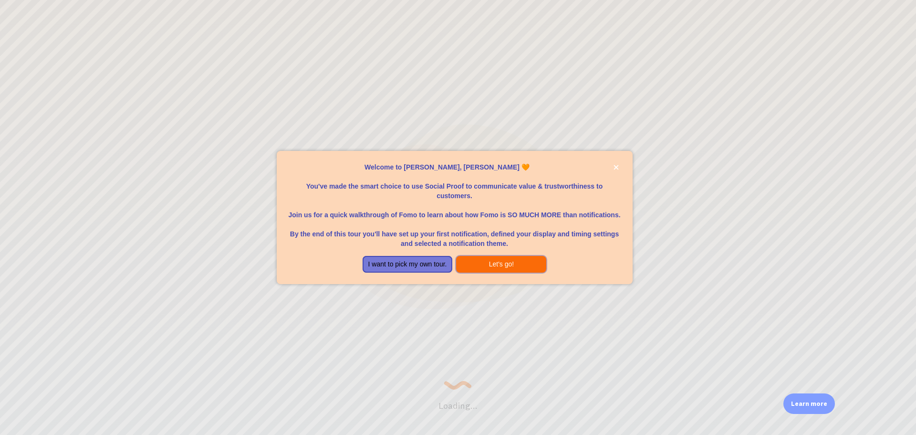
click at [490, 266] on button "Let's go!" at bounding box center [501, 264] width 90 height 17
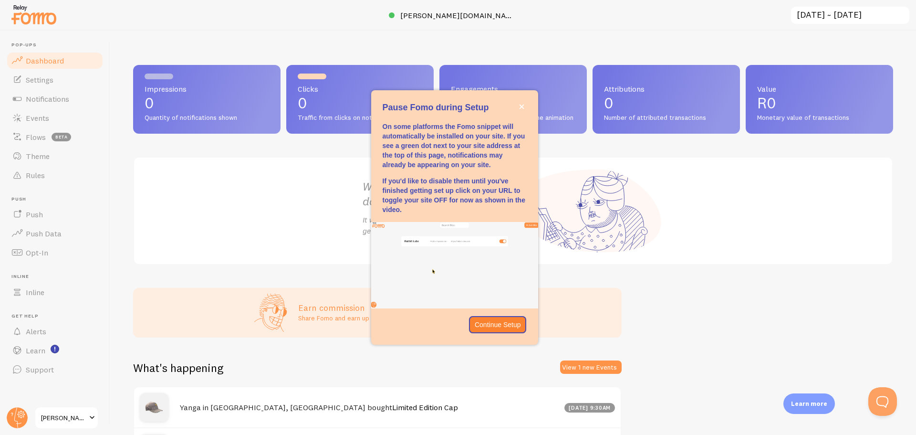
click at [349, 49] on div "Impressions 0 Quantity of notifications shown Clicks 0 Traffic from clicks on n…" at bounding box center [513, 233] width 806 height 404
click at [501, 323] on p "Continue Setup" at bounding box center [498, 325] width 46 height 10
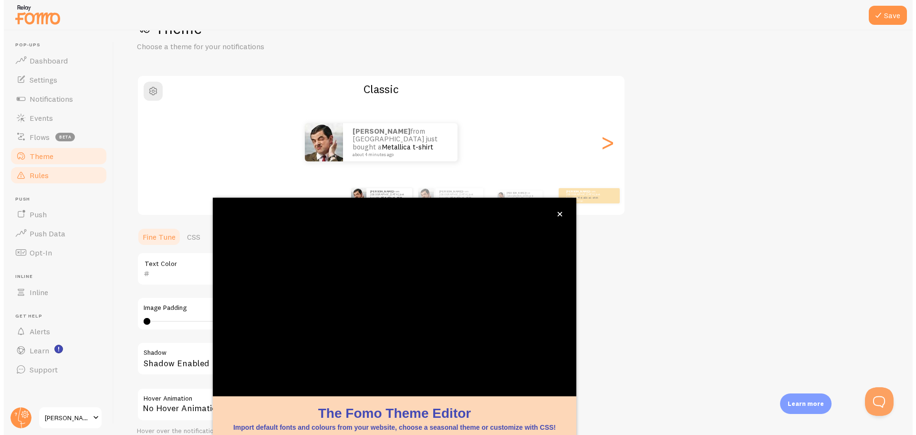
scroll to position [39, 0]
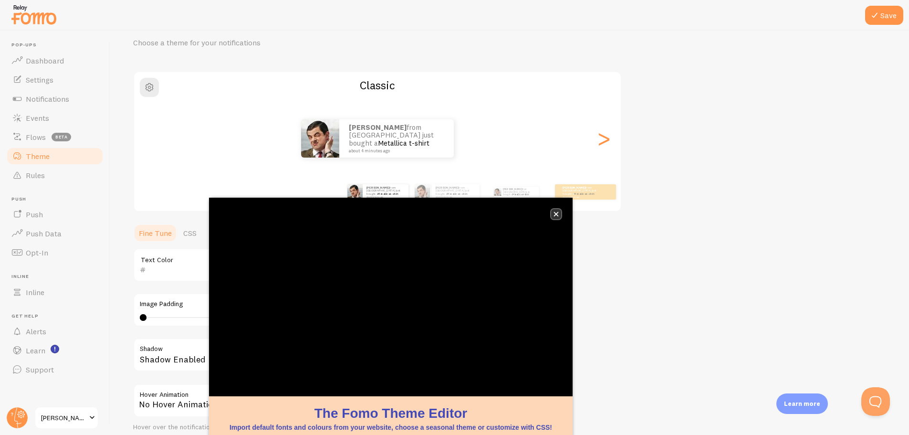
click at [554, 212] on icon "close," at bounding box center [556, 214] width 5 height 5
click at [553, 213] on icon "close," at bounding box center [555, 213] width 5 height 5
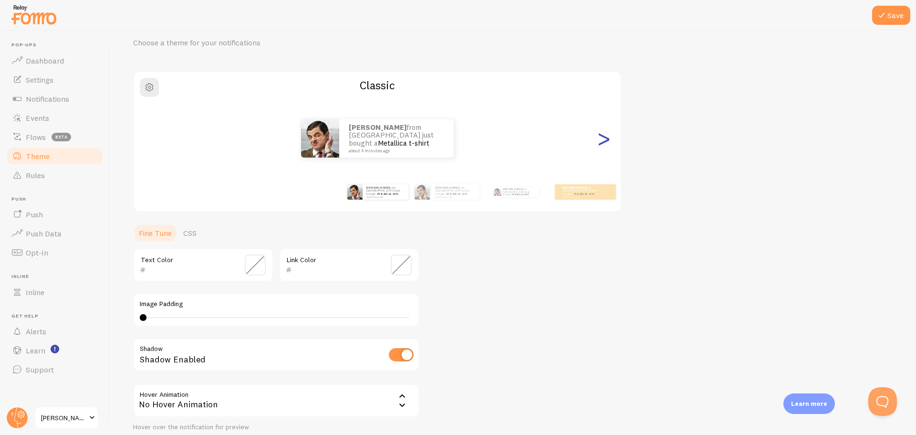
click at [603, 137] on div ">" at bounding box center [603, 138] width 11 height 69
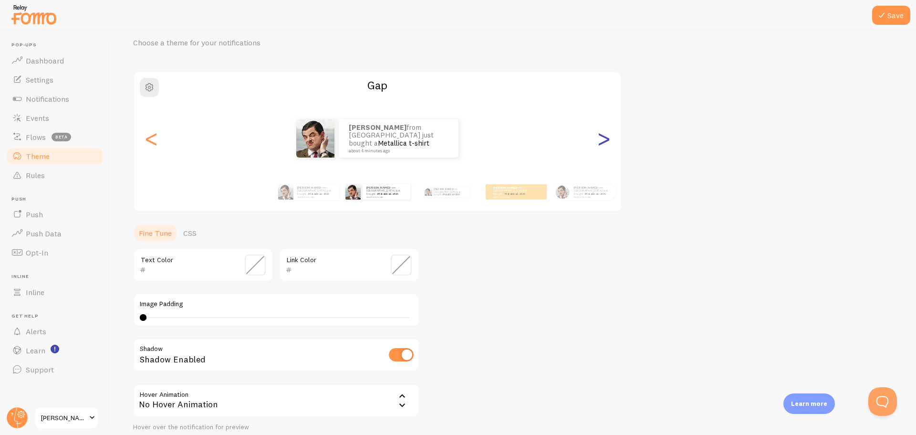
click at [603, 137] on div ">" at bounding box center [603, 138] width 11 height 69
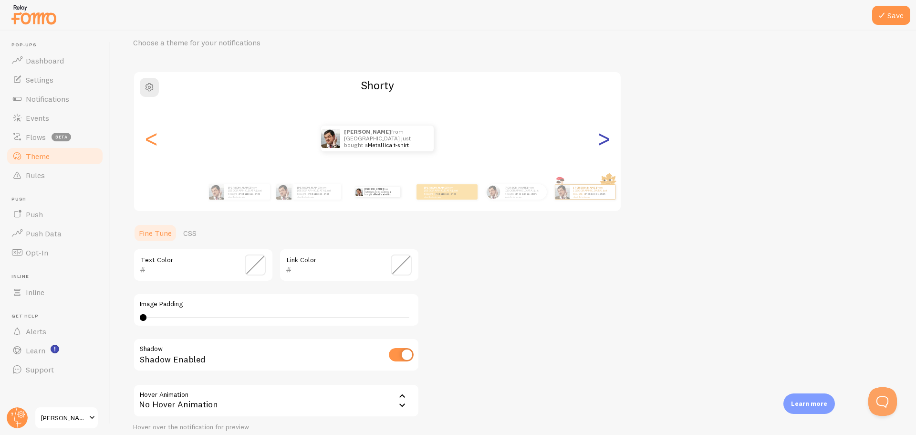
click at [603, 137] on div ">" at bounding box center [603, 138] width 11 height 69
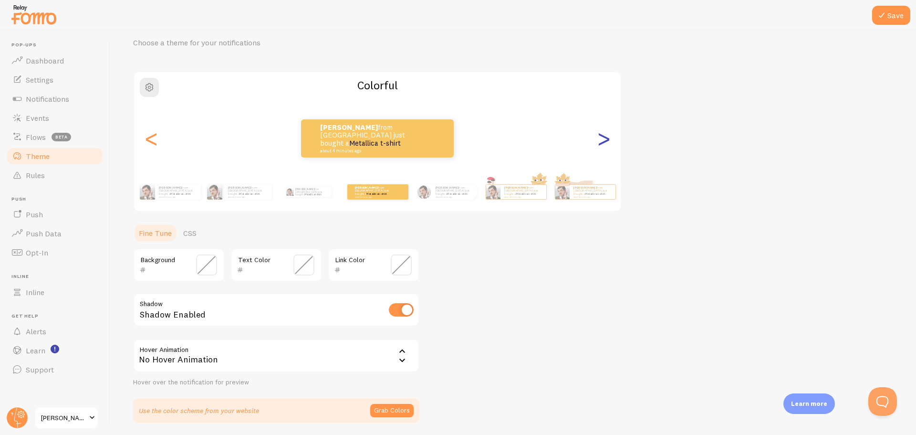
click at [603, 137] on div ">" at bounding box center [603, 138] width 11 height 69
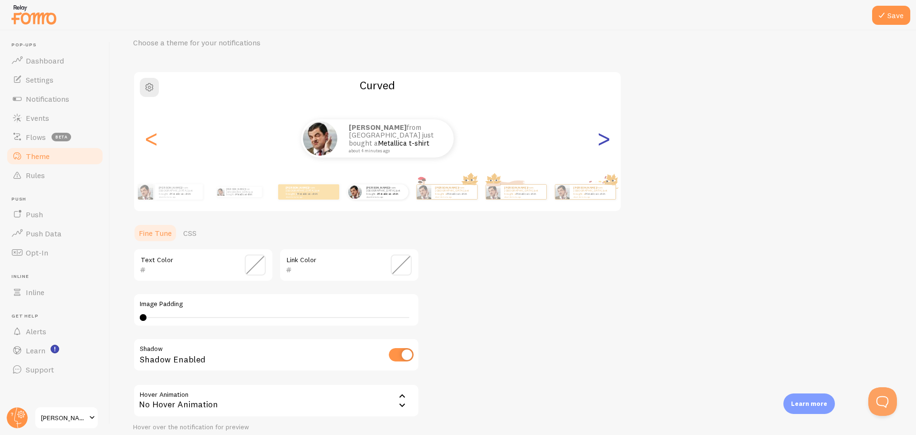
click at [603, 137] on div ">" at bounding box center [603, 138] width 11 height 69
type input "0"
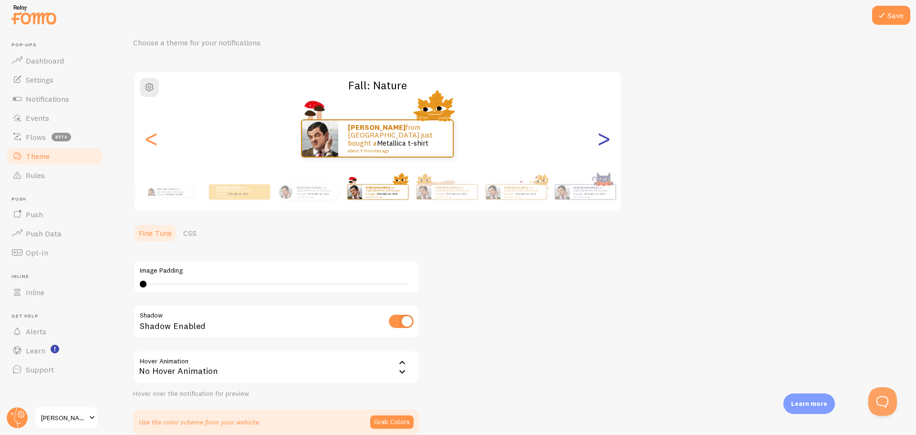
click at [603, 137] on div ">" at bounding box center [603, 138] width 11 height 69
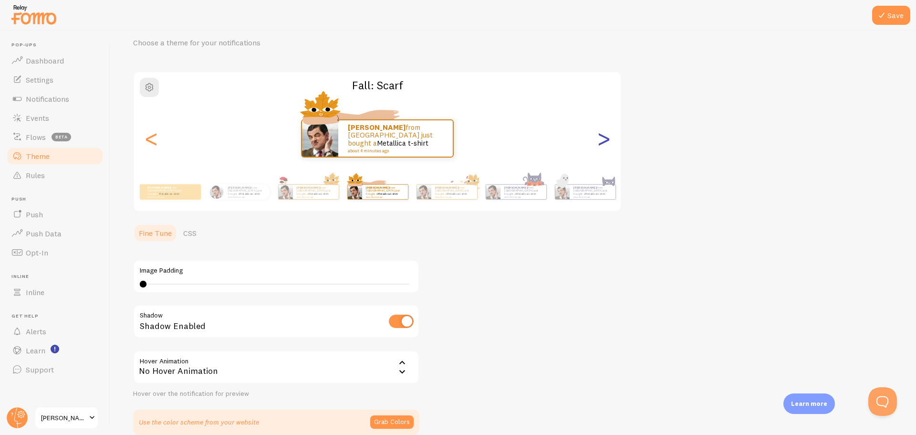
click at [603, 137] on div ">" at bounding box center [603, 138] width 11 height 69
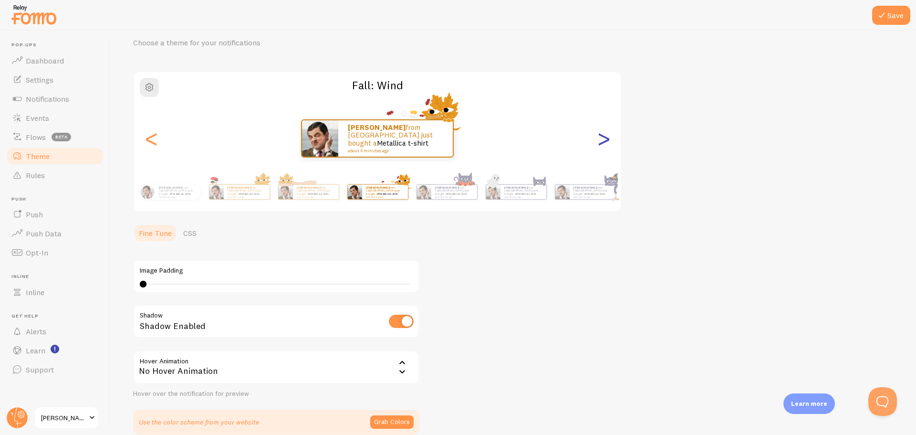
click at [603, 137] on div ">" at bounding box center [603, 138] width 11 height 69
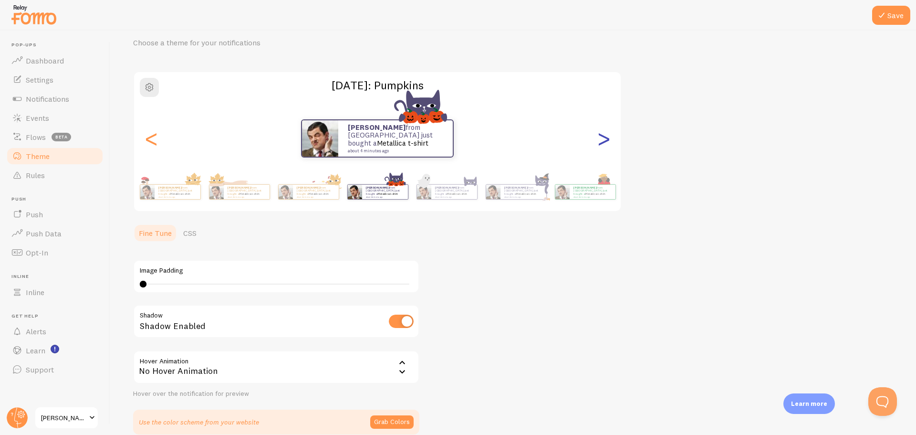
click at [603, 137] on div ">" at bounding box center [603, 138] width 11 height 69
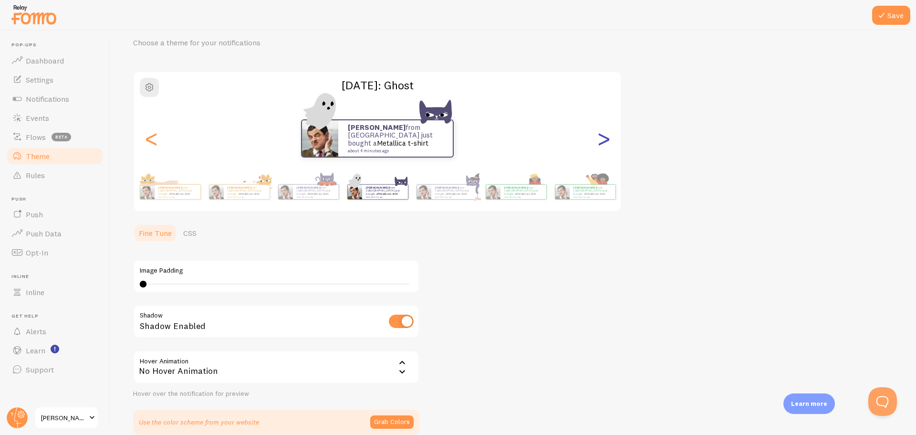
click at [603, 137] on div ">" at bounding box center [603, 138] width 11 height 69
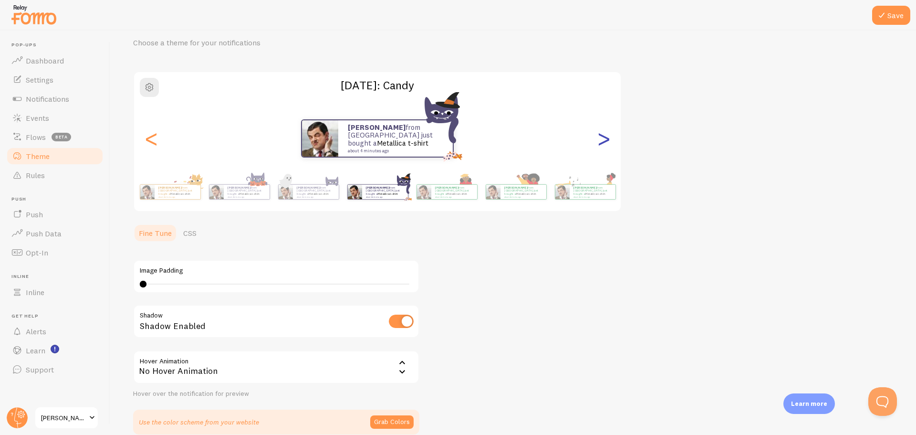
click at [603, 137] on div ">" at bounding box center [603, 138] width 11 height 69
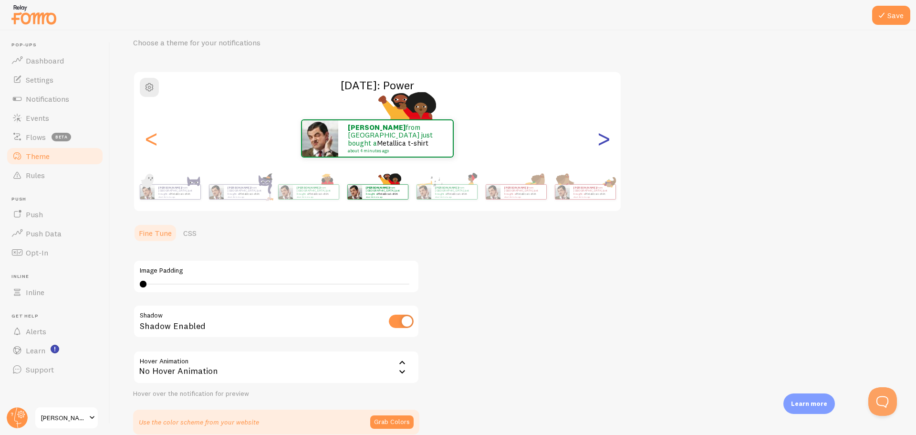
click at [604, 137] on div ">" at bounding box center [603, 138] width 11 height 69
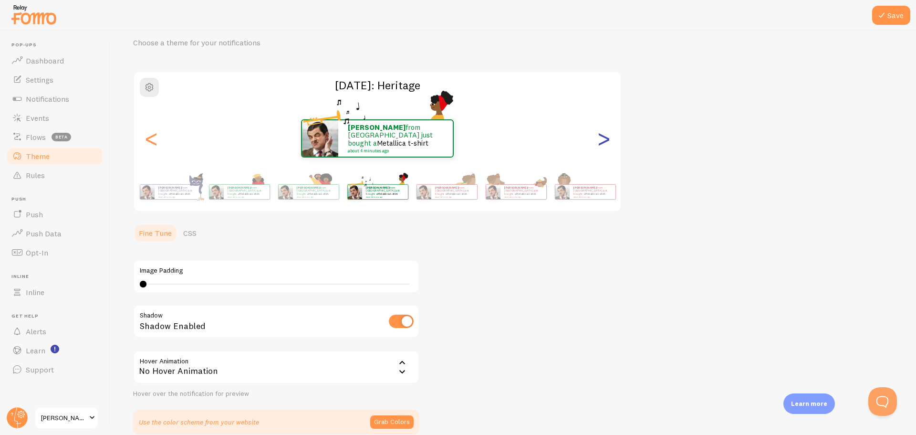
click at [605, 137] on div ">" at bounding box center [603, 138] width 11 height 69
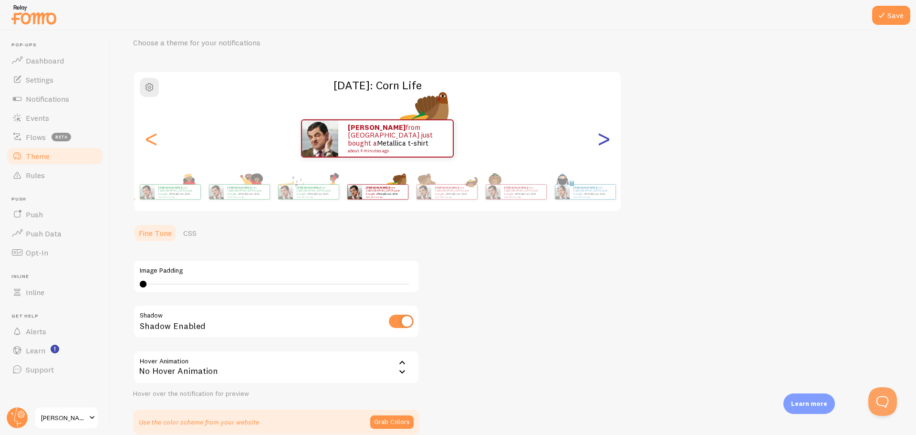
click at [605, 137] on div ">" at bounding box center [603, 138] width 11 height 69
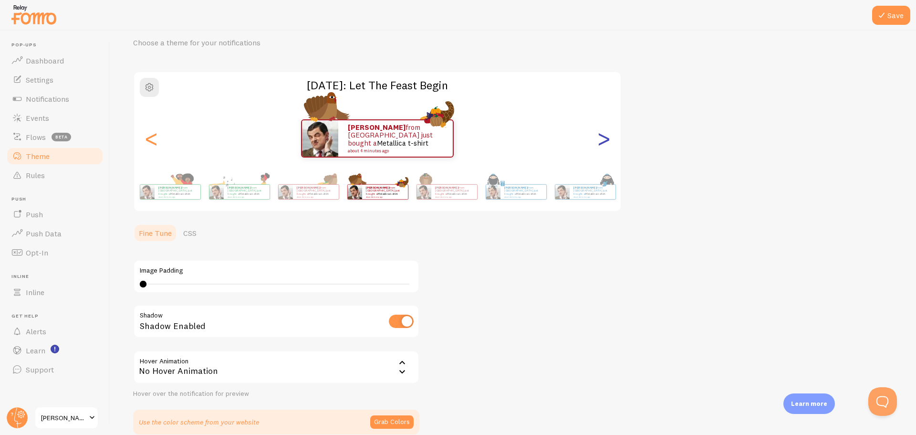
click at [605, 137] on div ">" at bounding box center [603, 138] width 11 height 69
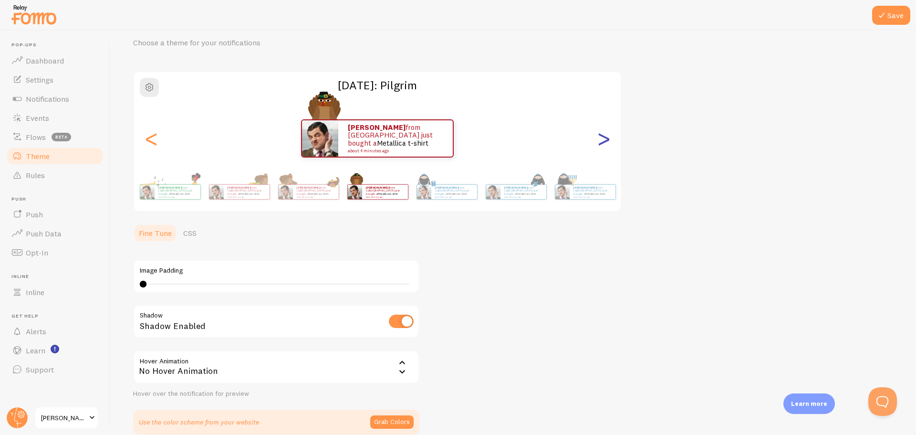
click at [605, 137] on div ">" at bounding box center [603, 138] width 11 height 69
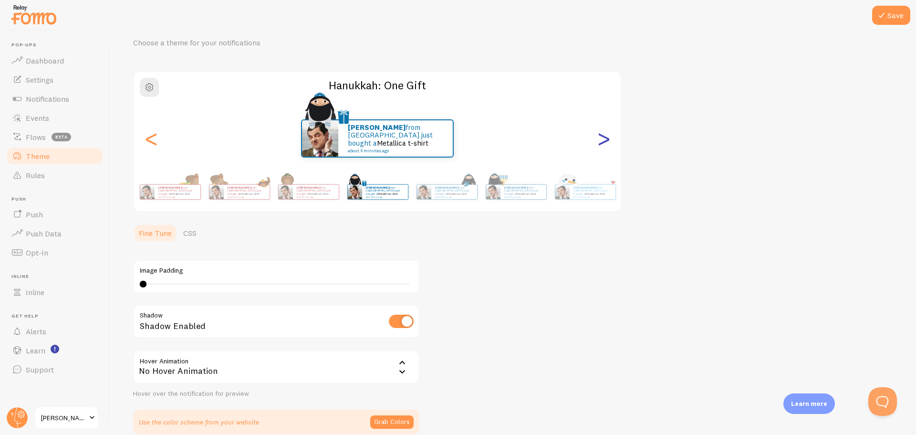
click at [605, 137] on div ">" at bounding box center [603, 138] width 11 height 69
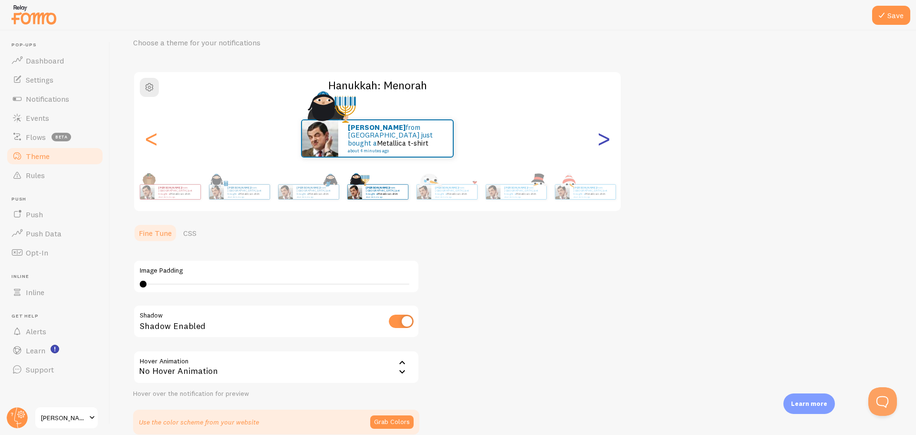
click at [605, 137] on div ">" at bounding box center [603, 138] width 11 height 69
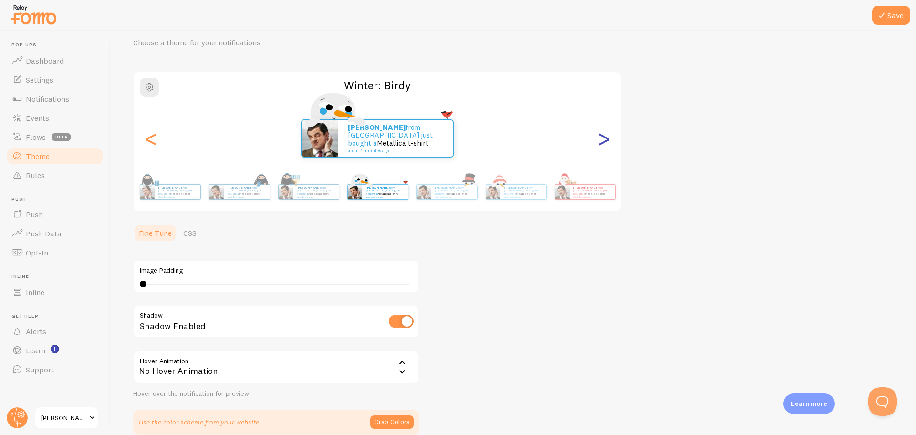
click at [605, 137] on div ">" at bounding box center [603, 138] width 11 height 69
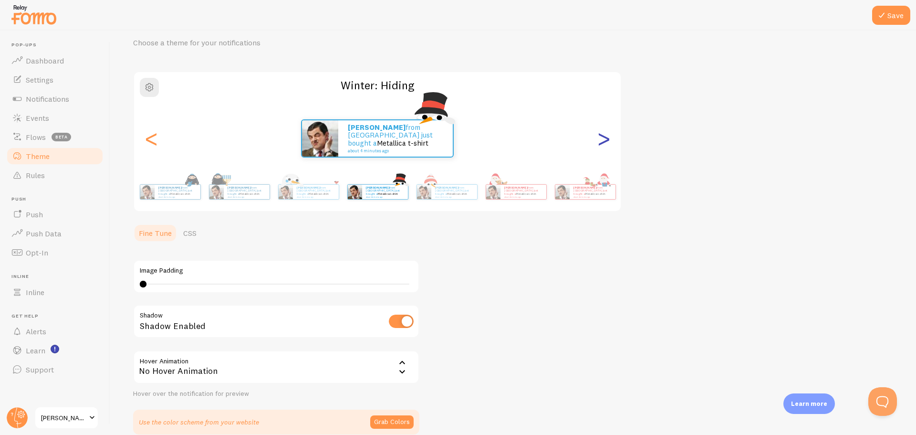
click at [605, 137] on div ">" at bounding box center [603, 138] width 11 height 69
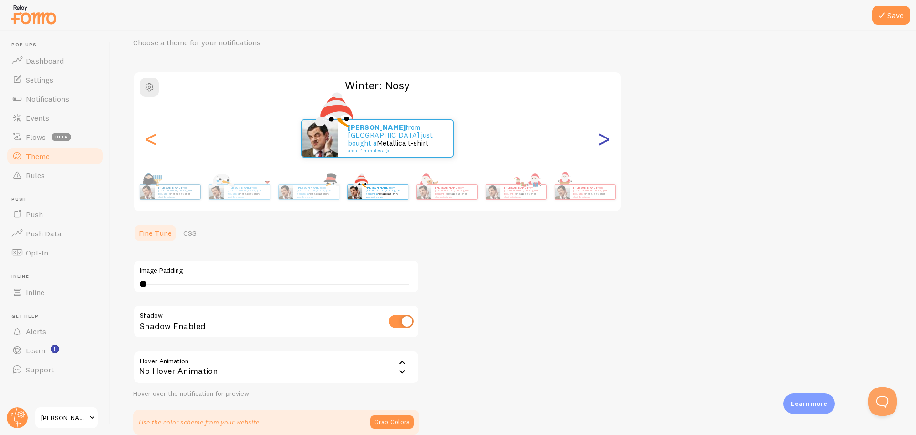
click at [605, 137] on div ">" at bounding box center [603, 138] width 11 height 69
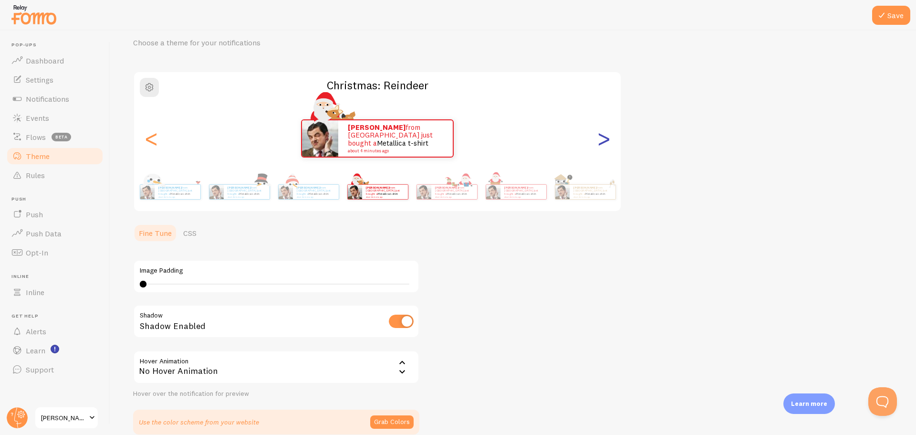
click at [605, 137] on div ">" at bounding box center [603, 138] width 11 height 69
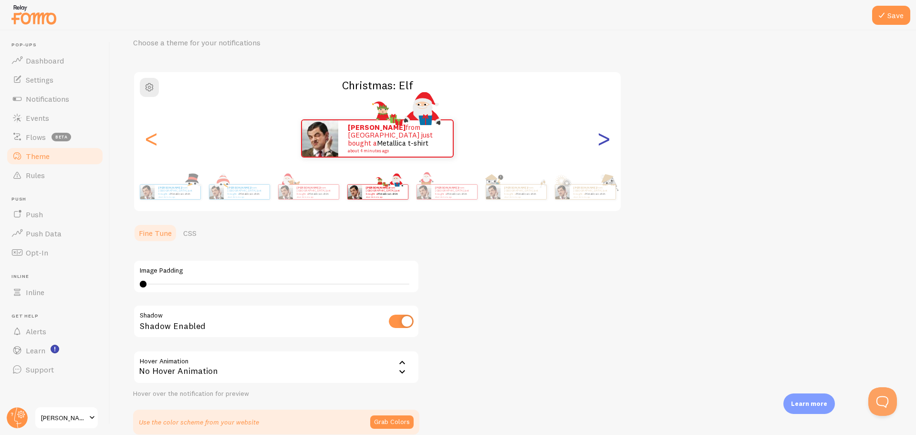
click at [605, 137] on div ">" at bounding box center [603, 138] width 11 height 69
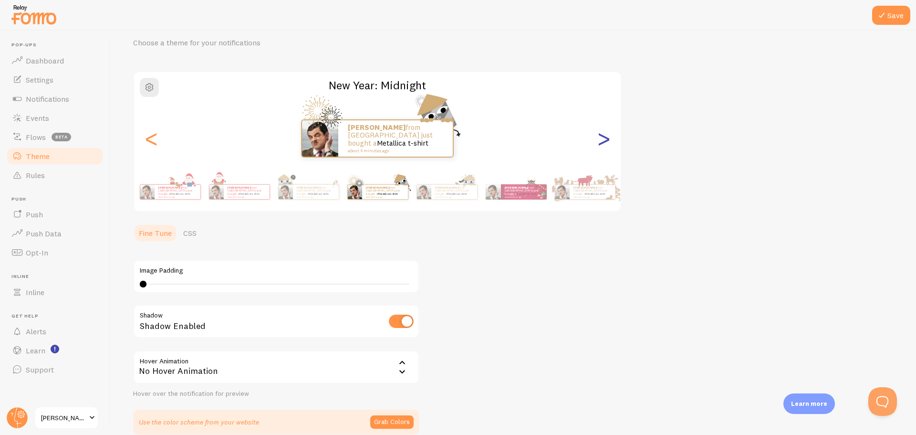
click at [605, 137] on div ">" at bounding box center [603, 138] width 11 height 69
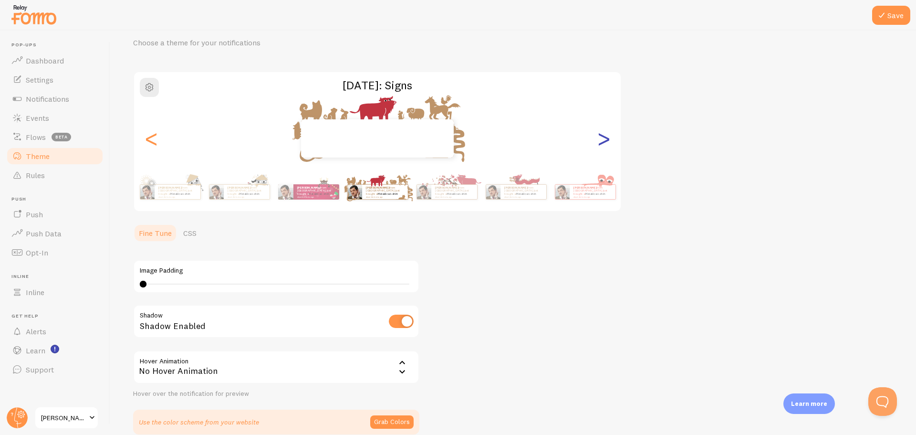
click at [605, 137] on div ">" at bounding box center [603, 138] width 11 height 69
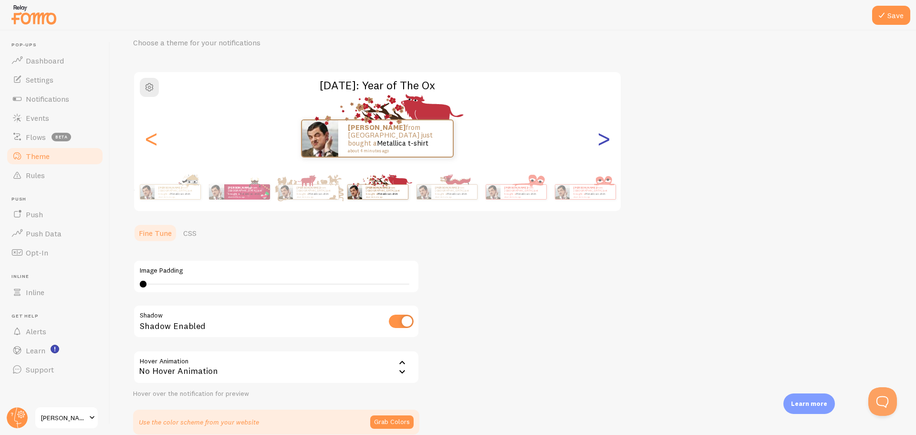
click at [605, 137] on div ">" at bounding box center [603, 138] width 11 height 69
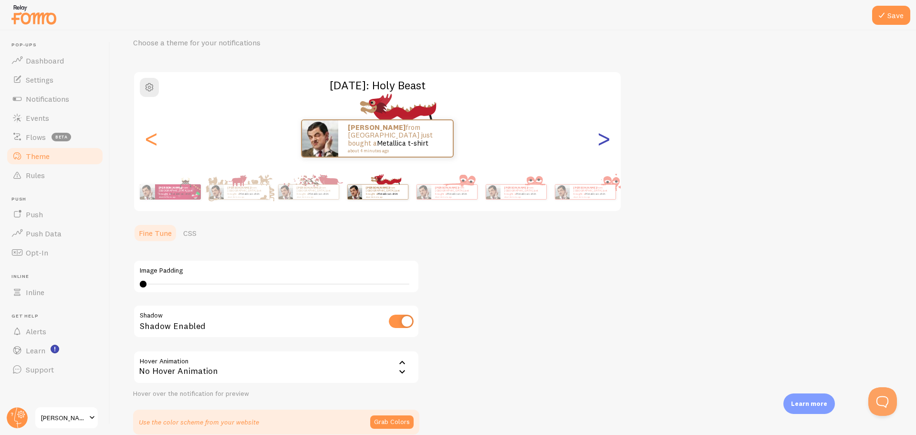
click at [605, 137] on div ">" at bounding box center [603, 138] width 11 height 69
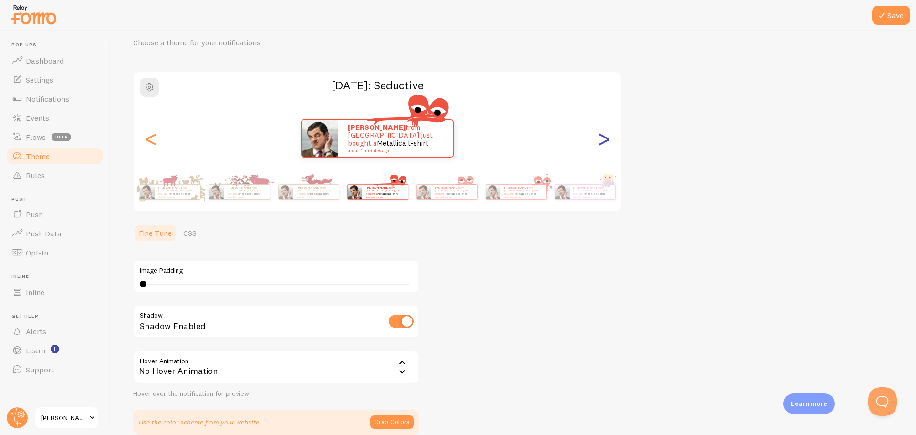
click at [605, 137] on div ">" at bounding box center [603, 138] width 11 height 69
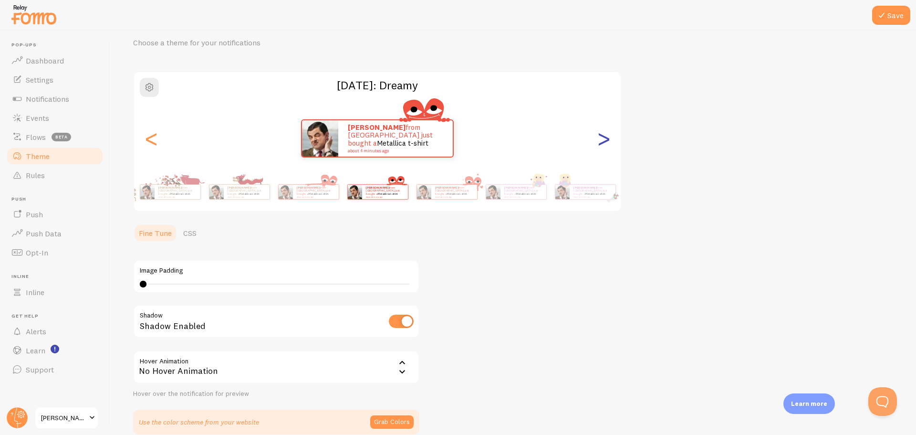
click at [605, 137] on div ">" at bounding box center [603, 138] width 11 height 69
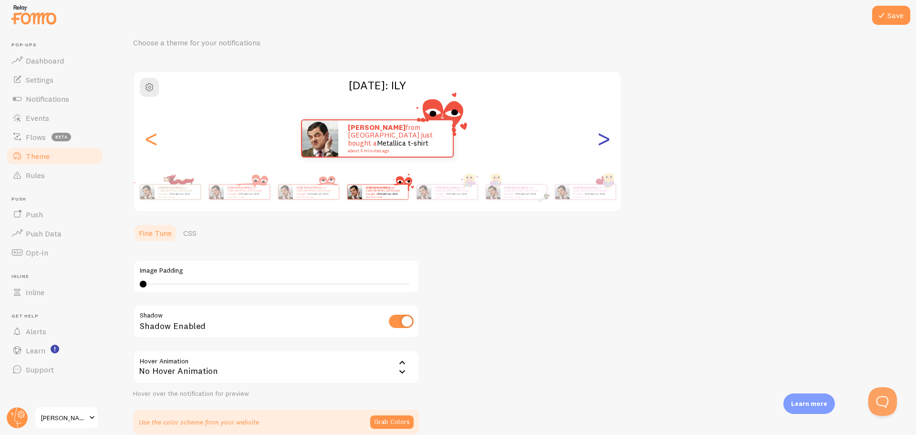
click at [605, 137] on div ">" at bounding box center [603, 138] width 11 height 69
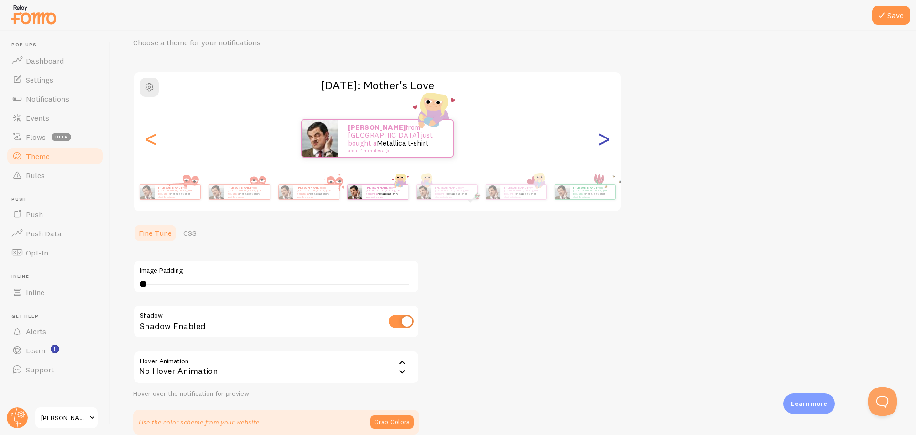
click at [605, 137] on div ">" at bounding box center [603, 138] width 11 height 69
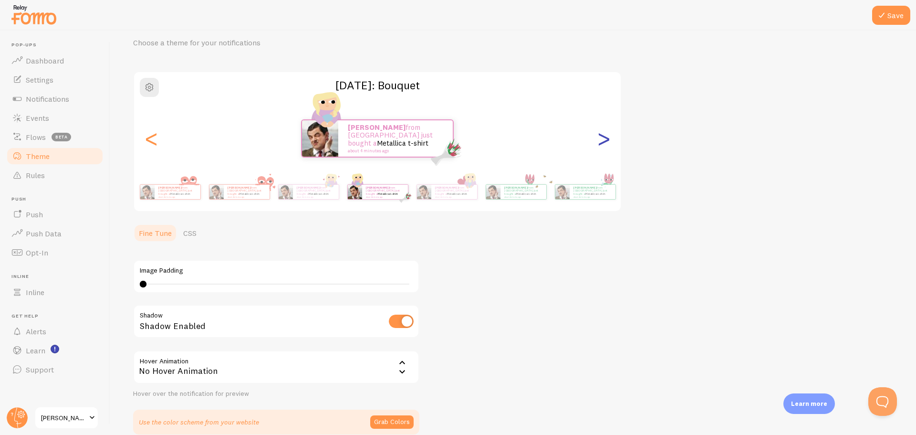
click at [605, 137] on div ">" at bounding box center [603, 138] width 11 height 69
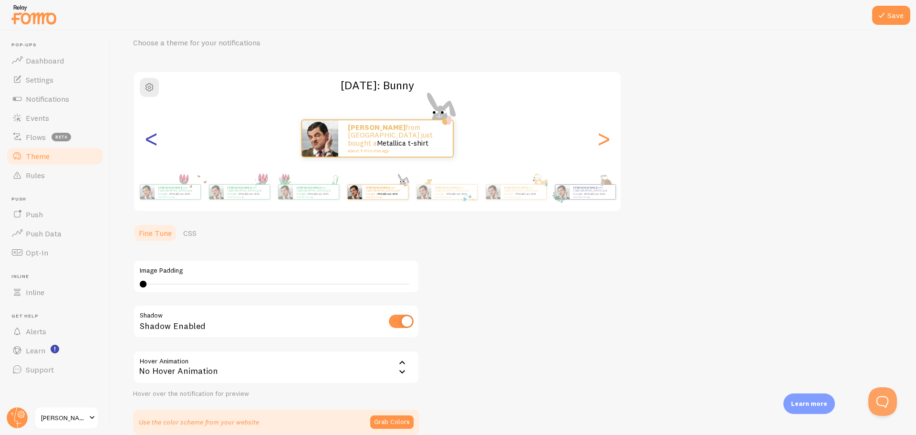
click at [151, 146] on div "<" at bounding box center [150, 138] width 11 height 69
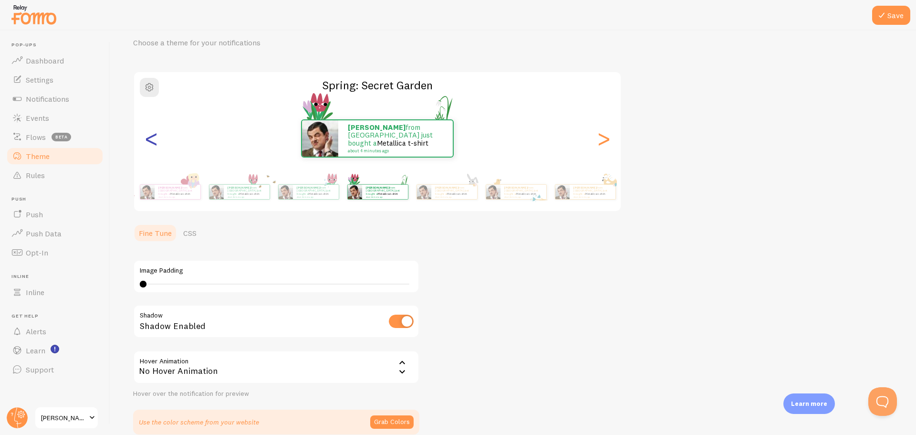
click at [150, 144] on div "<" at bounding box center [150, 138] width 11 height 69
click at [150, 143] on div "<" at bounding box center [150, 138] width 11 height 69
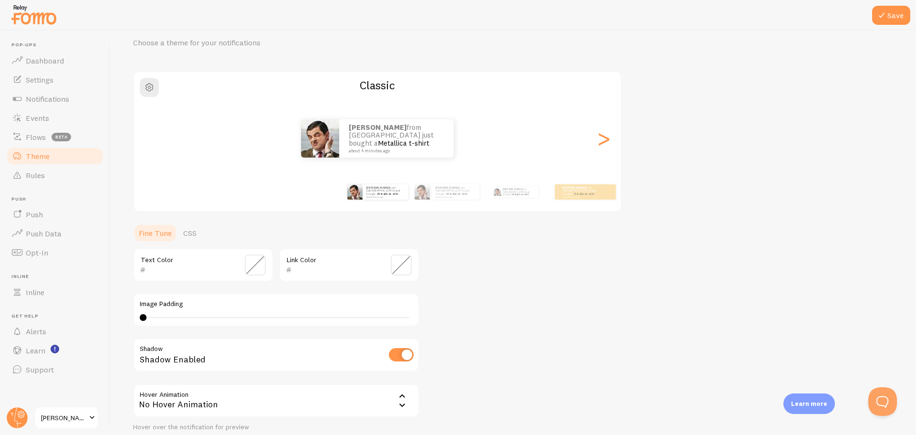
click at [150, 143] on div "<" at bounding box center [150, 138] width 11 height 69
click at [150, 143] on div "[PERSON_NAME] from [GEOGRAPHIC_DATA] just bought a Metallica t-shirt about 4 mi…" at bounding box center [377, 138] width 487 height 69
click at [150, 143] on div "[PERSON_NAME] from [GEOGRAPHIC_DATA] just bought a Metallica t-shirt about 4 mi…" at bounding box center [377, 138] width 487 height 38
click at [406, 154] on div "[PERSON_NAME] from [GEOGRAPHIC_DATA] just bought a Metallica t-shirt about 4 mi…" at bounding box center [396, 138] width 114 height 38
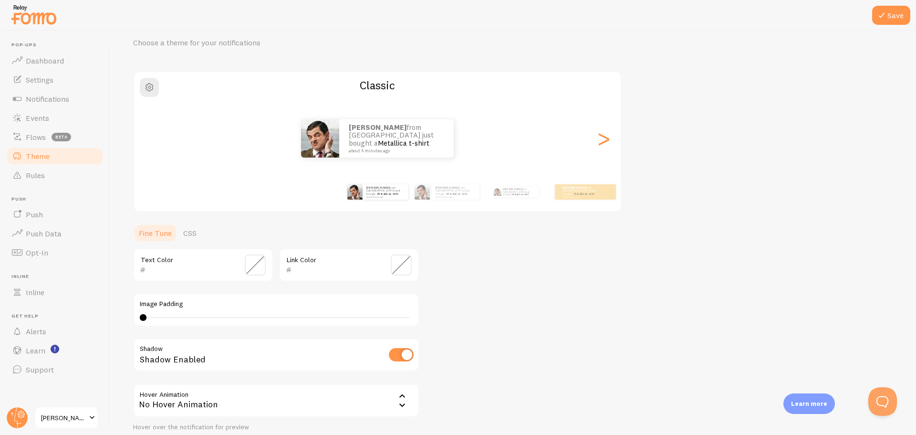
click at [253, 259] on span at bounding box center [255, 264] width 21 height 21
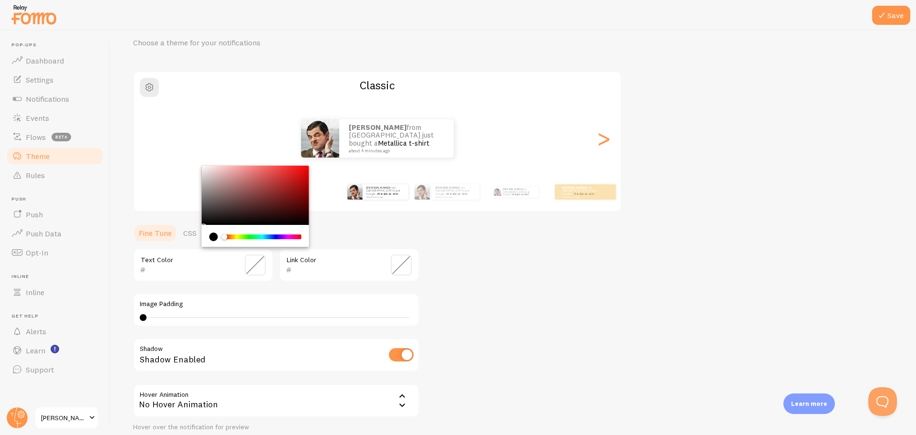
click at [561, 281] on div "Theme Choose a theme for your notifications Classic Howard from South Africa ju…" at bounding box center [513, 241] width 760 height 453
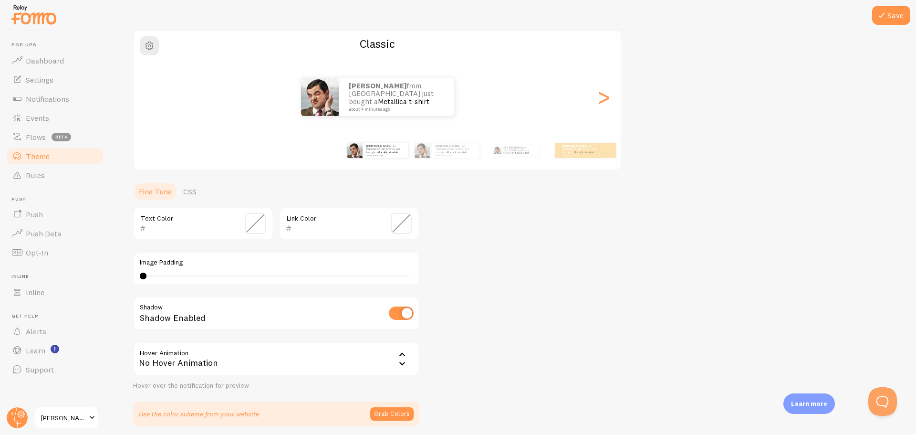
scroll to position [117, 0]
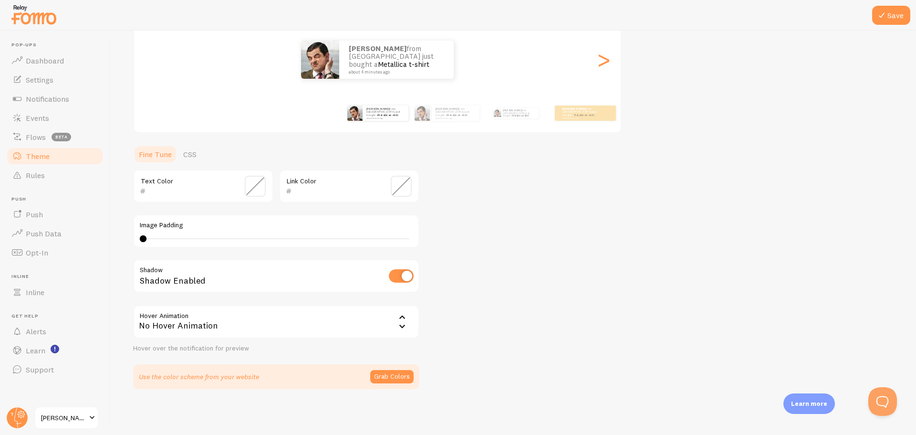
click at [394, 273] on input "checkbox" at bounding box center [401, 275] width 25 height 13
click at [403, 275] on input "checkbox" at bounding box center [401, 275] width 25 height 13
checkbox input "true"
drag, startPoint x: 891, startPoint y: 10, endPoint x: 890, endPoint y: 46, distance: 35.3
click at [891, 10] on button "Save" at bounding box center [891, 15] width 38 height 19
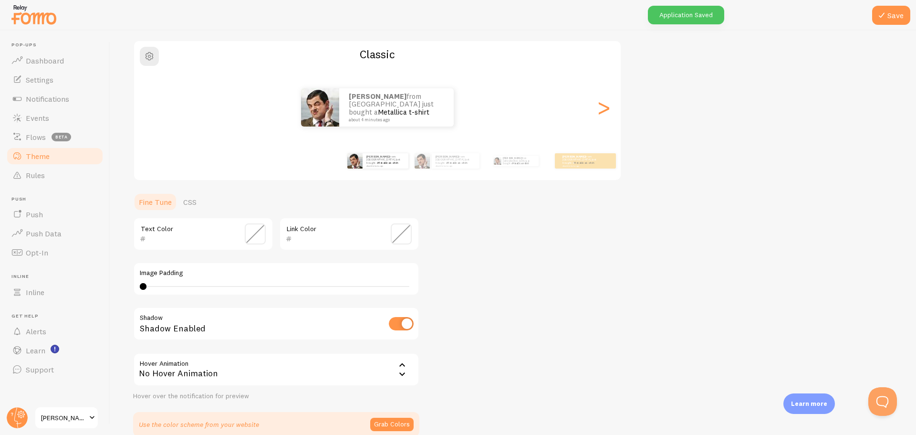
scroll to position [0, 0]
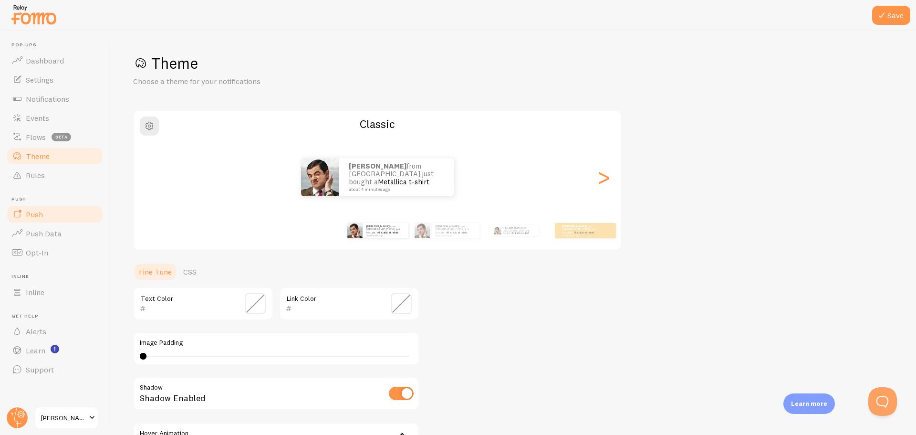
click at [52, 218] on link "Push" at bounding box center [55, 214] width 98 height 19
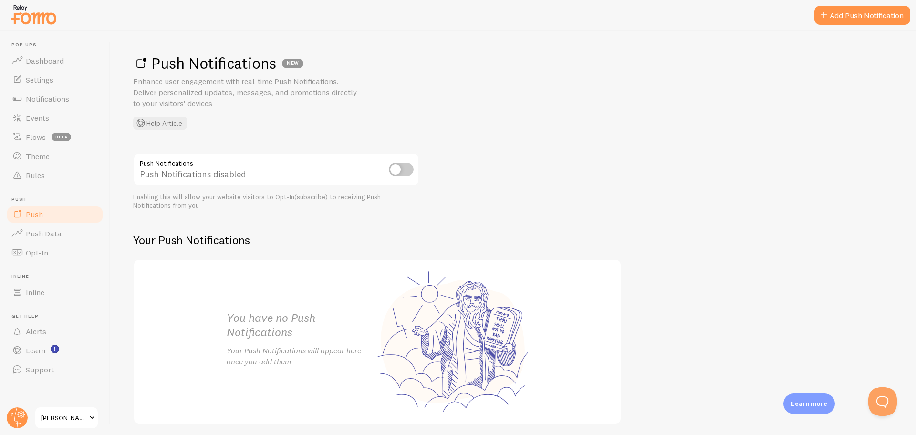
click at [412, 167] on input "checkbox" at bounding box center [401, 169] width 25 height 13
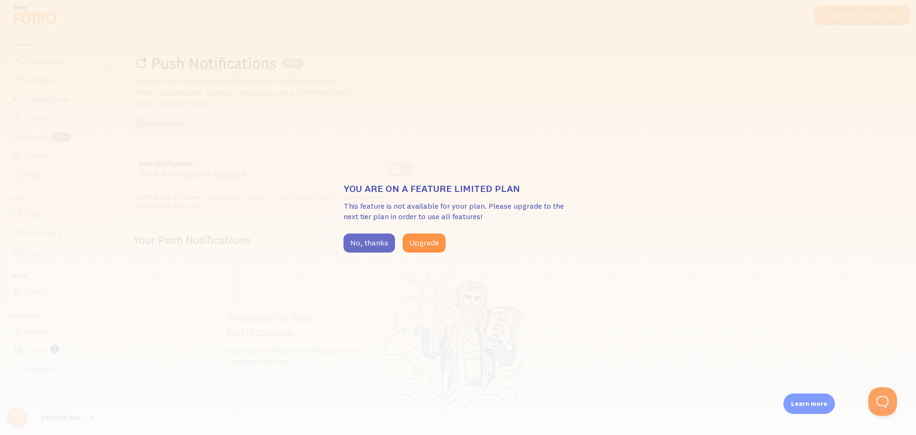
click at [368, 240] on button "No, thanks" at bounding box center [369, 242] width 52 height 19
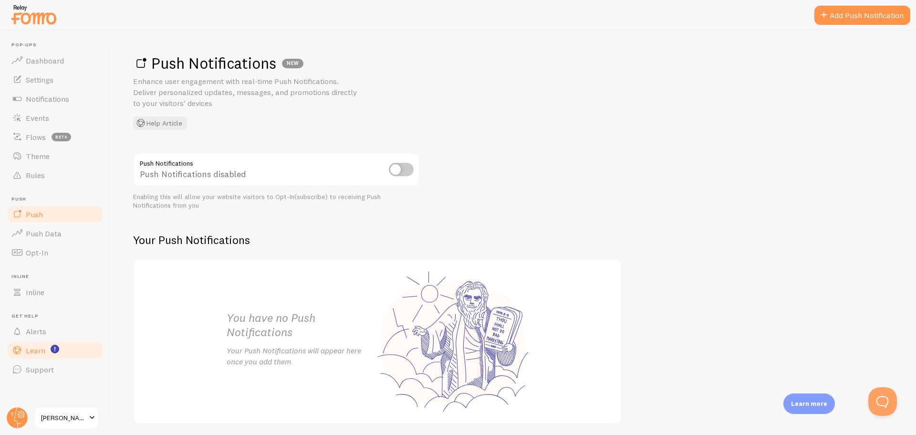
click at [49, 355] on link "Learn" at bounding box center [55, 350] width 98 height 19
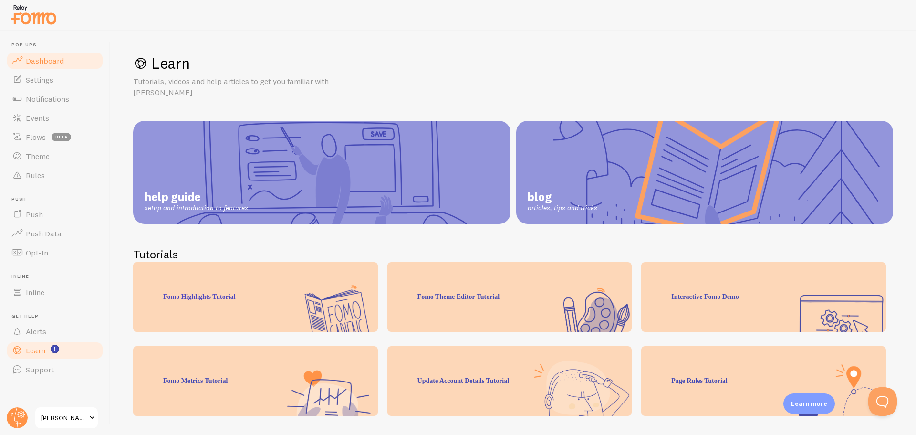
click at [58, 61] on span "Dashboard" at bounding box center [45, 61] width 38 height 10
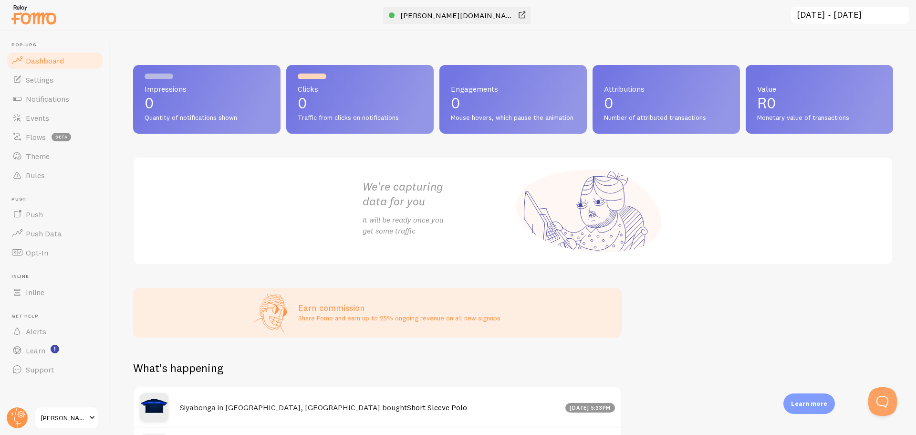
click at [444, 16] on span "[PERSON_NAME][DOMAIN_NAME]" at bounding box center [457, 15] width 114 height 10
click at [44, 163] on link "Theme" at bounding box center [55, 155] width 98 height 19
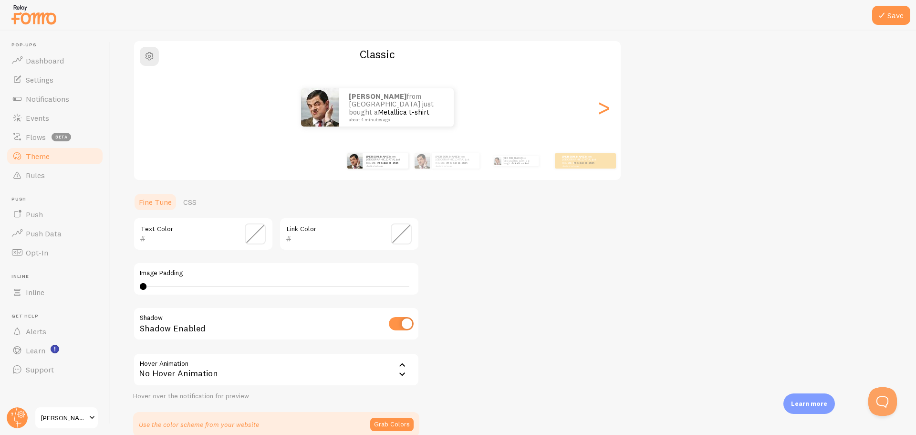
scroll to position [117, 0]
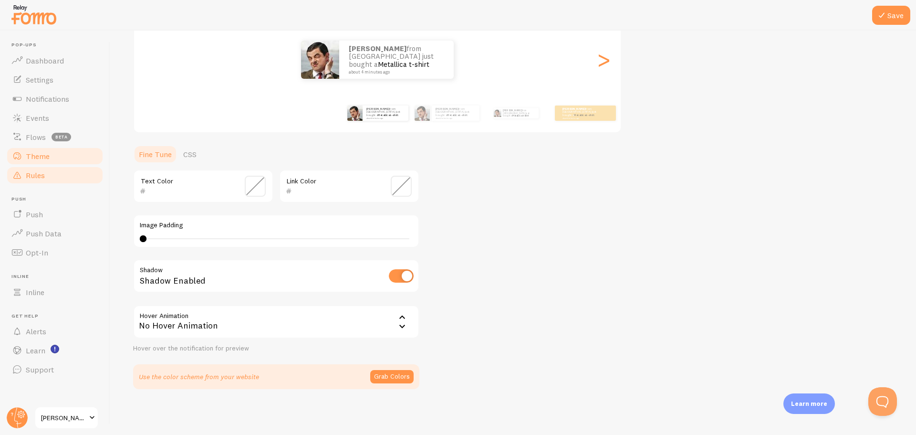
click at [25, 176] on link "Rules" at bounding box center [55, 175] width 98 height 19
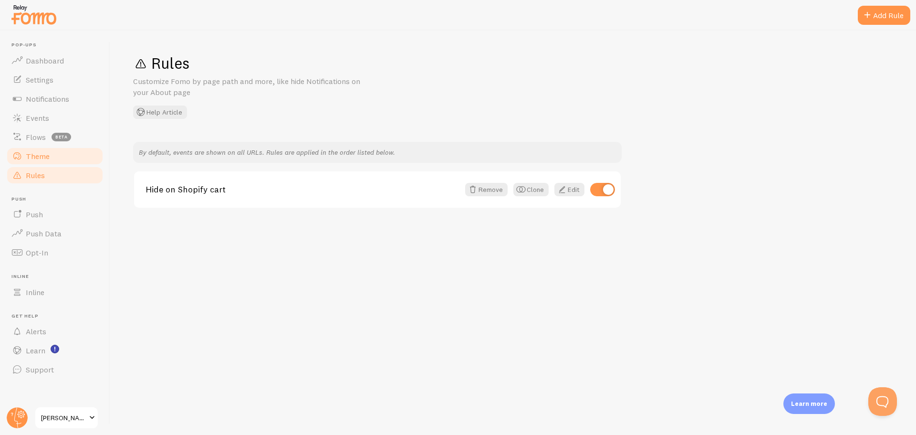
click at [59, 152] on link "Theme" at bounding box center [55, 155] width 98 height 19
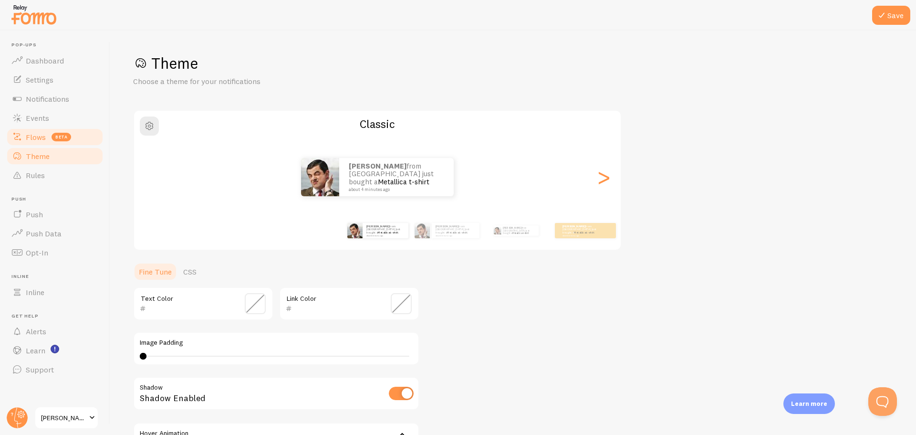
click at [61, 138] on span "beta" at bounding box center [62, 137] width 20 height 9
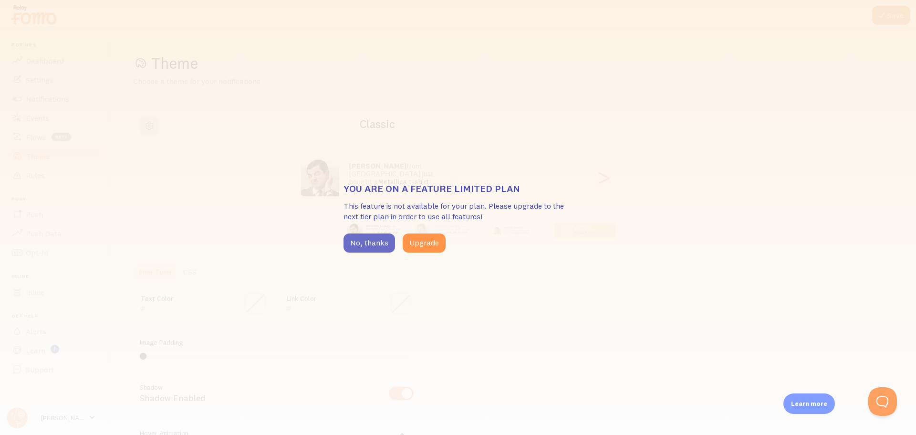
click at [373, 244] on button "No, thanks" at bounding box center [369, 242] width 52 height 19
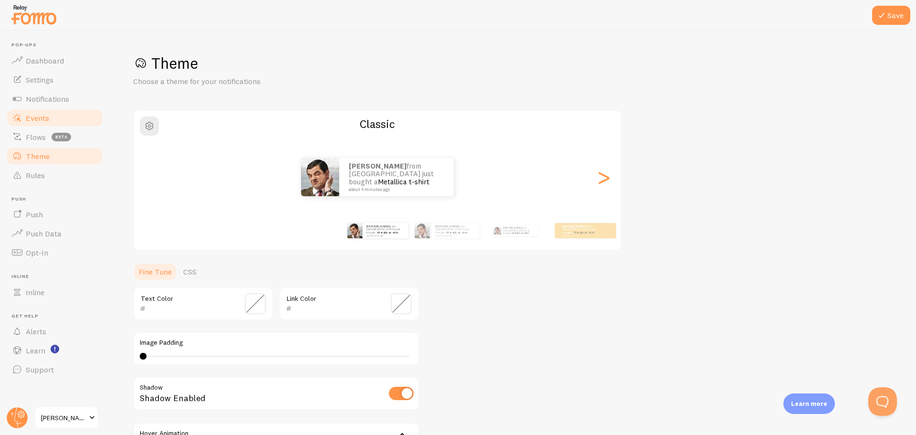
click at [35, 116] on span "Events" at bounding box center [37, 118] width 23 height 10
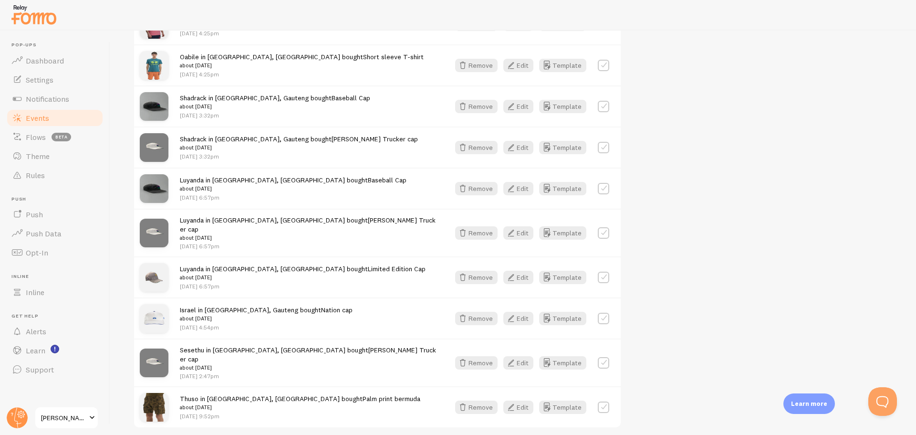
scroll to position [1210, 0]
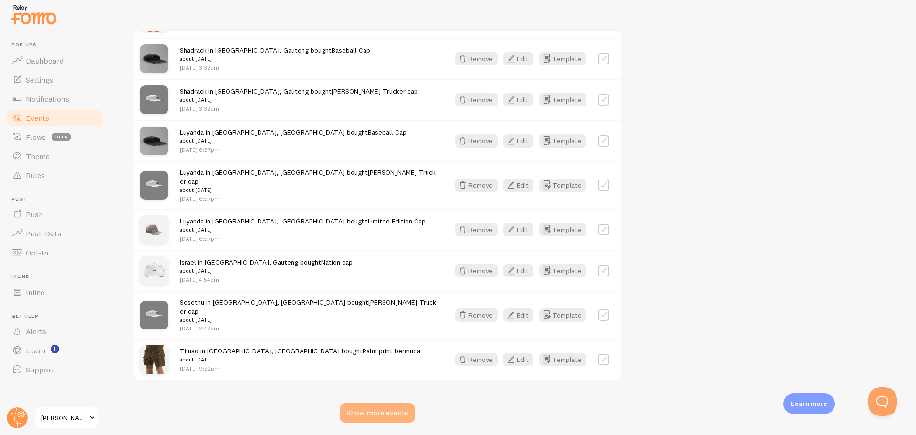
click at [391, 403] on div "Show more events" at bounding box center [377, 412] width 75 height 19
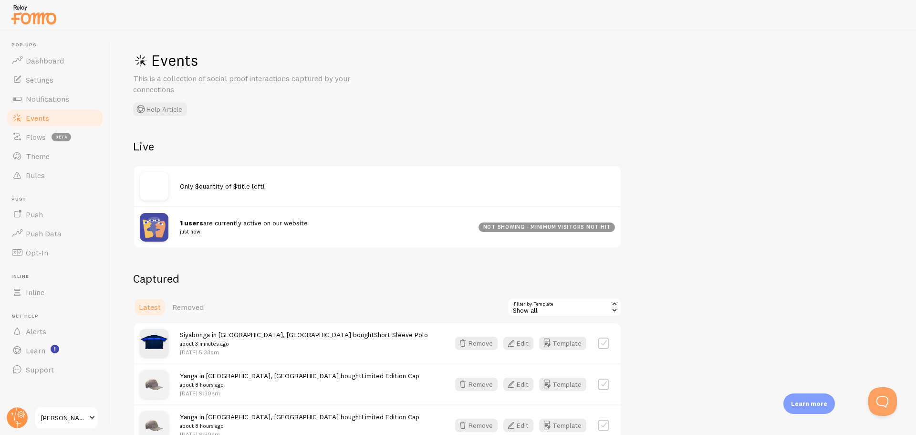
scroll to position [0, 0]
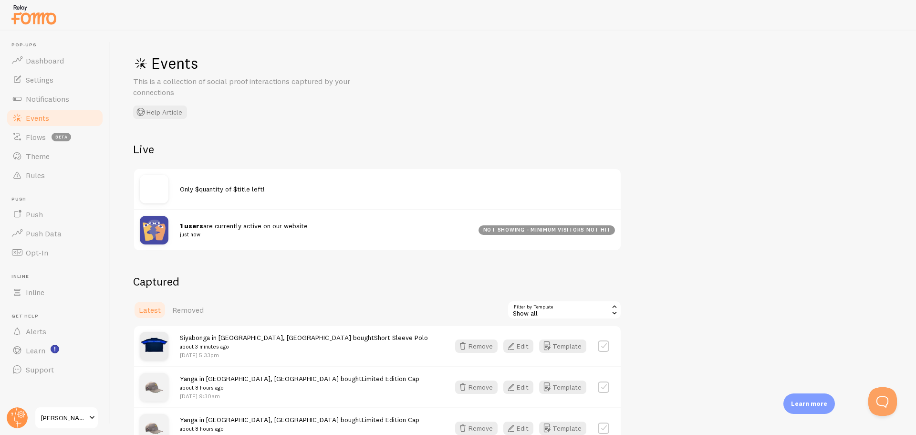
click at [61, 122] on link "Events" at bounding box center [55, 117] width 98 height 19
click at [72, 114] on link "Events" at bounding box center [55, 117] width 98 height 19
click at [54, 98] on span "Notifications" at bounding box center [47, 99] width 43 height 10
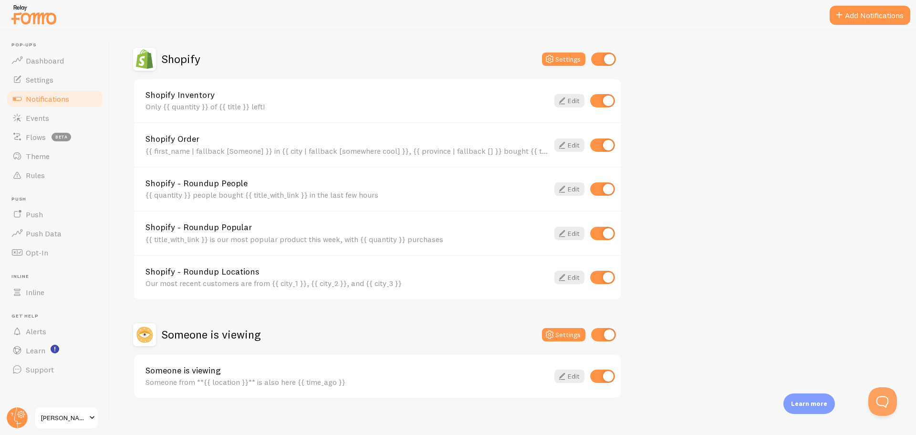
scroll to position [334, 0]
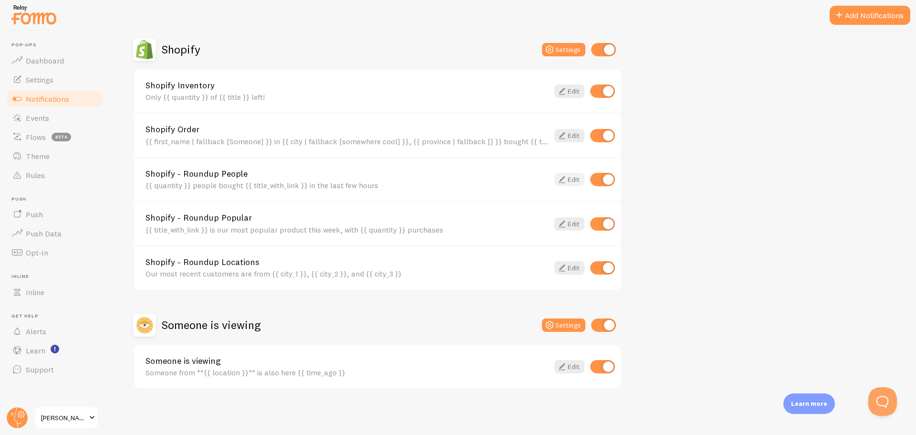
click at [571, 175] on link "Edit" at bounding box center [569, 179] width 30 height 13
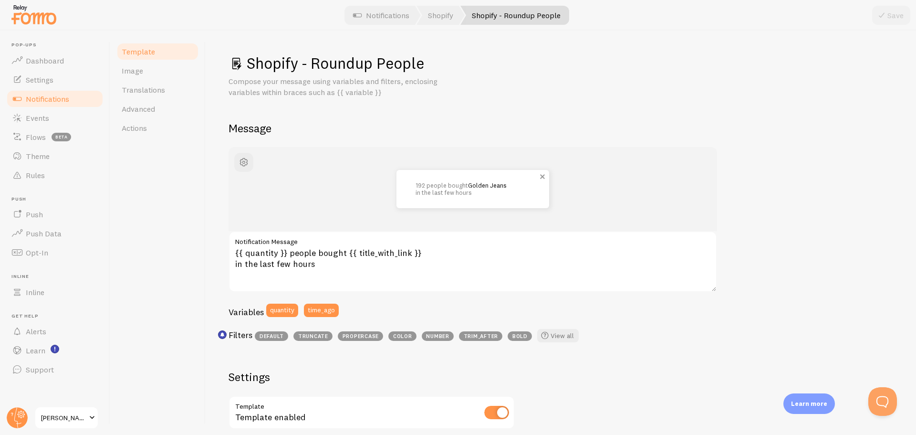
click at [516, 193] on p "192 people bought Golden Jeans in the last few hours" at bounding box center [472, 189] width 114 height 14
click at [489, 187] on link "Golden Jeans" at bounding box center [487, 185] width 39 height 8
click at [346, 266] on textarea "{{ quantity }} people bought {{ title_with_link }} in the last few hours" at bounding box center [472, 261] width 488 height 61
click at [777, 110] on div "Shopify - Roundup People Compose your message using variables and filters, encl…" at bounding box center [560, 362] width 664 height 619
click at [52, 114] on link "Events" at bounding box center [55, 117] width 98 height 19
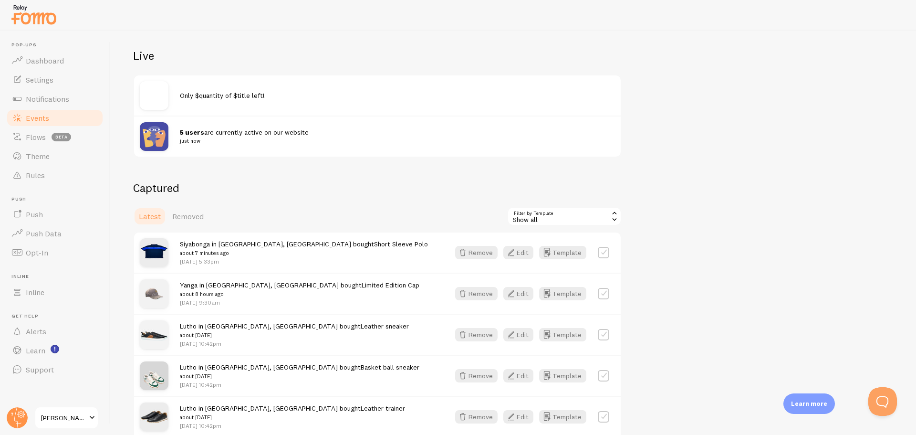
scroll to position [95, 0]
click at [239, 135] on div "5 users are currently active on our website just now" at bounding box center [397, 134] width 435 height 18
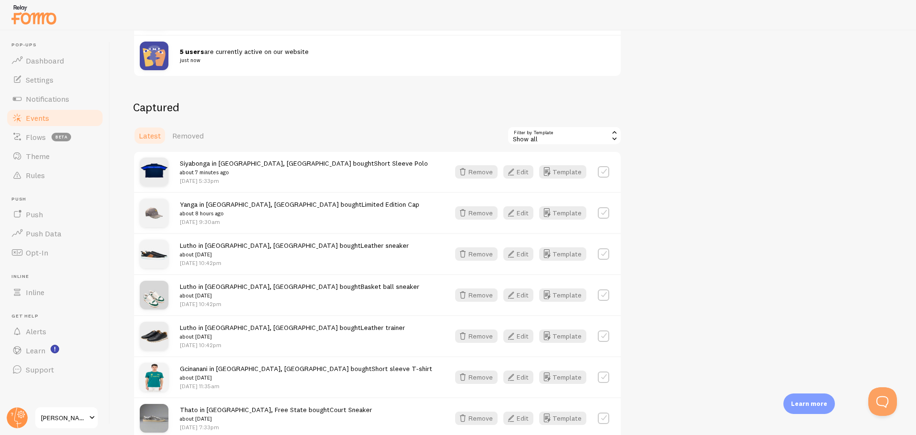
scroll to position [191, 0]
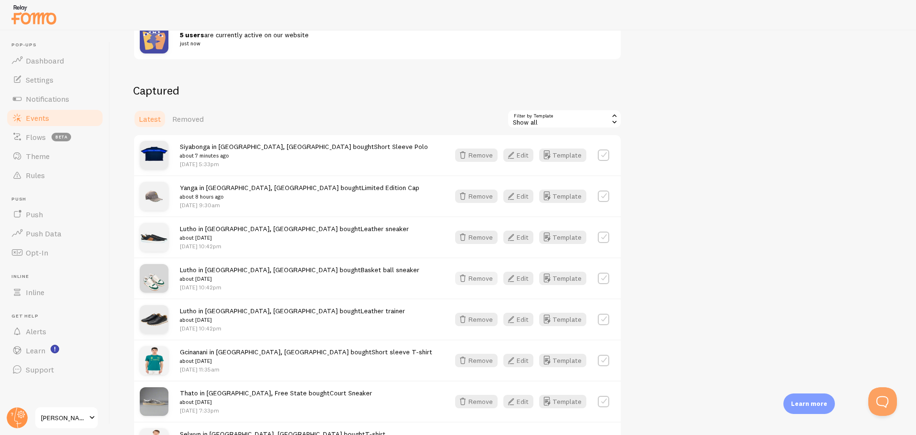
click at [488, 277] on button "Remove" at bounding box center [476, 277] width 42 height 13
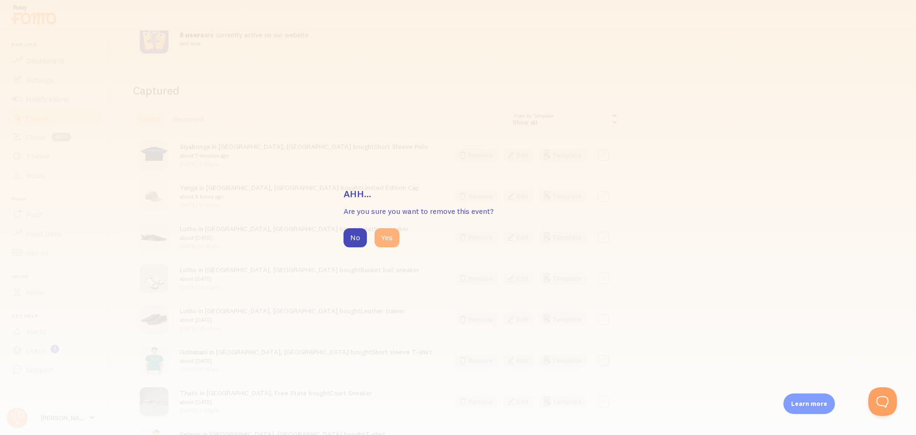
click at [394, 236] on button "Yes" at bounding box center [386, 237] width 25 height 19
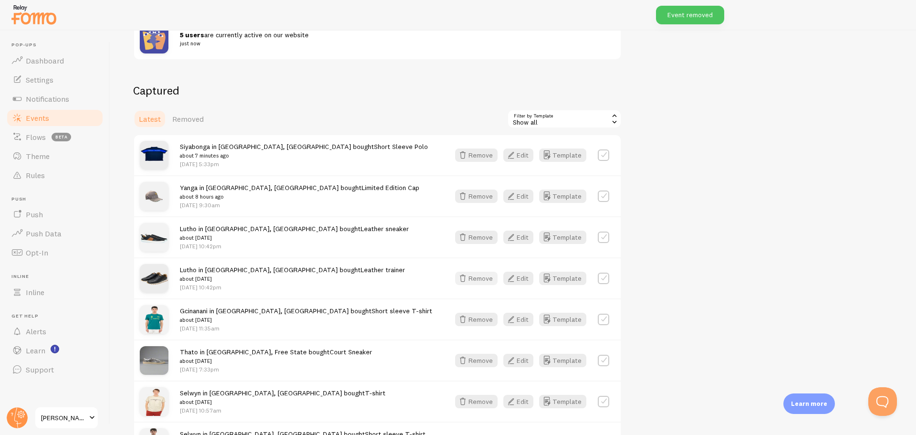
click at [473, 281] on button "Remove" at bounding box center [476, 277] width 42 height 13
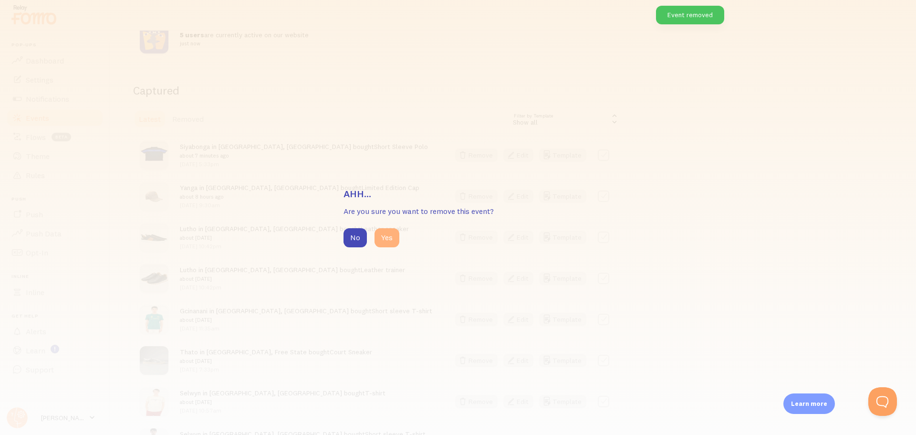
click at [392, 241] on button "Yes" at bounding box center [386, 237] width 25 height 19
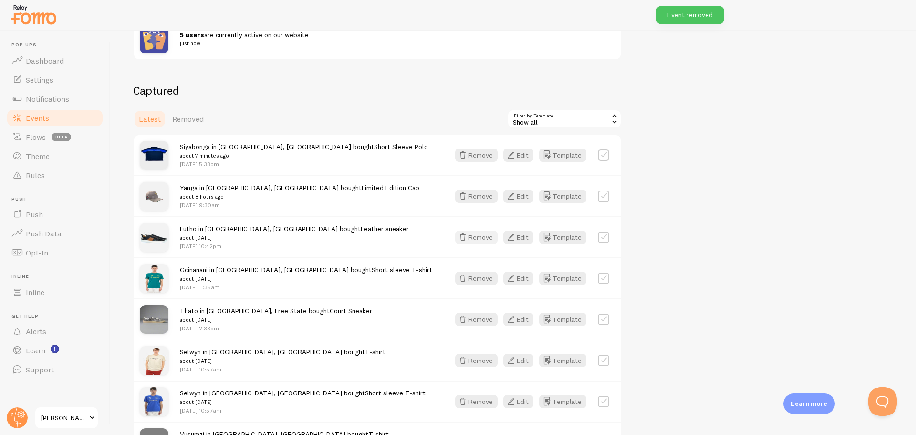
click at [478, 234] on button "Remove" at bounding box center [476, 236] width 42 height 13
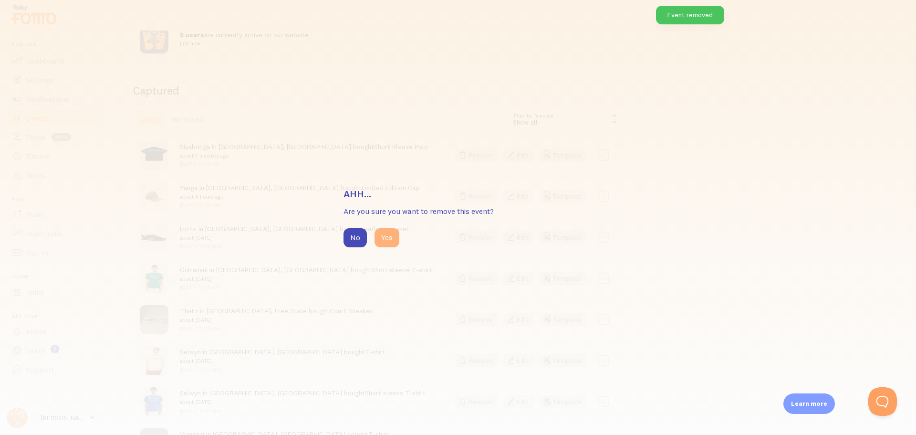
click at [389, 236] on button "Yes" at bounding box center [386, 237] width 25 height 19
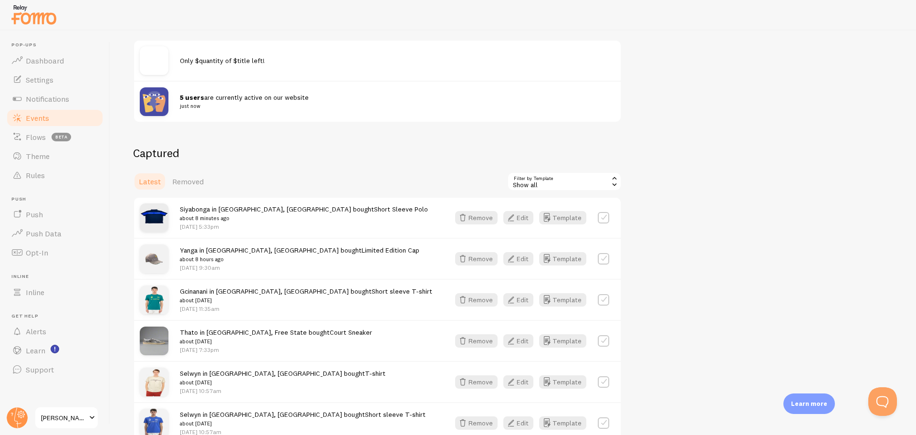
scroll to position [0, 0]
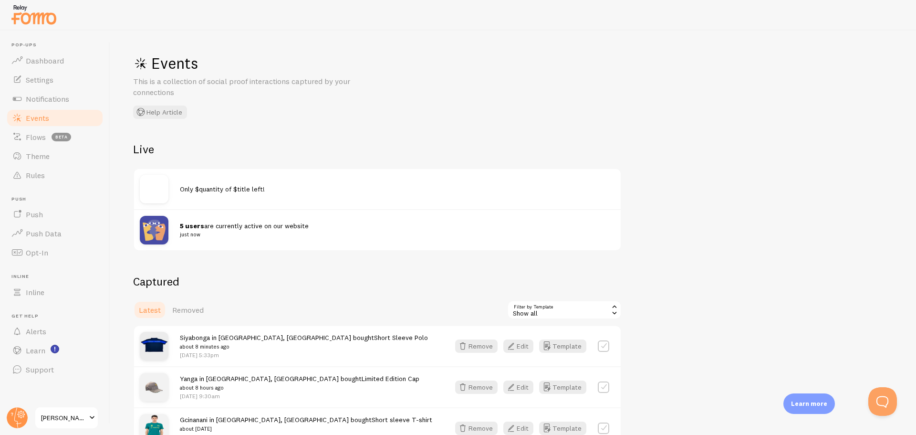
click at [176, 193] on div at bounding box center [160, 189] width 40 height 29
click at [163, 188] on img at bounding box center [154, 189] width 29 height 29
click at [208, 189] on span "Only $quantity of $title left!" at bounding box center [222, 189] width 85 height 9
click at [299, 190] on div "Only $quantity of $title left!" at bounding box center [397, 188] width 435 height 9
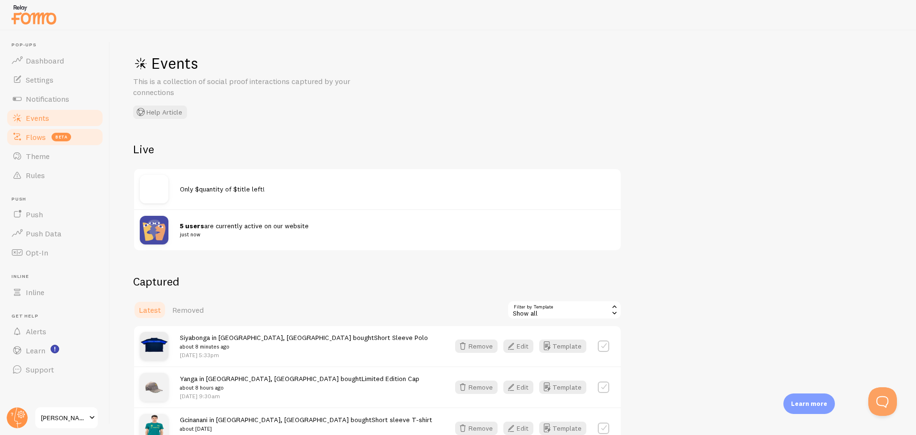
click at [61, 136] on span "beta" at bounding box center [62, 137] width 20 height 9
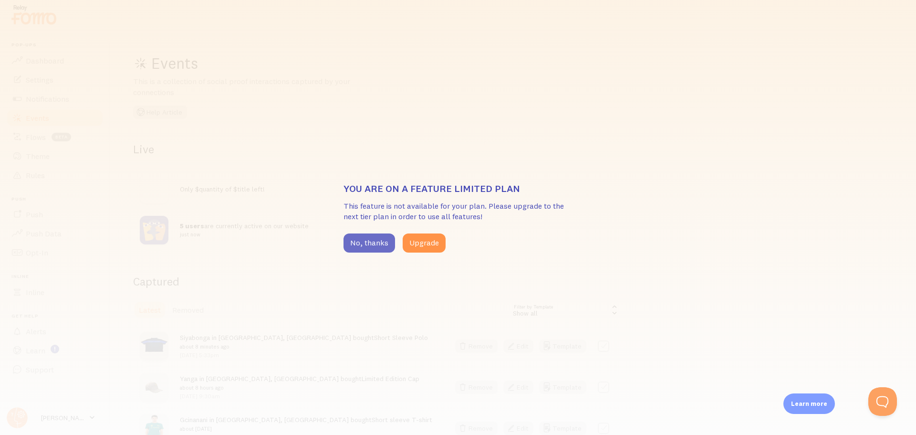
click at [365, 244] on button "No, thanks" at bounding box center [369, 242] width 52 height 19
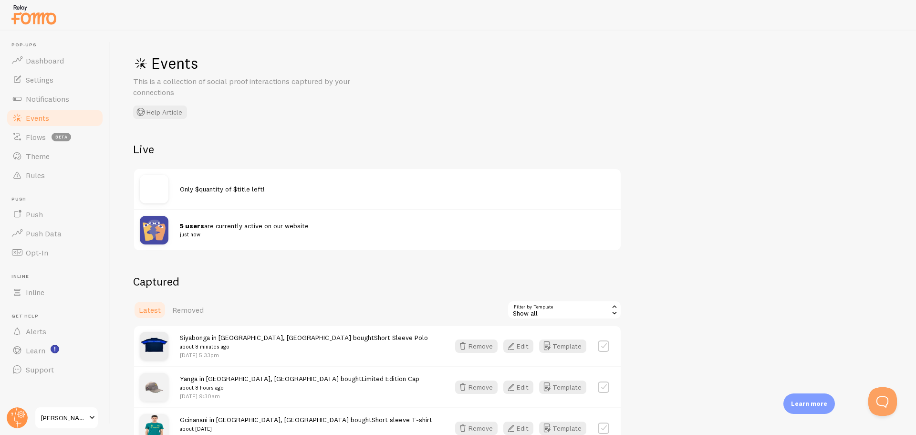
click at [217, 198] on div "Only $quantity of $title left!" at bounding box center [377, 189] width 487 height 40
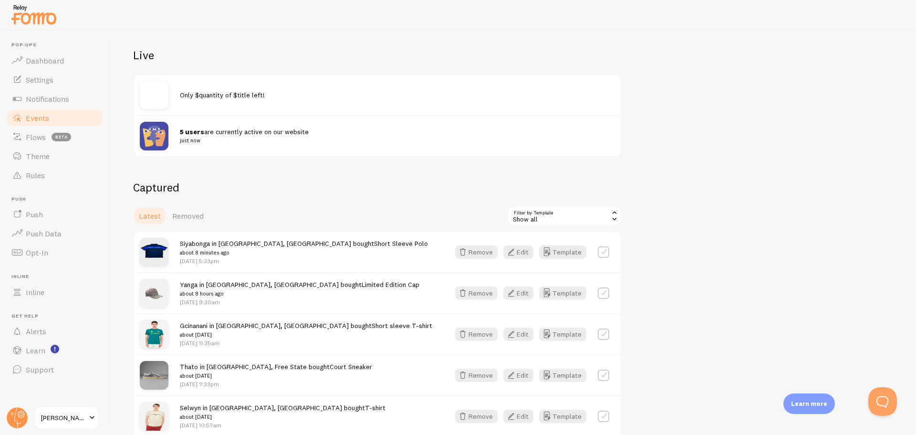
scroll to position [95, 0]
click at [581, 215] on div "Show all" at bounding box center [564, 214] width 114 height 19
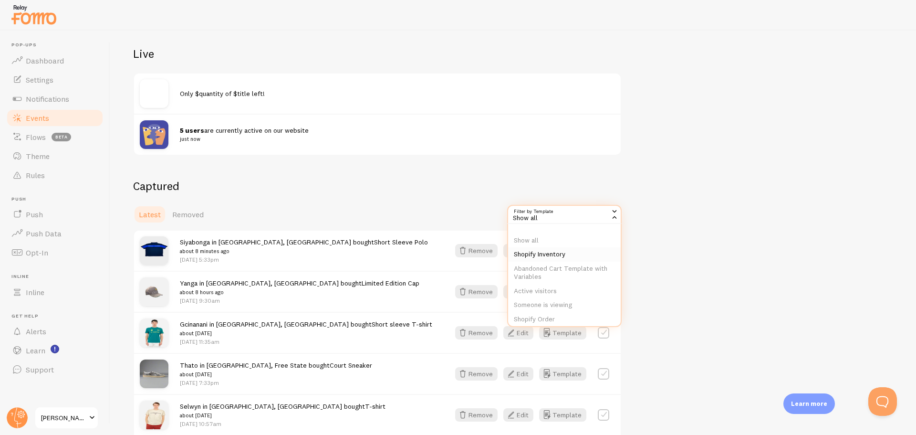
click at [553, 253] on li "Shopify Inventory" at bounding box center [564, 254] width 113 height 14
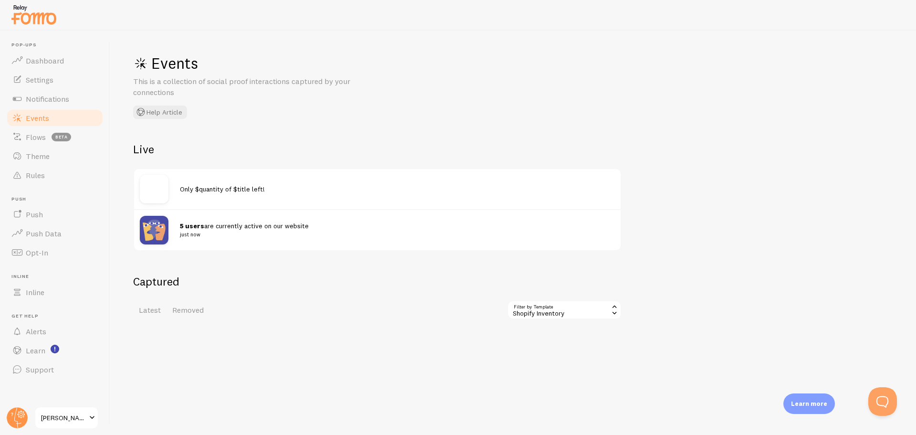
click at [573, 311] on div "Shopify Inventory" at bounding box center [564, 309] width 114 height 19
click at [563, 366] on li "Abandoned Cart Template with Variables" at bounding box center [564, 368] width 113 height 22
click at [612, 309] on icon at bounding box center [614, 306] width 9 height 9
click at [549, 340] on li "Show all" at bounding box center [554, 336] width 133 height 14
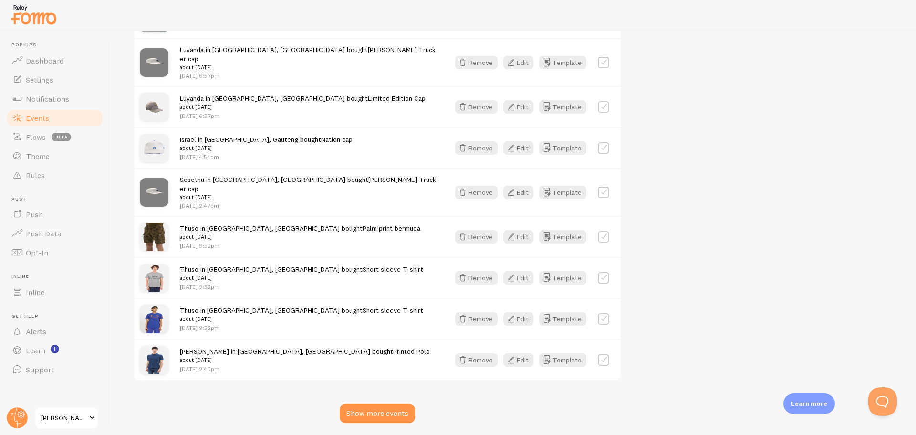
scroll to position [1210, 0]
click at [380, 403] on div "Show more events" at bounding box center [377, 412] width 75 height 19
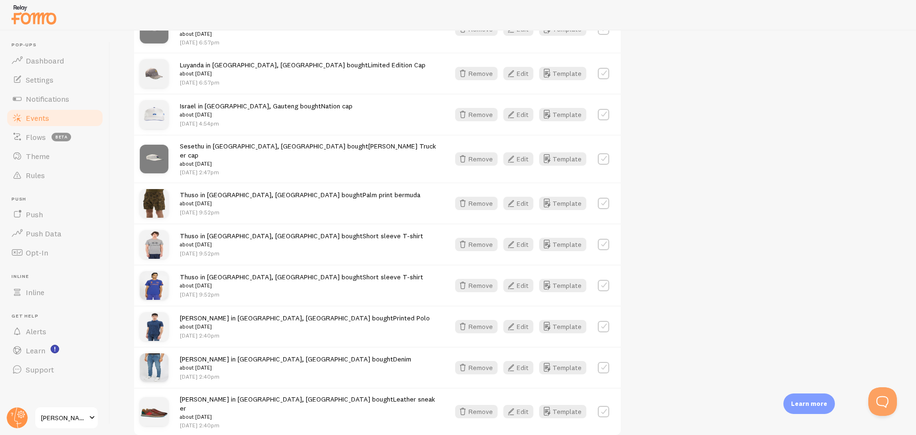
scroll to position [1291, 0]
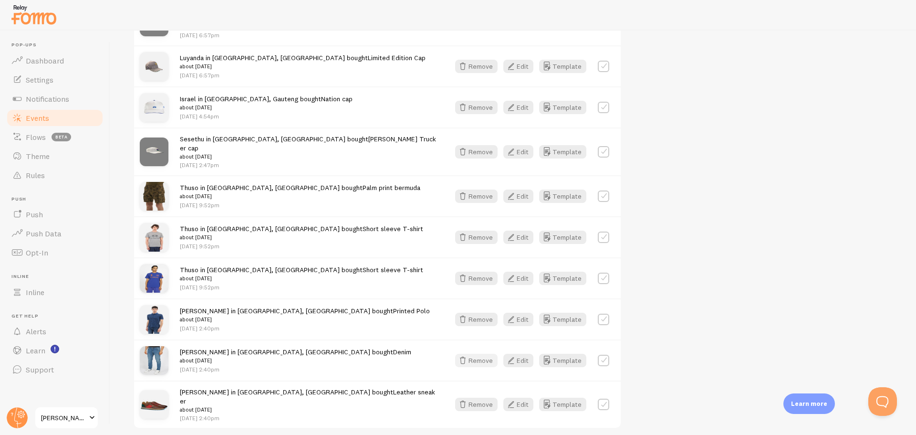
click at [481, 353] on button "Remove" at bounding box center [476, 359] width 42 height 13
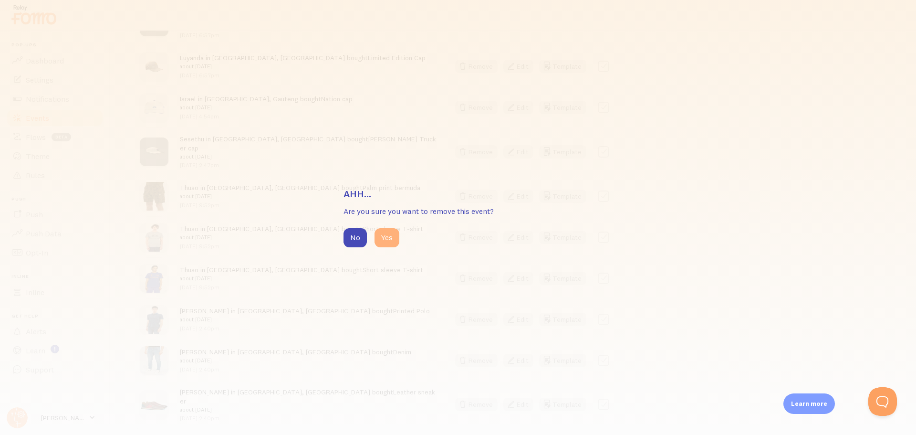
click at [390, 238] on button "Yes" at bounding box center [386, 237] width 25 height 19
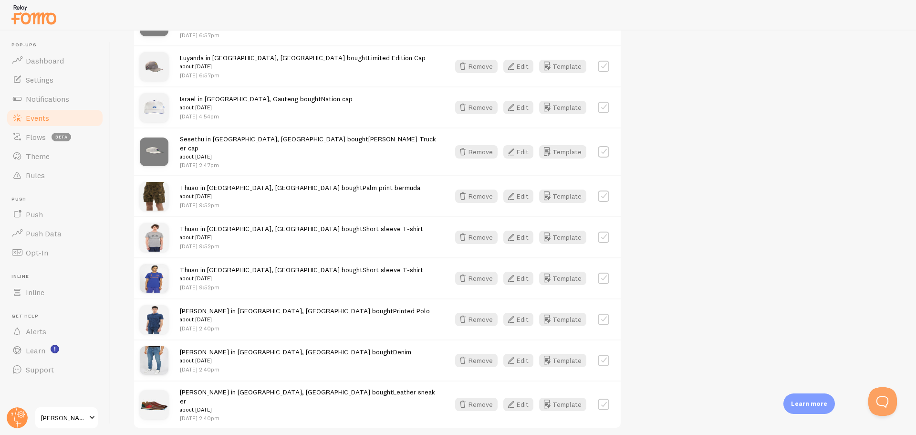
scroll to position [1250, 0]
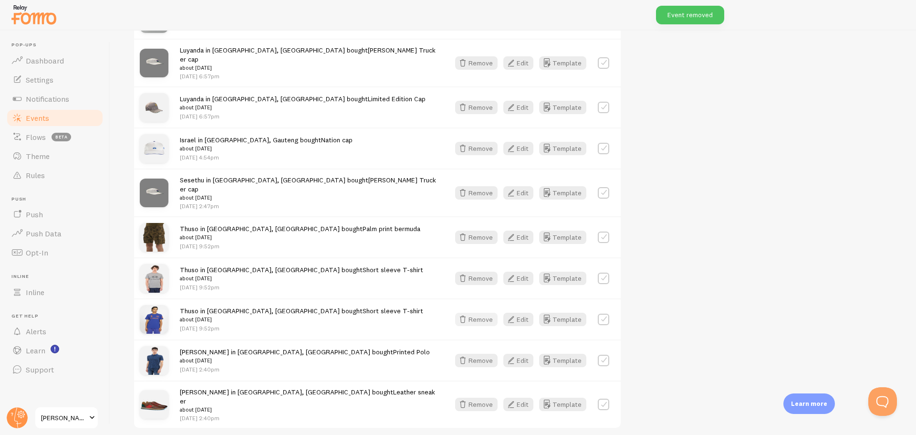
click at [485, 312] on button "Remove" at bounding box center [476, 318] width 42 height 13
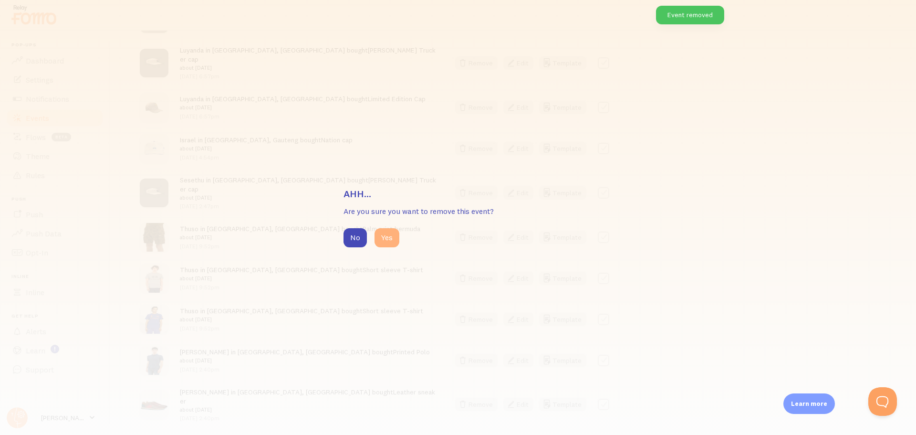
click at [389, 234] on button "Yes" at bounding box center [386, 237] width 25 height 19
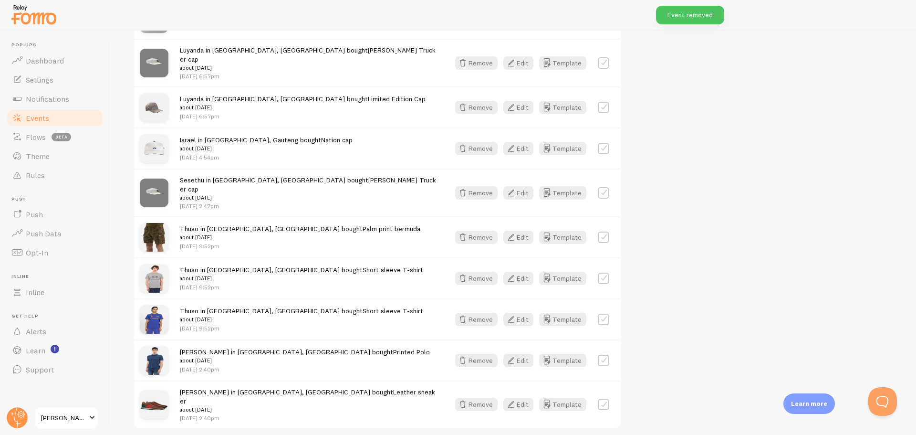
scroll to position [1209, 0]
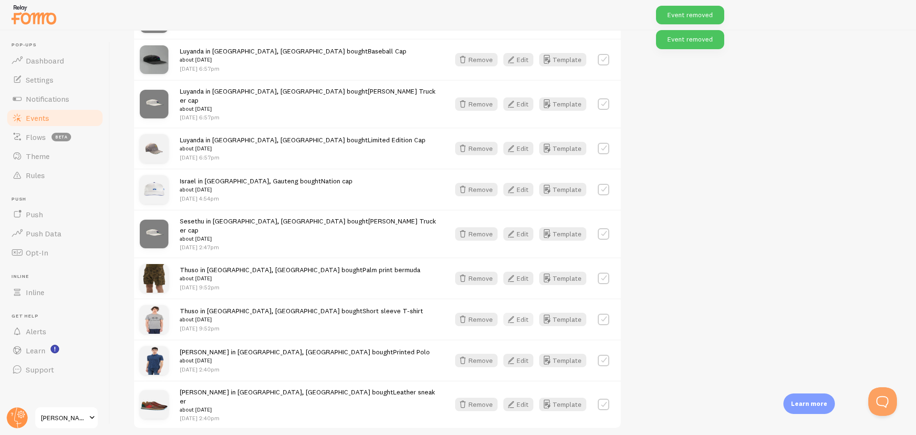
click at [523, 312] on button "Edit" at bounding box center [518, 318] width 30 height 13
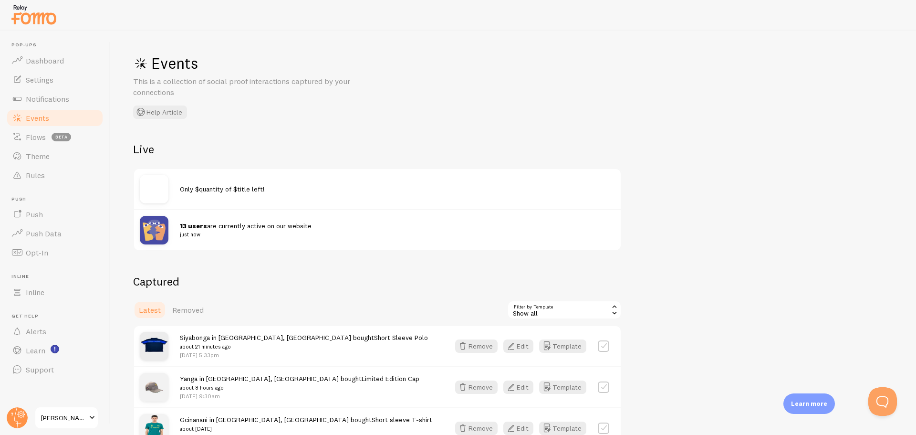
click at [559, 310] on div "Show all" at bounding box center [564, 309] width 114 height 19
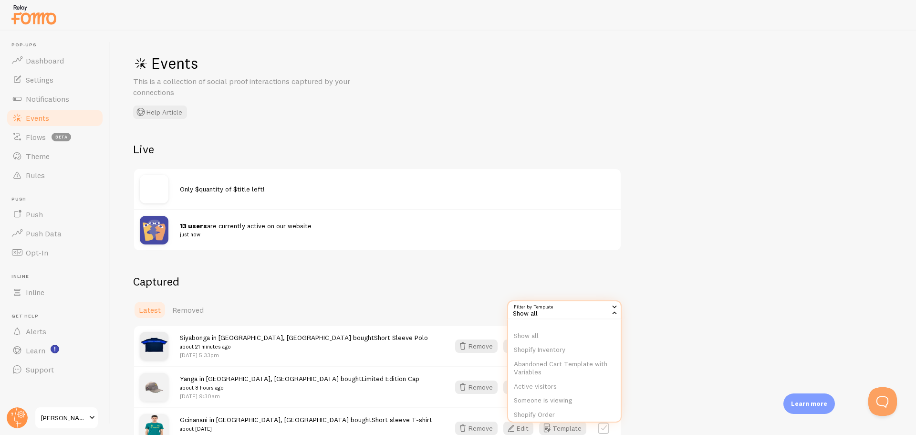
click at [560, 385] on li "Active visitors" at bounding box center [564, 386] width 113 height 14
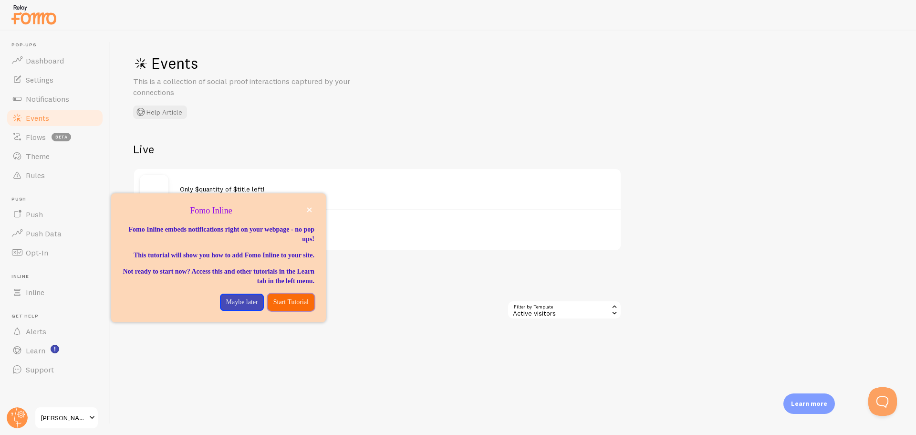
click at [282, 307] on p "Start Tutorial" at bounding box center [290, 302] width 35 height 10
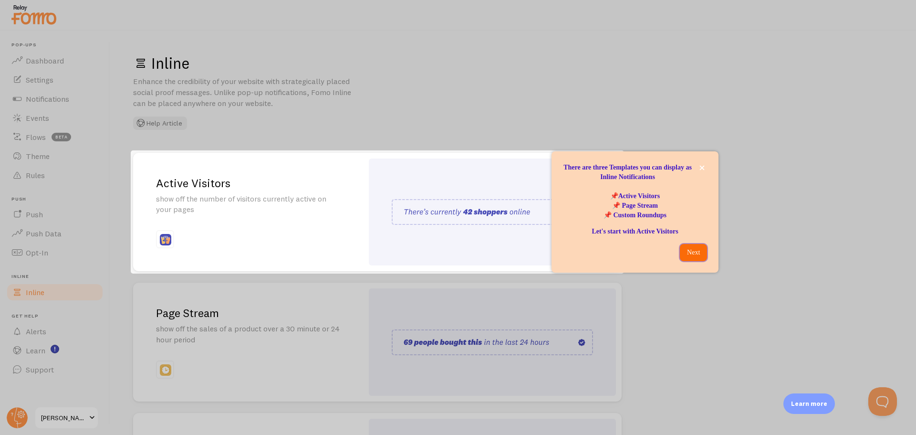
click at [694, 255] on p "Next" at bounding box center [693, 253] width 16 height 10
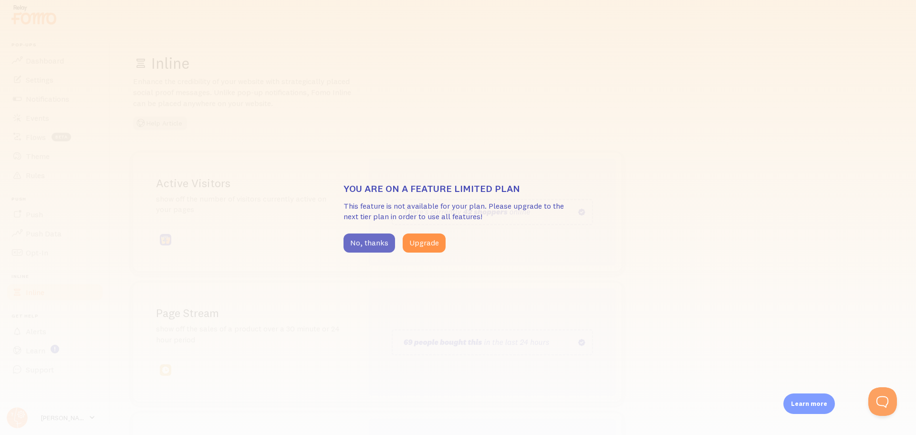
click at [368, 238] on button "No, thanks" at bounding box center [369, 242] width 52 height 19
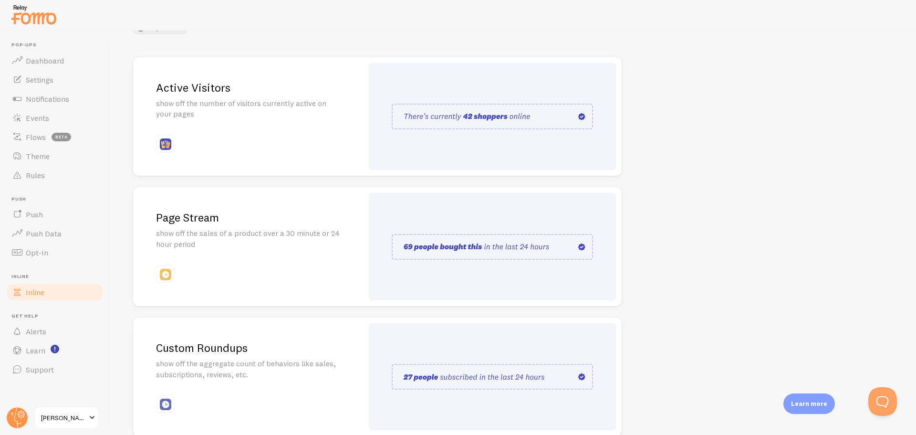
scroll to position [142, 0]
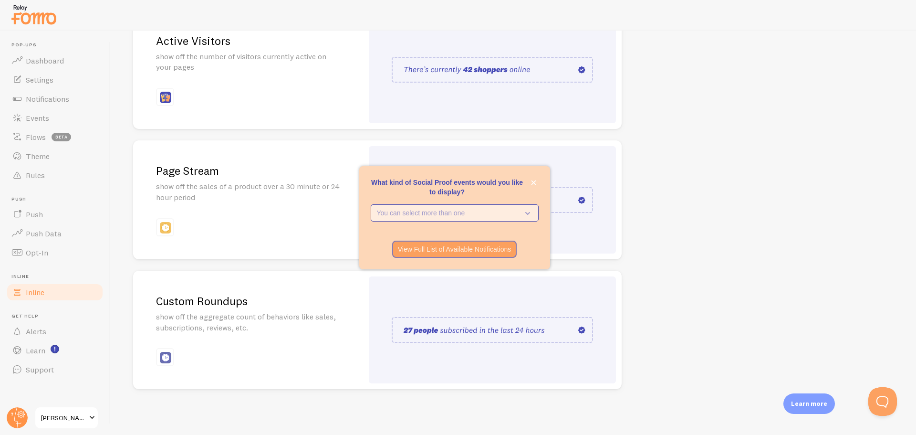
click at [499, 217] on p "You can select more than one" at bounding box center [448, 213] width 142 height 10
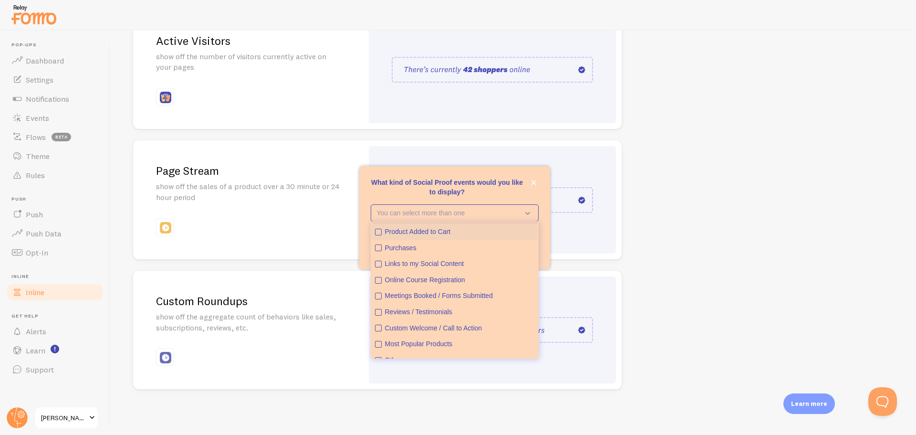
scroll to position [24, 0]
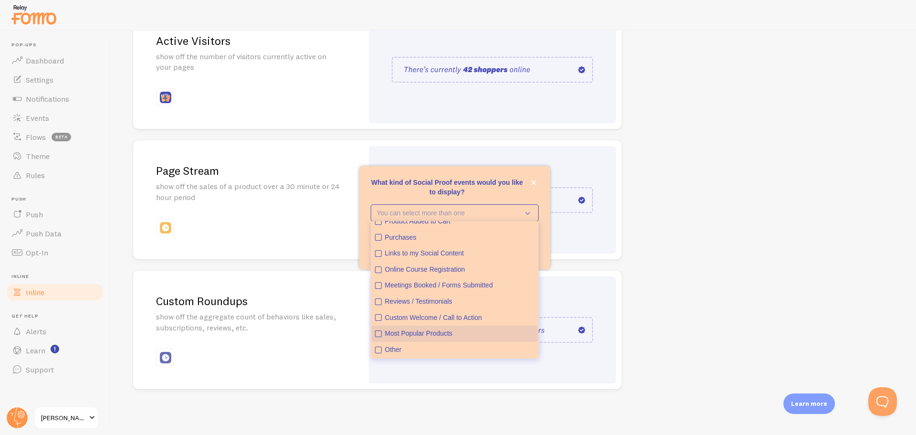
click at [433, 330] on div "Most Popular Products" at bounding box center [459, 334] width 149 height 10
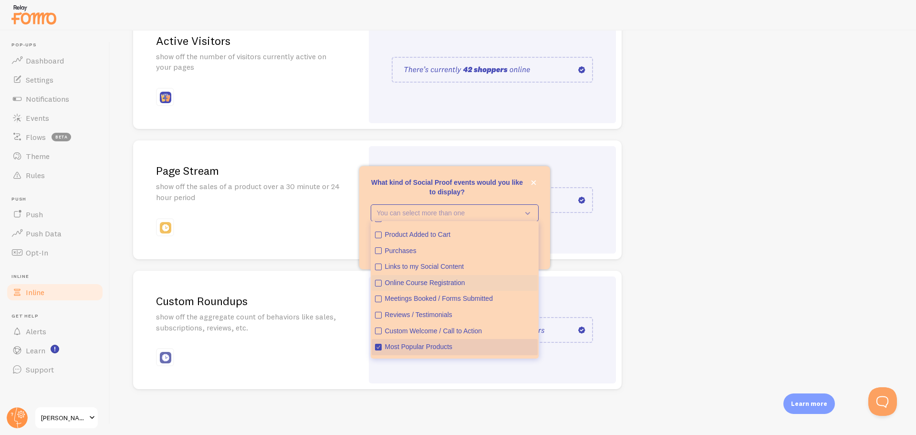
scroll to position [0, 0]
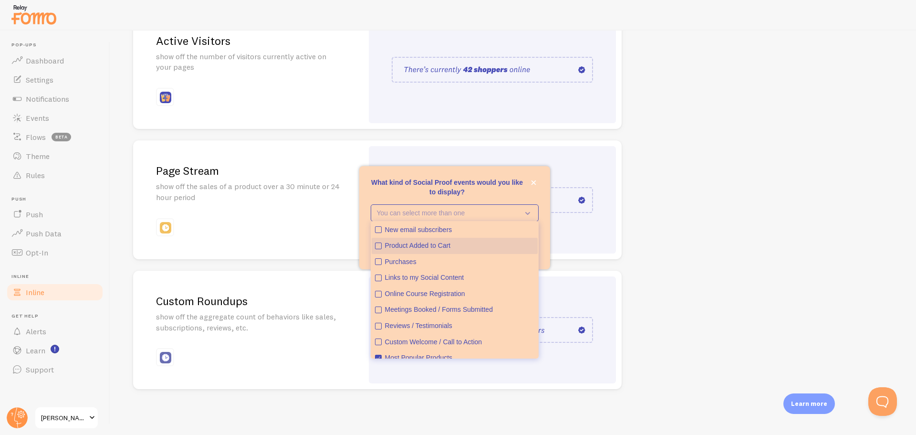
click at [419, 249] on div "Product Added to Cart" at bounding box center [459, 246] width 149 height 10
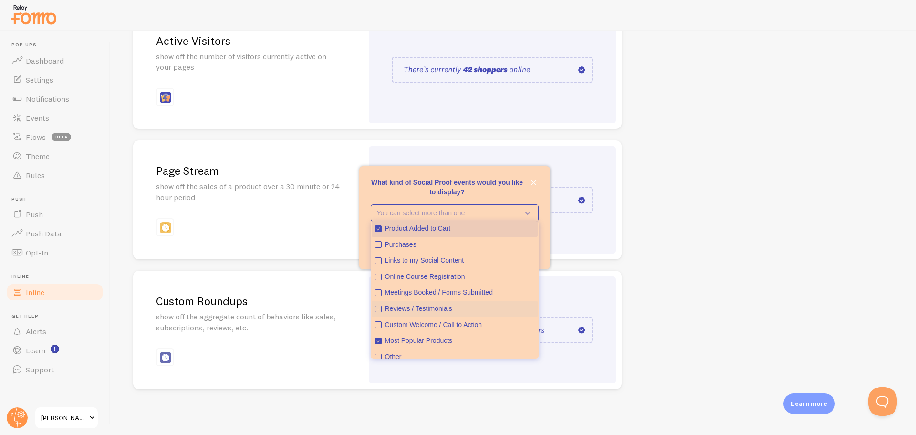
scroll to position [24, 0]
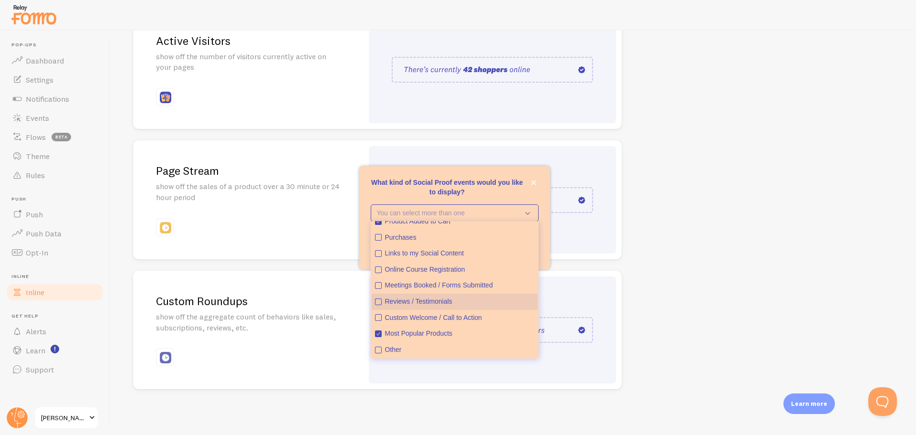
click at [402, 302] on div "Reviews / Testimonials" at bounding box center [459, 302] width 149 height 10
click at [639, 280] on div "Inline Enhance the credibility of your website with strategically placed social…" at bounding box center [513, 233] width 806 height 404
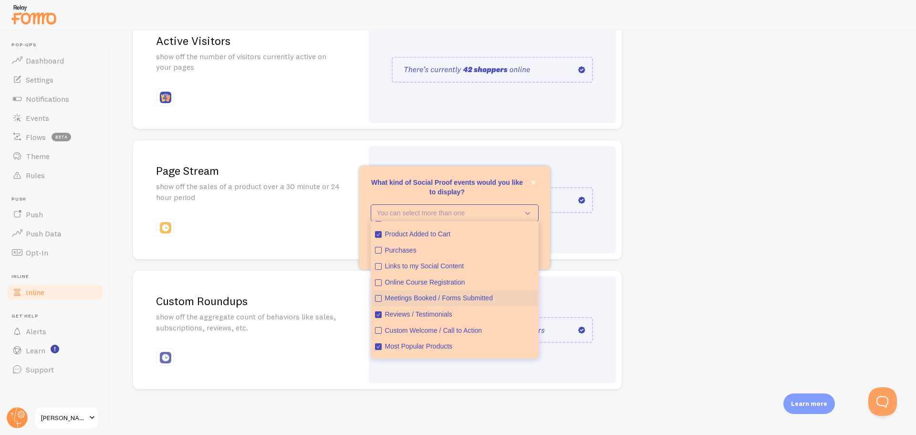
scroll to position [0, 0]
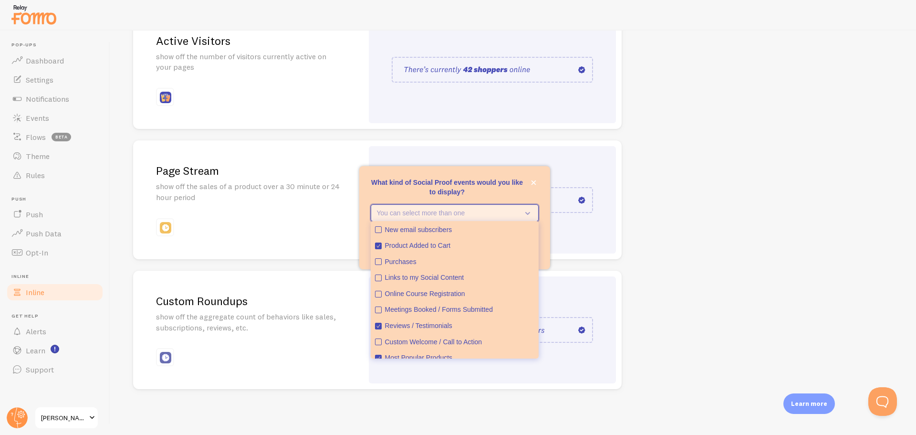
click at [526, 211] on icon "What kind of Social Proof events would you like to display?" at bounding box center [525, 212] width 13 height 10
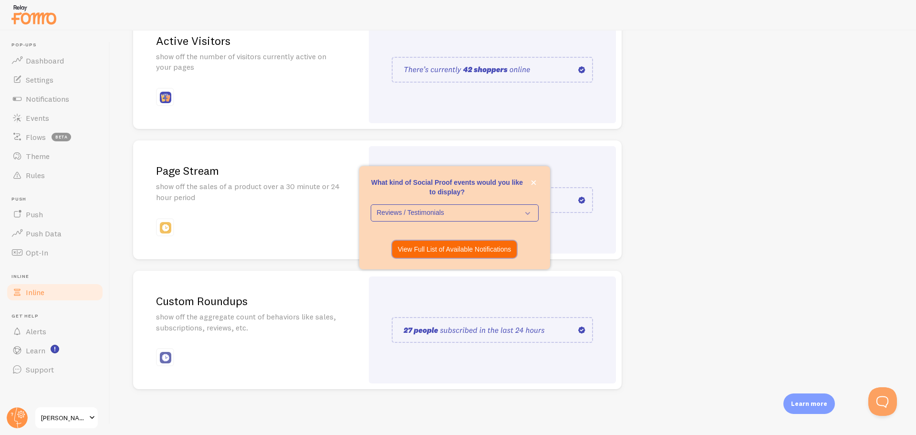
click at [447, 249] on p "View Full List of Available Notifications" at bounding box center [455, 249] width 114 height 10
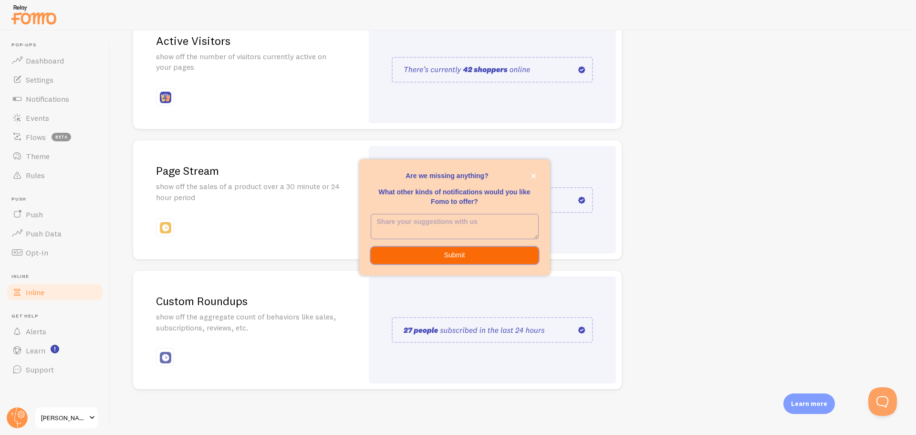
click at [426, 251] on button "Submit" at bounding box center [455, 255] width 168 height 17
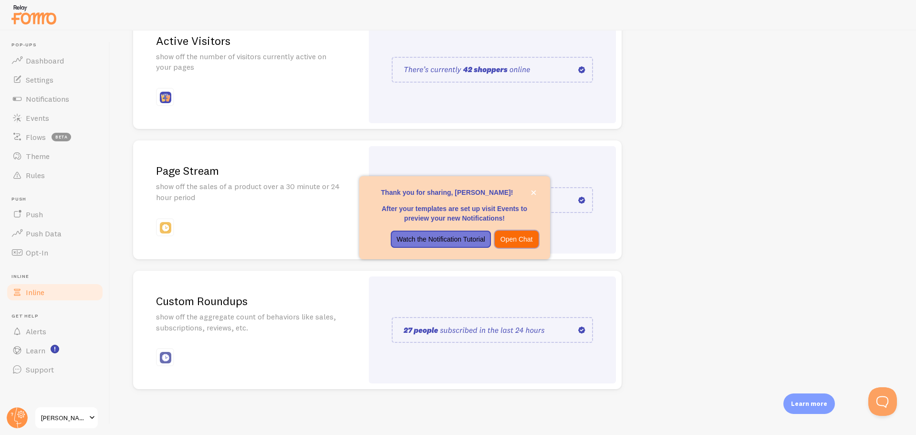
click at [519, 237] on p "Open Chat" at bounding box center [516, 239] width 32 height 10
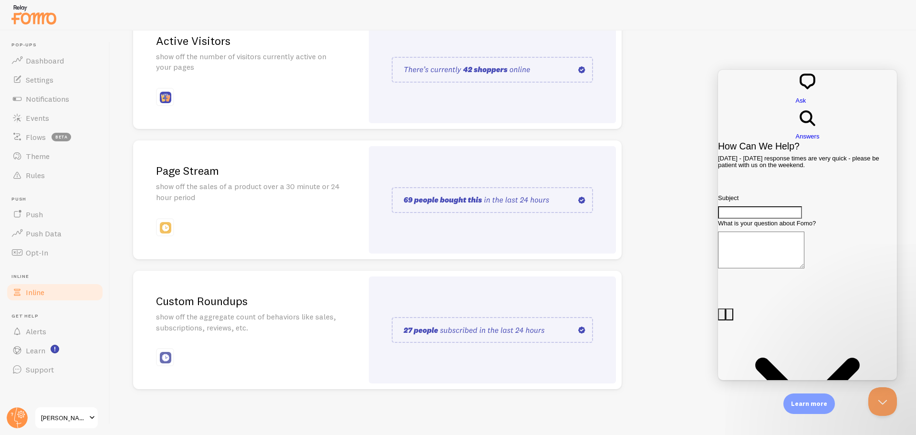
click at [515, 205] on img at bounding box center [492, 200] width 201 height 26
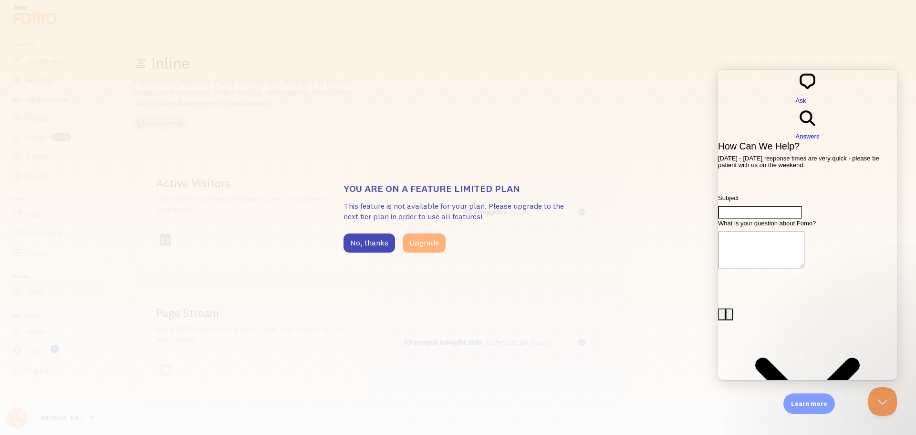
click at [435, 244] on button "Upgrade" at bounding box center [424, 242] width 43 height 19
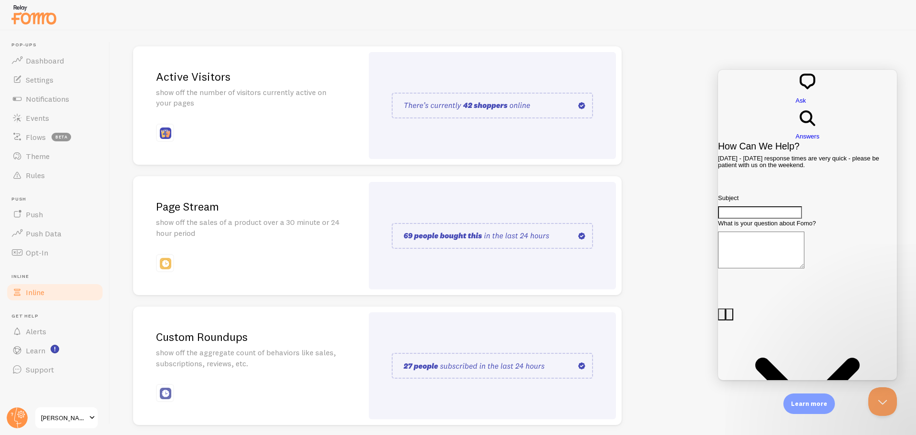
scroll to position [142, 0]
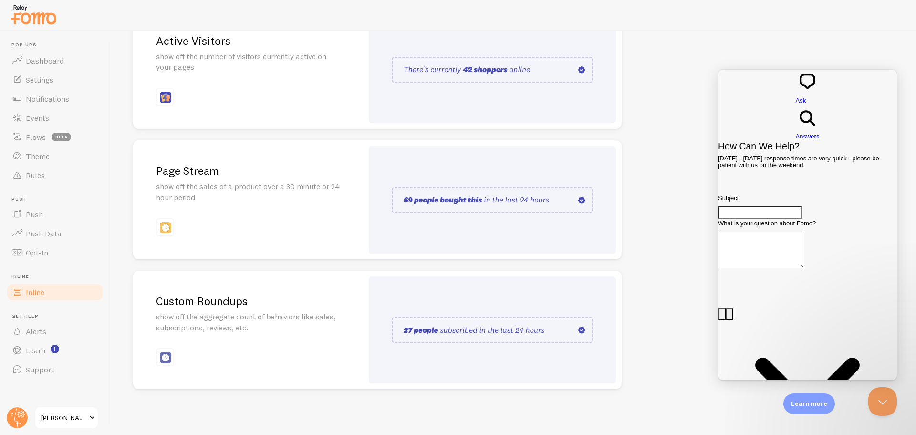
click at [461, 197] on img at bounding box center [492, 200] width 201 height 26
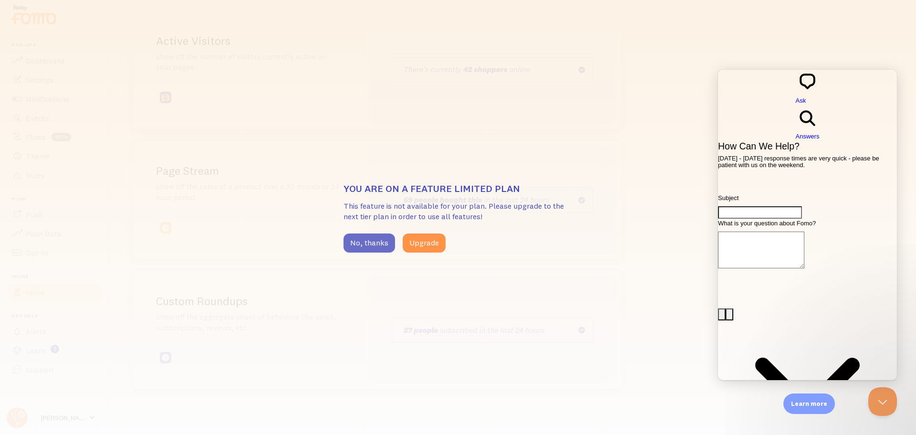
click at [368, 241] on button "No, thanks" at bounding box center [369, 242] width 52 height 19
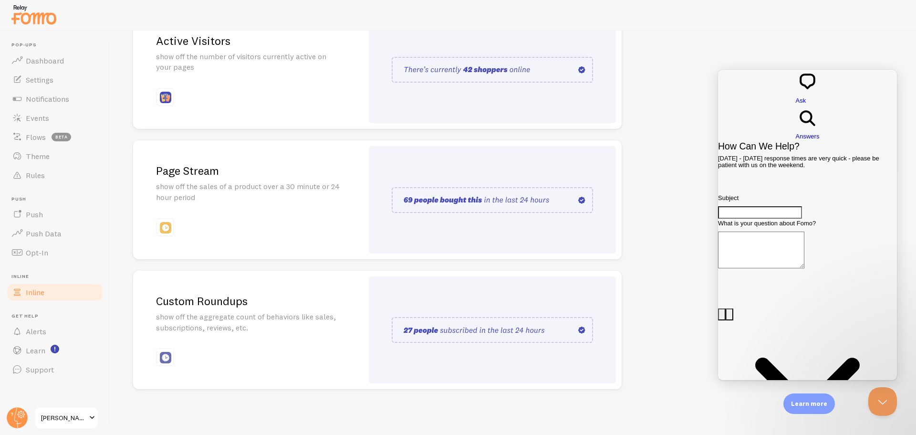
click at [433, 333] on img at bounding box center [492, 330] width 201 height 26
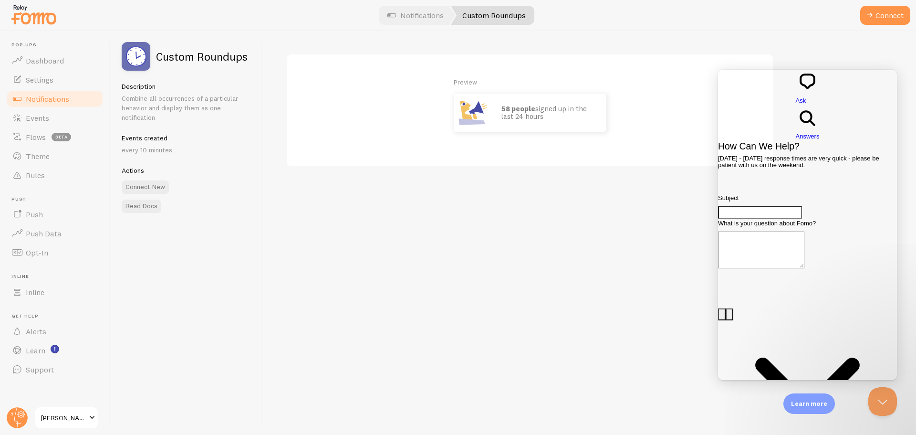
click at [477, 319] on div "Preview 58 people signed up in the last 24 hours" at bounding box center [589, 233] width 653 height 404
click at [508, 114] on p "58 people signed up in the last 24 hours" at bounding box center [548, 113] width 95 height 16
click at [134, 21] on div at bounding box center [458, 15] width 916 height 31
click at [41, 135] on span "Flows" at bounding box center [36, 137] width 20 height 10
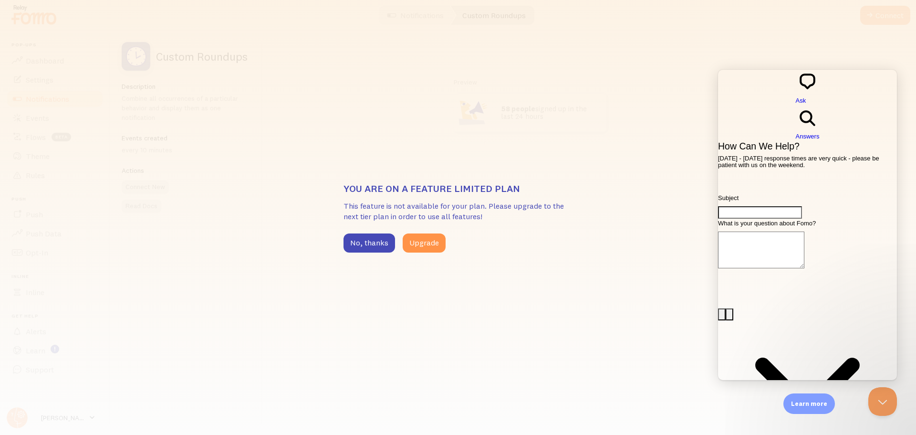
drag, startPoint x: 367, startPoint y: 240, endPoint x: 257, endPoint y: 245, distance: 109.8
click at [366, 240] on button "No, thanks" at bounding box center [369, 242] width 52 height 19
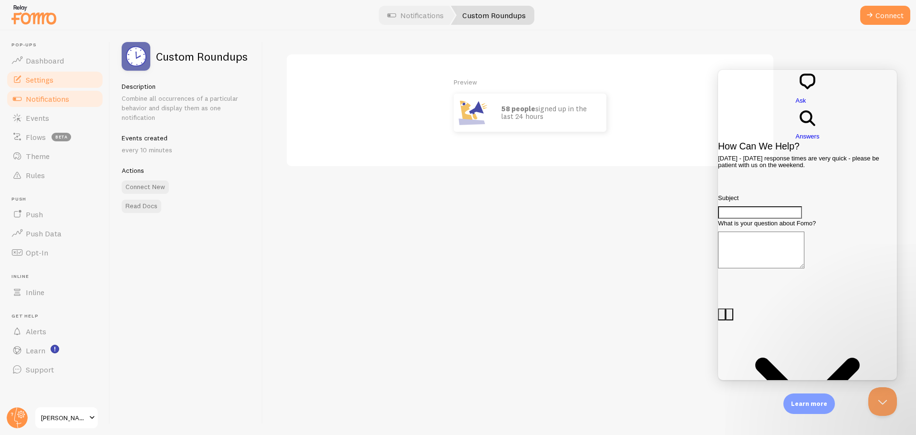
click at [34, 75] on span "Settings" at bounding box center [40, 80] width 28 height 10
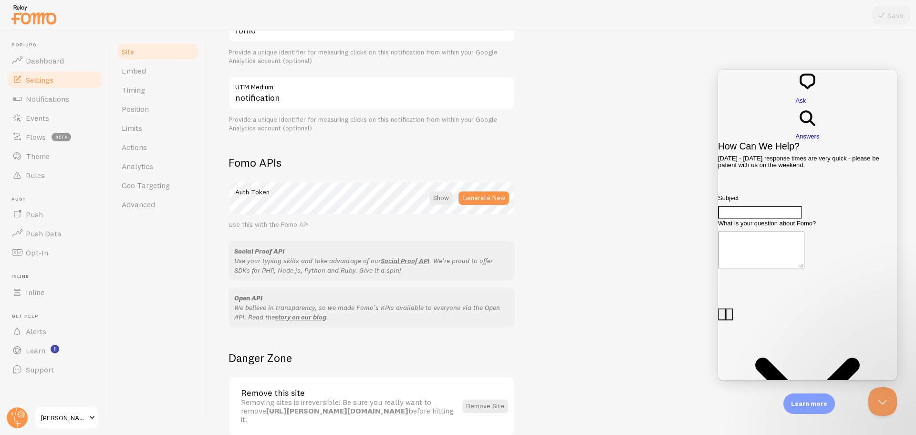
scroll to position [466, 0]
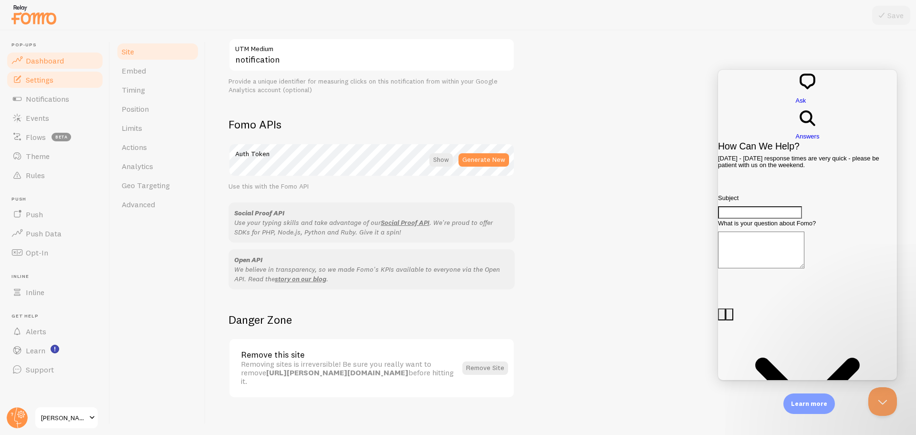
click at [29, 62] on span "Dashboard" at bounding box center [45, 61] width 38 height 10
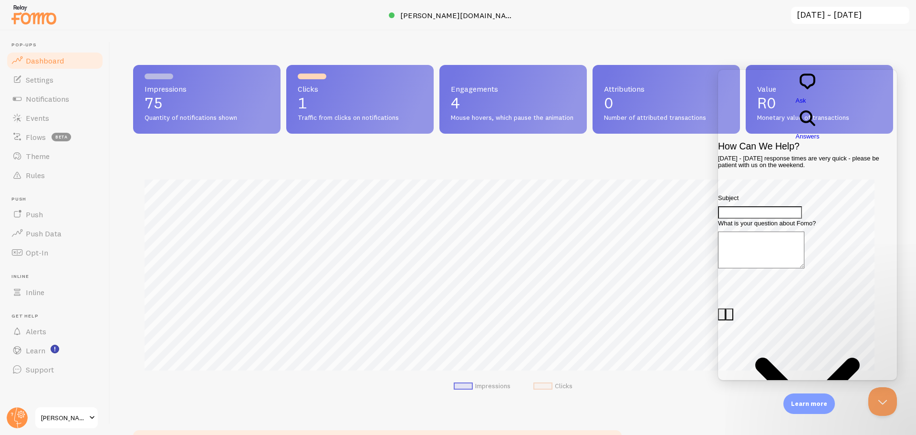
scroll to position [250, 753]
click at [717, 36] on div "Impressions 75 Quantity of notifications shown Clicks 1 Traffic from clicks on …" at bounding box center [513, 233] width 806 height 404
click at [877, 401] on button "Close Beacon popover" at bounding box center [880, 399] width 29 height 29
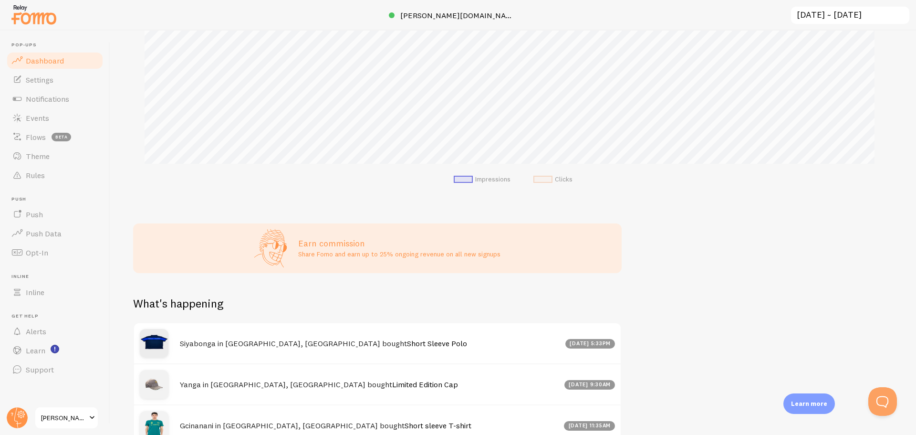
scroll to position [204, 0]
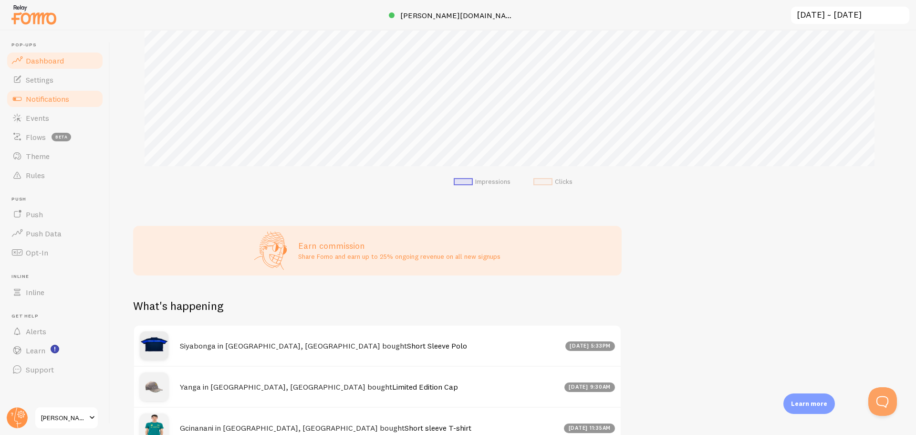
click at [37, 102] on span "Notifications" at bounding box center [47, 99] width 43 height 10
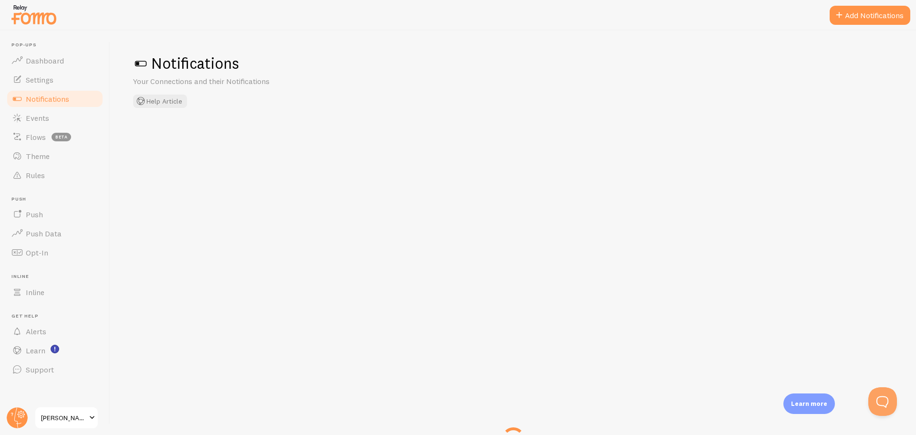
checkbox input "false"
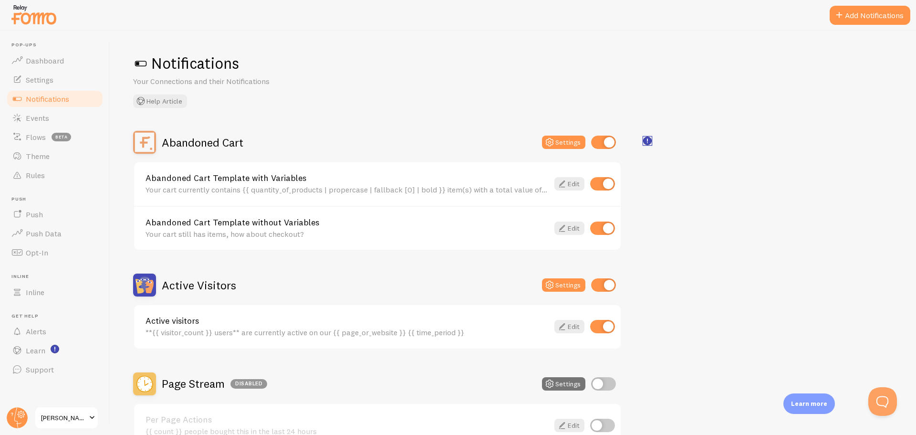
click at [647, 140] on rect "<p>🛍️ For Shopify Users</p><p>To use the <strong>Abandoned Cart with Variables<…" at bounding box center [647, 141] width 8 height 8
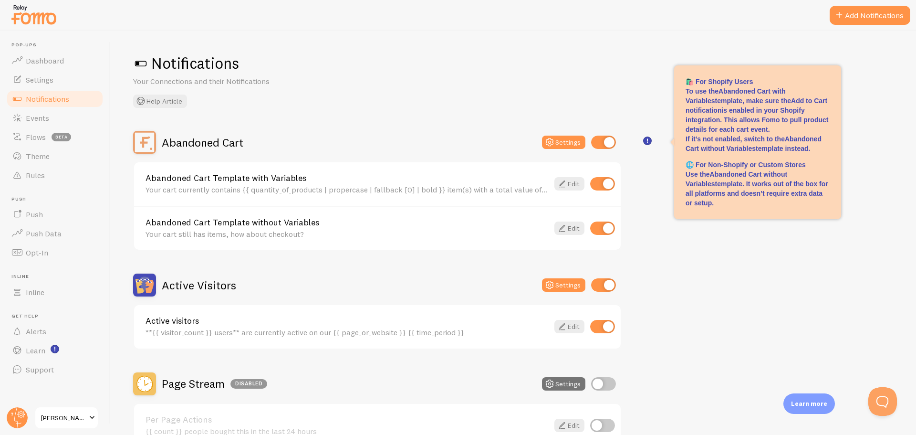
click at [647, 90] on div "Notifications Your Connections and their Notifications Help Article" at bounding box center [513, 80] width 760 height 54
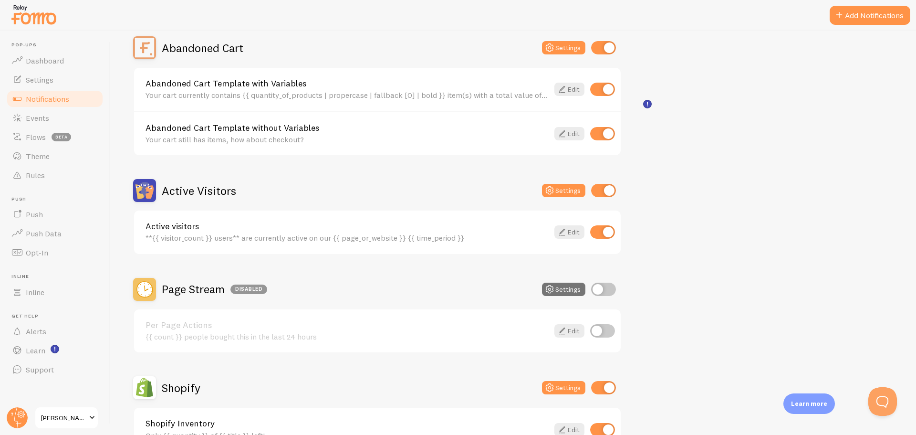
scroll to position [95, 0]
click at [562, 230] on icon at bounding box center [561, 230] width 11 height 11
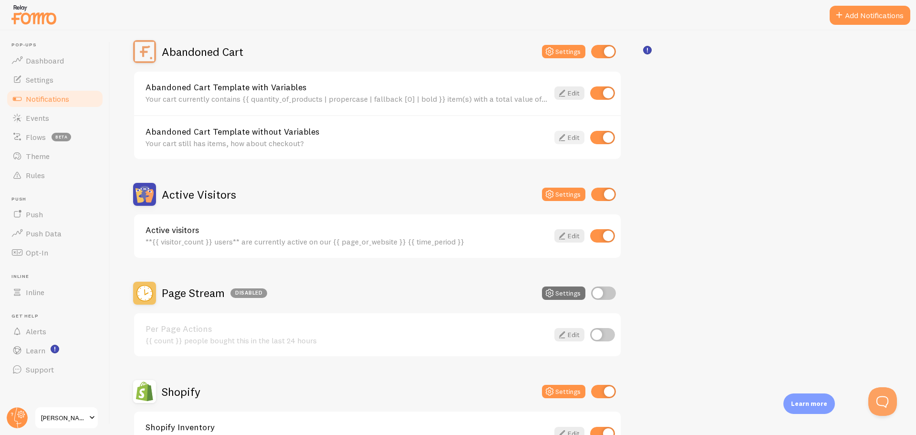
scroll to position [143, 0]
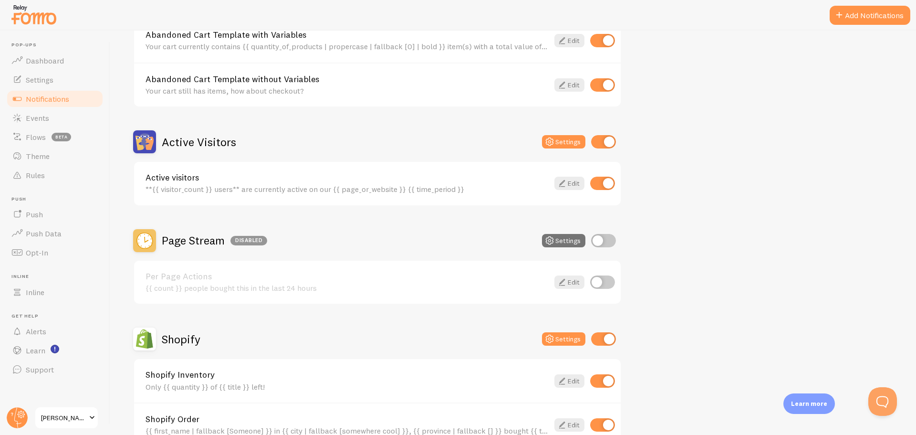
click at [609, 239] on input "checkbox" at bounding box center [603, 240] width 25 height 13
checkbox input "true"
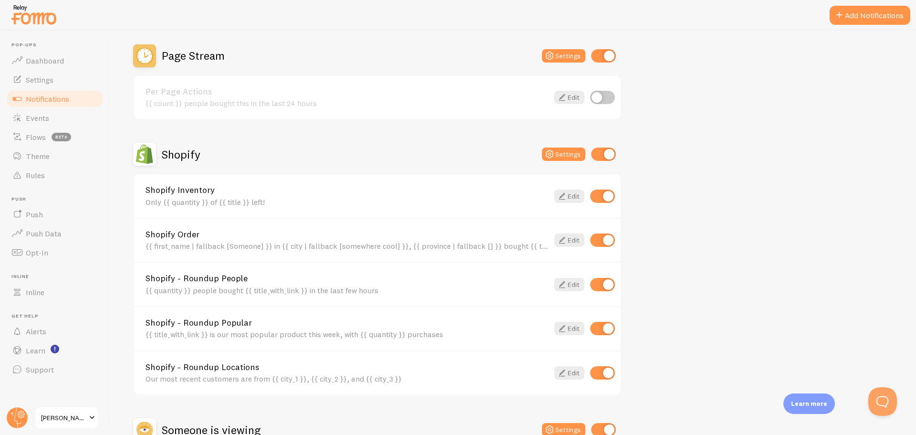
scroll to position [382, 0]
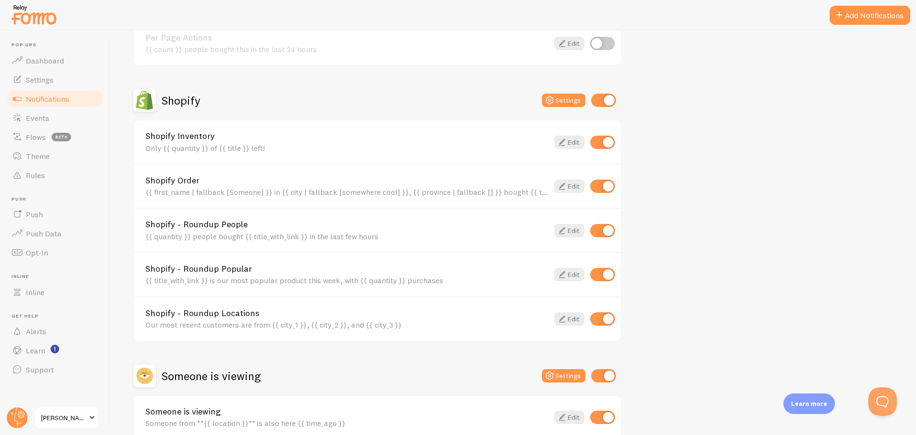
click at [599, 186] on input "checkbox" at bounding box center [602, 185] width 25 height 13
checkbox input "false"
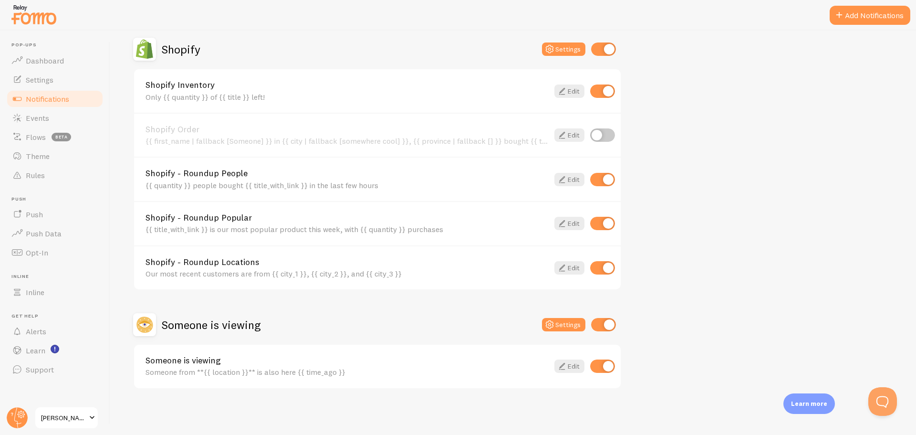
click at [596, 323] on input "checkbox" at bounding box center [603, 324] width 25 height 13
checkbox input "false"
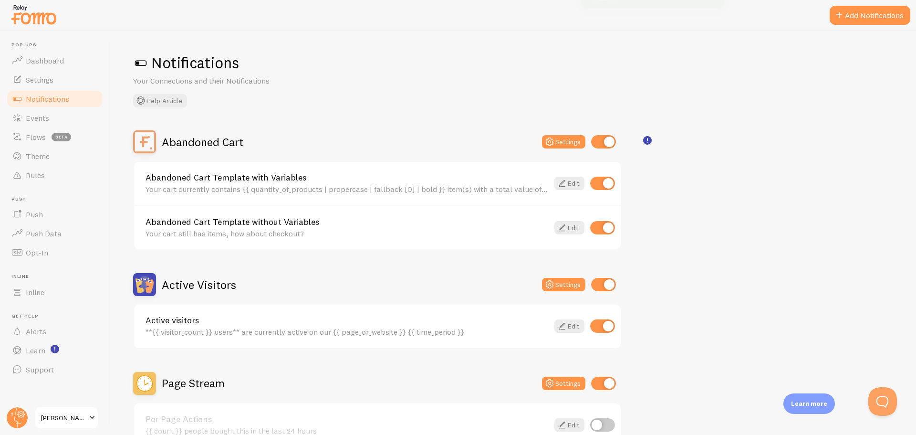
scroll to position [0, 0]
click at [601, 281] on input "checkbox" at bounding box center [603, 284] width 25 height 13
checkbox input "false"
click at [596, 184] on input "checkbox" at bounding box center [602, 183] width 25 height 13
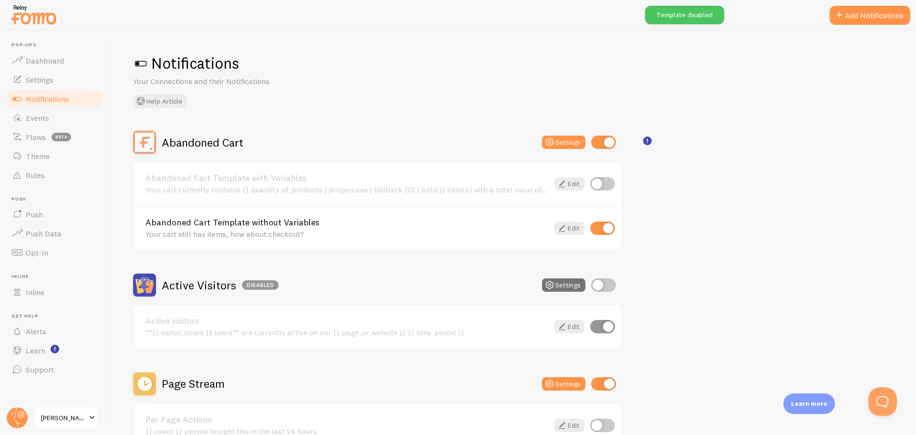
click at [609, 182] on input "checkbox" at bounding box center [602, 183] width 25 height 13
checkbox input "true"
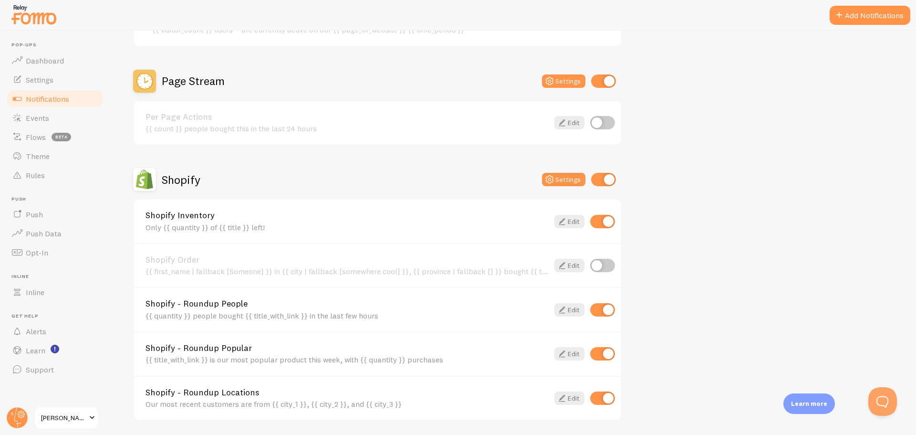
scroll to position [290, 0]
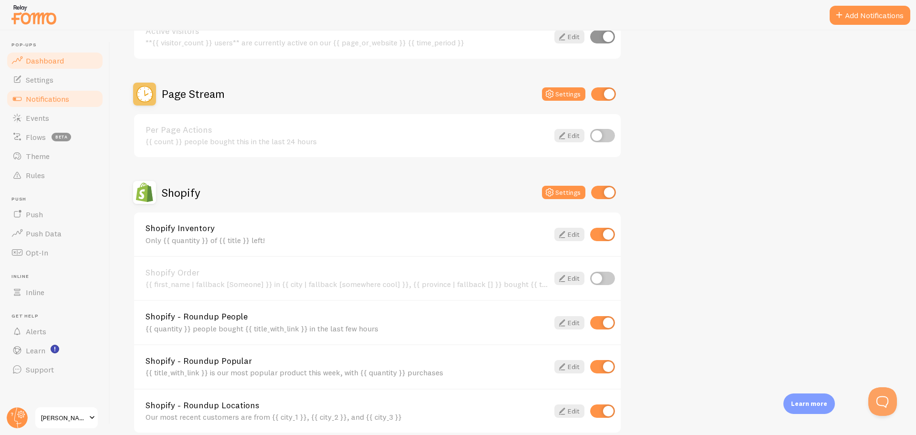
click at [46, 62] on span "Dashboard" at bounding box center [45, 61] width 38 height 10
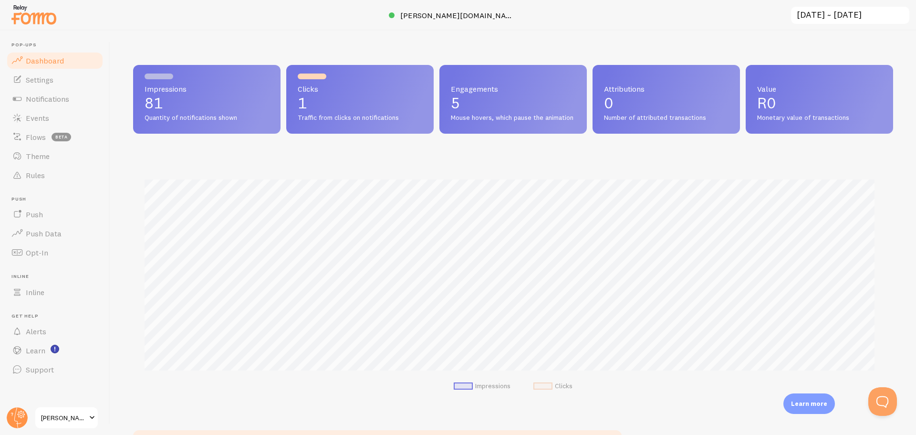
scroll to position [250, 753]
click at [43, 124] on link "Events" at bounding box center [55, 117] width 98 height 19
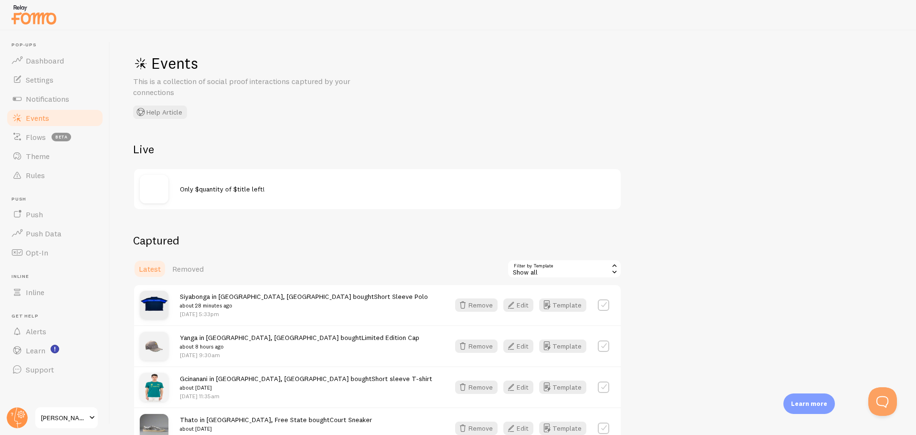
click at [567, 270] on div "Show all" at bounding box center [564, 268] width 114 height 19
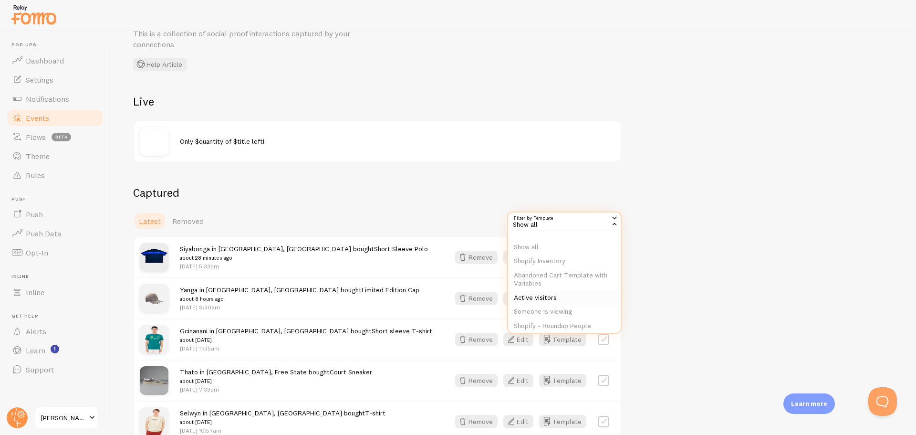
click at [556, 297] on li "Active visitors" at bounding box center [564, 297] width 113 height 14
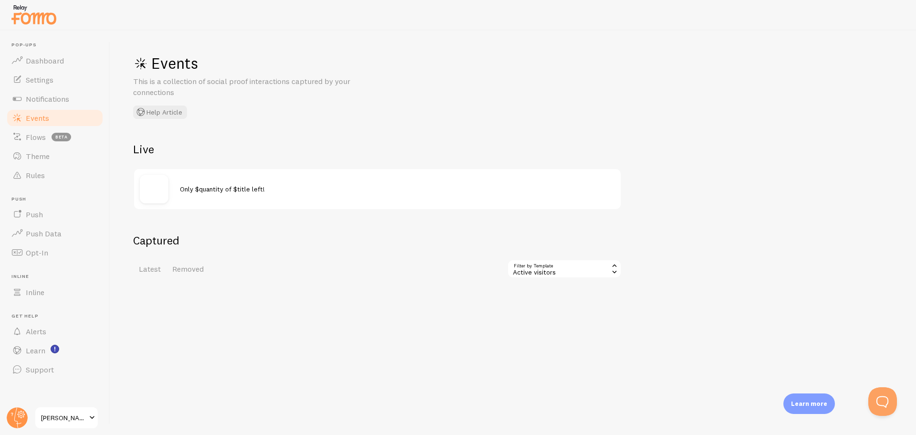
click at [199, 187] on span "Only $quantity of $title left!" at bounding box center [222, 189] width 85 height 9
click at [41, 140] on span "Flows" at bounding box center [36, 137] width 20 height 10
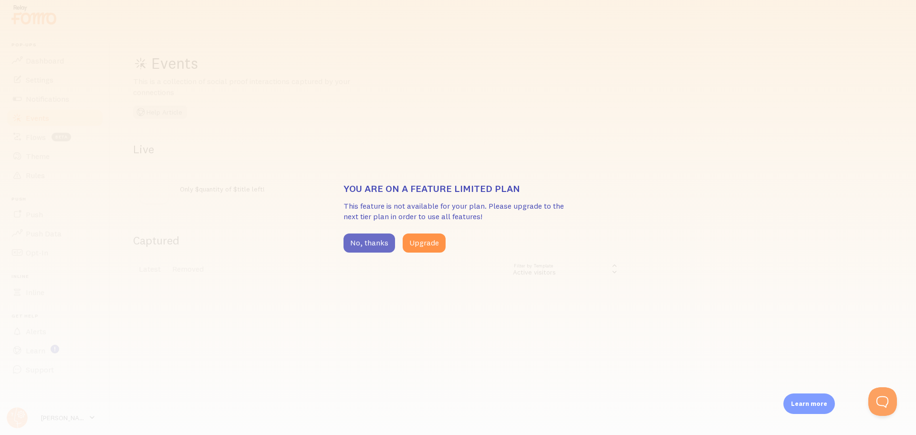
click at [362, 237] on button "No, thanks" at bounding box center [369, 242] width 52 height 19
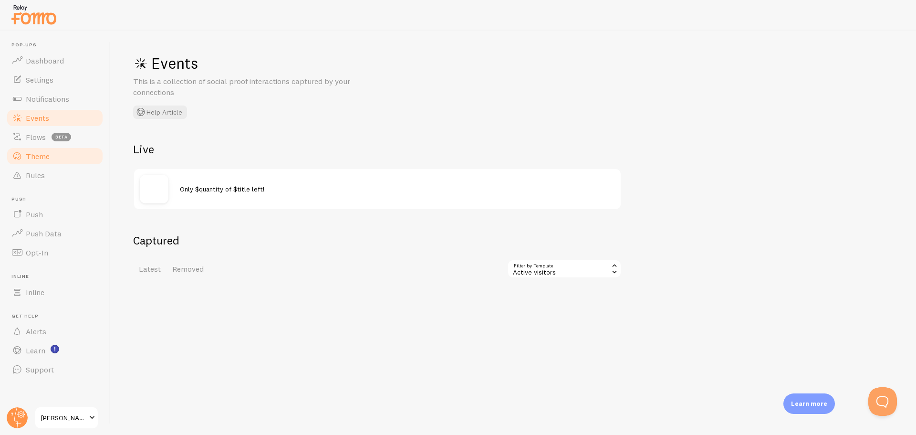
click at [33, 159] on span "Theme" at bounding box center [38, 156] width 24 height 10
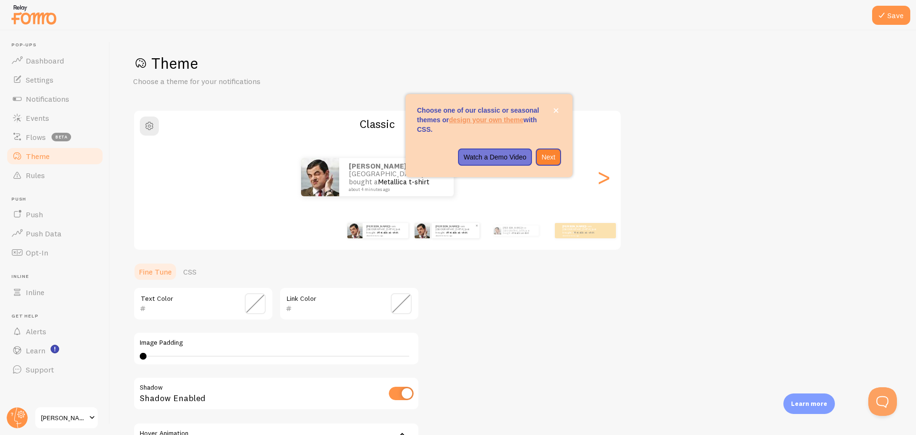
click at [453, 236] on div "[PERSON_NAME] from [GEOGRAPHIC_DATA] just bought a Metallica t-shirt about 4 mi…" at bounding box center [456, 230] width 48 height 15
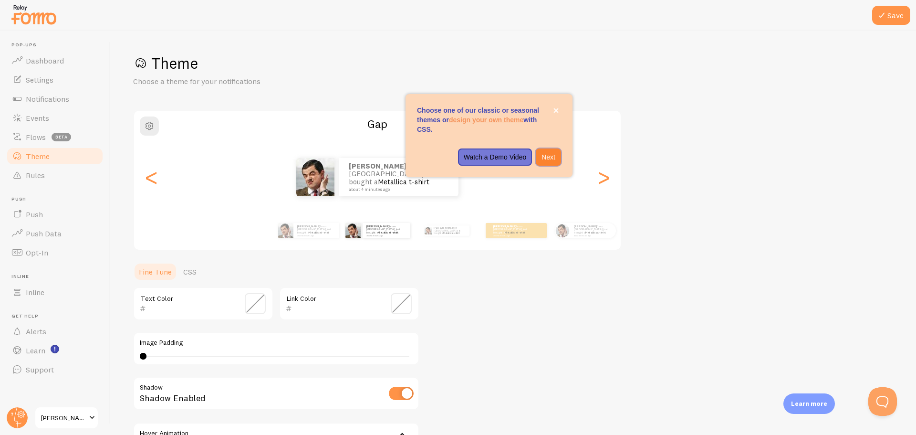
click at [553, 156] on p "Next" at bounding box center [548, 157] width 14 height 10
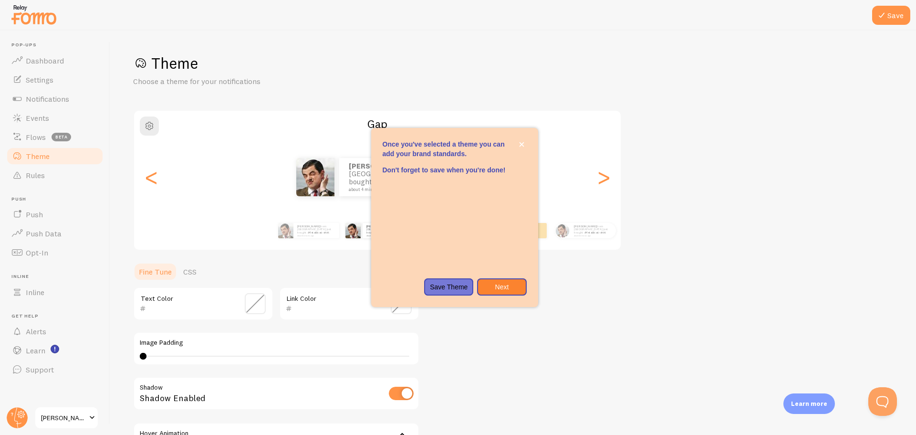
click at [504, 276] on div "Once you&#x27;ve selected a theme you can add your brand standards.Don&#x27;t f…" at bounding box center [454, 274] width 167 height 8
click at [454, 289] on p "Save Theme" at bounding box center [449, 287] width 38 height 10
click at [720, 290] on div "Theme Choose a theme for your notifications Gap [PERSON_NAME] from [GEOGRAPHIC_…" at bounding box center [513, 279] width 760 height 453
click at [521, 145] on icon "close," at bounding box center [521, 144] width 5 height 5
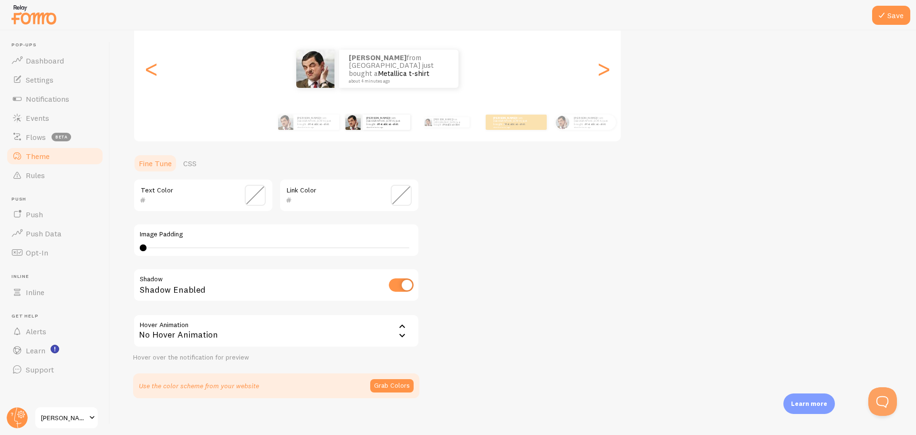
scroll to position [117, 0]
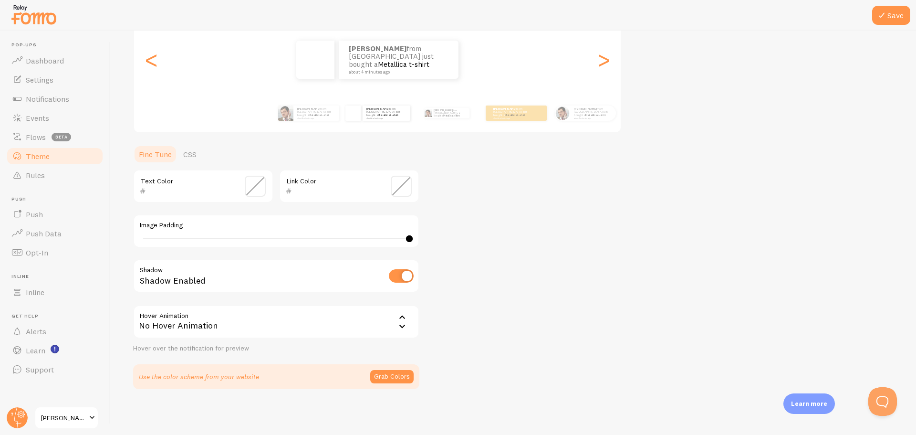
drag, startPoint x: 140, startPoint y: 238, endPoint x: 425, endPoint y: 247, distance: 284.9
click at [410, 238] on div at bounding box center [409, 238] width 7 height 7
type input "0"
drag, startPoint x: 171, startPoint y: 237, endPoint x: 98, endPoint y: 236, distance: 72.5
click at [98, 236] on main "Pop-ups Dashboard Settings Notifications Events Flows beta Theme Rules [GEOGRAP…" at bounding box center [458, 233] width 916 height 404
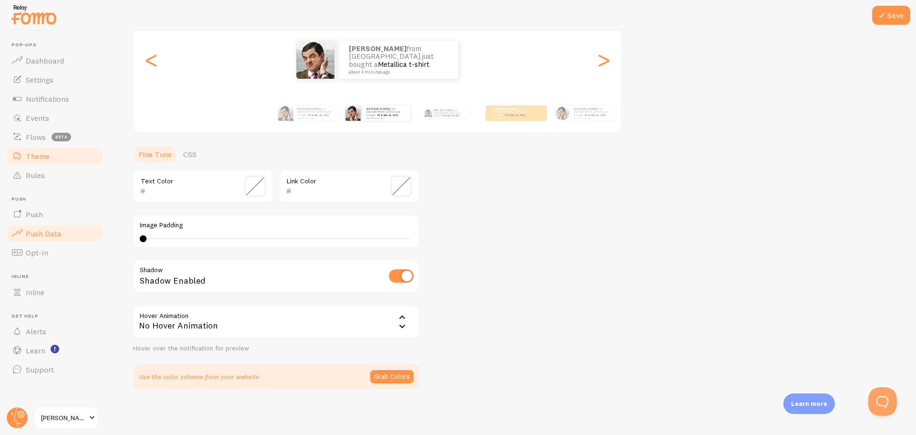
click at [45, 231] on span "Push Data" at bounding box center [44, 233] width 36 height 10
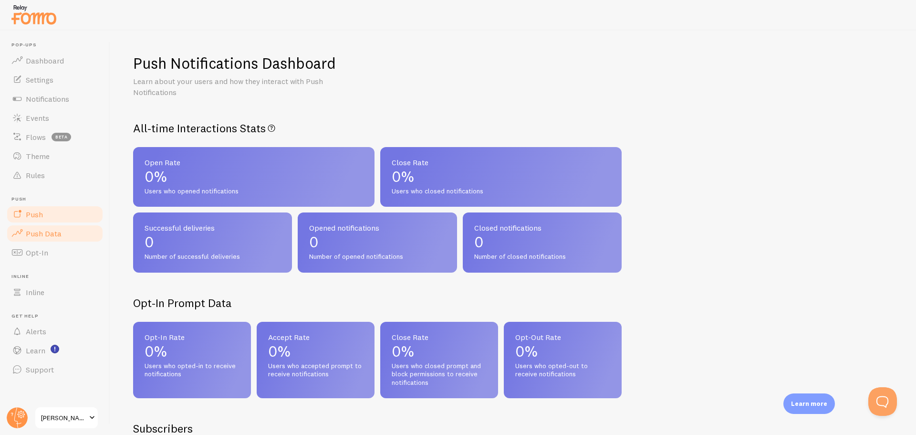
click at [54, 214] on link "Push" at bounding box center [55, 214] width 98 height 19
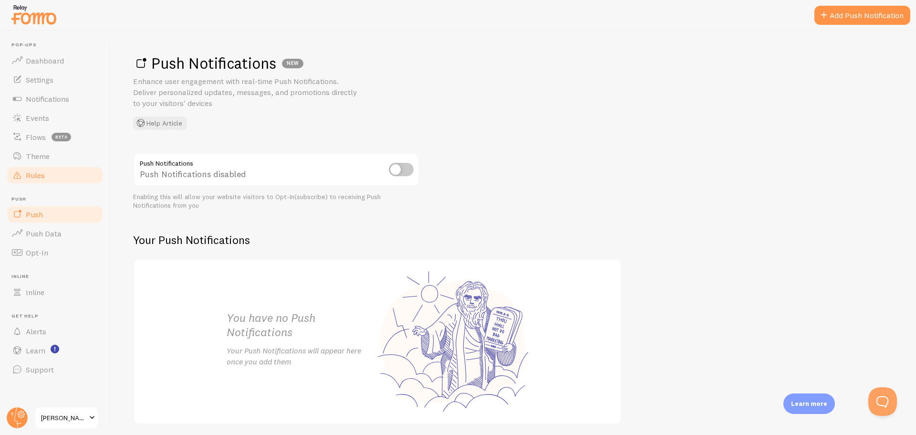
click at [52, 176] on link "Rules" at bounding box center [55, 175] width 98 height 19
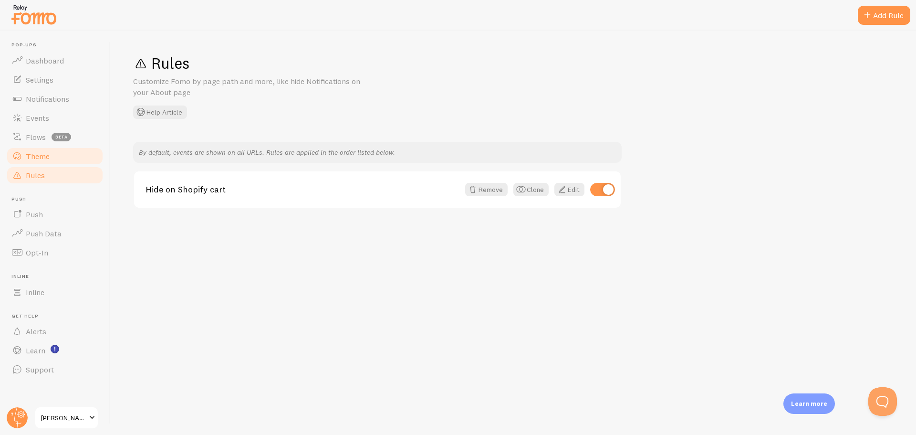
click at [44, 154] on span "Theme" at bounding box center [38, 156] width 24 height 10
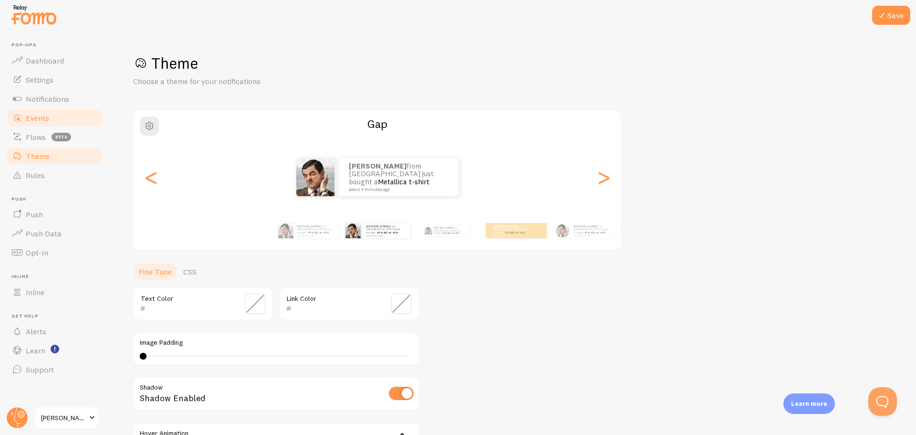
click at [36, 120] on span "Events" at bounding box center [37, 118] width 23 height 10
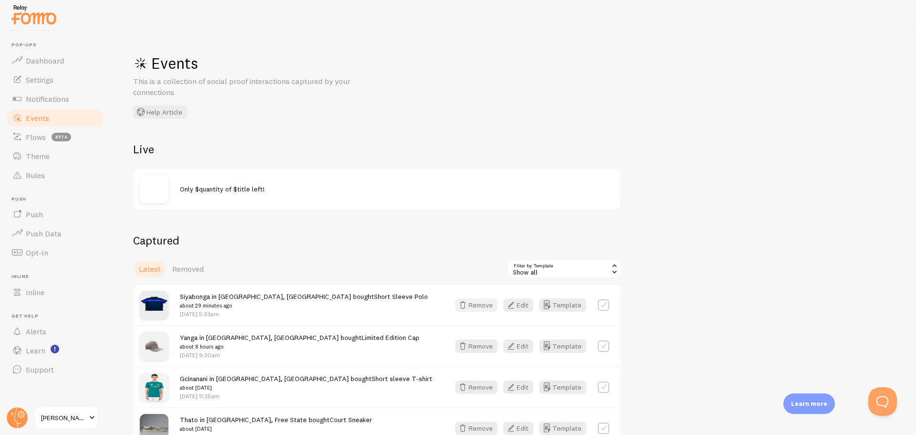
click at [479, 305] on button "Remove" at bounding box center [476, 304] width 42 height 13
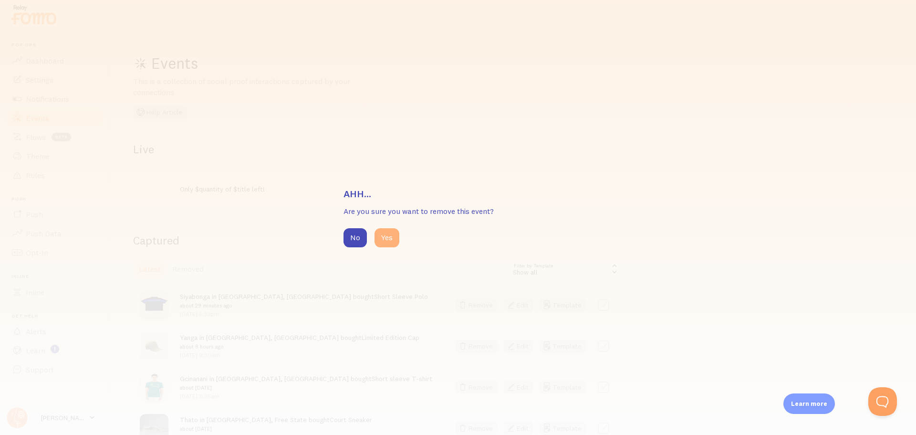
click at [394, 238] on button "Yes" at bounding box center [386, 237] width 25 height 19
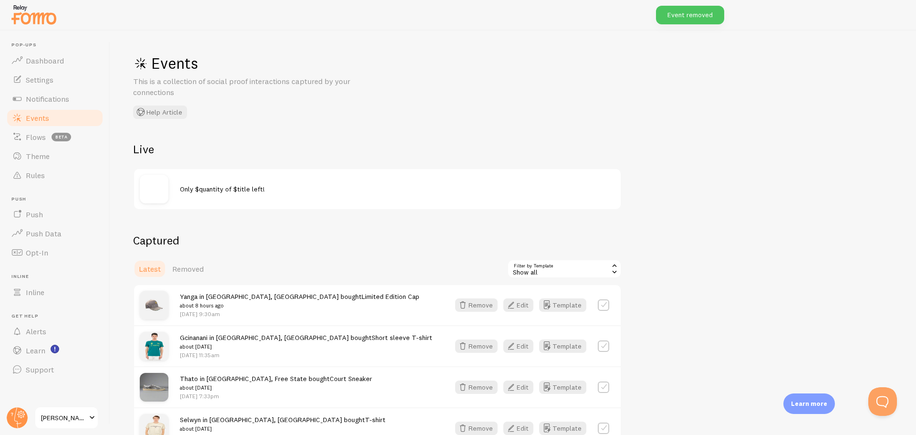
click at [603, 302] on label at bounding box center [603, 304] width 11 height 11
checkbox input "true"
click at [605, 347] on label at bounding box center [603, 345] width 11 height 11
checkbox input "true"
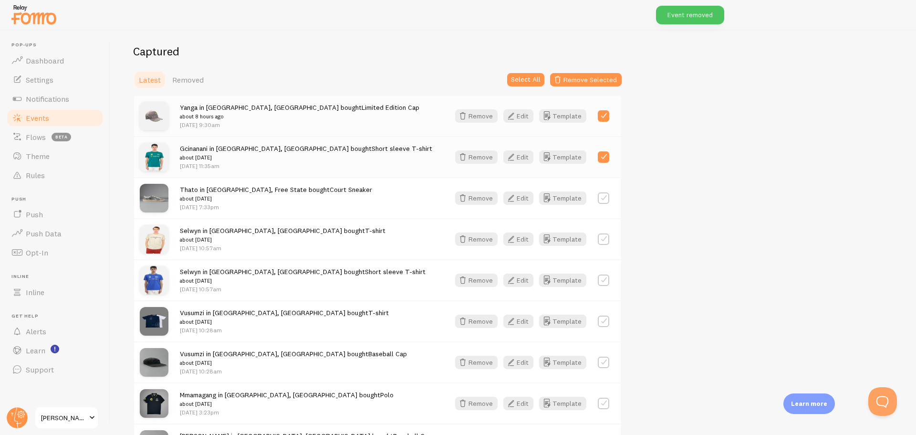
scroll to position [191, 0]
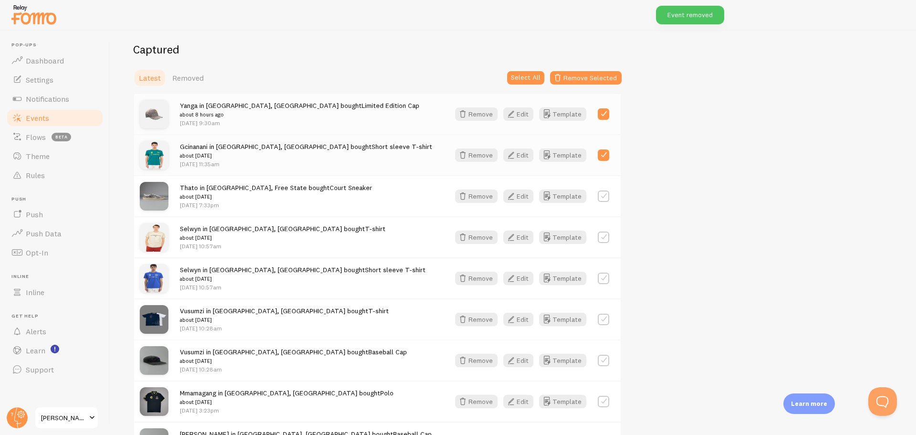
click at [603, 200] on label at bounding box center [603, 195] width 11 height 11
checkbox input "true"
click at [606, 240] on label at bounding box center [603, 236] width 11 height 11
checkbox input "true"
click at [607, 281] on label at bounding box center [603, 277] width 11 height 11
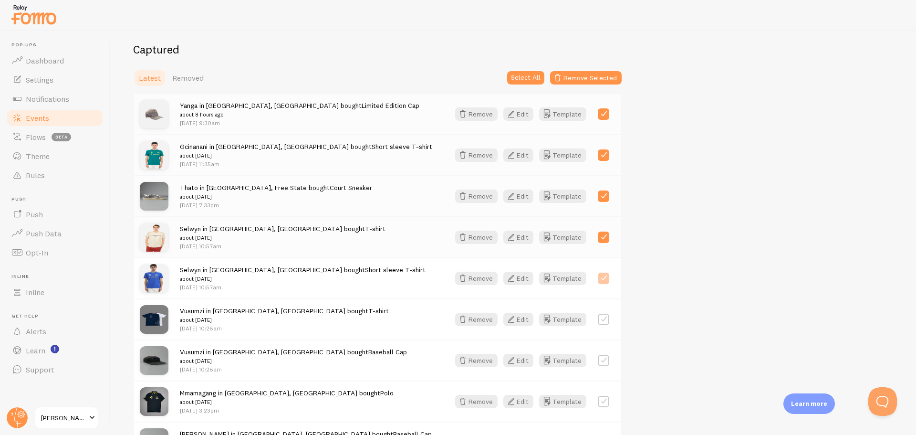
checkbox input "true"
click at [603, 321] on label at bounding box center [603, 318] width 11 height 11
checkbox input "true"
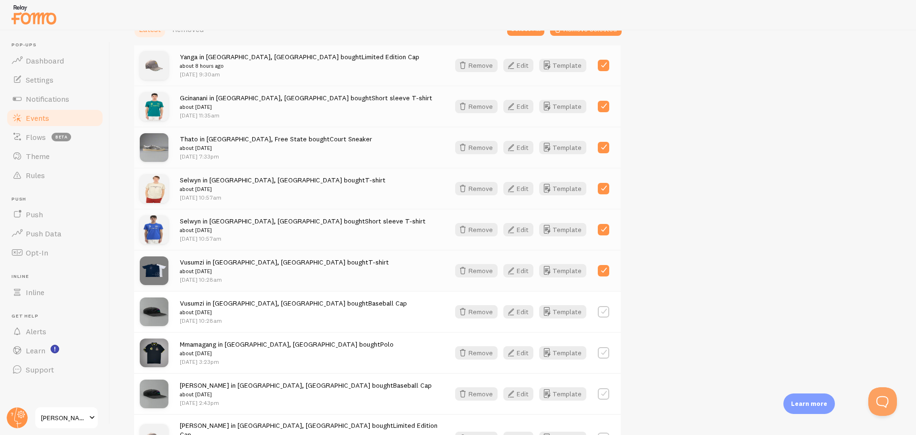
scroll to position [286, 0]
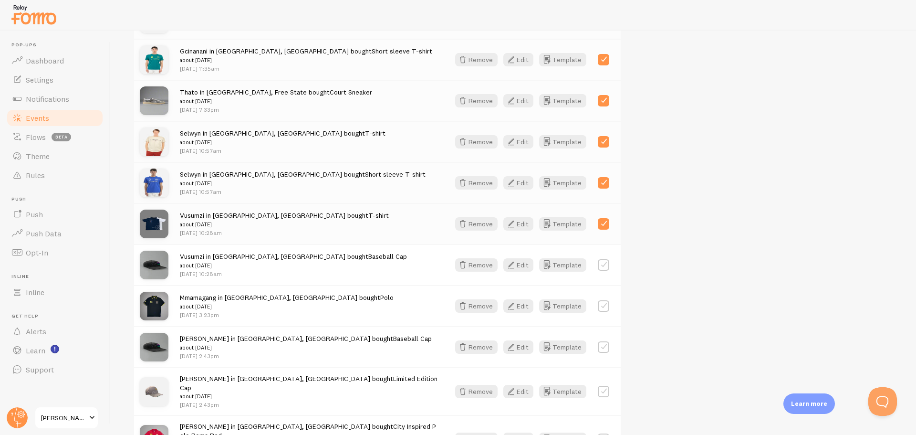
click at [605, 269] on label at bounding box center [603, 264] width 11 height 11
checkbox input "true"
drag, startPoint x: 606, startPoint y: 308, endPoint x: 607, endPoint y: 319, distance: 11.0
click at [606, 310] on label at bounding box center [603, 305] width 11 height 11
checkbox input "true"
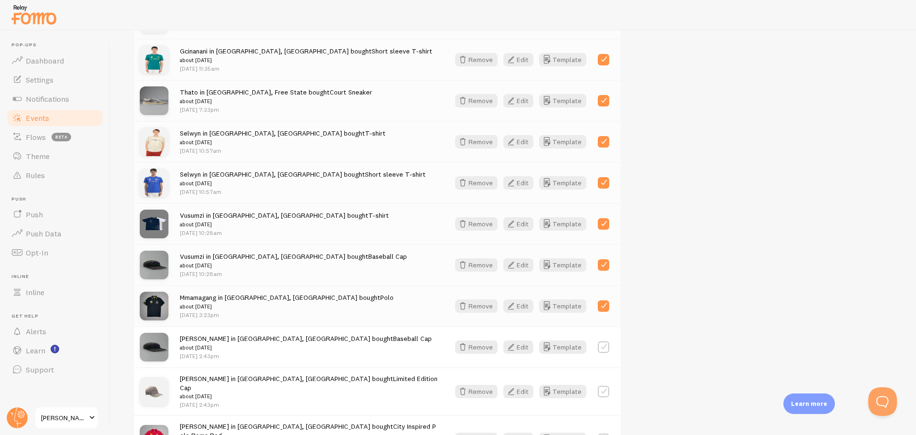
click at [608, 354] on div "[PERSON_NAME] in [GEOGRAPHIC_DATA], [GEOGRAPHIC_DATA] bought Baseball Cap about…" at bounding box center [377, 346] width 487 height 41
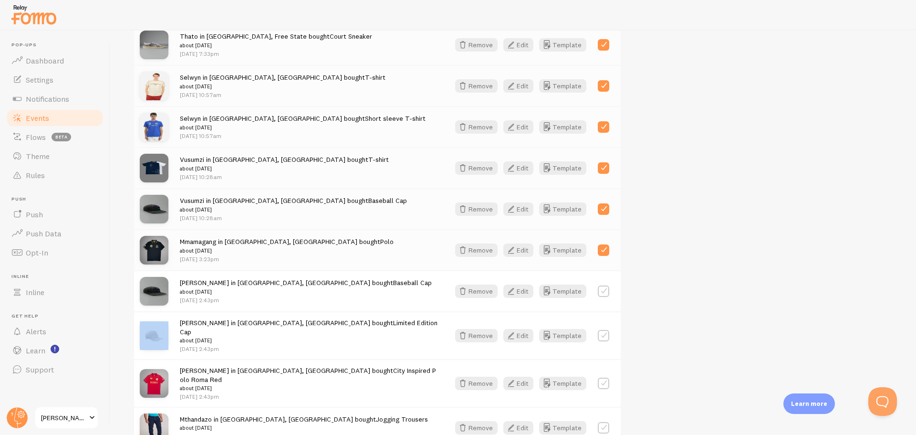
scroll to position [429, 0]
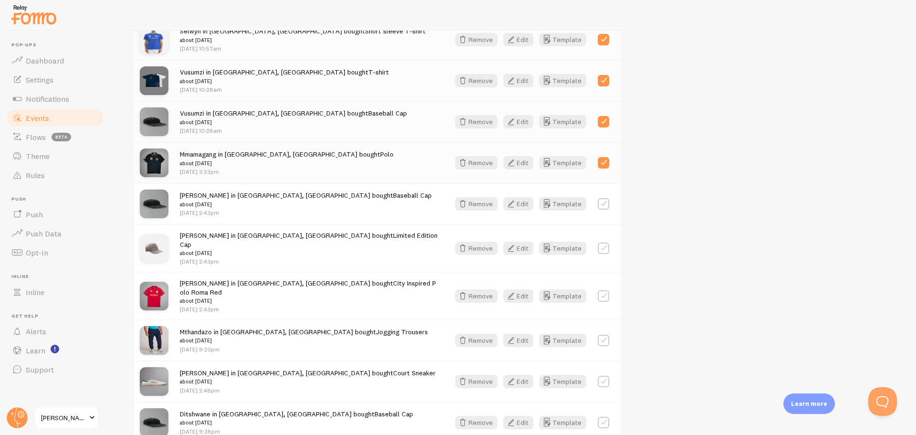
drag, startPoint x: 603, startPoint y: 288, endPoint x: 603, endPoint y: 246, distance: 41.5
click at [603, 290] on label at bounding box center [603, 295] width 11 height 11
checkbox input "true"
click at [602, 242] on label at bounding box center [603, 247] width 11 height 11
checkbox input "true"
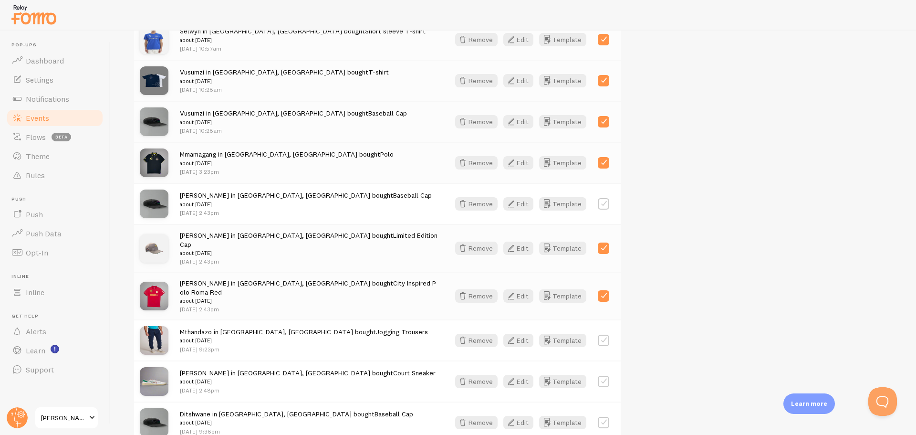
click at [602, 198] on label at bounding box center [603, 203] width 11 height 11
checkbox input "true"
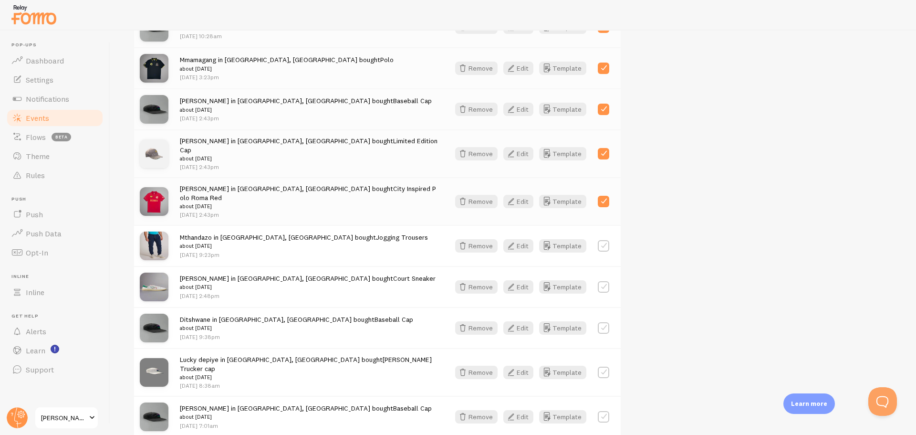
scroll to position [525, 0]
click at [606, 239] on label at bounding box center [603, 244] width 11 height 11
checkbox input "true"
click at [605, 280] on label at bounding box center [603, 285] width 11 height 11
checkbox input "true"
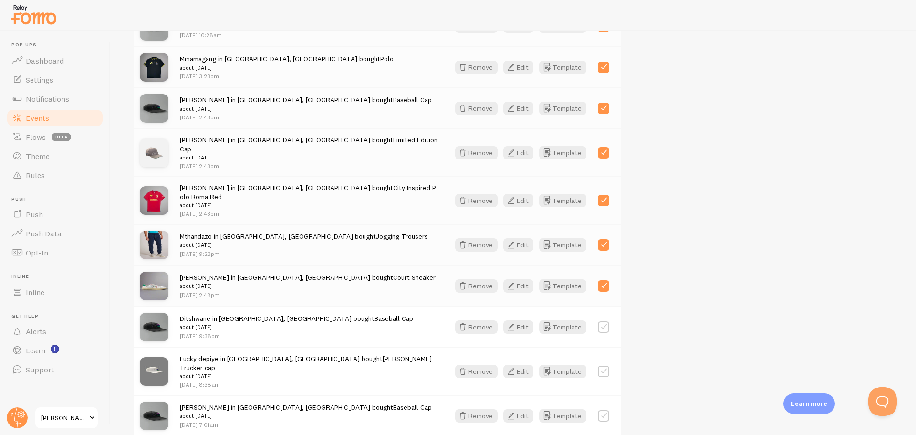
click at [601, 321] on label at bounding box center [603, 326] width 11 height 11
checkbox input "true"
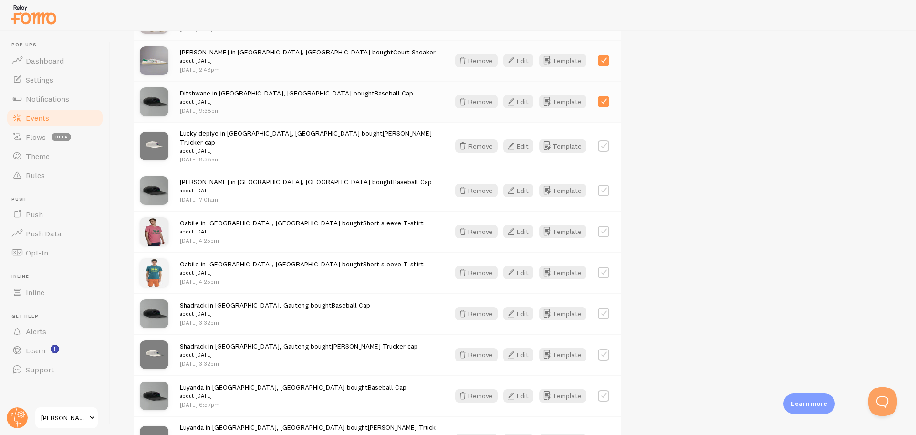
scroll to position [763, 0]
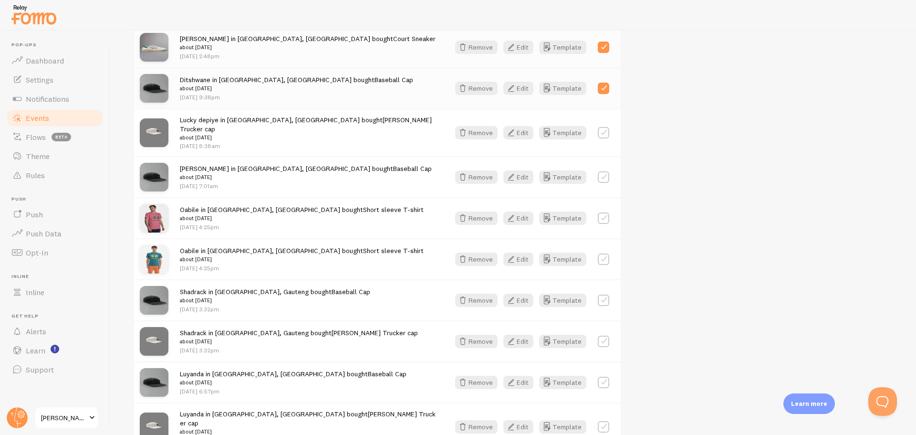
click at [603, 212] on label at bounding box center [603, 217] width 11 height 11
checkbox input "true"
click at [607, 171] on label at bounding box center [603, 176] width 11 height 11
checkbox input "true"
click at [603, 127] on label at bounding box center [603, 132] width 11 height 11
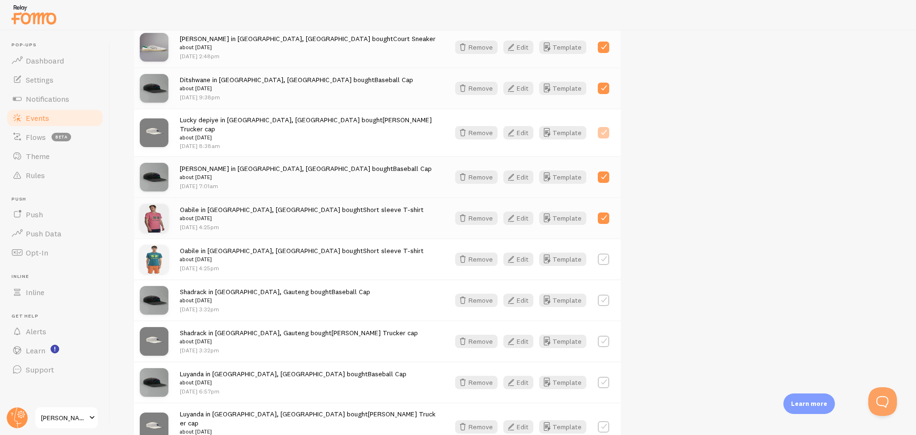
checkbox input "true"
click at [600, 253] on label at bounding box center [603, 258] width 11 height 11
checkbox input "true"
click at [607, 289] on div "Shadrack in [GEOGRAPHIC_DATA], [PERSON_NAME] bought Baseball Cap about [DATE] […" at bounding box center [377, 299] width 487 height 41
click at [603, 294] on label at bounding box center [603, 299] width 11 height 11
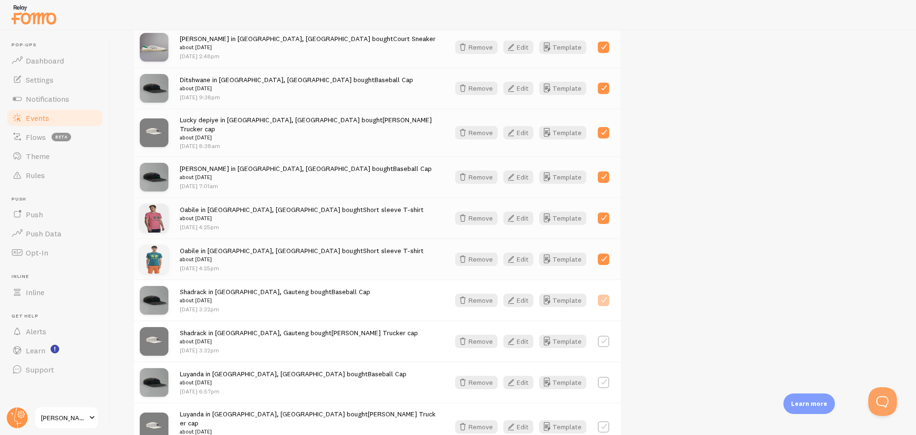
checkbox input "true"
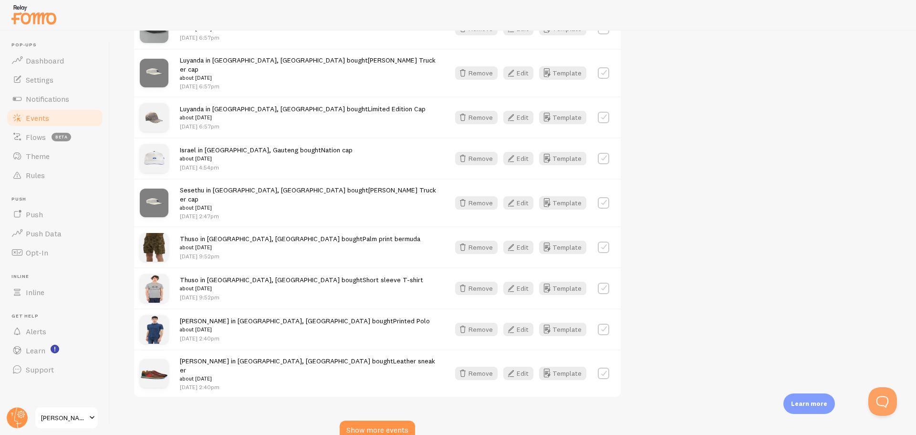
scroll to position [1128, 0]
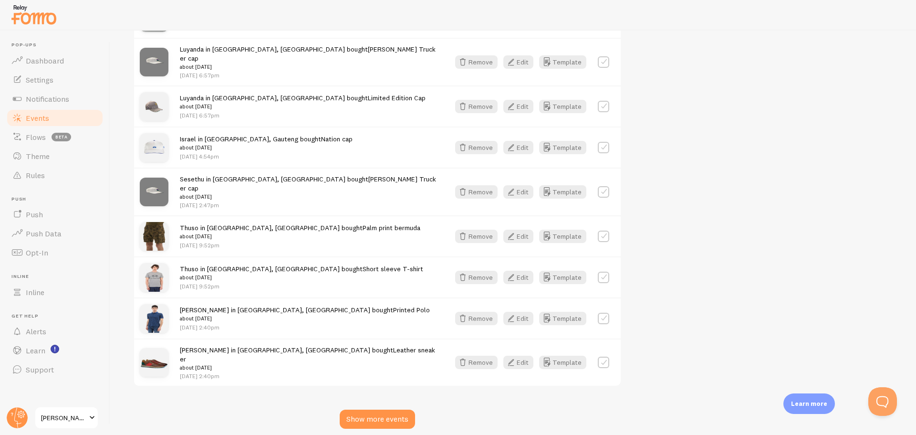
click at [606, 356] on label at bounding box center [603, 361] width 11 height 11
checkbox input "true"
click at [605, 312] on label at bounding box center [603, 317] width 11 height 11
checkbox input "true"
click at [604, 271] on label at bounding box center [603, 276] width 11 height 11
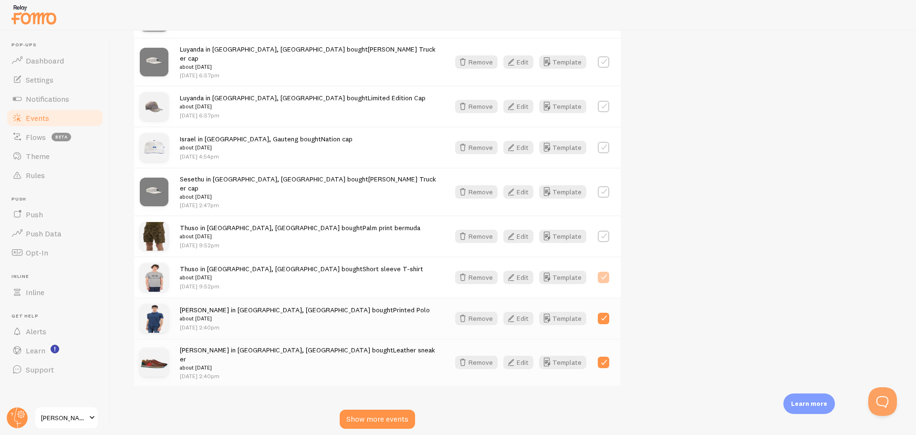
checkbox input "true"
click at [606, 230] on label at bounding box center [603, 235] width 11 height 11
checkbox input "true"
click at [606, 186] on label at bounding box center [603, 191] width 11 height 11
checkbox input "true"
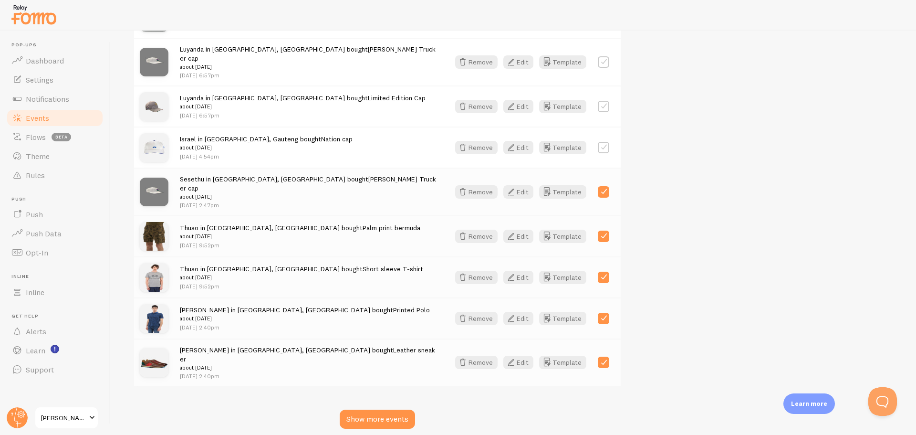
click at [604, 142] on label at bounding box center [603, 147] width 11 height 11
checkbox input "true"
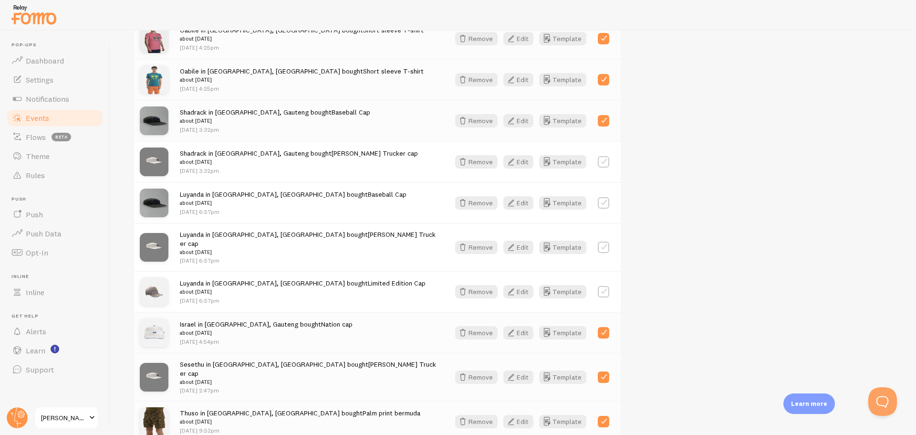
scroll to position [937, 0]
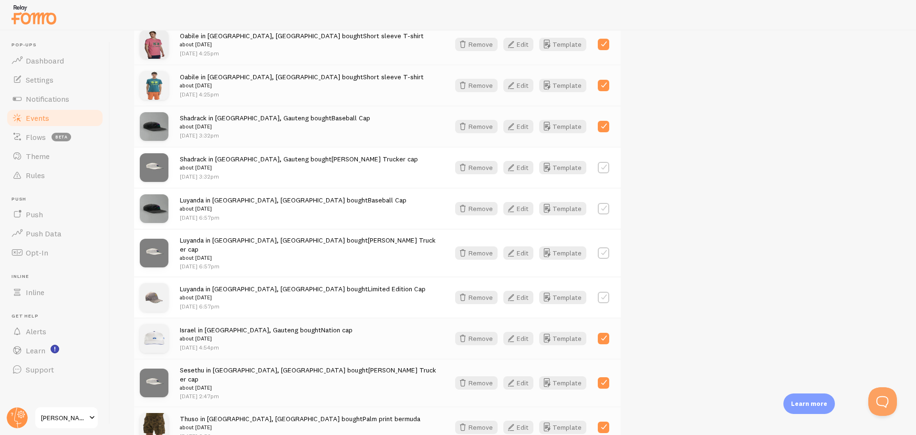
click at [604, 291] on label at bounding box center [603, 296] width 11 height 11
checkbox input "true"
click at [606, 247] on label at bounding box center [603, 252] width 11 height 11
checkbox input "true"
drag, startPoint x: 606, startPoint y: 183, endPoint x: 606, endPoint y: 176, distance: 7.2
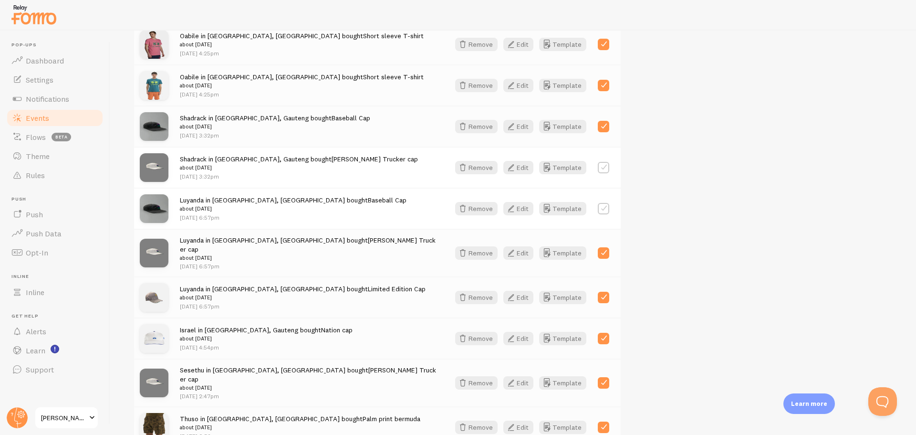
click at [606, 203] on label at bounding box center [603, 208] width 11 height 11
checkbox input "true"
click at [608, 161] on div at bounding box center [603, 167] width 11 height 13
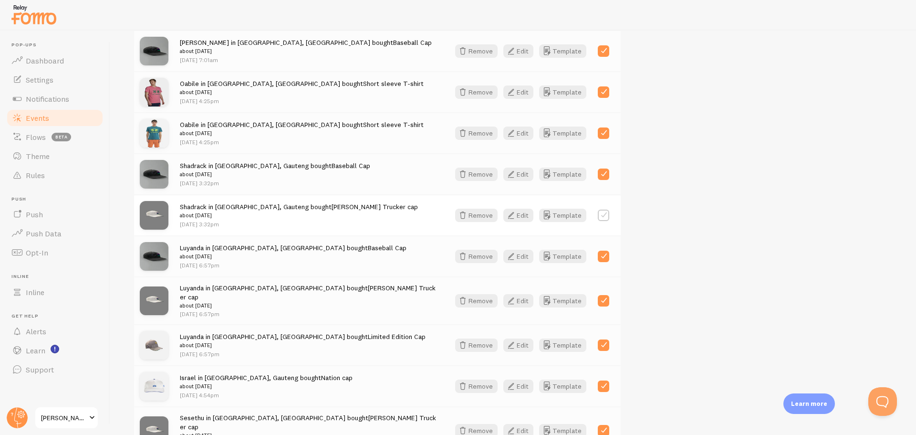
click at [605, 209] on label at bounding box center [603, 214] width 11 height 11
checkbox input "true"
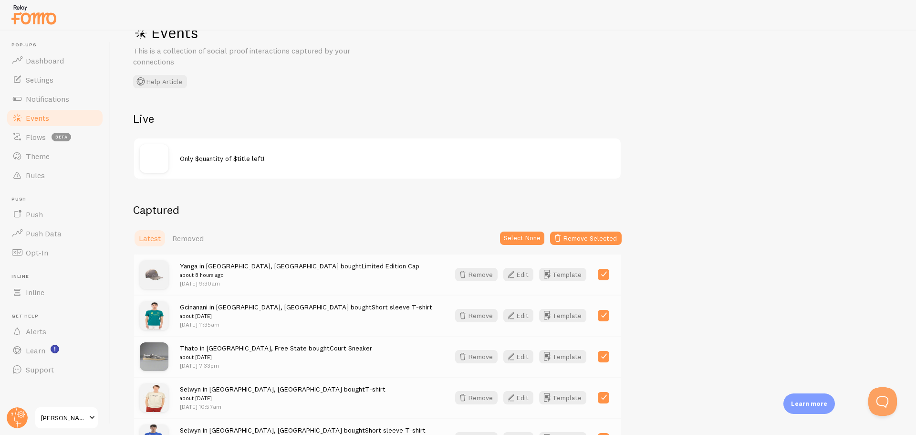
scroll to position [0, 0]
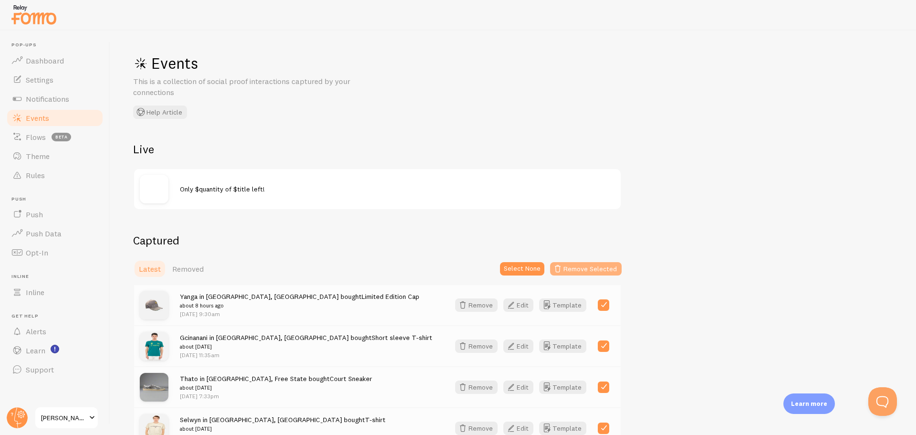
click at [579, 270] on button "Remove Selected" at bounding box center [586, 268] width 72 height 13
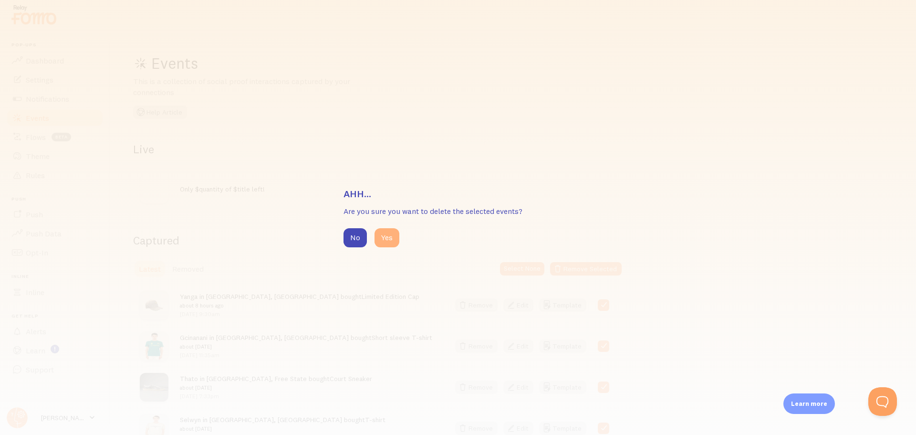
click at [381, 237] on button "Yes" at bounding box center [386, 237] width 25 height 19
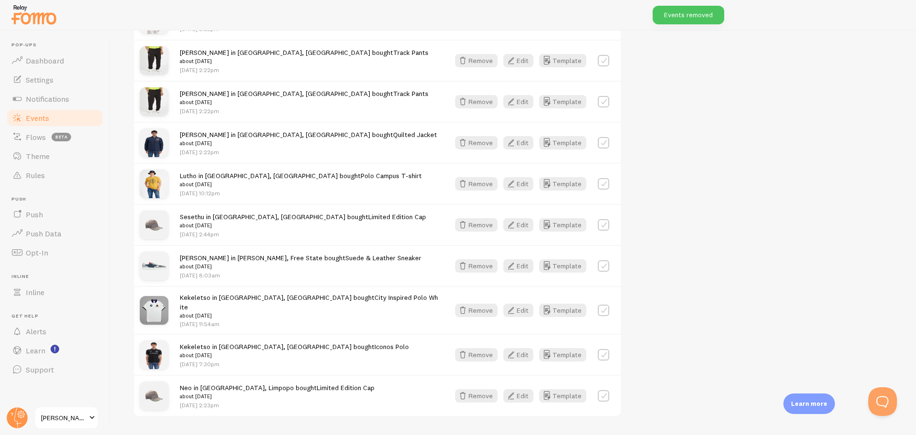
scroll to position [1226, 0]
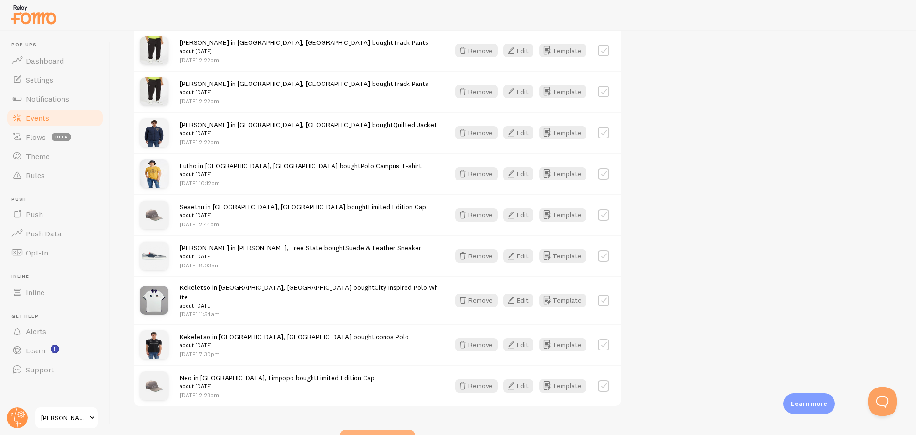
click at [403, 429] on div "Show more events" at bounding box center [377, 438] width 75 height 19
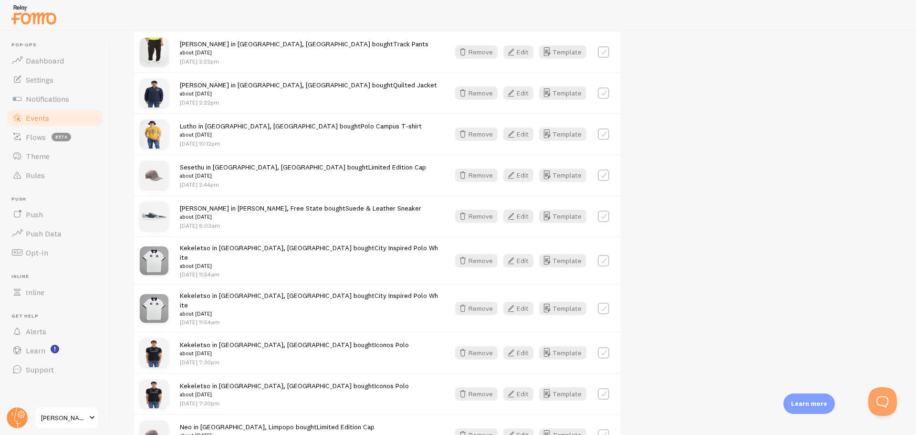
scroll to position [1348, 0]
drag, startPoint x: 601, startPoint y: 367, endPoint x: 601, endPoint y: 359, distance: 8.6
click at [601, 428] on label at bounding box center [603, 433] width 11 height 11
checkbox input "true"
click at [605, 387] on label at bounding box center [603, 392] width 11 height 11
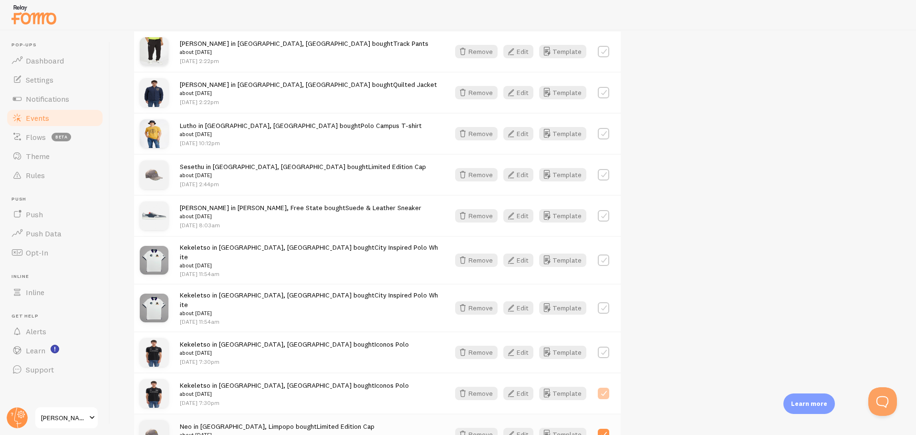
checkbox input "true"
drag, startPoint x: 601, startPoint y: 289, endPoint x: 603, endPoint y: 278, distance: 11.3
click at [601, 346] on label at bounding box center [603, 351] width 11 height 11
checkbox input "true"
click at [603, 302] on label at bounding box center [603, 307] width 11 height 11
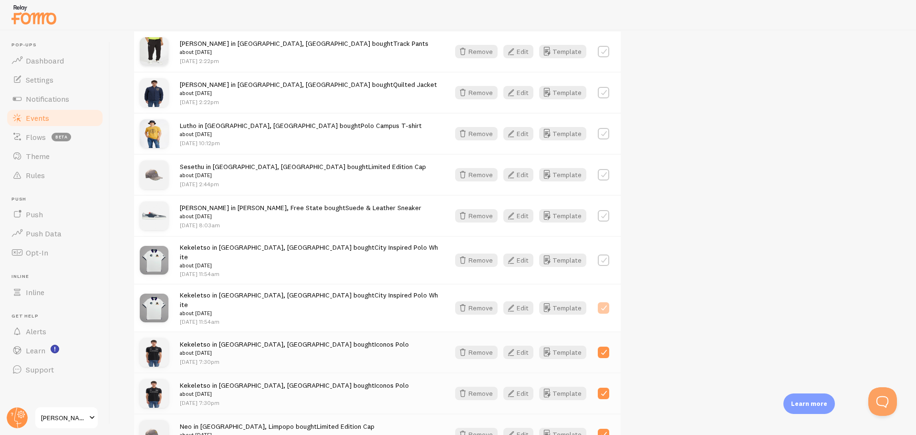
checkbox input "true"
click at [601, 236] on div "Kekeletso in [GEOGRAPHIC_DATA], [GEOGRAPHIC_DATA] bought City Inspired Polo Whi…" at bounding box center [377, 260] width 487 height 48
click at [604, 254] on label at bounding box center [603, 259] width 11 height 11
checkbox input "true"
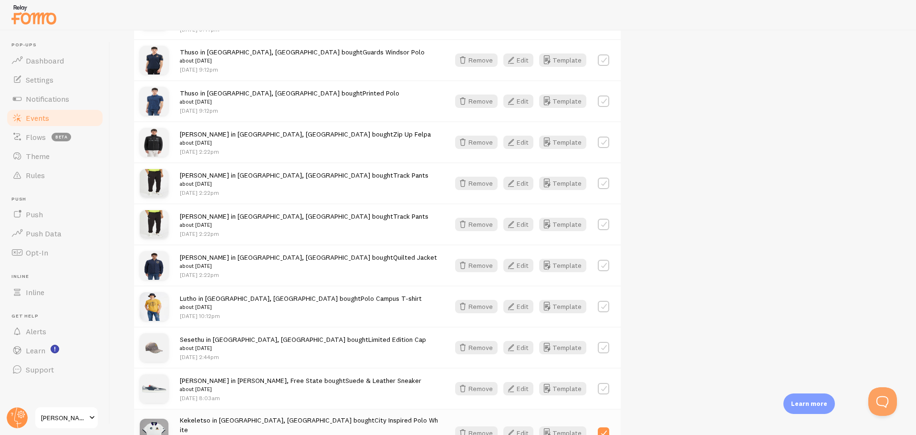
scroll to position [1157, 0]
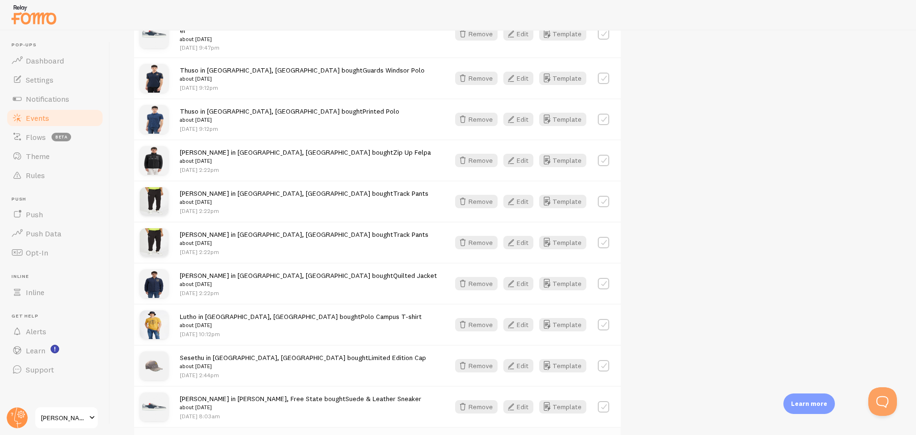
click at [600, 401] on label at bounding box center [603, 406] width 11 height 11
checkbox input "true"
click at [602, 360] on label at bounding box center [603, 365] width 11 height 11
checkbox input "true"
click at [601, 319] on label at bounding box center [603, 324] width 11 height 11
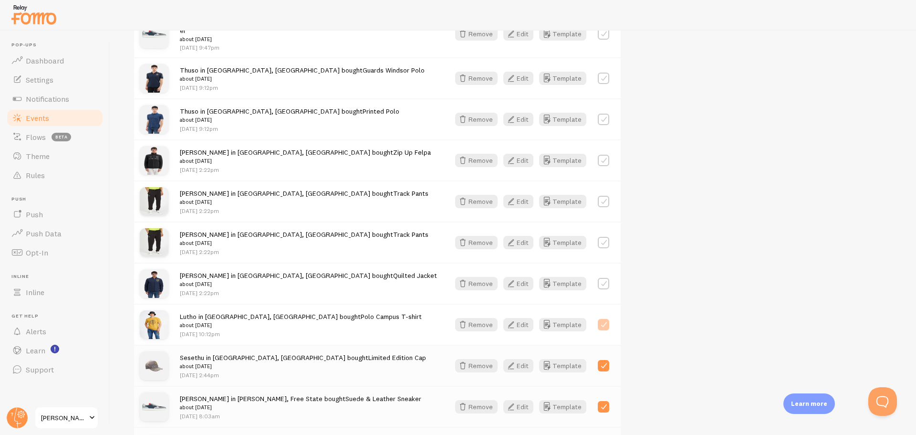
checkbox input "true"
click at [605, 278] on label at bounding box center [603, 283] width 11 height 11
checkbox input "true"
click at [601, 237] on label at bounding box center [603, 242] width 11 height 11
checkbox input "true"
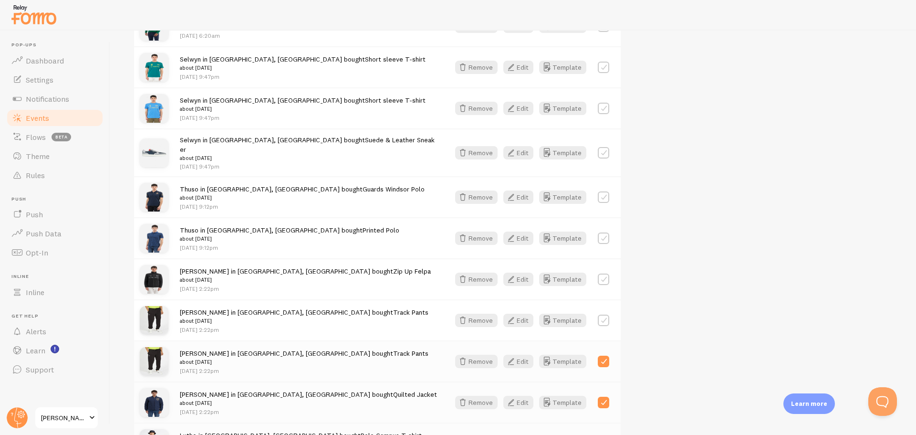
scroll to position [1014, 0]
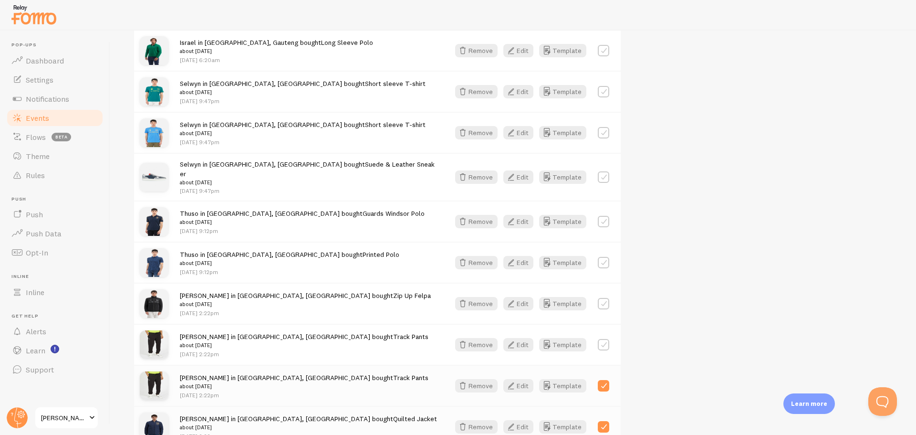
click at [594, 338] on div "Remove Edit Template" at bounding box center [532, 344] width 166 height 13
click at [604, 338] on div at bounding box center [603, 344] width 11 height 13
click at [603, 339] on label at bounding box center [603, 344] width 11 height 11
checkbox input "true"
drag, startPoint x: 605, startPoint y: 243, endPoint x: 605, endPoint y: 232, distance: 11.0
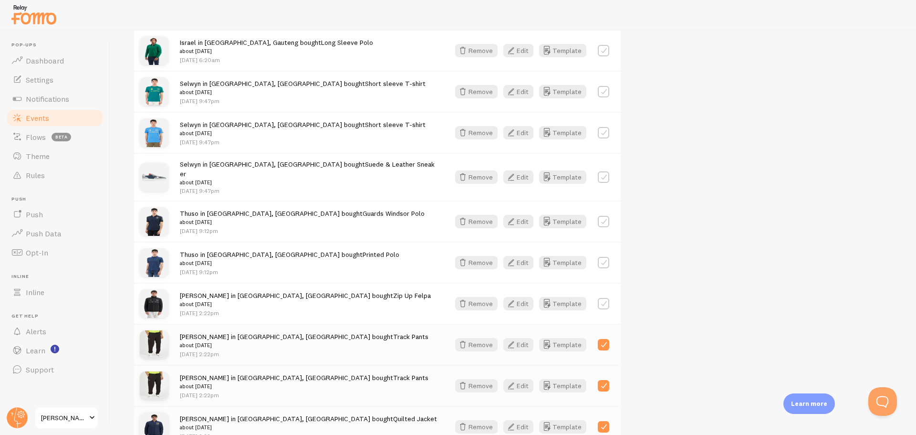
click at [605, 297] on div at bounding box center [603, 303] width 11 height 13
click at [608, 257] on label at bounding box center [603, 262] width 11 height 11
checkbox input "true"
click at [609, 297] on div "Remove Edit Template" at bounding box center [532, 303] width 166 height 13
click at [607, 298] on label at bounding box center [603, 303] width 11 height 11
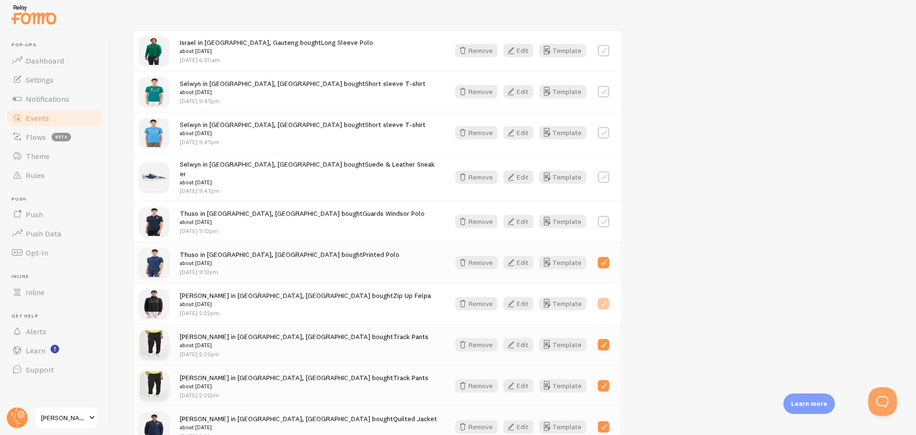
checkbox input "true"
click at [606, 216] on label at bounding box center [603, 221] width 11 height 11
checkbox input "true"
click at [602, 171] on label at bounding box center [603, 176] width 11 height 11
checkbox input "true"
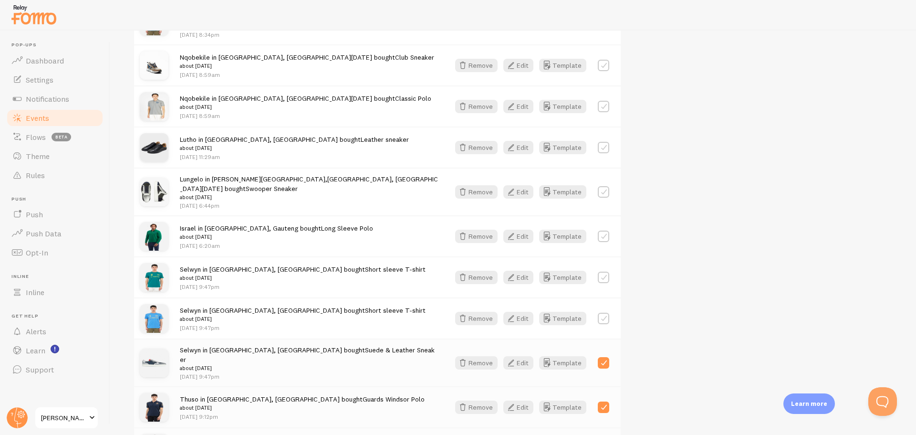
scroll to position [823, 0]
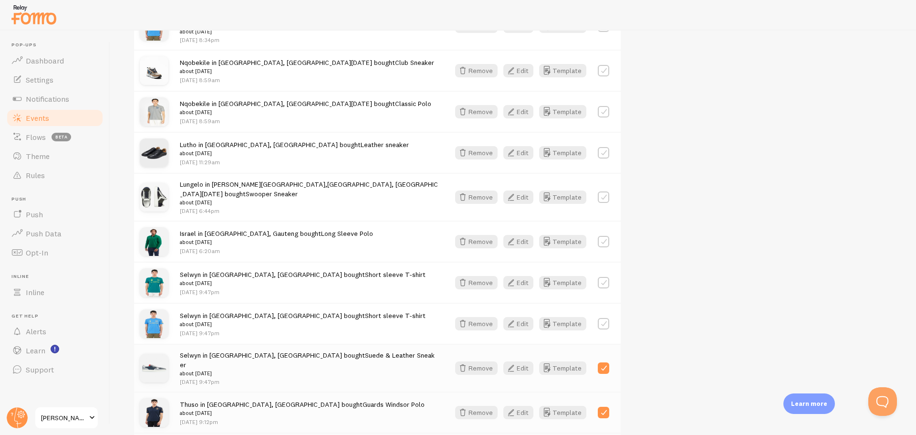
click at [603, 318] on label at bounding box center [603, 323] width 11 height 11
checkbox input "true"
click at [604, 276] on div at bounding box center [603, 282] width 11 height 13
click at [603, 236] on label at bounding box center [603, 241] width 11 height 11
checkbox input "true"
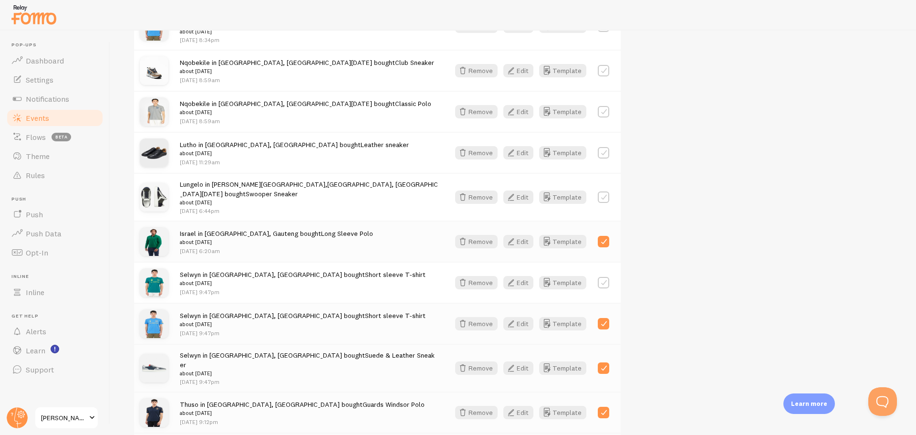
click at [605, 277] on label at bounding box center [603, 282] width 11 height 11
checkbox input "true"
click at [602, 191] on label at bounding box center [603, 196] width 11 height 11
checkbox input "true"
click at [601, 147] on label at bounding box center [603, 152] width 11 height 11
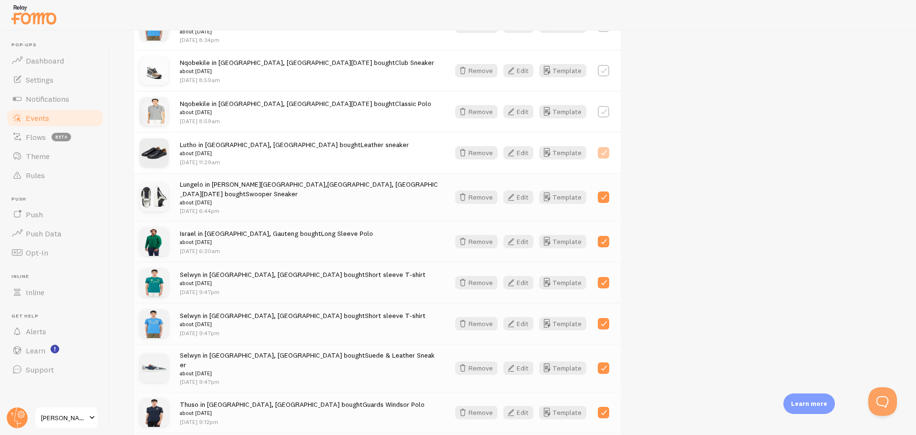
checkbox input "true"
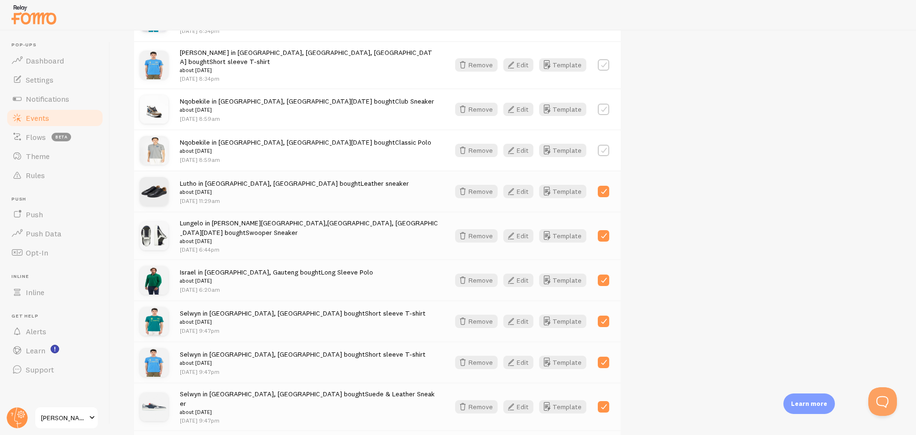
scroll to position [632, 0]
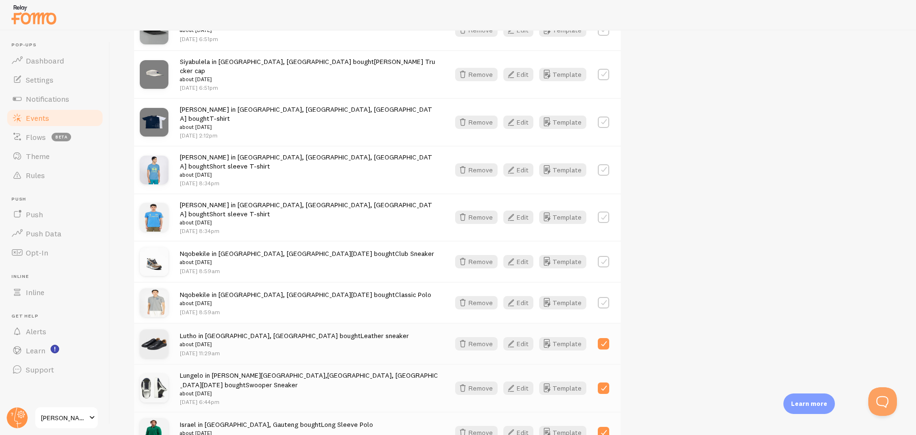
click at [601, 297] on label at bounding box center [603, 302] width 11 height 11
checkbox input "true"
click at [600, 256] on label at bounding box center [603, 261] width 11 height 11
checkbox input "true"
click at [602, 193] on div "[PERSON_NAME] in [GEOGRAPHIC_DATA], [GEOGRAPHIC_DATA], [GEOGRAPHIC_DATA] bought…" at bounding box center [377, 217] width 487 height 48
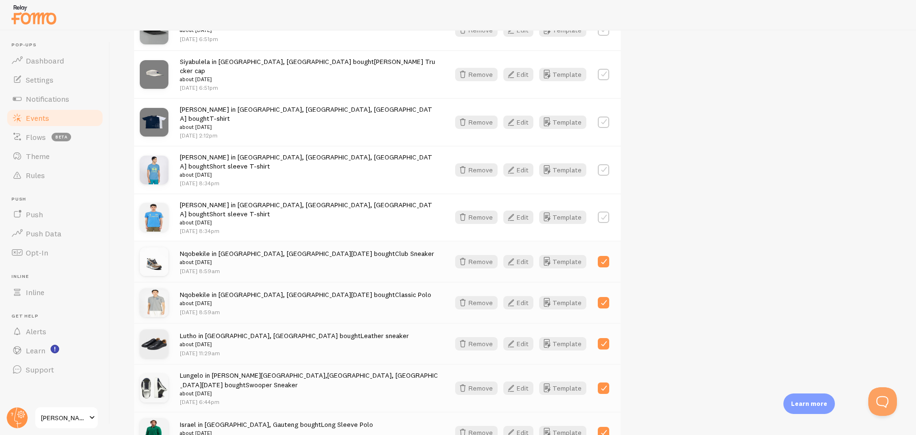
click at [606, 164] on label at bounding box center [603, 169] width 11 height 11
checkbox input "true"
click at [605, 211] on label at bounding box center [603, 216] width 11 height 11
checkbox input "true"
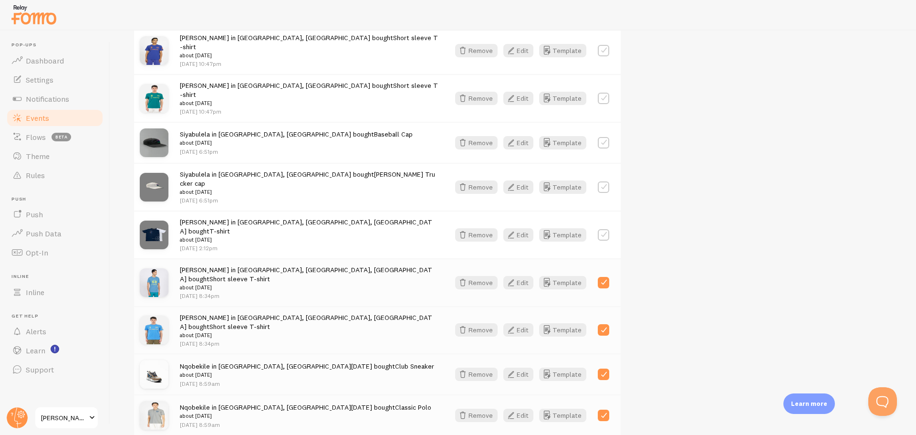
scroll to position [489, 0]
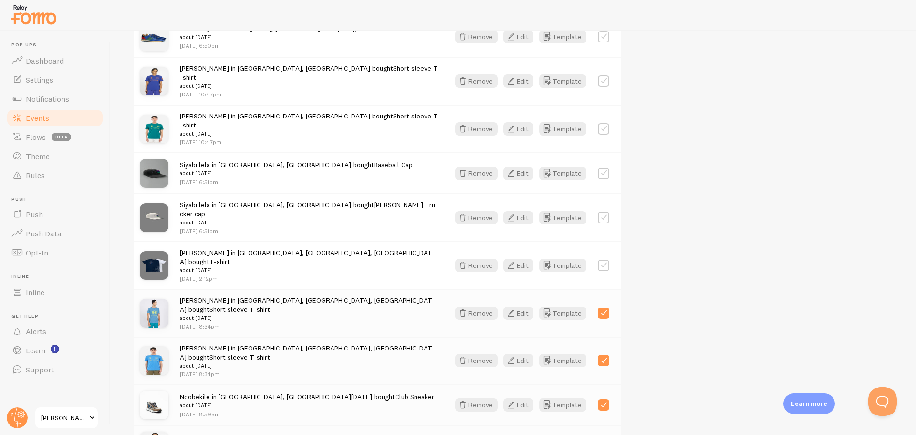
click at [600, 259] on label at bounding box center [603, 264] width 11 height 11
checkbox input "true"
click at [600, 212] on label at bounding box center [603, 217] width 11 height 11
checkbox input "true"
click at [604, 167] on label at bounding box center [603, 172] width 11 height 11
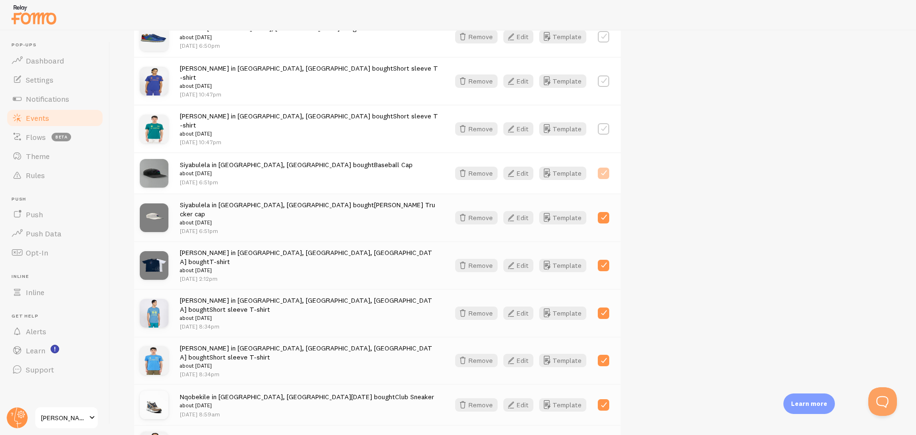
checkbox input "true"
click at [602, 124] on label at bounding box center [603, 128] width 11 height 11
checkbox input "true"
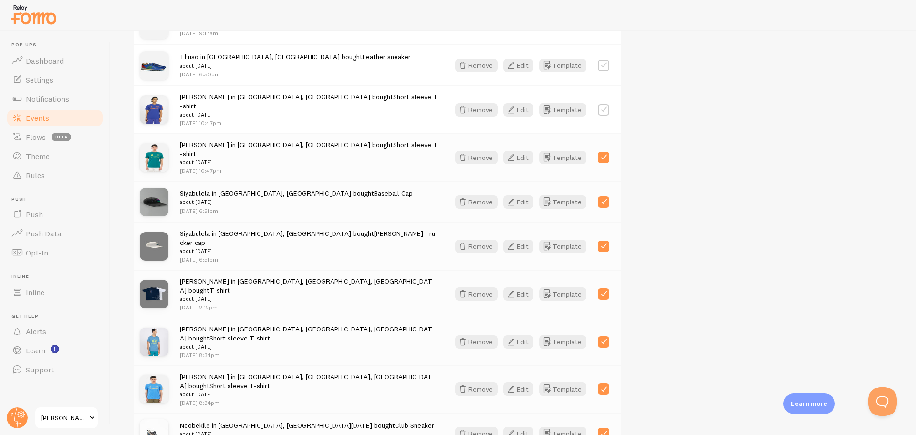
scroll to position [346, 0]
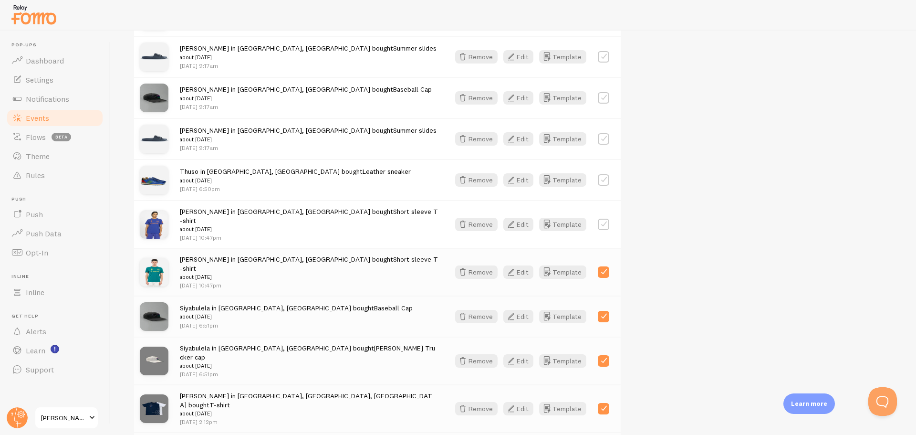
click at [601, 221] on label at bounding box center [603, 223] width 11 height 11
checkbox input "true"
click at [601, 175] on label at bounding box center [603, 179] width 11 height 11
checkbox input "true"
click at [599, 135] on label at bounding box center [603, 138] width 11 height 11
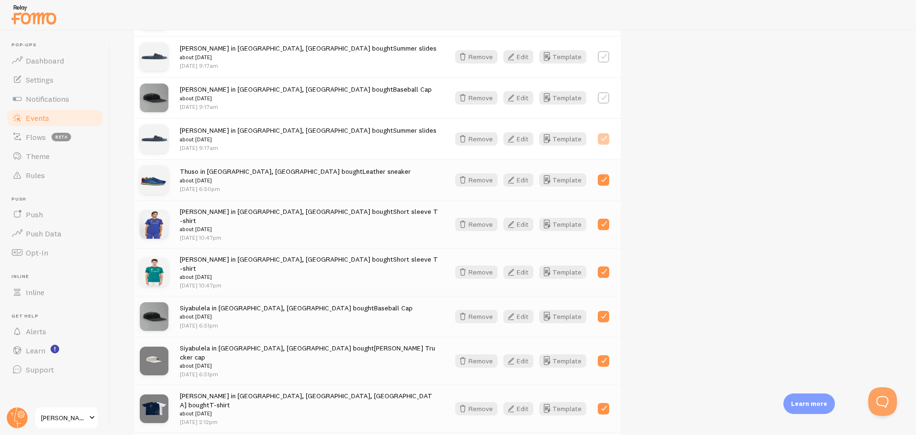
checkbox input "true"
click at [599, 94] on label at bounding box center [603, 97] width 11 height 11
checkbox input "true"
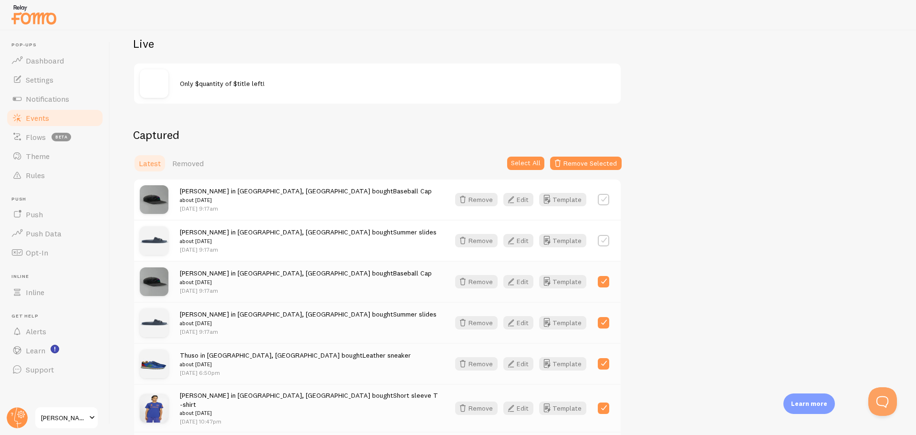
scroll to position [155, 0]
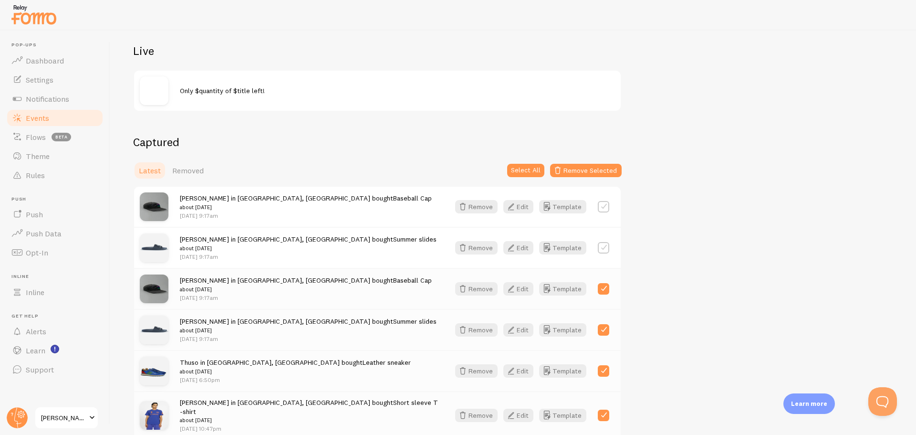
drag, startPoint x: 599, startPoint y: 250, endPoint x: 601, endPoint y: 244, distance: 6.5
click at [599, 249] on label at bounding box center [603, 247] width 11 height 11
checkbox input "true"
click at [582, 167] on button "Remove Selected" at bounding box center [586, 170] width 72 height 13
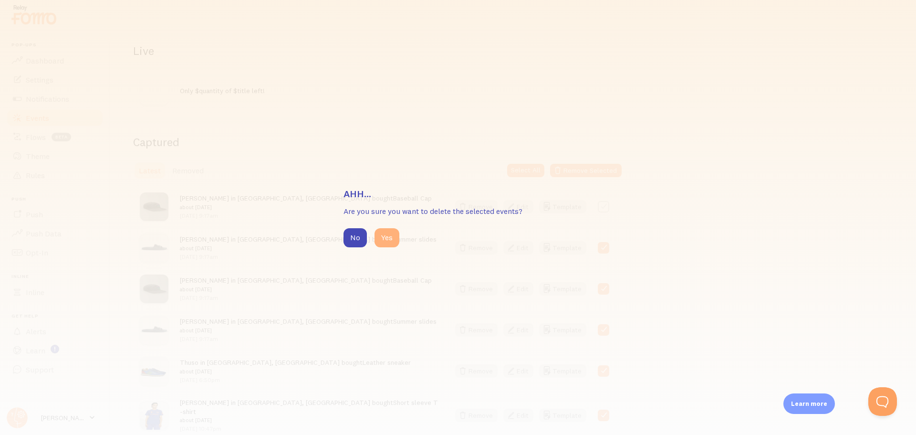
click at [389, 236] on button "Yes" at bounding box center [386, 237] width 25 height 19
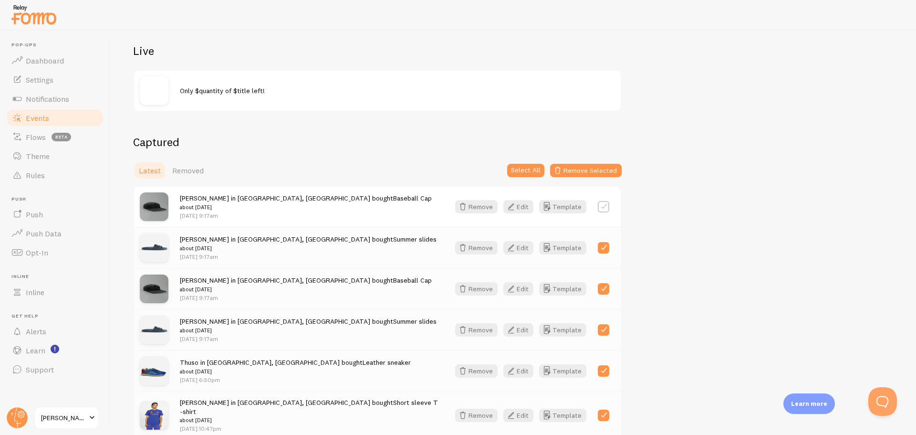
scroll to position [4, 0]
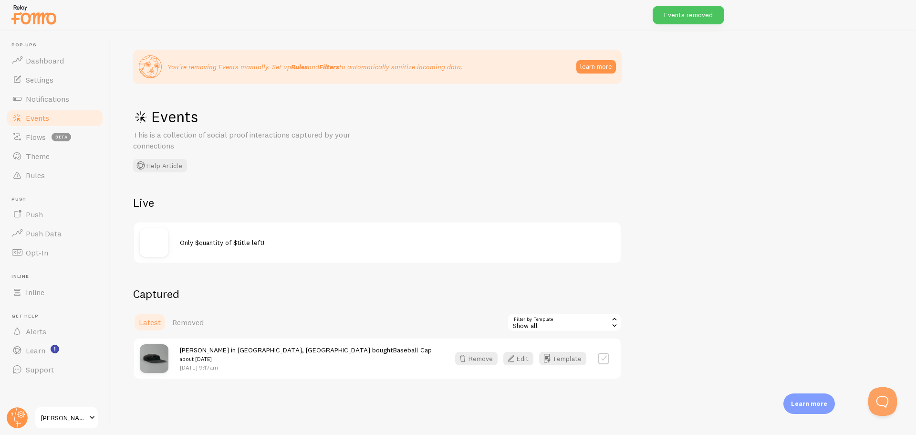
click at [605, 356] on label at bounding box center [603, 357] width 11 height 11
checkbox input "true"
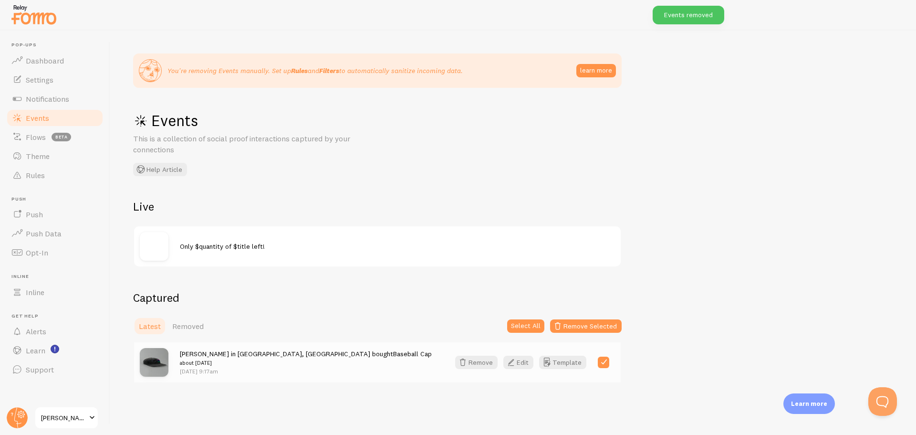
scroll to position [0, 0]
click at [602, 325] on button "Remove Selected" at bounding box center [586, 325] width 72 height 13
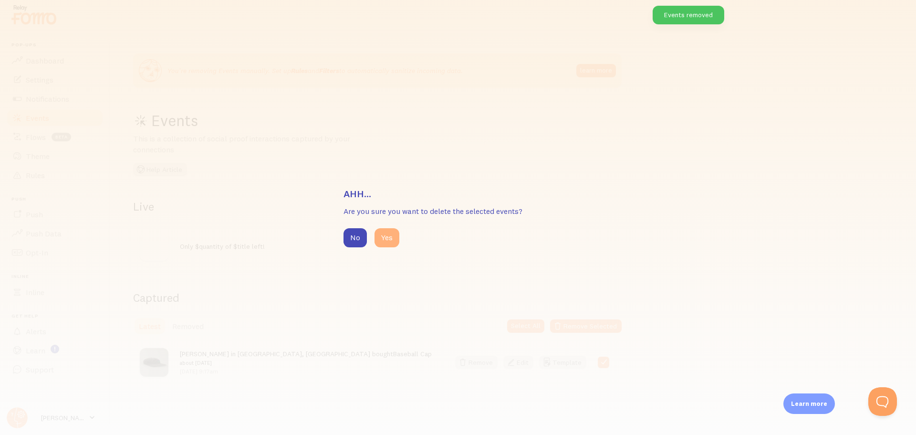
click at [397, 237] on button "Yes" at bounding box center [386, 237] width 25 height 19
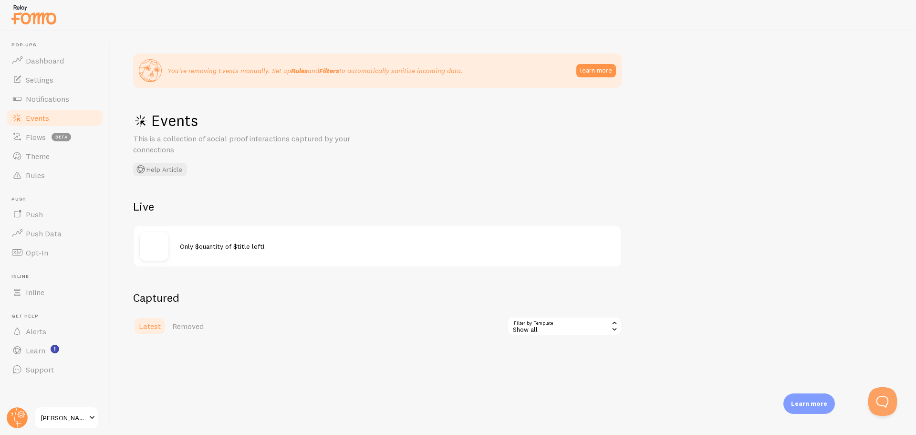
click at [581, 323] on div "Show all" at bounding box center [564, 325] width 114 height 19
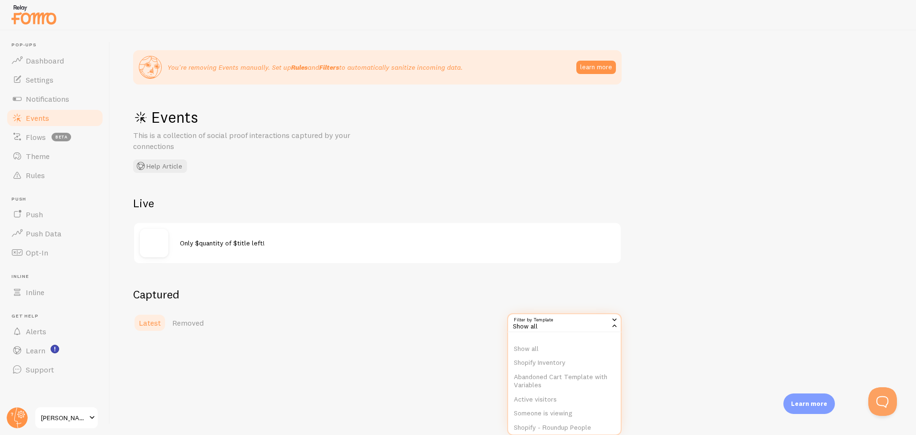
scroll to position [4, 0]
click at [559, 362] on li "Shopify Inventory" at bounding box center [564, 362] width 113 height 14
click at [605, 324] on div "Shopify Inventory" at bounding box center [564, 321] width 114 height 19
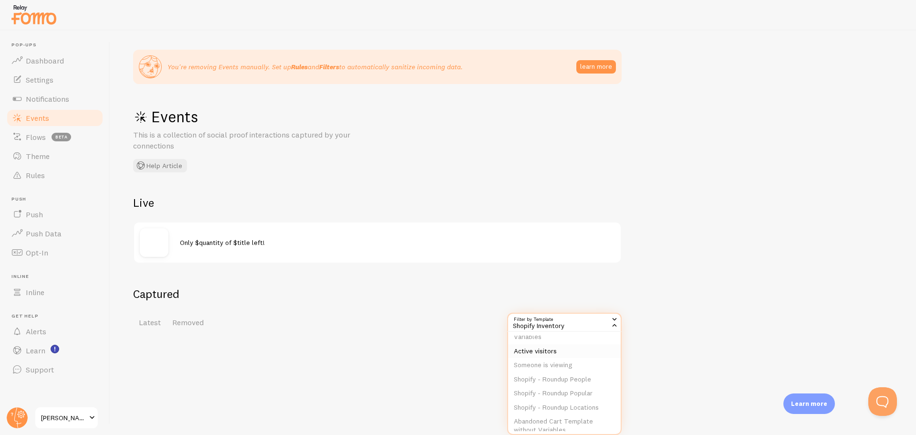
click at [556, 353] on li "Active visitors" at bounding box center [564, 351] width 113 height 14
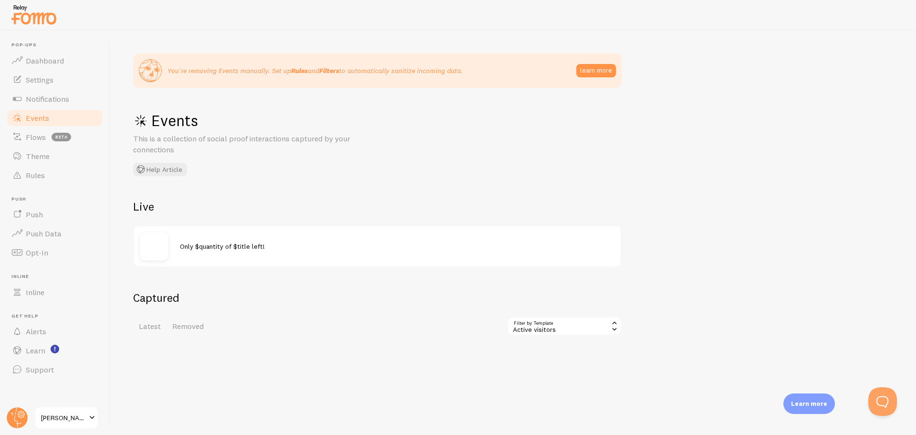
click at [204, 243] on span "Only $quantity of $title left!" at bounding box center [222, 246] width 85 height 9
click at [34, 101] on span "Notifications" at bounding box center [47, 99] width 43 height 10
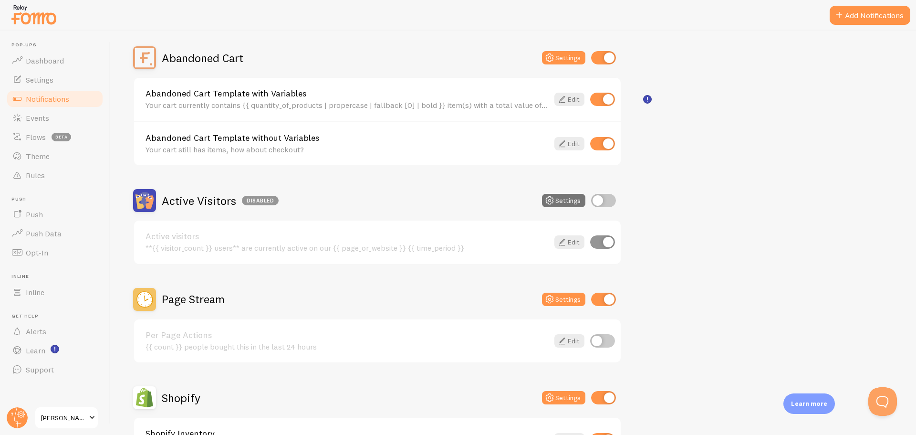
scroll to position [95, 0]
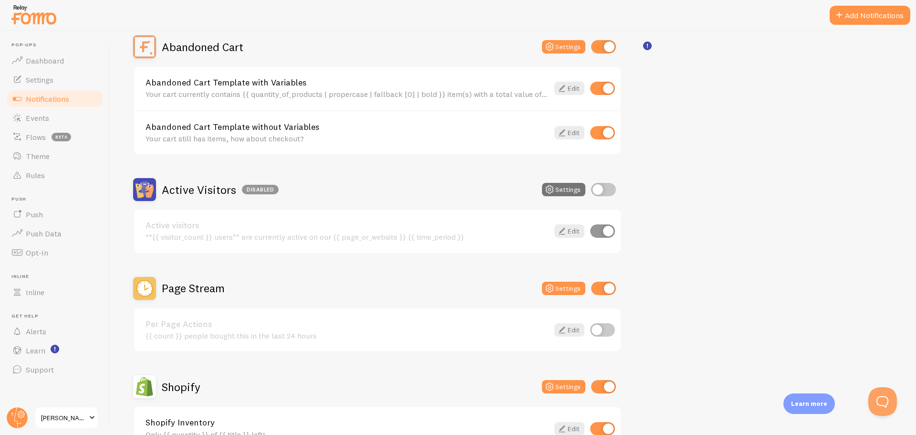
click at [609, 188] on input "checkbox" at bounding box center [603, 189] width 25 height 13
checkbox input "true"
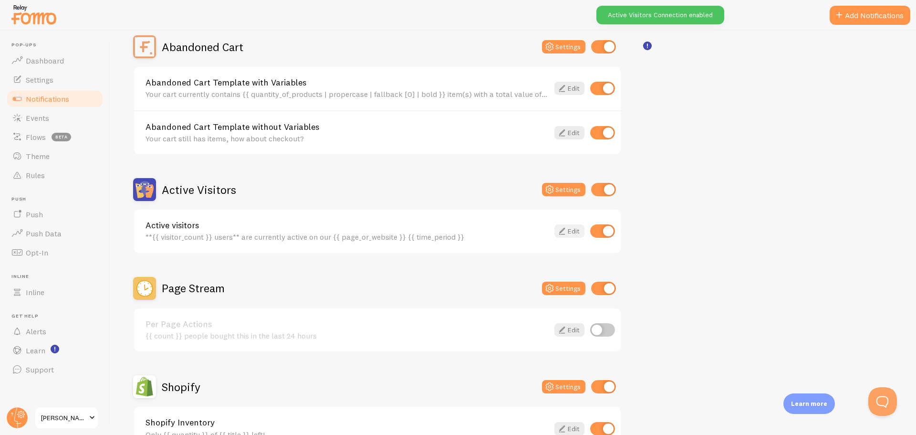
click at [561, 231] on icon at bounding box center [561, 230] width 11 height 11
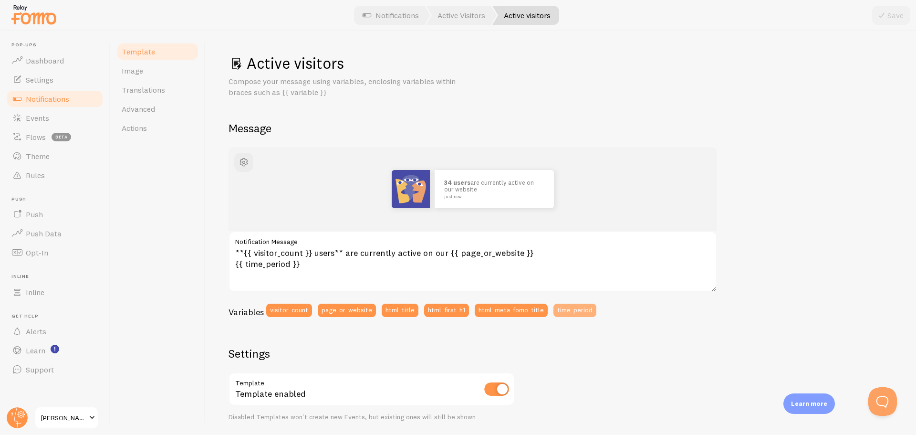
click at [580, 311] on button "time_period" at bounding box center [574, 309] width 43 height 13
click at [349, 309] on button "page_or_website" at bounding box center [347, 309] width 58 height 13
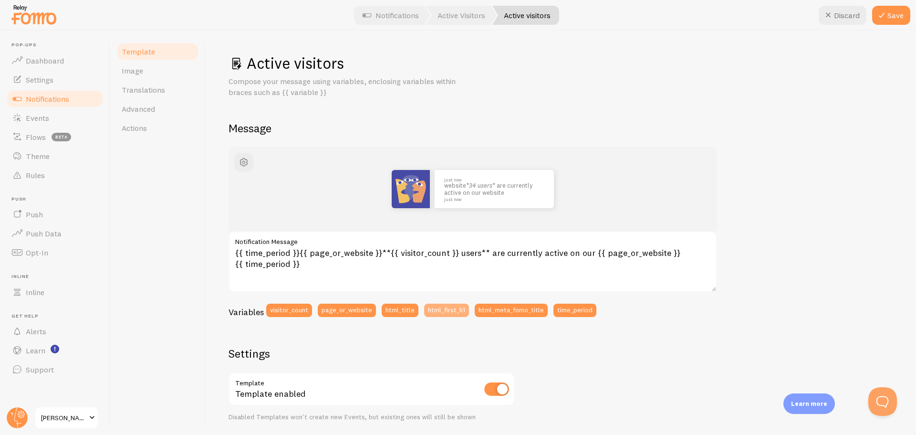
click at [433, 311] on button "html_first_h1" at bounding box center [446, 309] width 45 height 13
click at [822, 13] on icon at bounding box center [827, 15] width 11 height 11
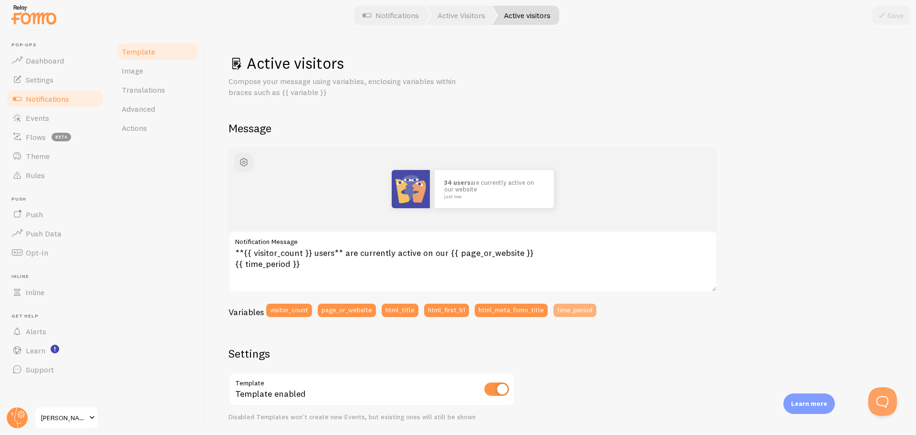
click at [580, 312] on button "time_period" at bounding box center [574, 309] width 43 height 13
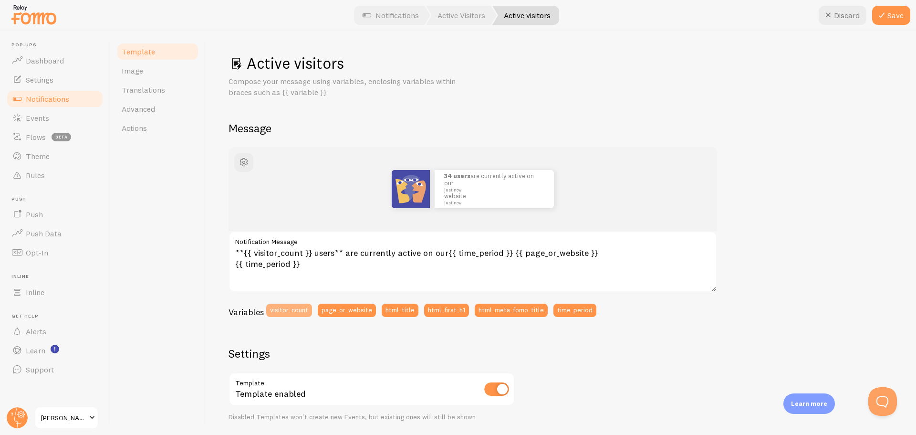
click at [289, 310] on button "visitor_count" at bounding box center [289, 309] width 46 height 13
click at [850, 19] on button "Discard" at bounding box center [843, 15] width 48 height 19
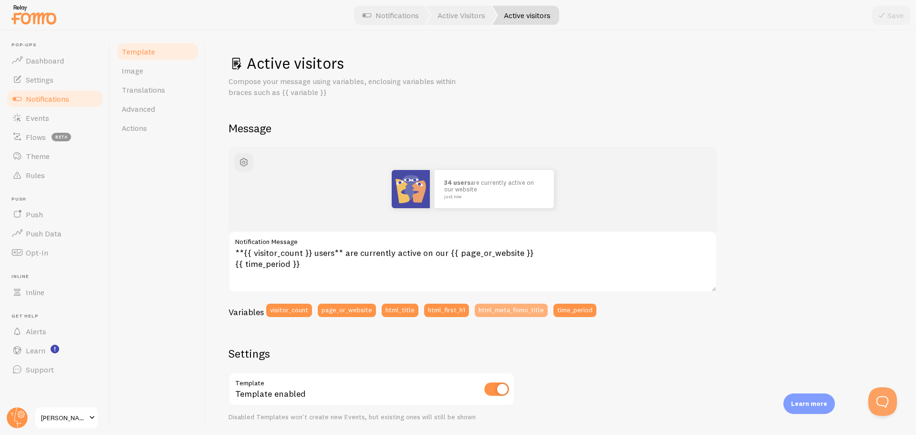
click at [510, 308] on button "html_meta_fomo_title" at bounding box center [511, 309] width 73 height 13
click at [841, 18] on button "Discard" at bounding box center [843, 15] width 48 height 19
type textarea "**{{ visitor_count }} users** are currently active on our {{ page_or_website }}…"
click at [408, 194] on img at bounding box center [411, 189] width 38 height 38
drag, startPoint x: 240, startPoint y: 162, endPoint x: 258, endPoint y: 172, distance: 20.9
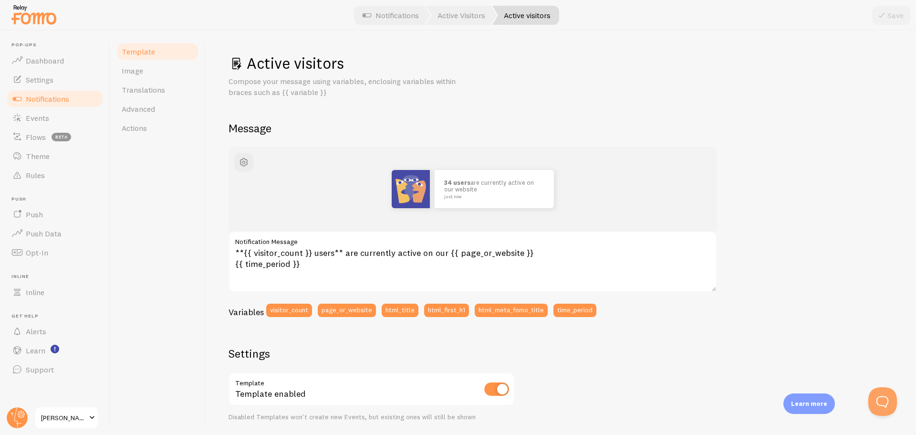
click at [240, 162] on span "button" at bounding box center [243, 161] width 11 height 11
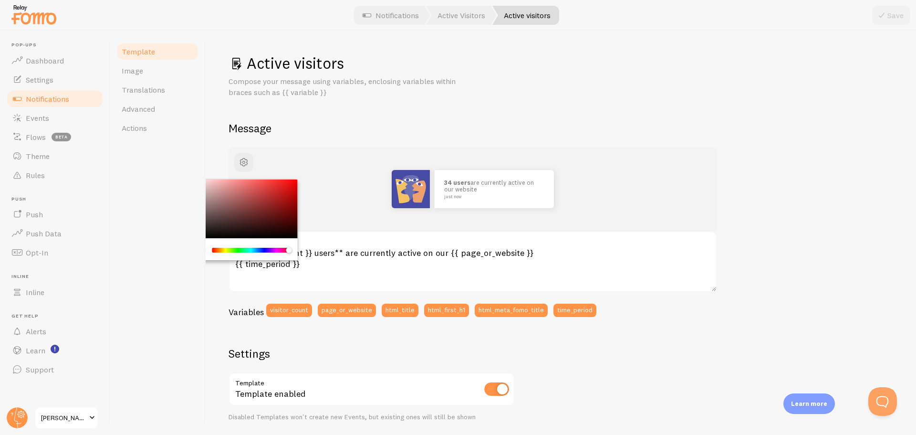
drag, startPoint x: 216, startPoint y: 251, endPoint x: 297, endPoint y: 250, distance: 81.1
click at [297, 250] on div "Chrome color picker" at bounding box center [243, 249] width 107 height 22
click at [426, 95] on p "Compose your message using variables, enclosing variables within braces such as…" at bounding box center [342, 87] width 229 height 22
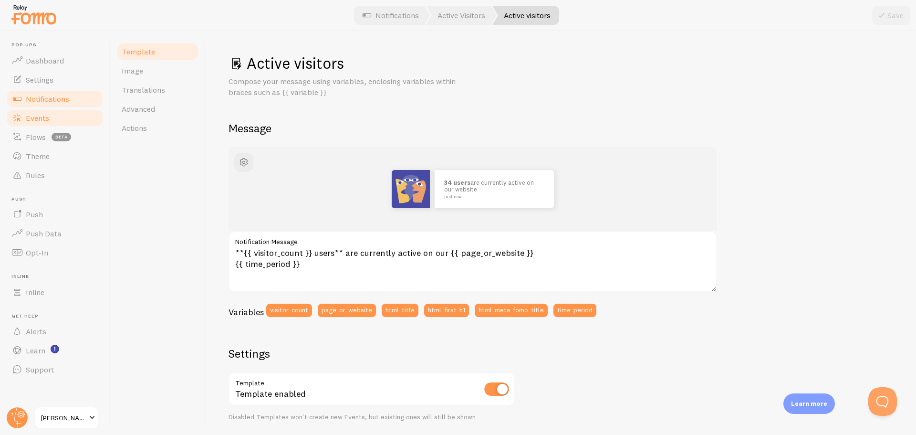
click at [50, 123] on link "Events" at bounding box center [55, 117] width 98 height 19
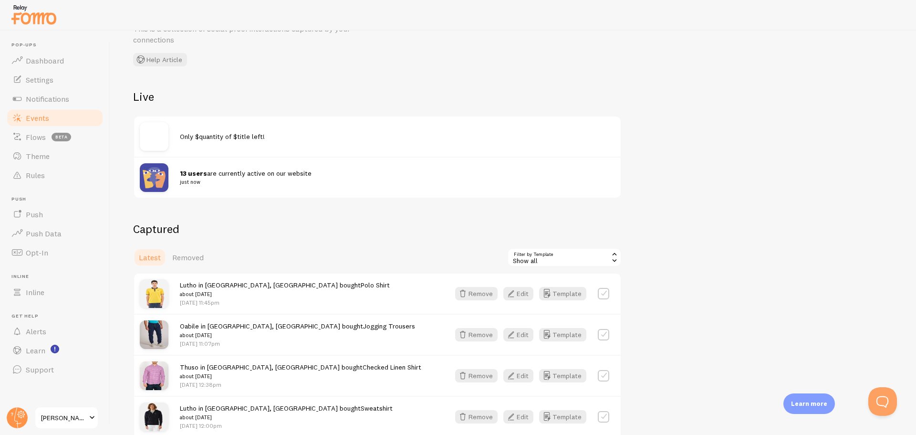
scroll to position [238, 0]
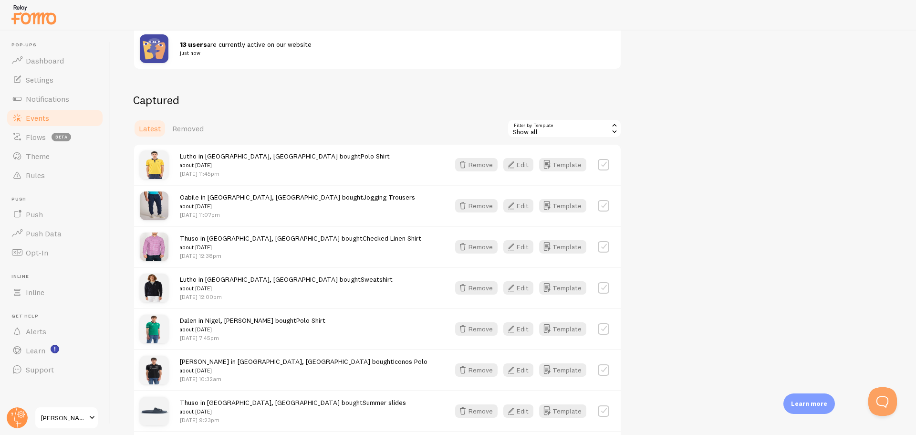
click at [192, 127] on span "Removed" at bounding box center [187, 129] width 31 height 10
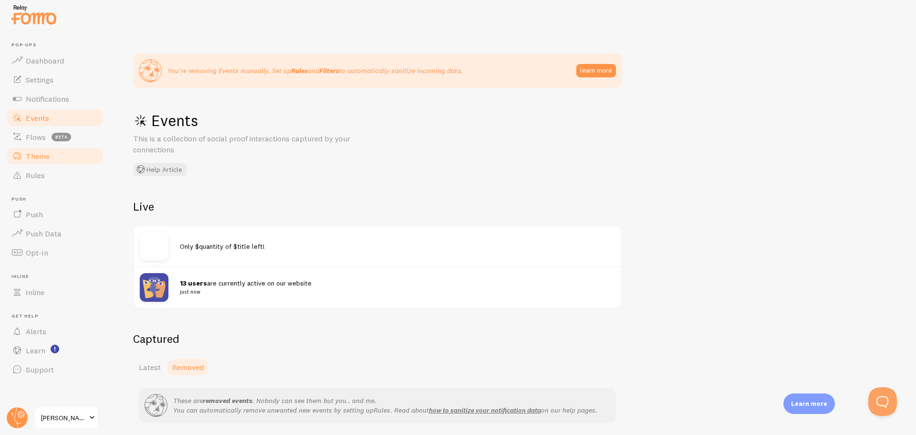
click at [44, 155] on span "Theme" at bounding box center [38, 156] width 24 height 10
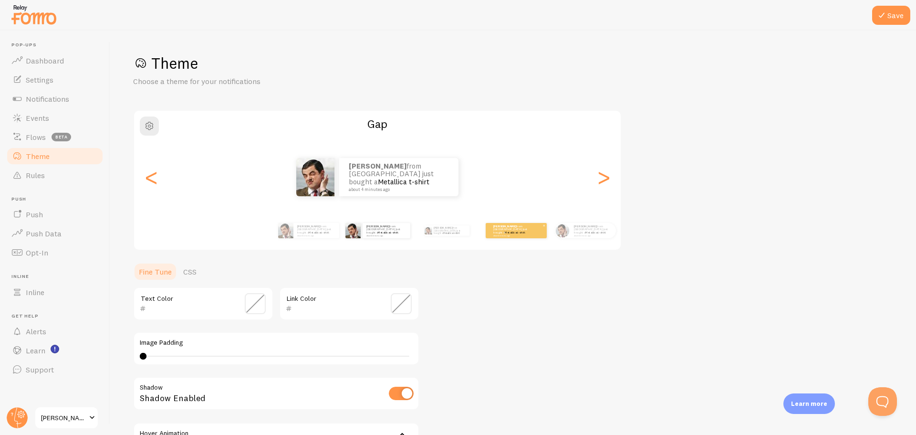
click at [527, 234] on small "about 4 minutes ago" at bounding box center [511, 235] width 37 height 2
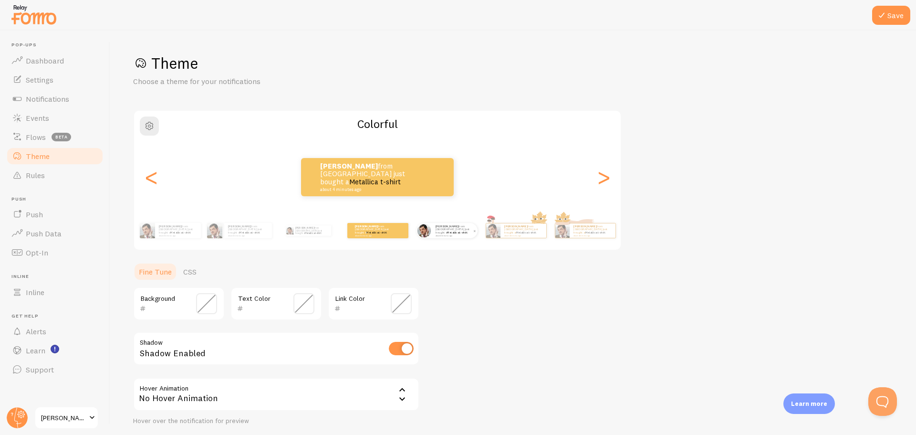
click at [436, 232] on p "[PERSON_NAME] from [GEOGRAPHIC_DATA] just bought a Metallica t-shirt about 4 mi…" at bounding box center [454, 230] width 38 height 12
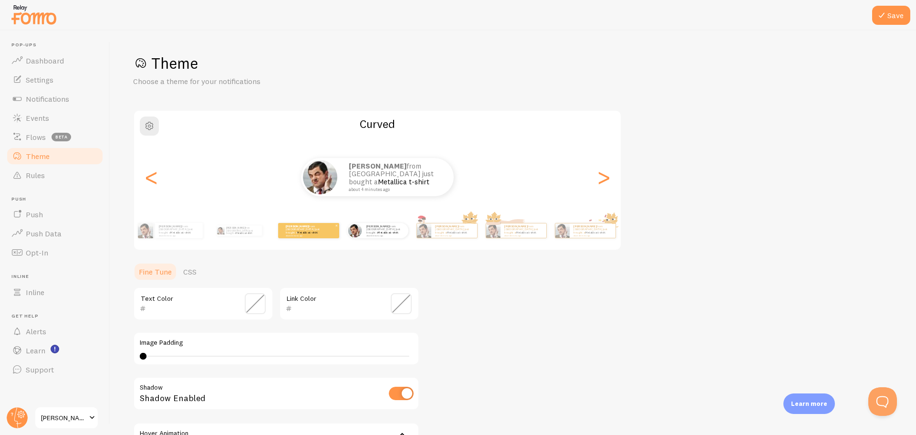
click at [311, 230] on link "Metallica t-shirt" at bounding box center [307, 232] width 21 height 4
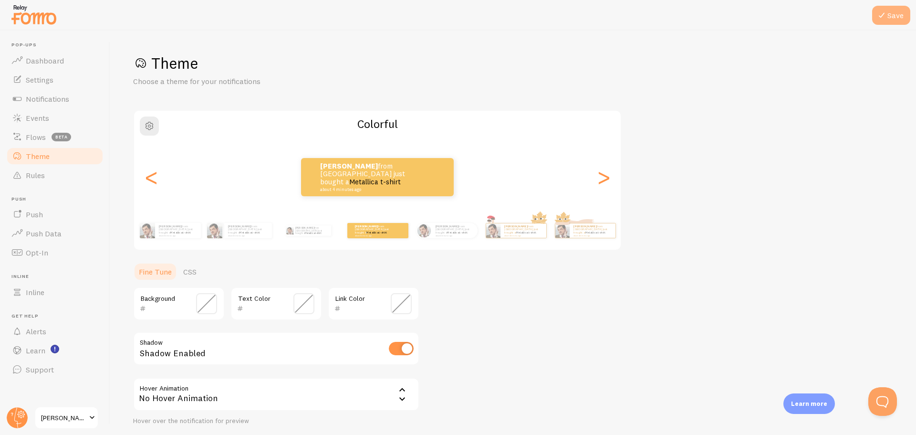
drag, startPoint x: 893, startPoint y: 16, endPoint x: 851, endPoint y: 39, distance: 47.4
click at [893, 16] on button "Save" at bounding box center [891, 15] width 38 height 19
click at [45, 172] on link "Rules" at bounding box center [55, 175] width 98 height 19
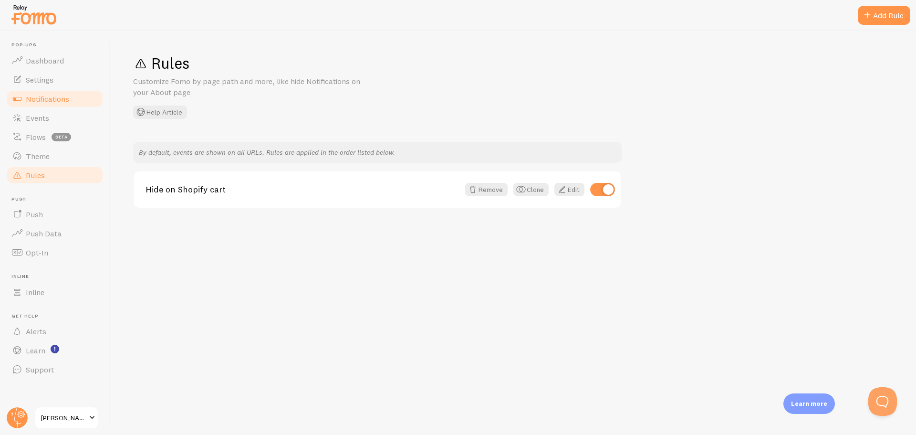
click at [43, 97] on span "Notifications" at bounding box center [47, 99] width 43 height 10
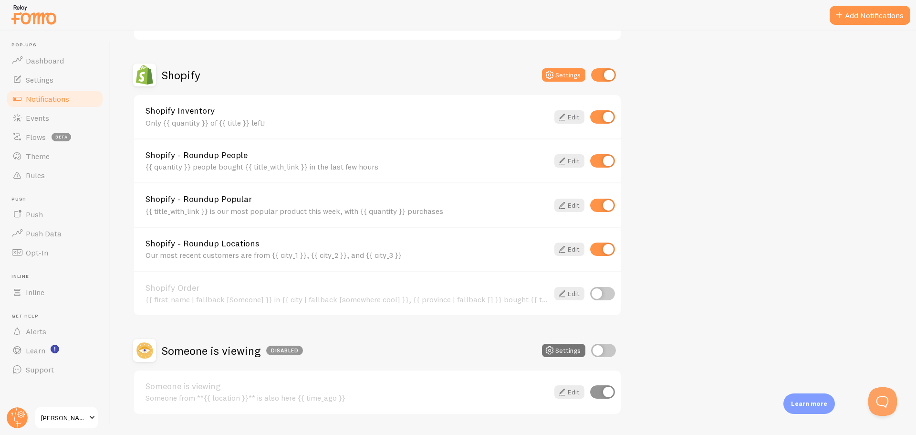
scroll to position [433, 0]
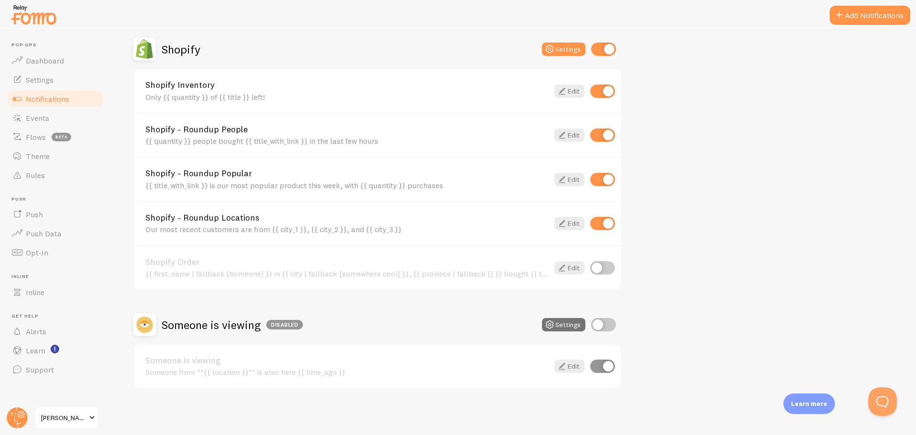
click at [604, 265] on input "checkbox" at bounding box center [602, 267] width 25 height 13
checkbox input "true"
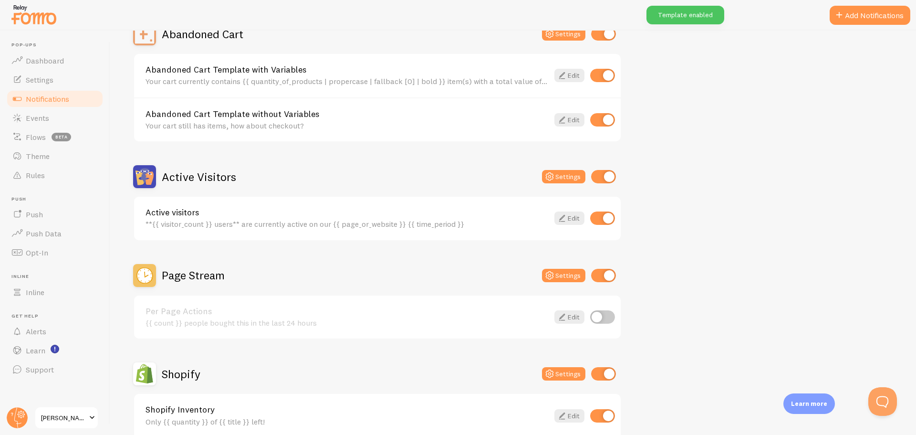
scroll to position [0, 0]
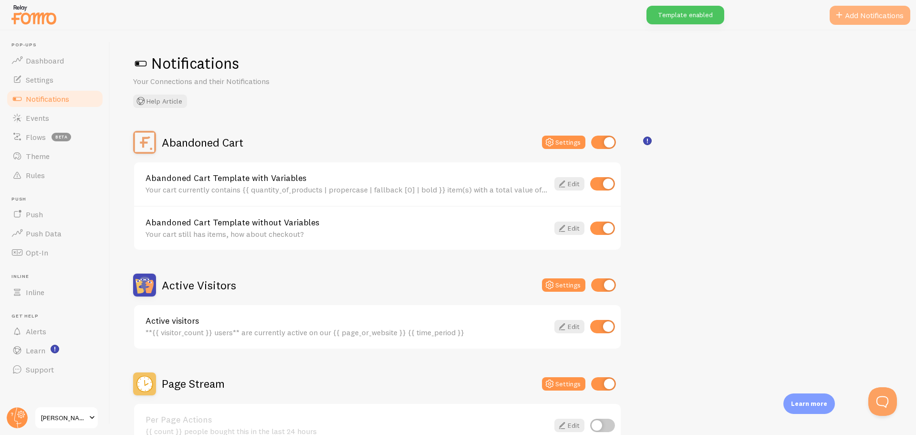
click at [890, 16] on button "Add Notifications" at bounding box center [869, 15] width 81 height 19
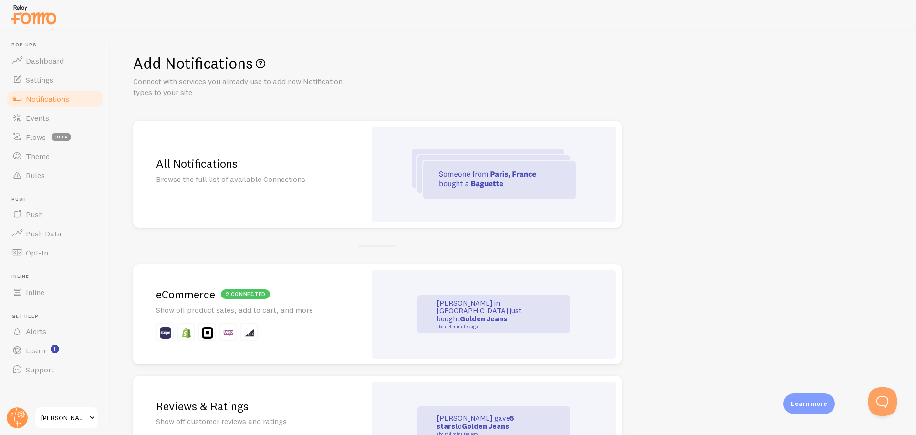
click at [413, 180] on img at bounding box center [494, 174] width 164 height 50
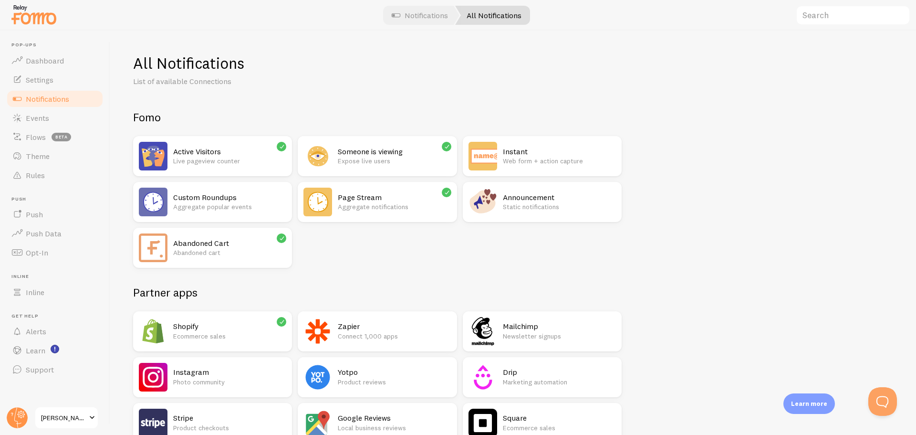
click at [245, 193] on h2 "Custom Roundups" at bounding box center [229, 197] width 113 height 10
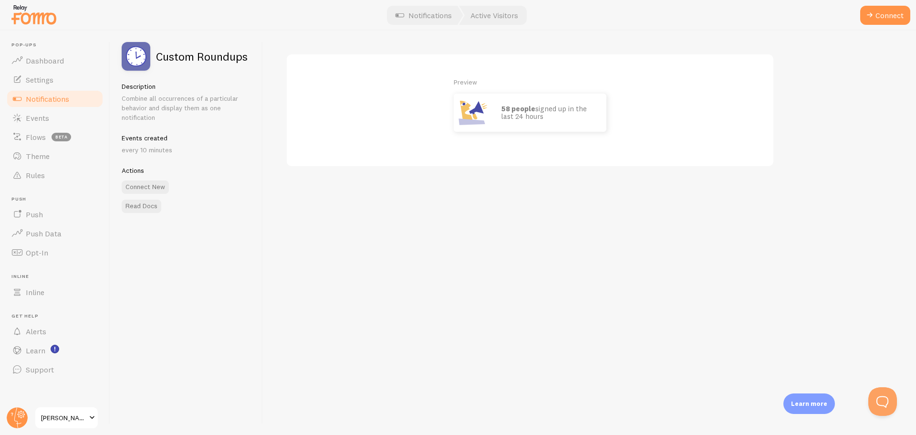
drag, startPoint x: 66, startPoint y: 98, endPoint x: 75, endPoint y: 103, distance: 10.7
click at [66, 98] on span "Notifications" at bounding box center [47, 99] width 43 height 10
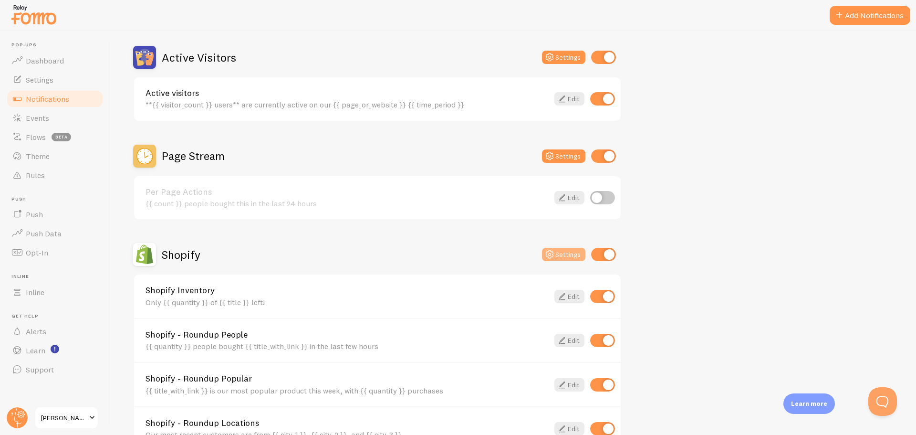
scroll to position [238, 0]
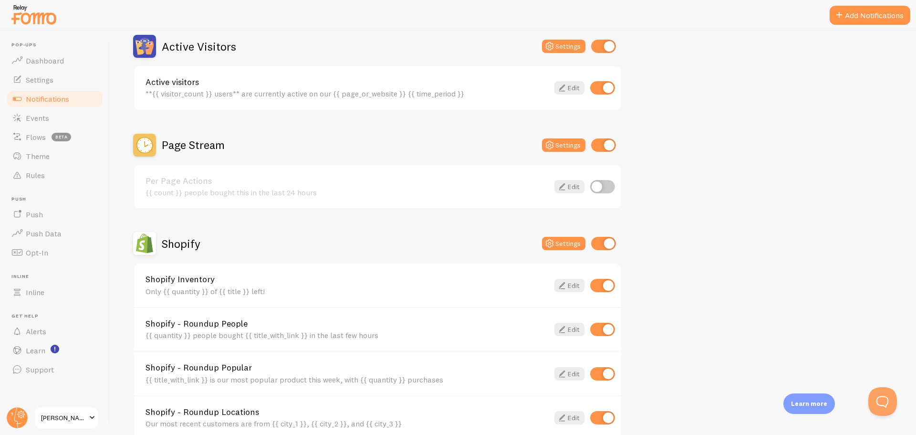
click at [605, 188] on input "checkbox" at bounding box center [602, 186] width 25 height 13
checkbox input "true"
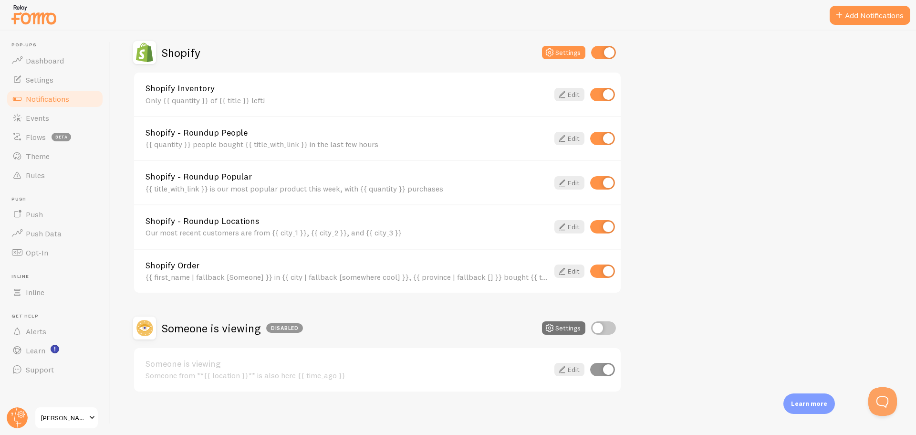
click at [602, 271] on input "checkbox" at bounding box center [602, 270] width 25 height 13
checkbox input "false"
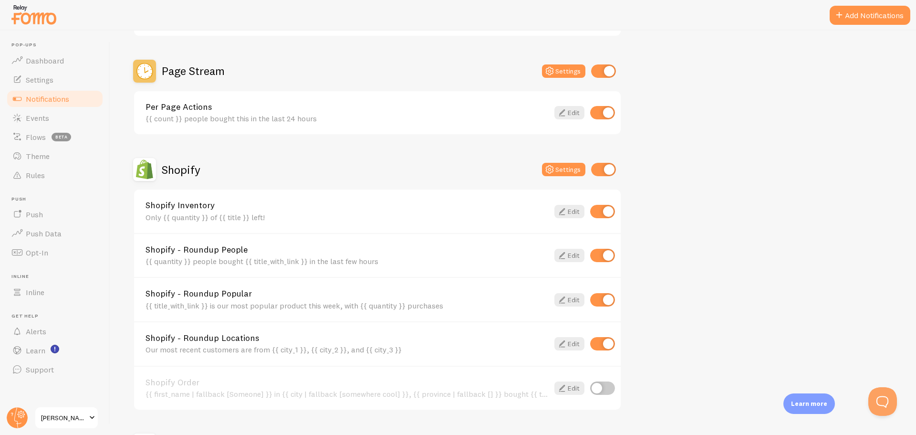
scroll to position [334, 0]
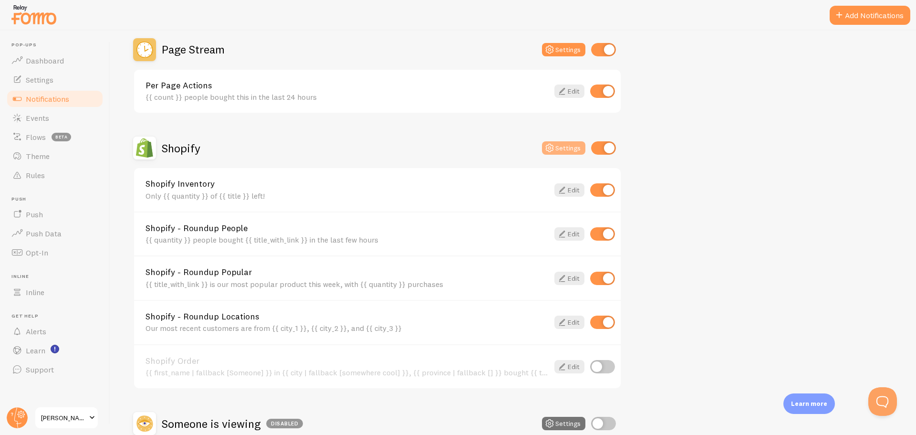
click at [573, 147] on button "Settings" at bounding box center [563, 147] width 43 height 13
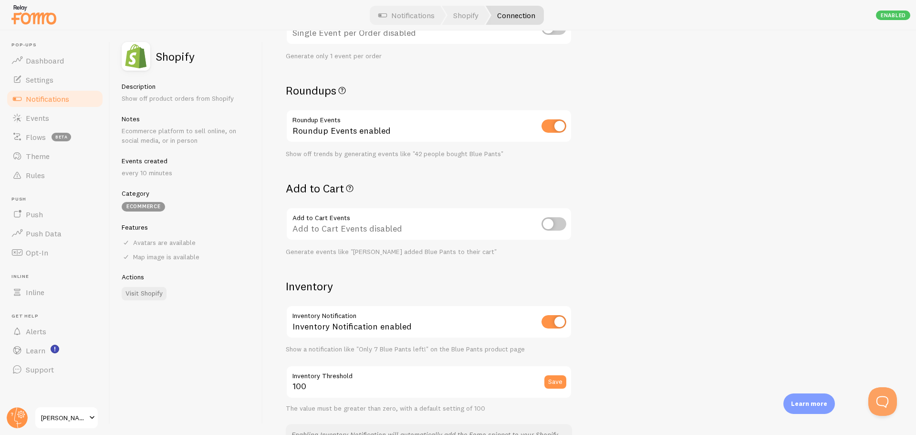
scroll to position [286, 0]
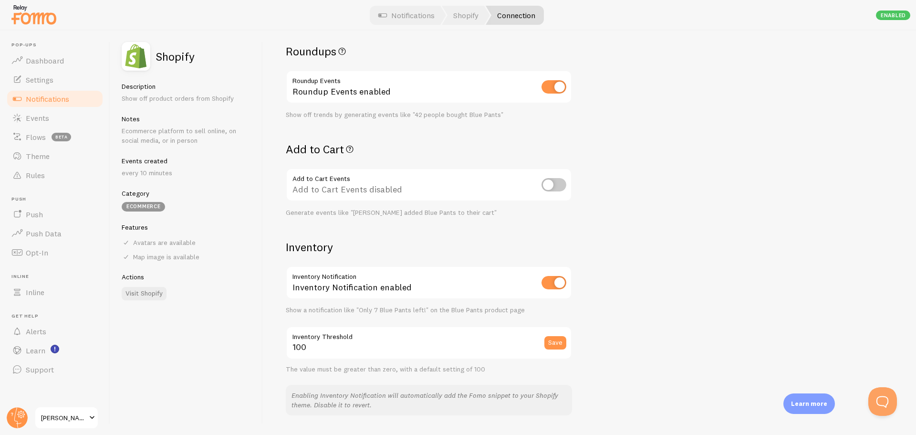
click at [558, 183] on input "checkbox" at bounding box center [553, 184] width 25 height 13
checkbox input "true"
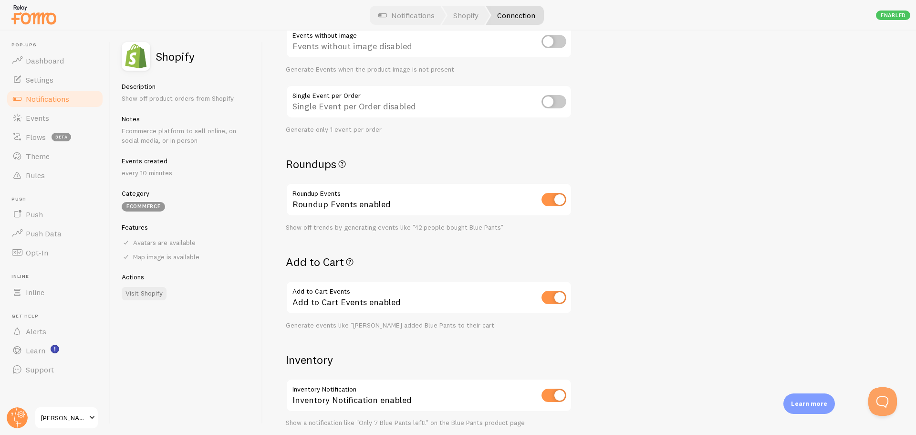
scroll to position [0, 0]
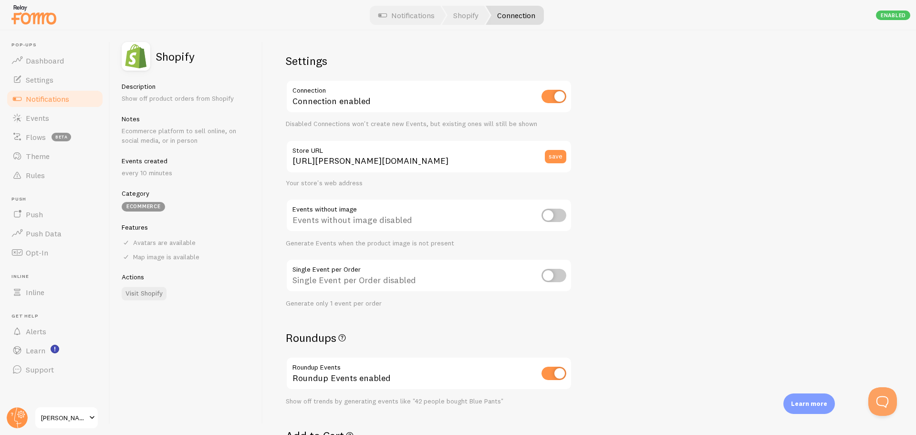
click at [61, 97] on span "Notifications" at bounding box center [47, 99] width 43 height 10
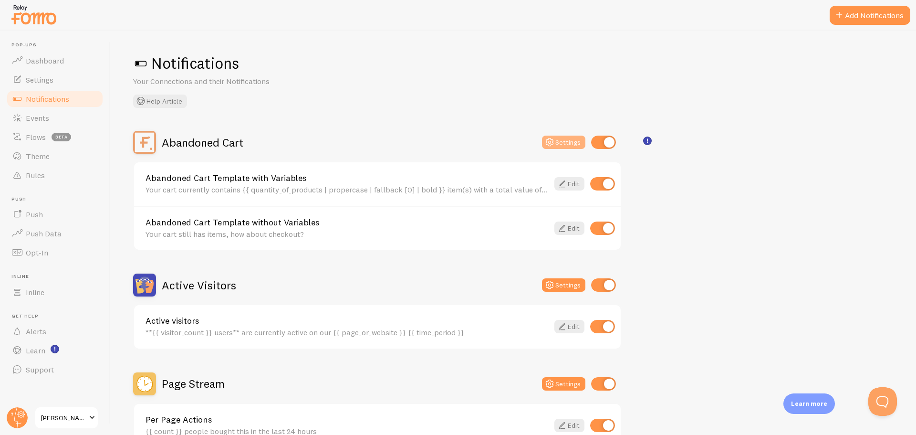
click at [561, 141] on button "Settings" at bounding box center [563, 141] width 43 height 13
click at [63, 163] on link "Theme" at bounding box center [55, 155] width 98 height 19
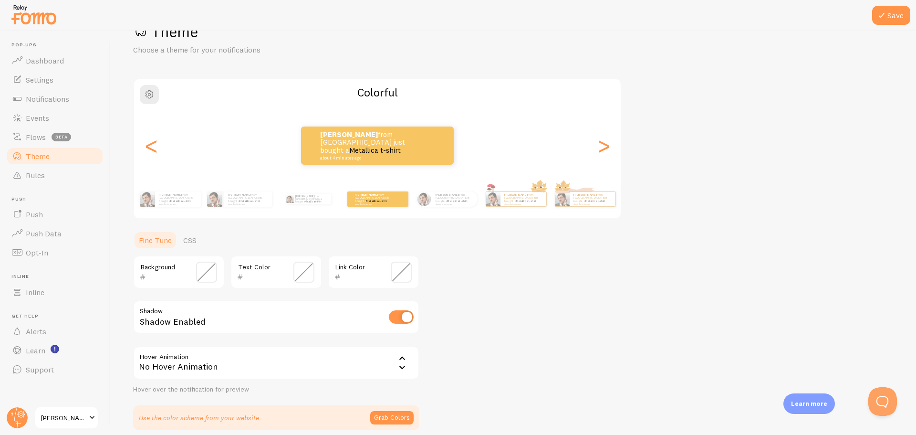
scroll to position [73, 0]
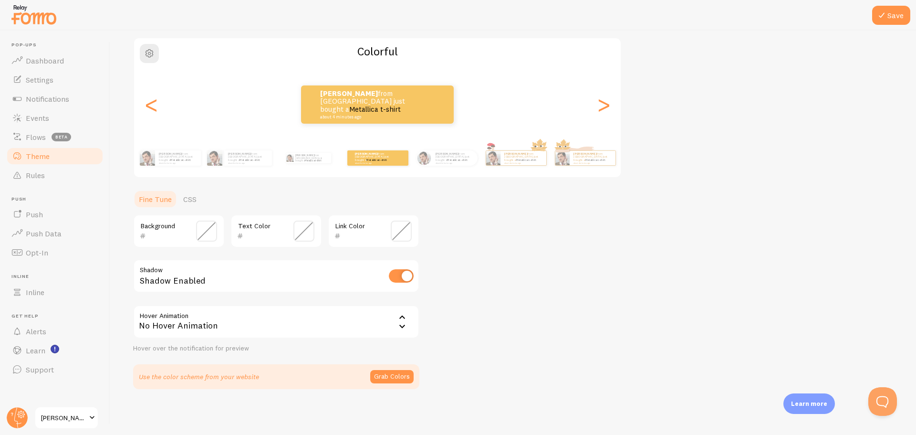
click at [336, 321] on div "No Hover Animation" at bounding box center [276, 321] width 286 height 33
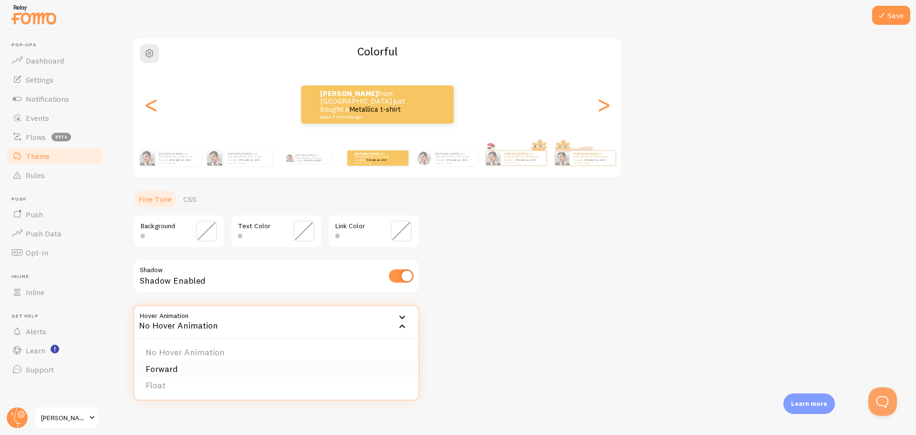
click at [184, 366] on li "Forward" at bounding box center [276, 369] width 284 height 17
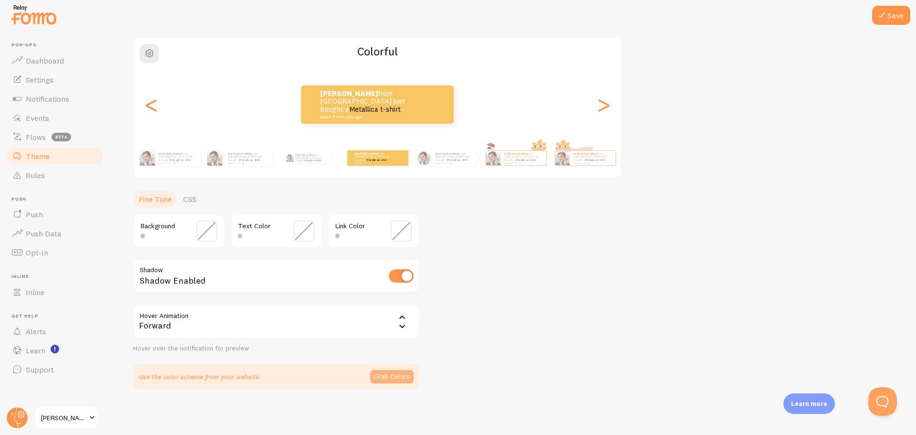
click at [400, 373] on button "Grab Colors" at bounding box center [391, 376] width 43 height 13
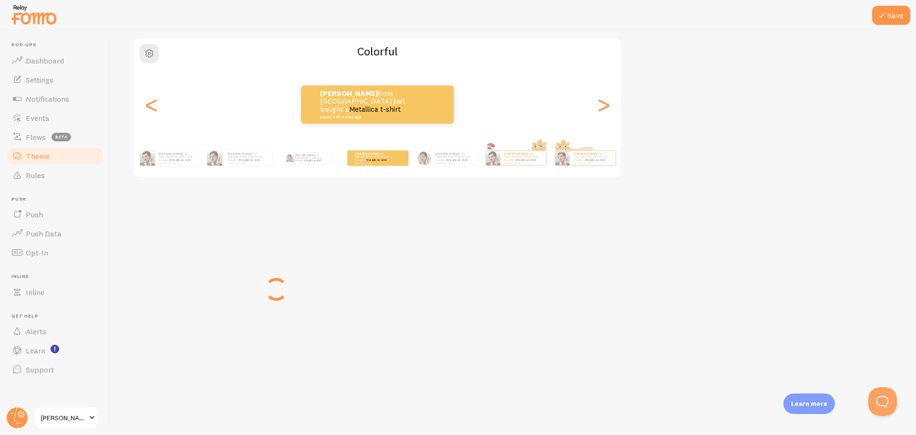
scroll to position [69, 0]
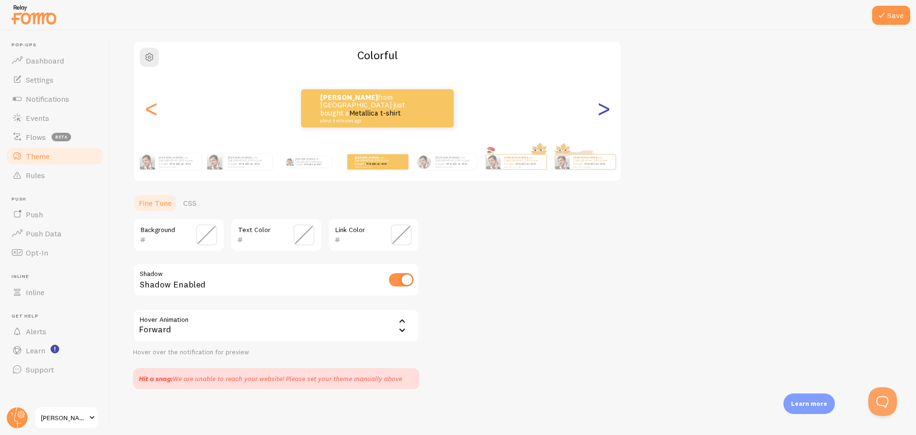
click at [602, 114] on div ">" at bounding box center [603, 108] width 11 height 69
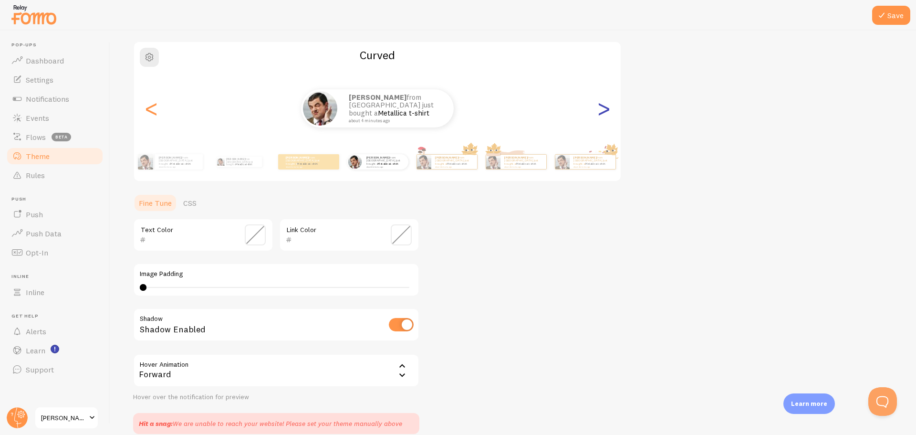
scroll to position [73, 0]
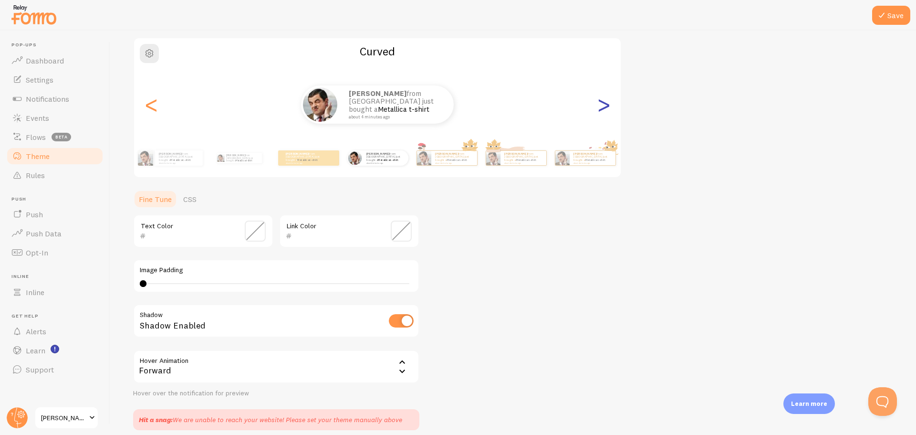
click at [602, 114] on div ">" at bounding box center [603, 104] width 11 height 69
type input "0"
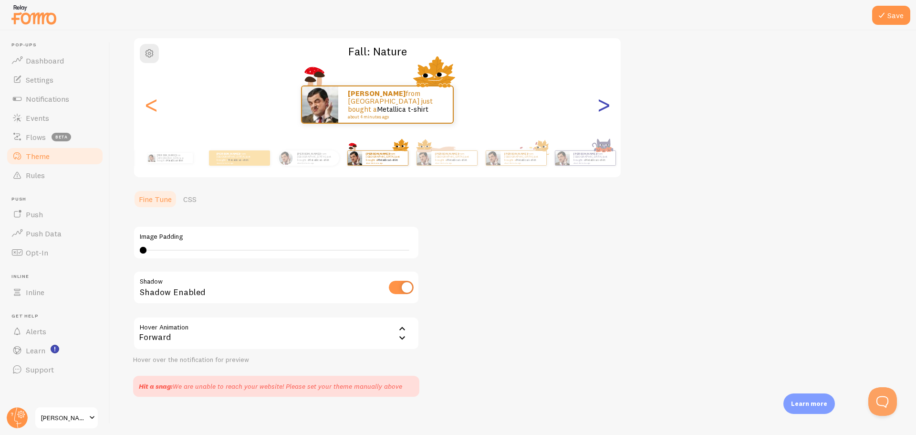
click at [603, 113] on div ">" at bounding box center [603, 104] width 11 height 69
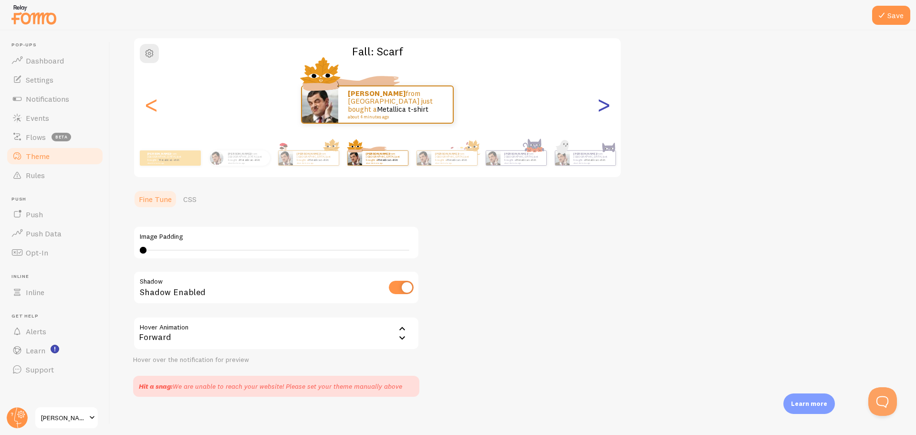
click at [603, 113] on div ">" at bounding box center [603, 104] width 11 height 69
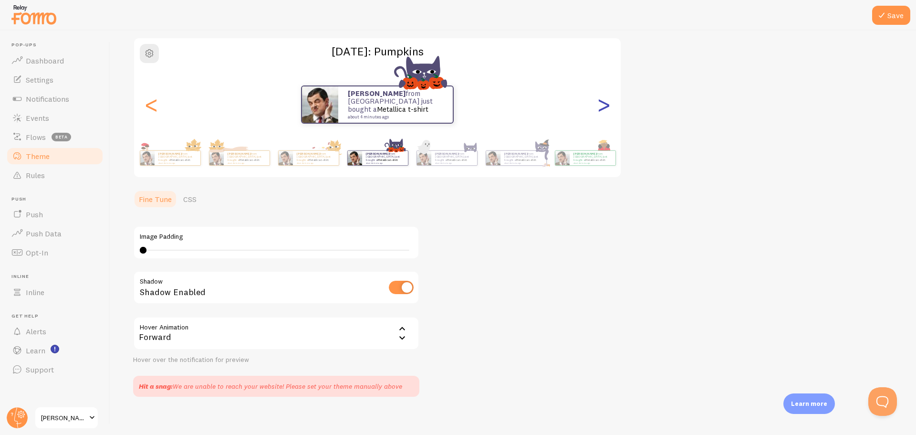
click at [603, 113] on div ">" at bounding box center [603, 104] width 11 height 69
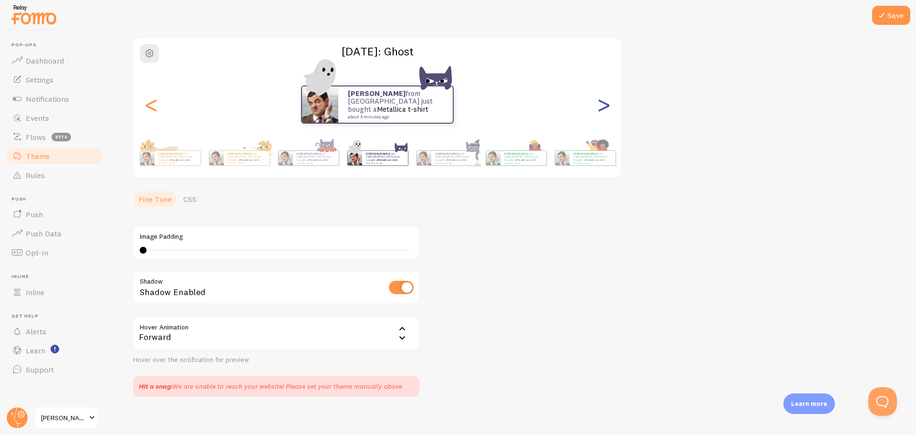
click at [602, 113] on div ">" at bounding box center [603, 104] width 11 height 69
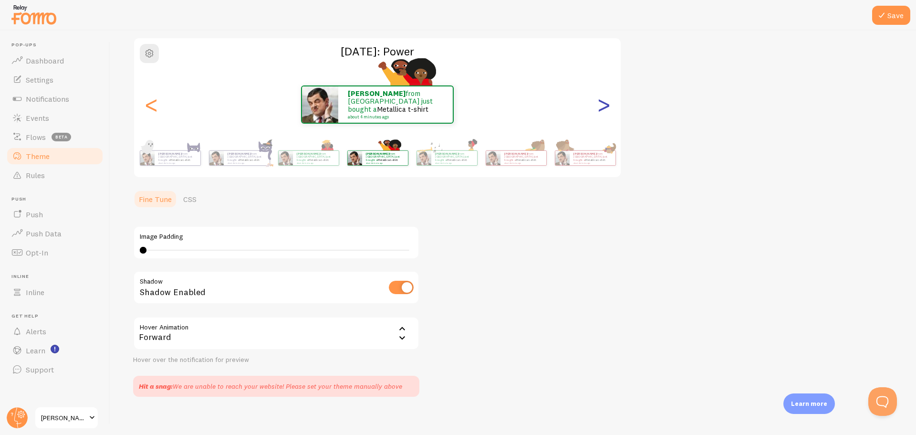
click at [602, 113] on div ">" at bounding box center [603, 104] width 11 height 69
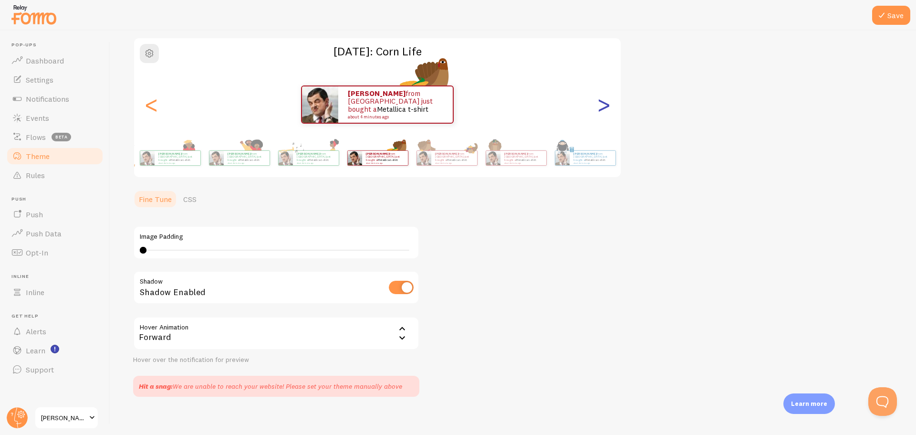
click at [602, 113] on div ">" at bounding box center [603, 104] width 11 height 69
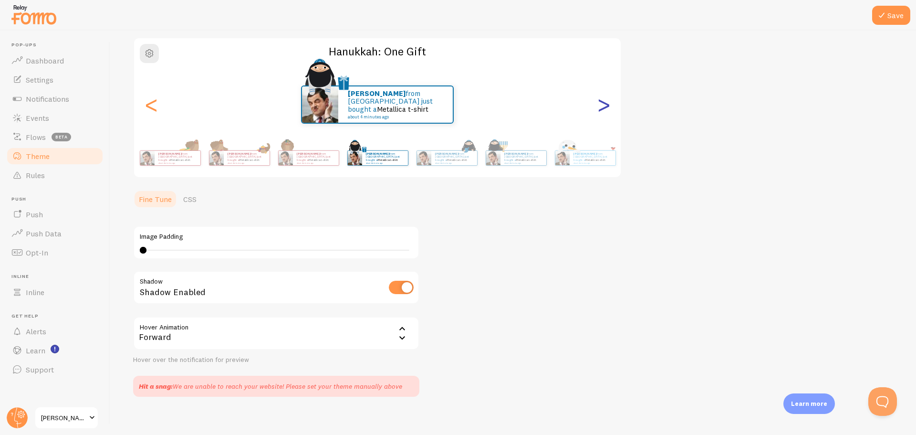
click at [602, 113] on div ">" at bounding box center [603, 104] width 11 height 69
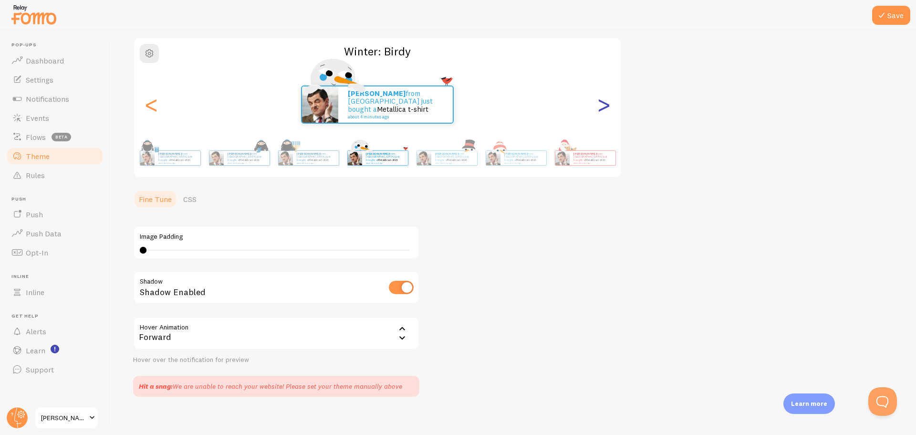
click at [603, 107] on div ">" at bounding box center [603, 104] width 11 height 69
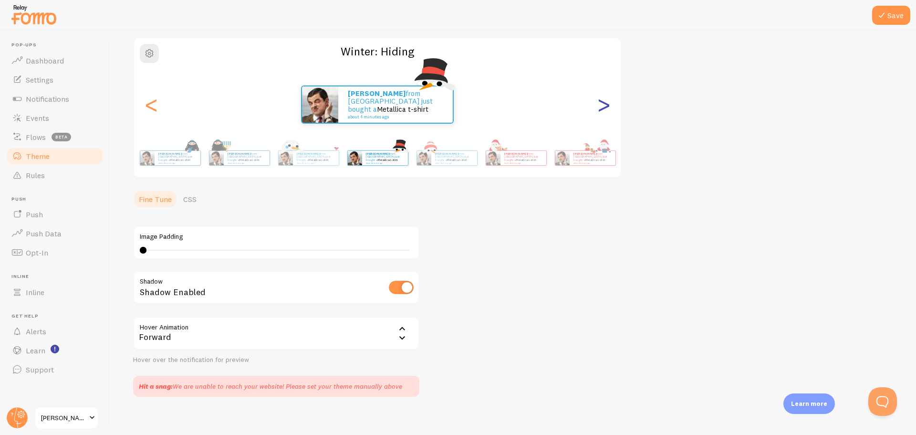
click at [603, 107] on div ">" at bounding box center [603, 104] width 11 height 69
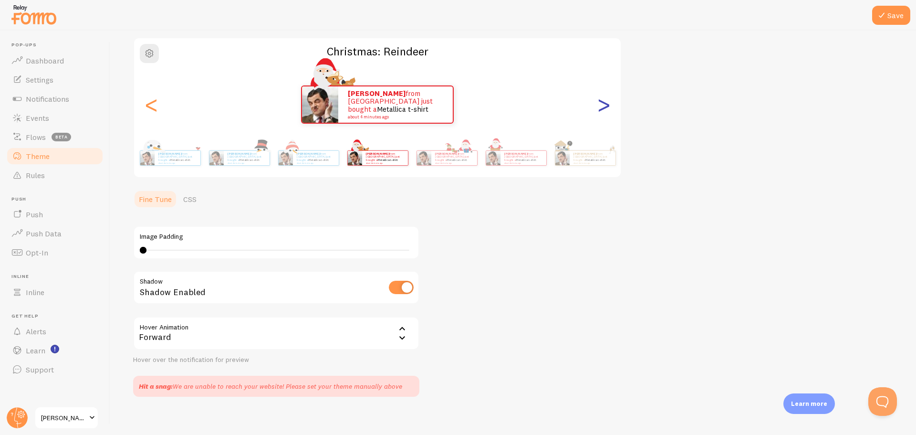
click at [603, 106] on div ">" at bounding box center [603, 104] width 11 height 69
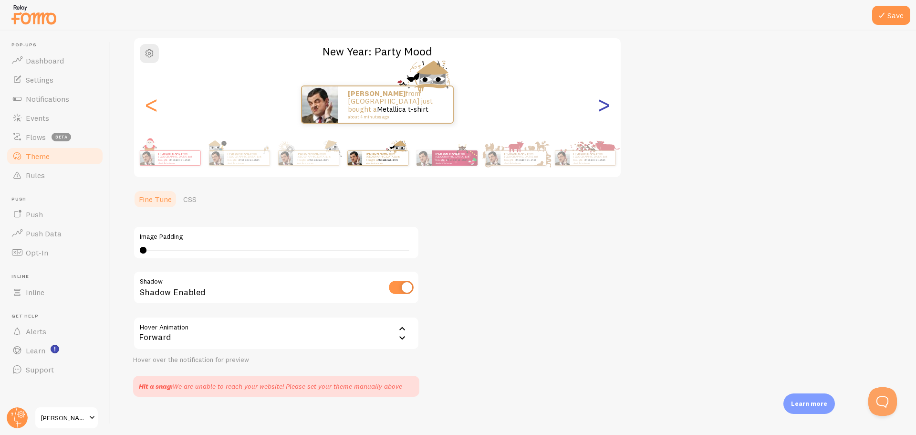
click at [603, 106] on div ">" at bounding box center [603, 104] width 11 height 69
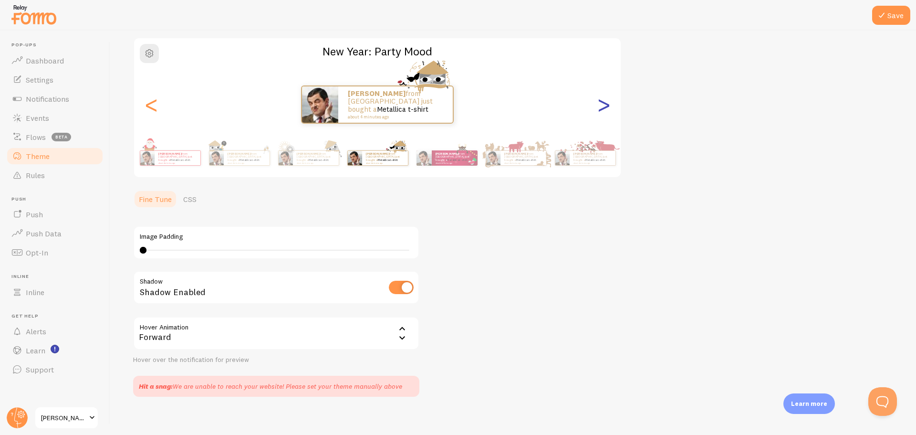
click at [603, 106] on div ">" at bounding box center [603, 104] width 11 height 69
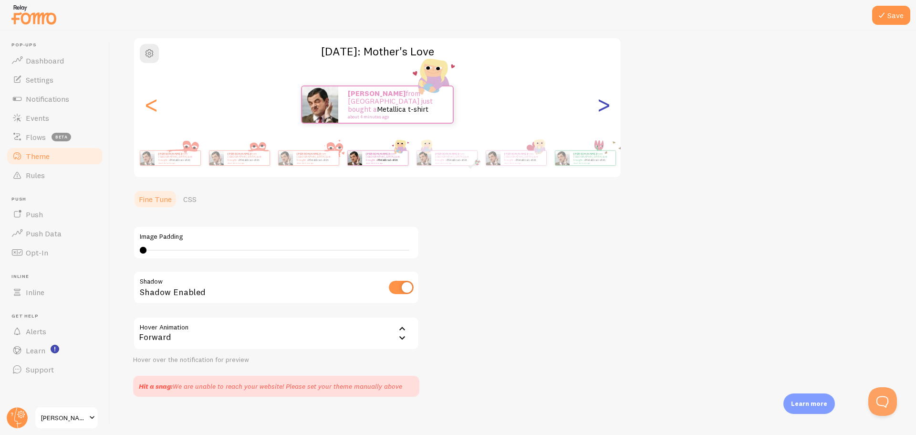
click at [603, 106] on div ">" at bounding box center [603, 104] width 11 height 69
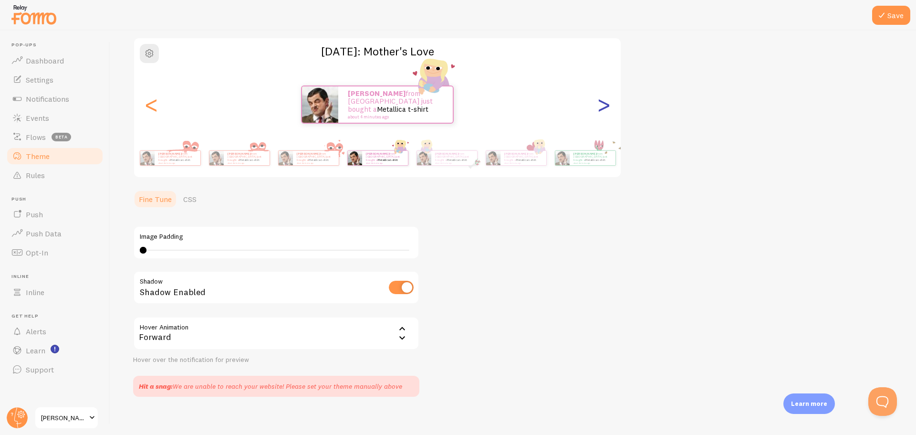
click at [603, 106] on div ">" at bounding box center [603, 104] width 11 height 69
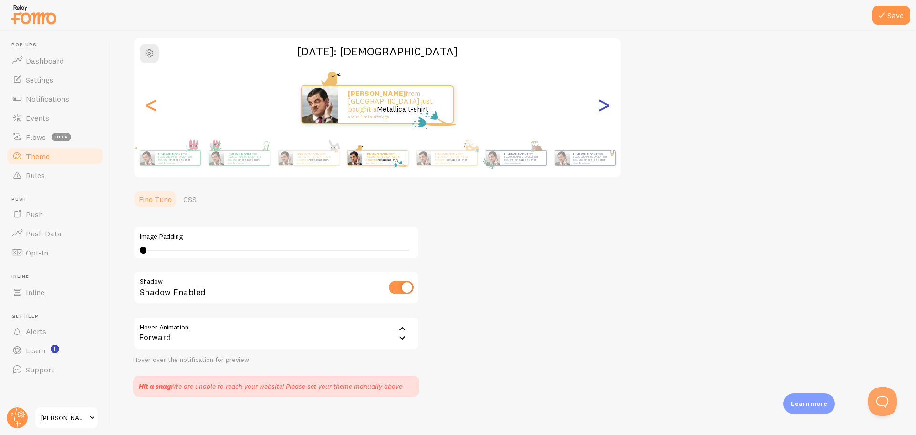
click at [602, 106] on div ">" at bounding box center [603, 104] width 11 height 69
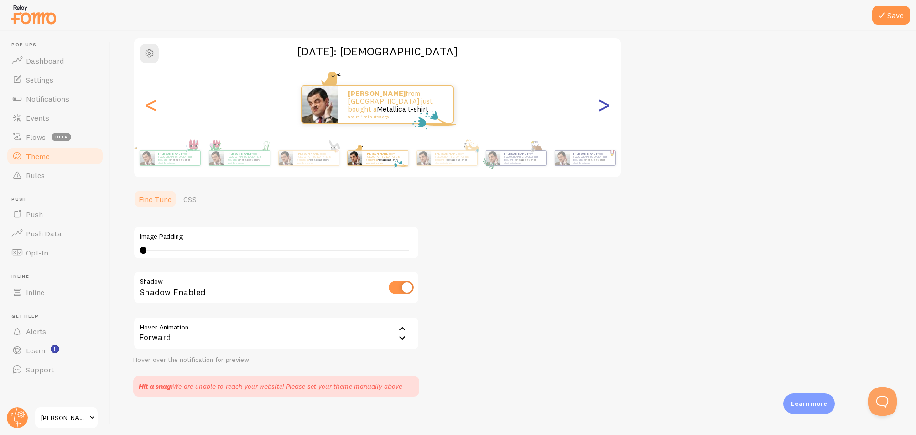
click at [602, 106] on div ">" at bounding box center [603, 104] width 11 height 69
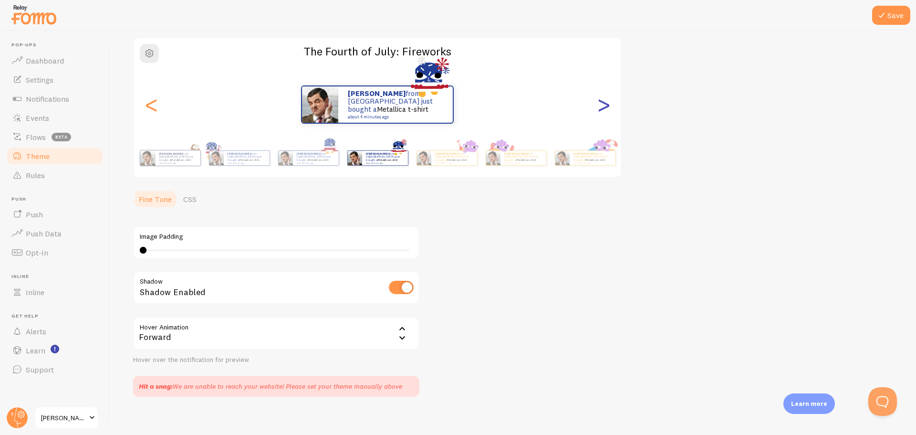
click at [602, 106] on div ">" at bounding box center [603, 104] width 11 height 69
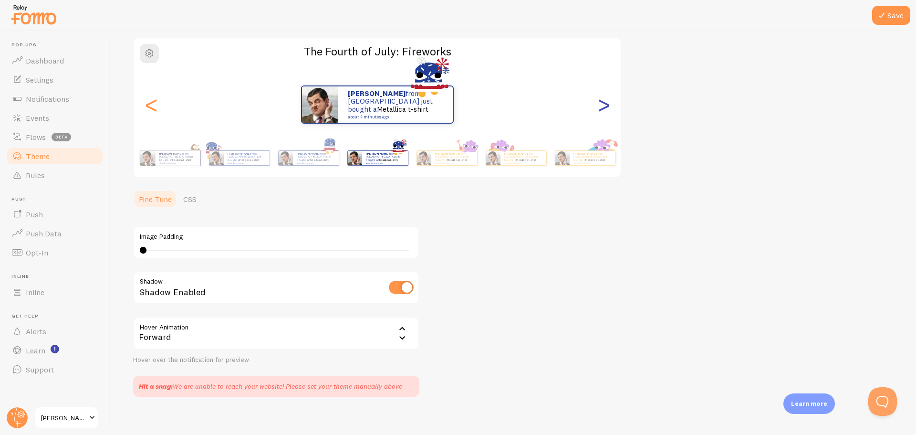
click at [602, 106] on div ">" at bounding box center [603, 104] width 11 height 69
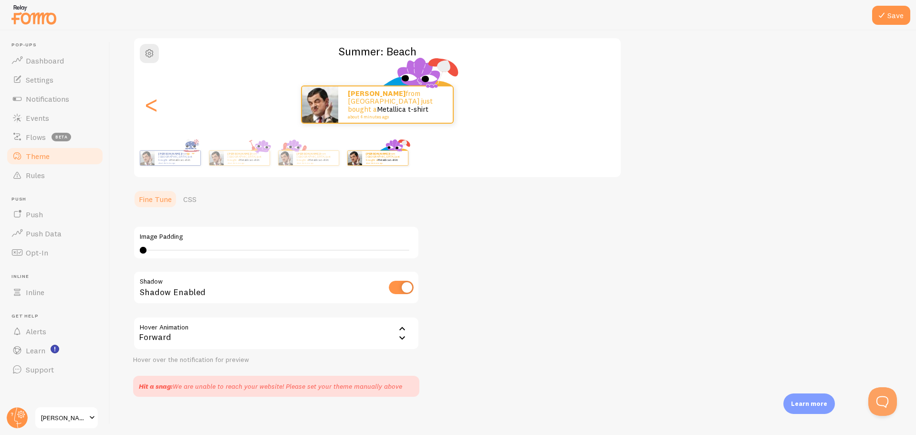
click at [602, 106] on div ">" at bounding box center [603, 104] width 11 height 69
click at [602, 106] on div "[PERSON_NAME] from [GEOGRAPHIC_DATA] just bought a Metallica t-shirt about 4 mi…" at bounding box center [377, 104] width 487 height 69
click at [602, 106] on div "[PERSON_NAME] from [GEOGRAPHIC_DATA] just bought a Metallica t-shirt about 4 mi…" at bounding box center [377, 104] width 487 height 38
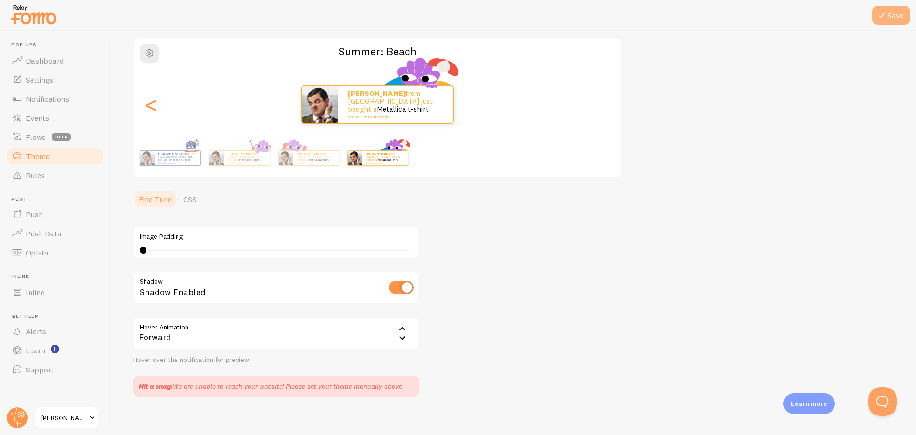
click at [888, 17] on button "Save" at bounding box center [891, 15] width 38 height 19
click at [148, 99] on div "<" at bounding box center [150, 104] width 11 height 69
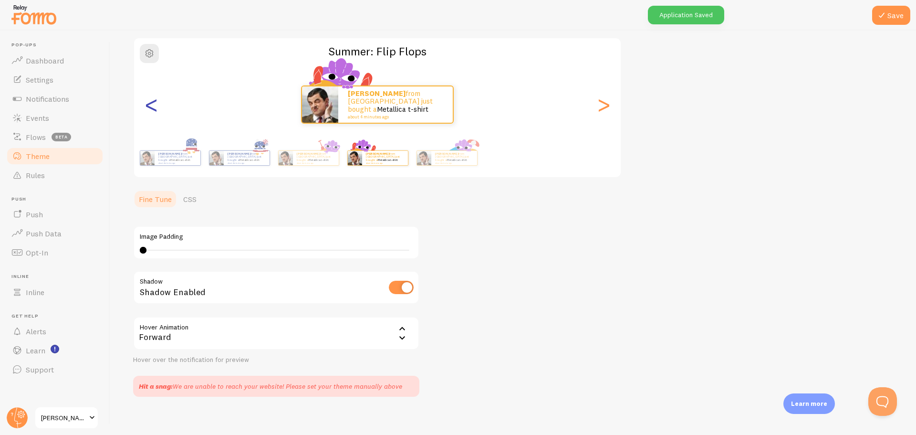
click at [156, 106] on div "<" at bounding box center [150, 104] width 11 height 69
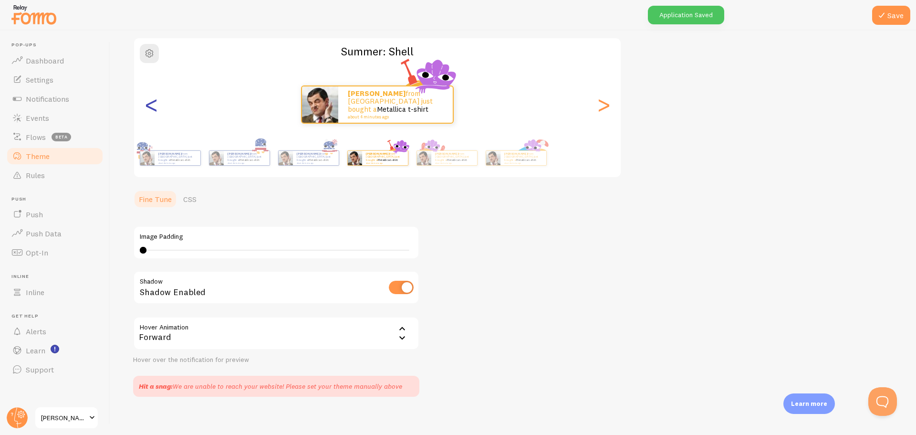
click at [155, 105] on div "<" at bounding box center [150, 104] width 11 height 69
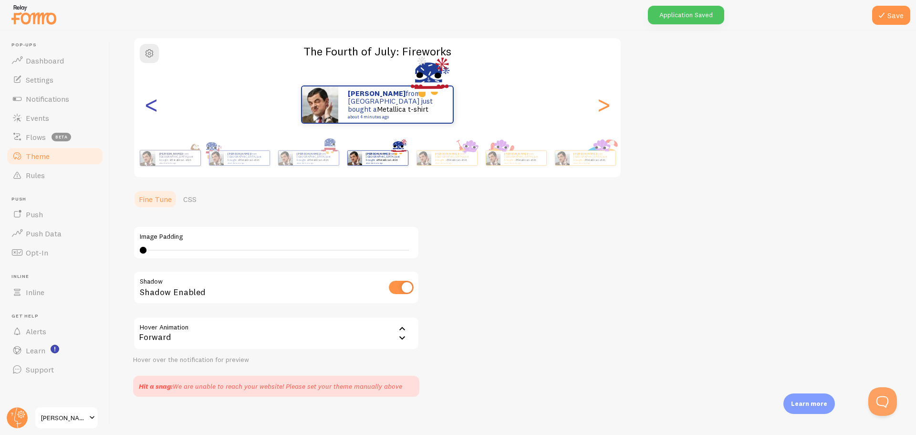
click at [155, 105] on div "<" at bounding box center [150, 104] width 11 height 69
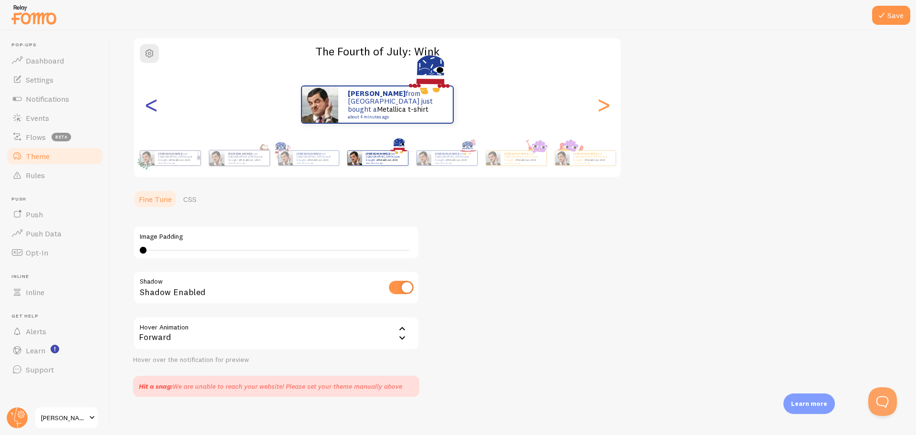
click at [155, 105] on div "<" at bounding box center [150, 104] width 11 height 69
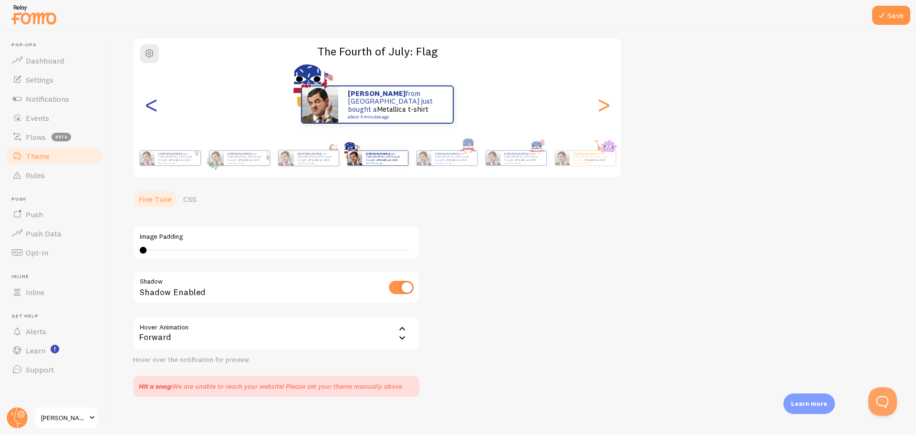
click at [155, 105] on div "<" at bounding box center [150, 104] width 11 height 69
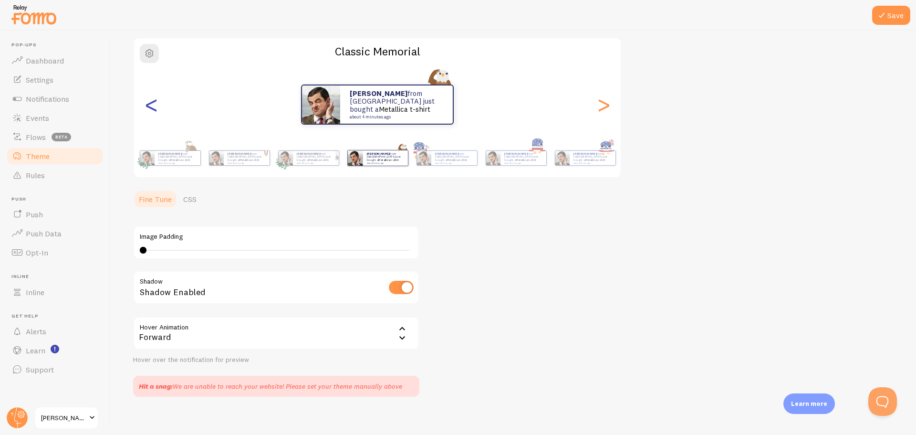
click at [155, 105] on div "<" at bounding box center [150, 104] width 11 height 69
click at [155, 103] on div "<" at bounding box center [150, 104] width 11 height 69
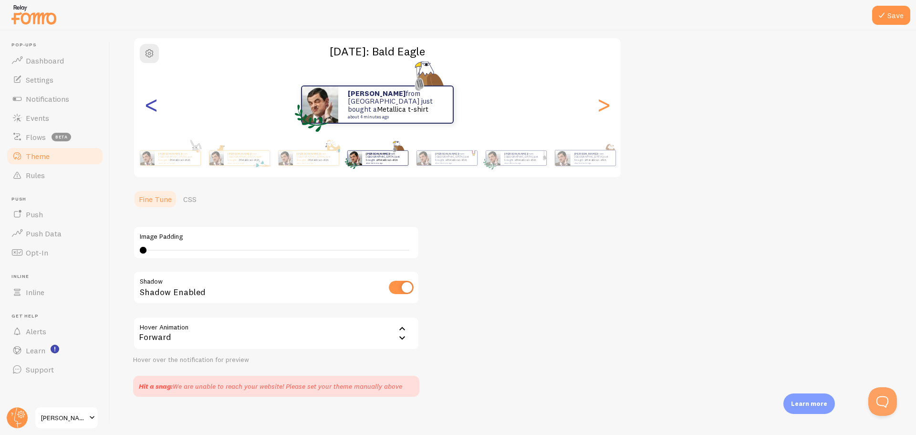
click at [156, 102] on div "<" at bounding box center [150, 104] width 11 height 69
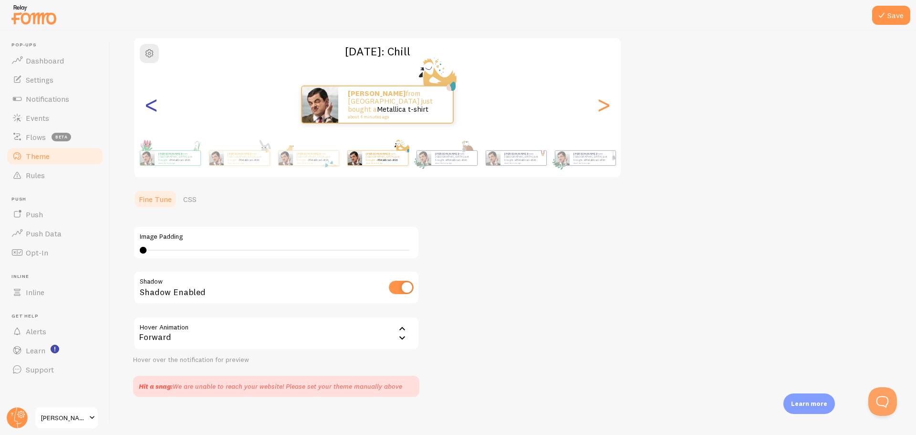
click at [156, 102] on div "<" at bounding box center [150, 104] width 11 height 69
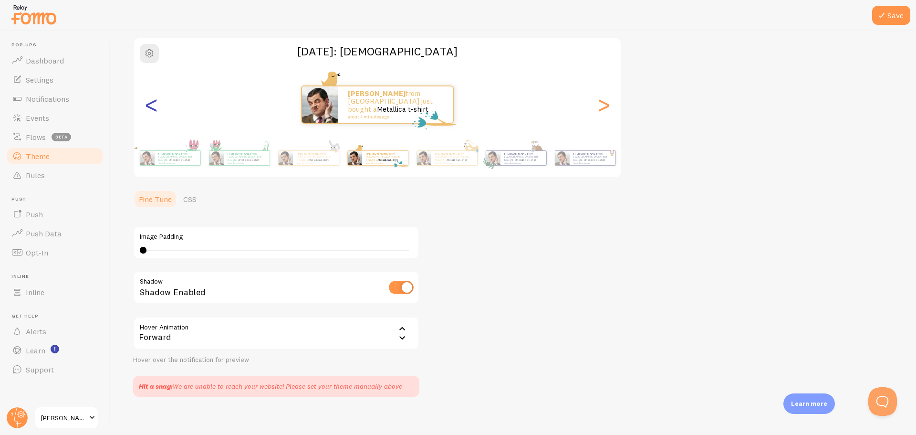
click at [156, 102] on div "<" at bounding box center [150, 104] width 11 height 69
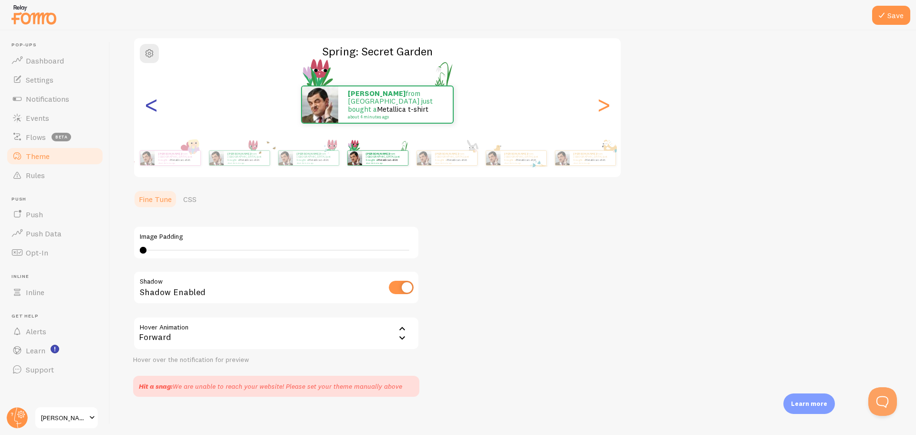
click at [157, 103] on div "<" at bounding box center [150, 104] width 11 height 69
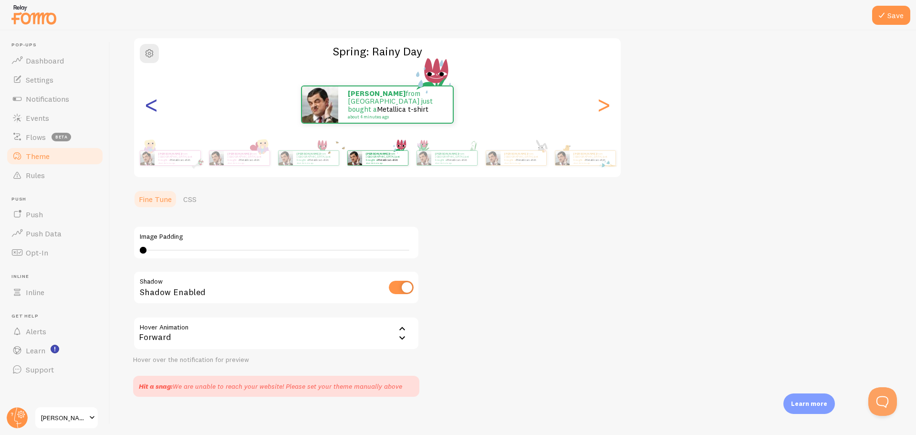
click at [157, 103] on div "<" at bounding box center [150, 104] width 11 height 69
click at [150, 103] on div "<" at bounding box center [150, 104] width 11 height 69
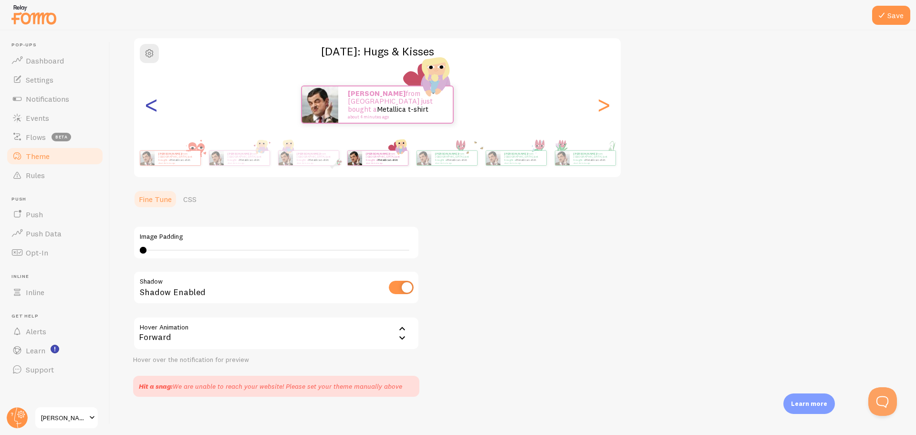
click at [150, 103] on div "<" at bounding box center [150, 104] width 11 height 69
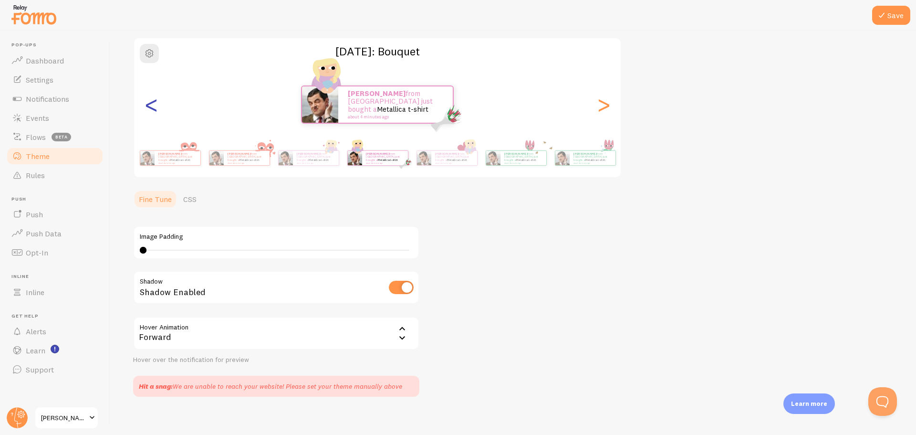
click at [152, 103] on div "<" at bounding box center [150, 104] width 11 height 69
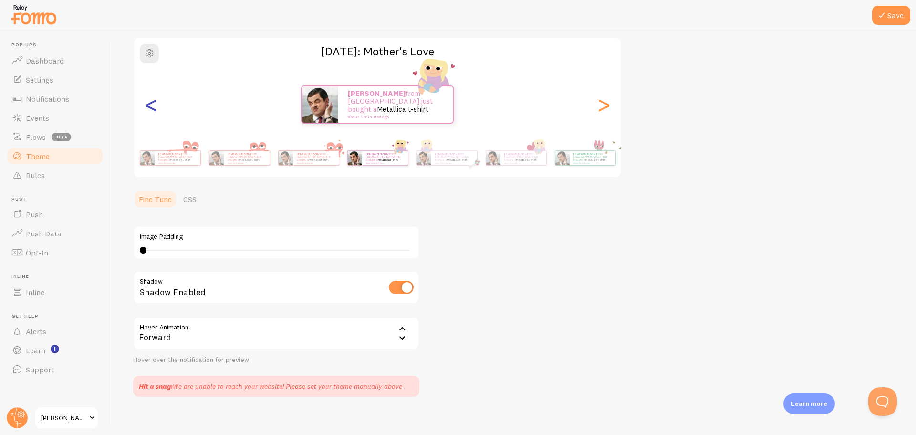
click at [152, 103] on div "<" at bounding box center [150, 104] width 11 height 69
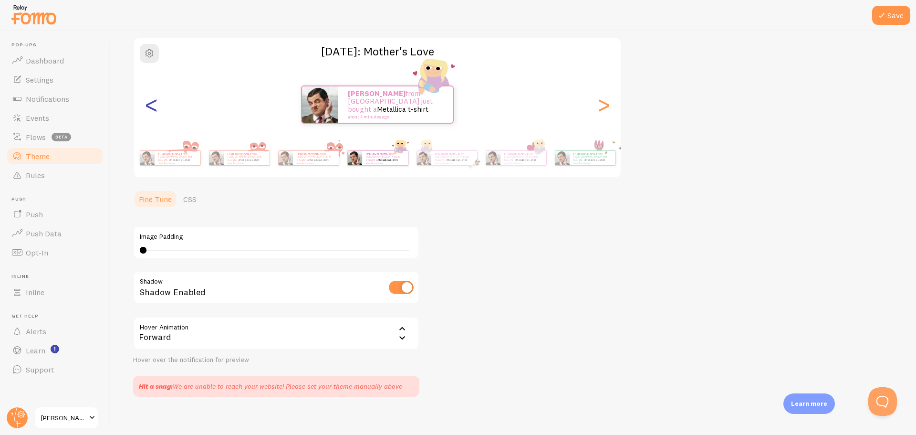
click at [152, 103] on div "<" at bounding box center [150, 104] width 11 height 69
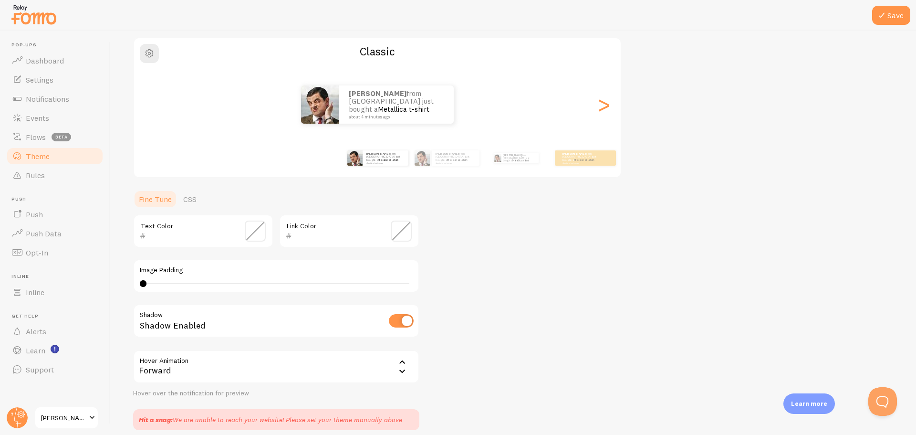
click at [154, 102] on div "<" at bounding box center [150, 104] width 11 height 69
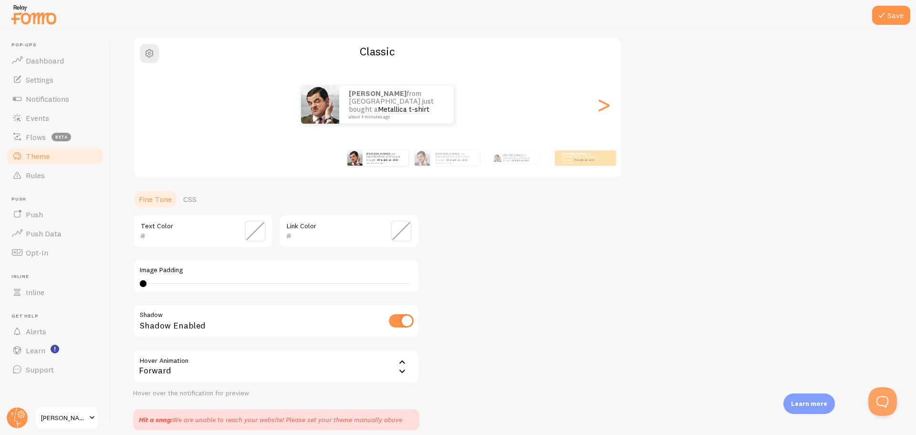
click at [154, 102] on div "<" at bounding box center [150, 104] width 11 height 69
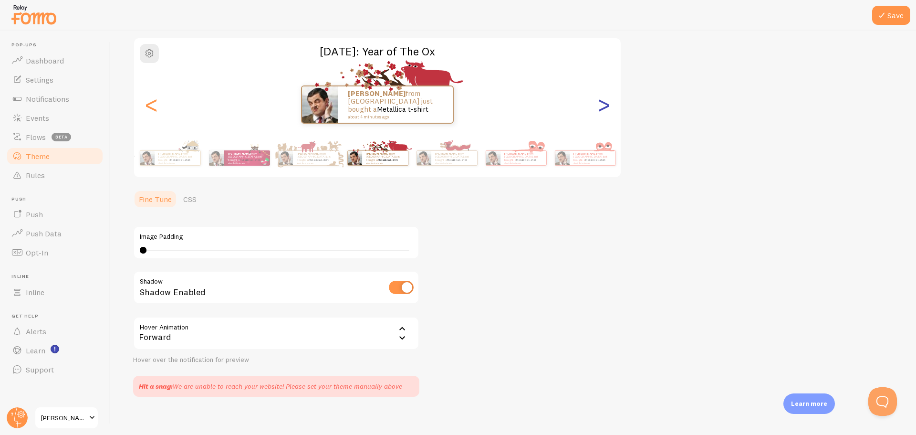
click at [608, 107] on div ">" at bounding box center [603, 104] width 11 height 69
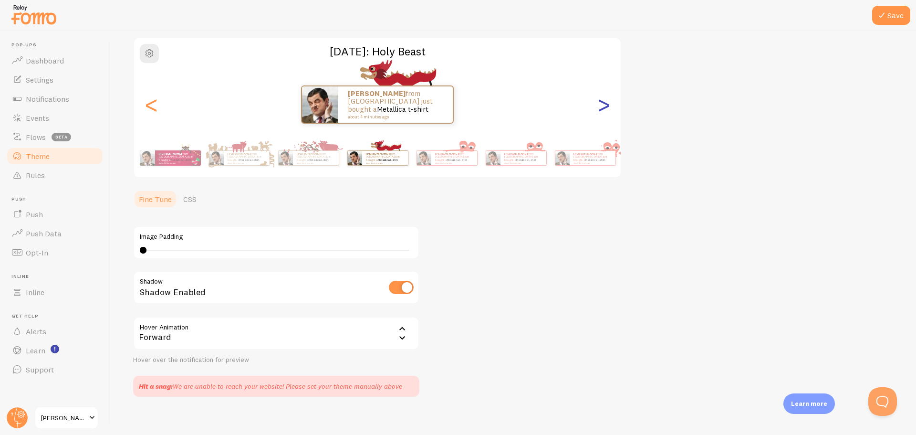
click at [607, 107] on div ">" at bounding box center [603, 104] width 11 height 69
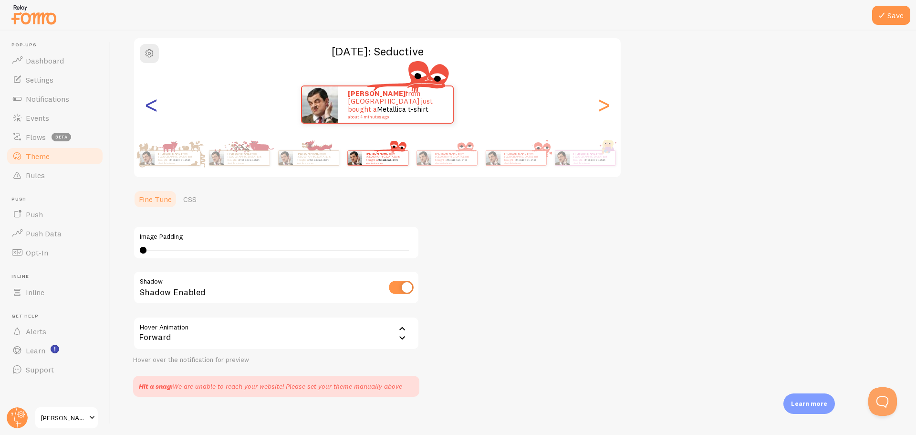
click at [148, 106] on div "<" at bounding box center [150, 104] width 11 height 69
click at [149, 106] on div "<" at bounding box center [150, 104] width 11 height 69
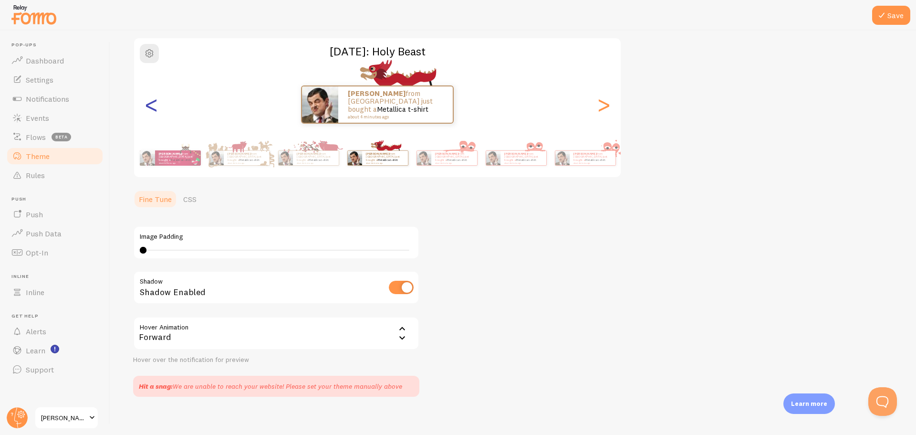
click at [149, 106] on div "<" at bounding box center [150, 104] width 11 height 69
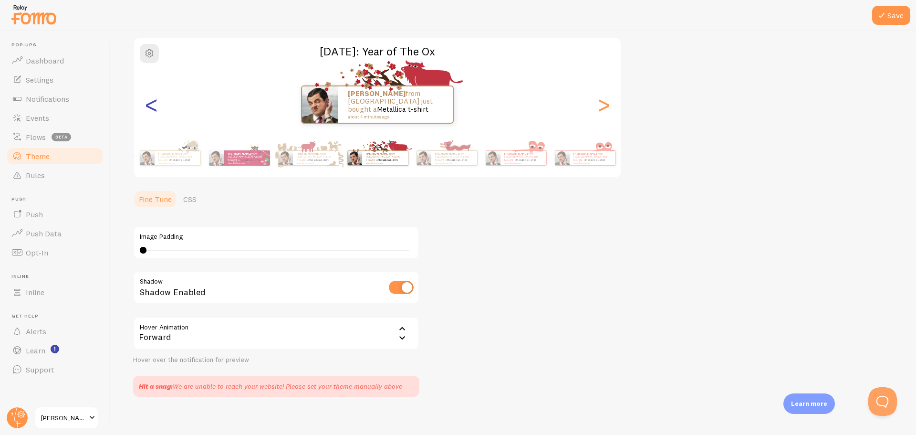
click at [150, 104] on div "<" at bounding box center [150, 104] width 11 height 69
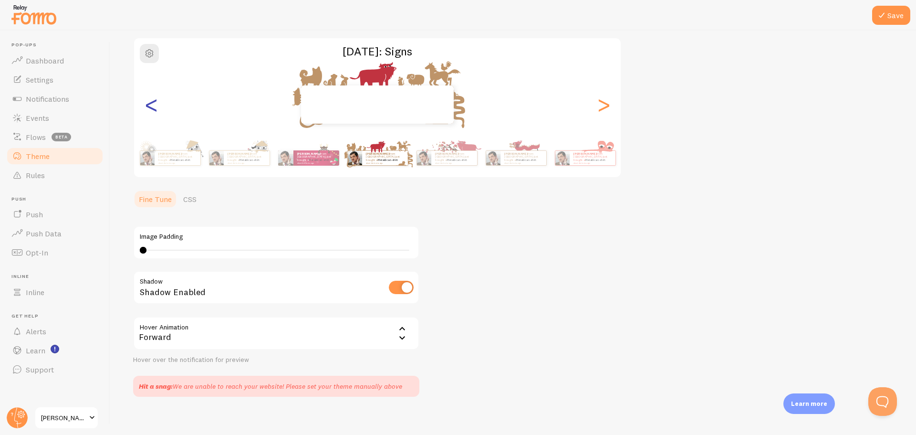
click at [150, 104] on div "<" at bounding box center [150, 104] width 11 height 69
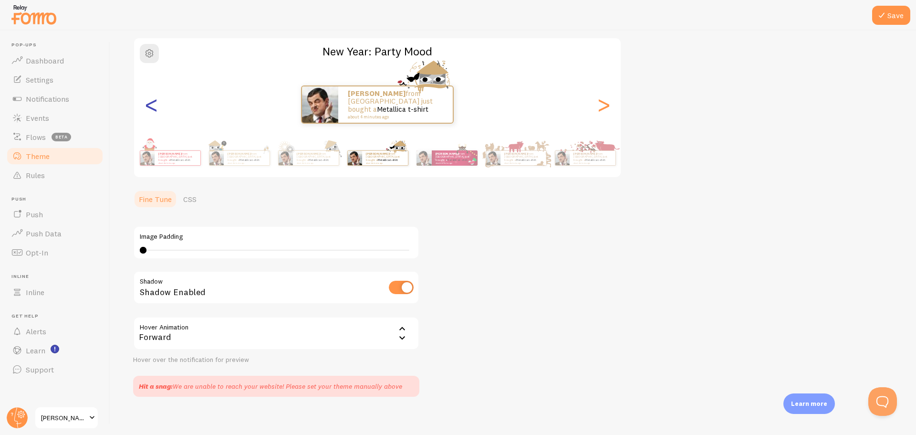
click at [151, 104] on div "<" at bounding box center [150, 104] width 11 height 69
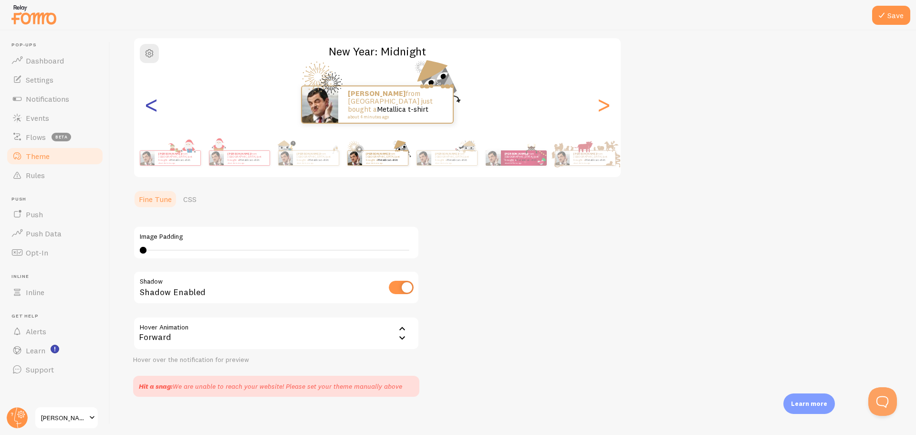
click at [151, 103] on div "<" at bounding box center [150, 104] width 11 height 69
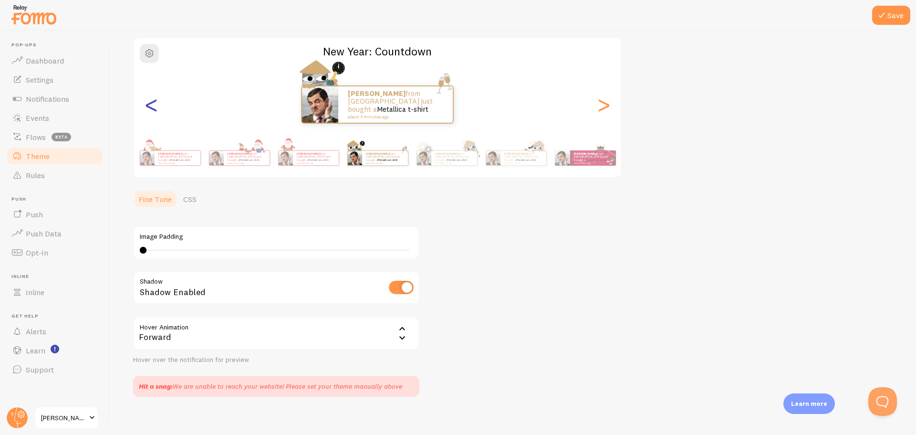
click at [151, 103] on div "<" at bounding box center [150, 104] width 11 height 69
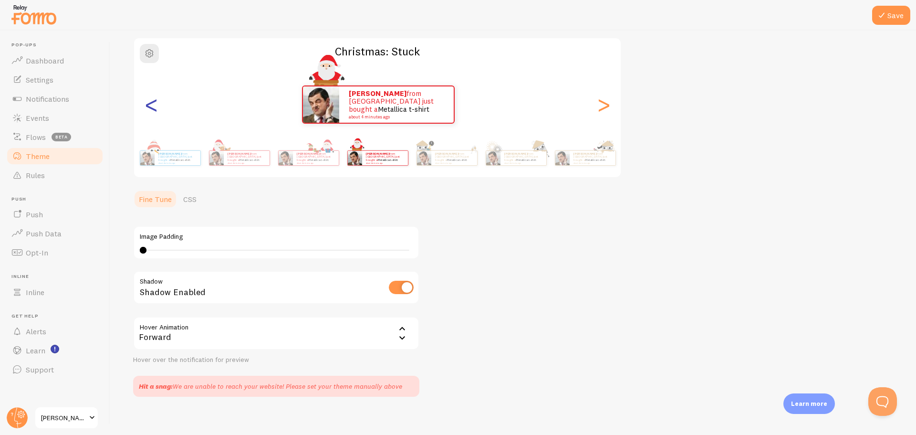
click at [152, 103] on div "<" at bounding box center [150, 104] width 11 height 69
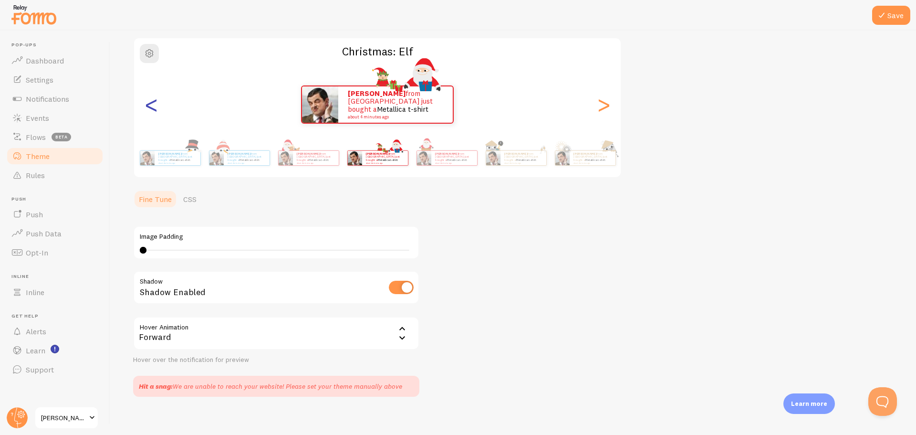
click at [154, 103] on div "<" at bounding box center [150, 104] width 11 height 69
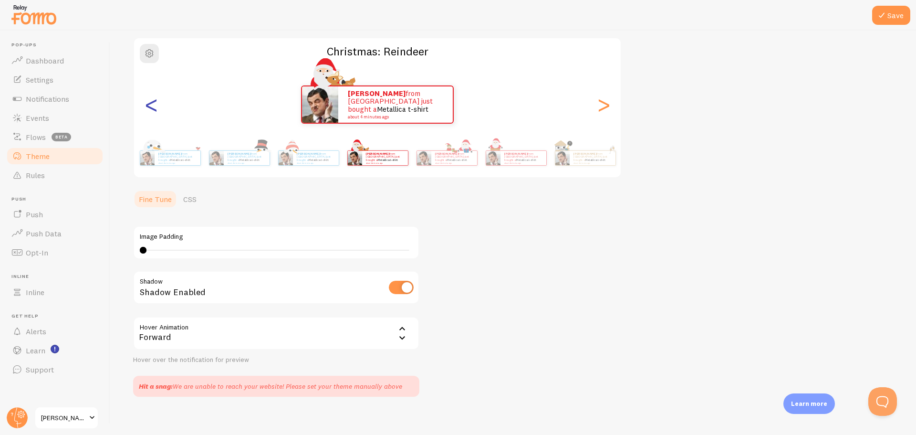
click at [154, 103] on div "<" at bounding box center [150, 104] width 11 height 69
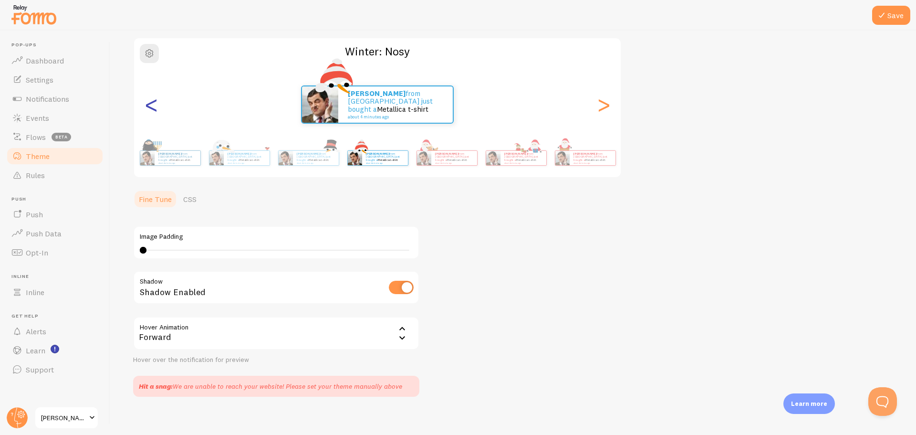
click at [154, 103] on div "<" at bounding box center [150, 104] width 11 height 69
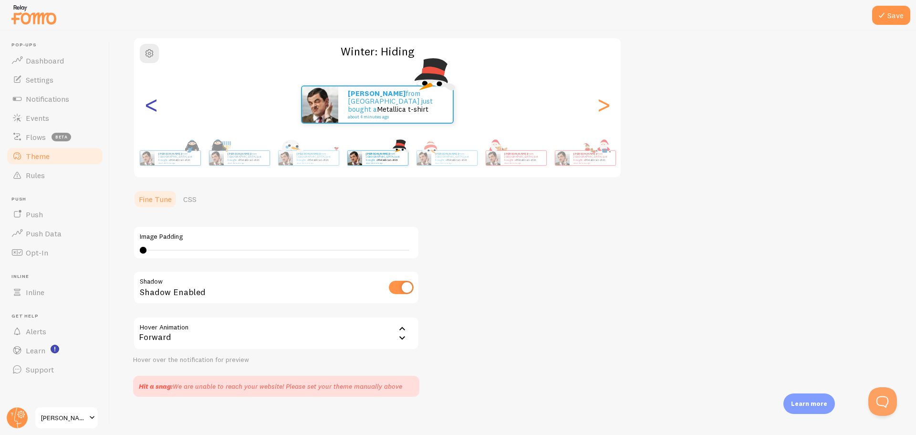
click at [155, 103] on div "<" at bounding box center [150, 104] width 11 height 69
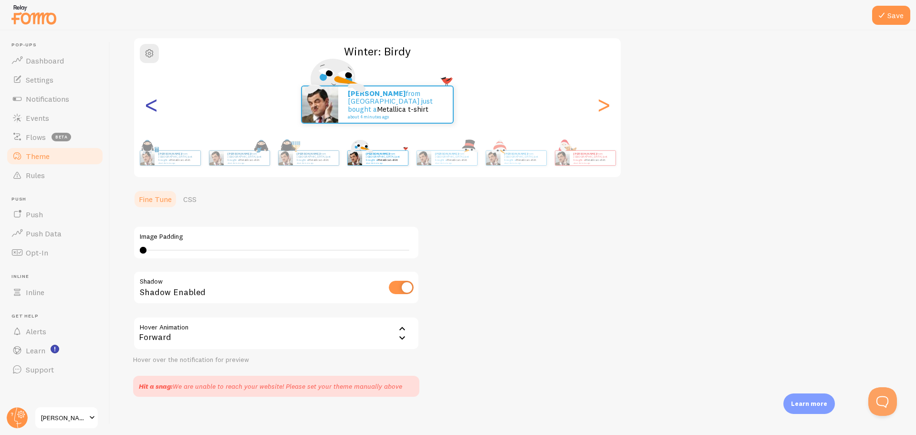
click at [155, 103] on div "<" at bounding box center [150, 104] width 11 height 69
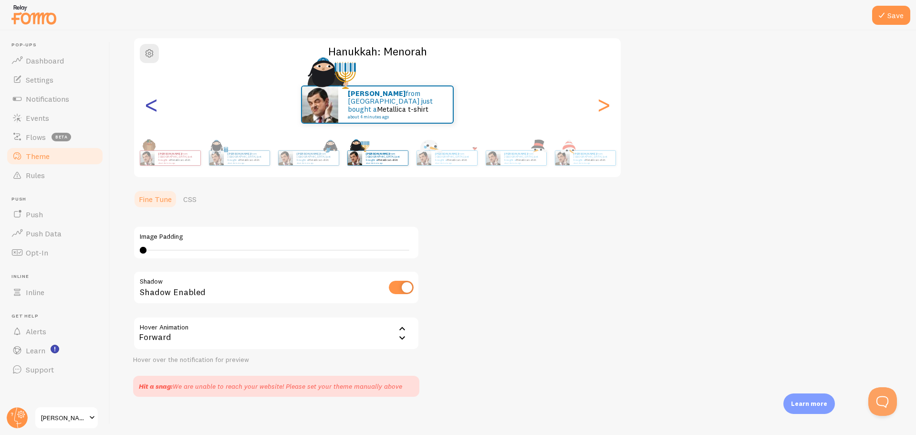
click at [155, 103] on div "<" at bounding box center [150, 104] width 11 height 69
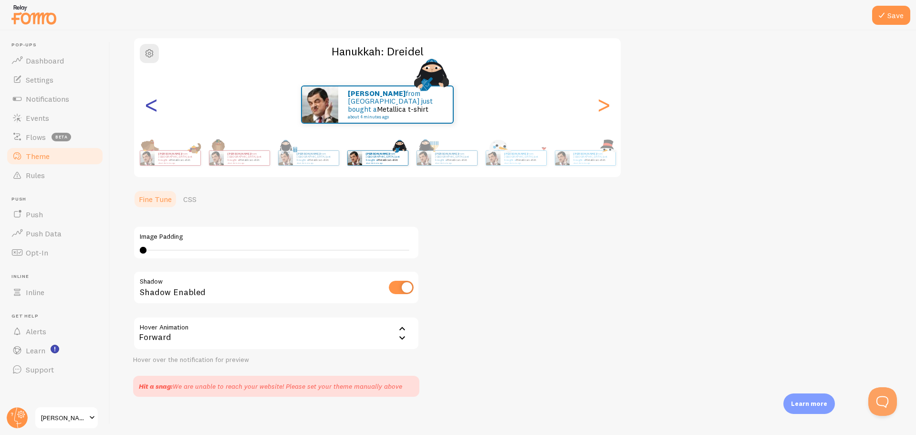
click at [155, 103] on div "<" at bounding box center [150, 104] width 11 height 69
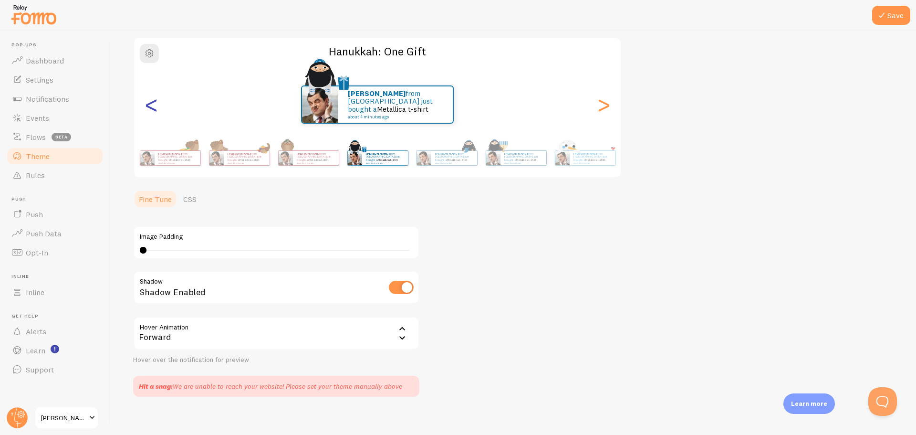
click at [155, 103] on div "<" at bounding box center [150, 104] width 11 height 69
click at [156, 102] on div "<" at bounding box center [150, 104] width 11 height 69
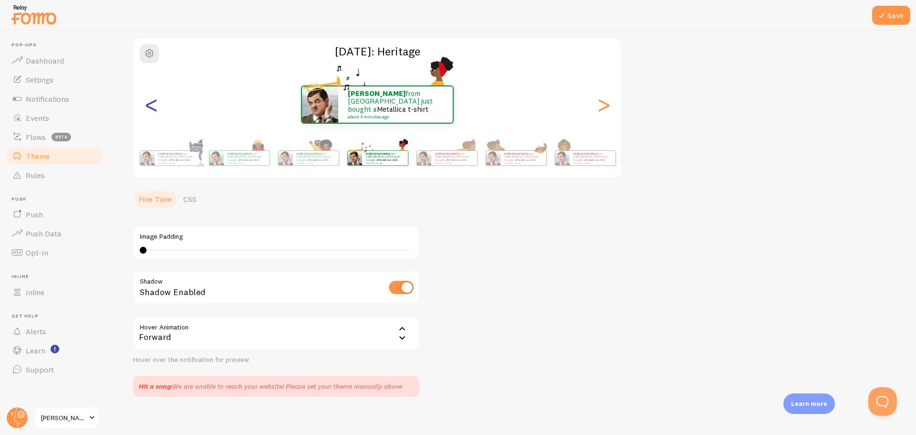
click at [156, 102] on div "<" at bounding box center [150, 104] width 11 height 69
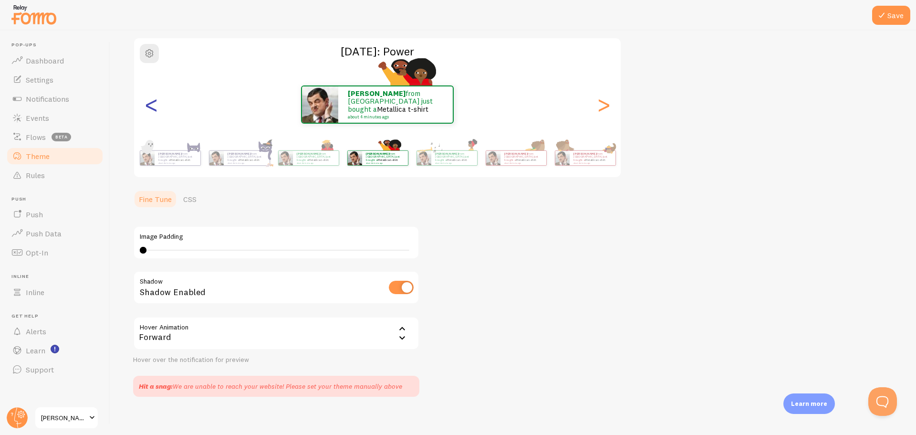
click at [156, 102] on div "<" at bounding box center [150, 104] width 11 height 69
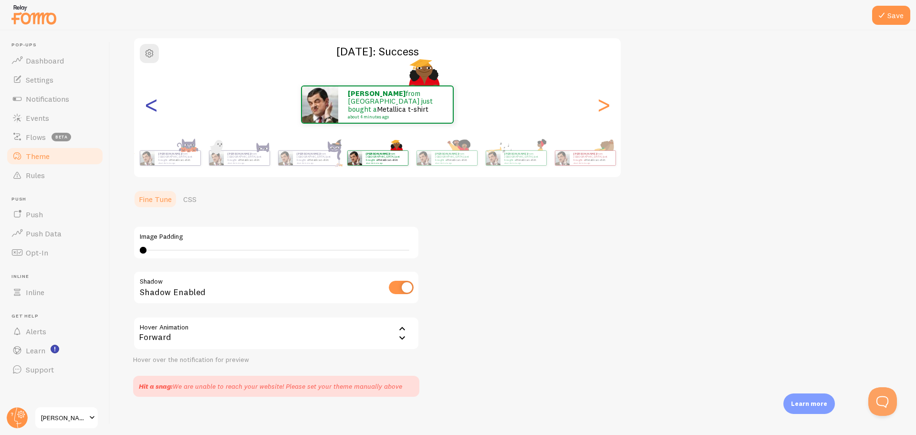
click at [156, 102] on div "<" at bounding box center [150, 104] width 11 height 69
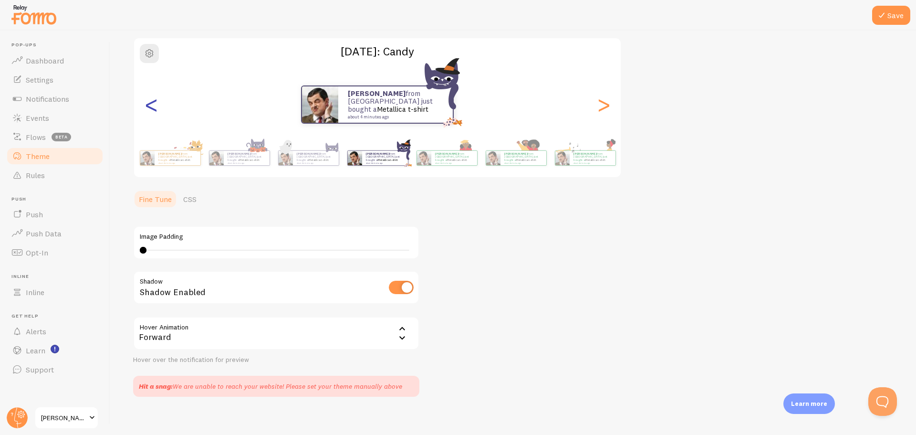
click at [156, 102] on div "<" at bounding box center [150, 104] width 11 height 69
click at [156, 101] on div "<" at bounding box center [150, 104] width 11 height 69
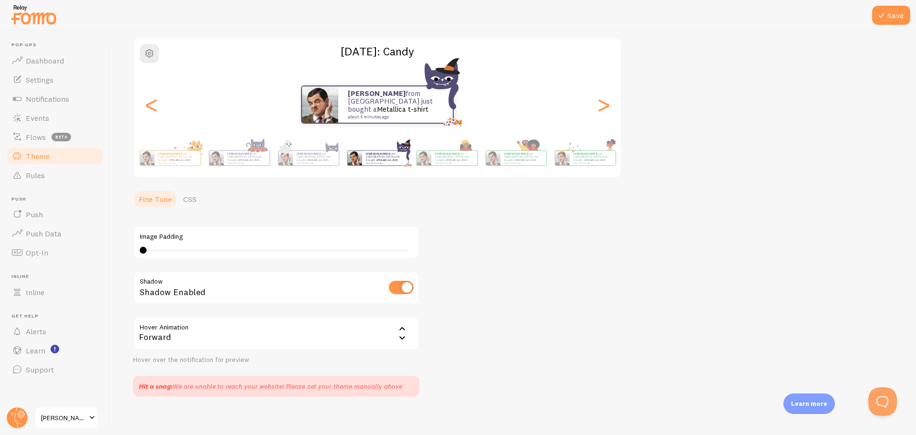
click at [156, 101] on div "<" at bounding box center [150, 104] width 11 height 69
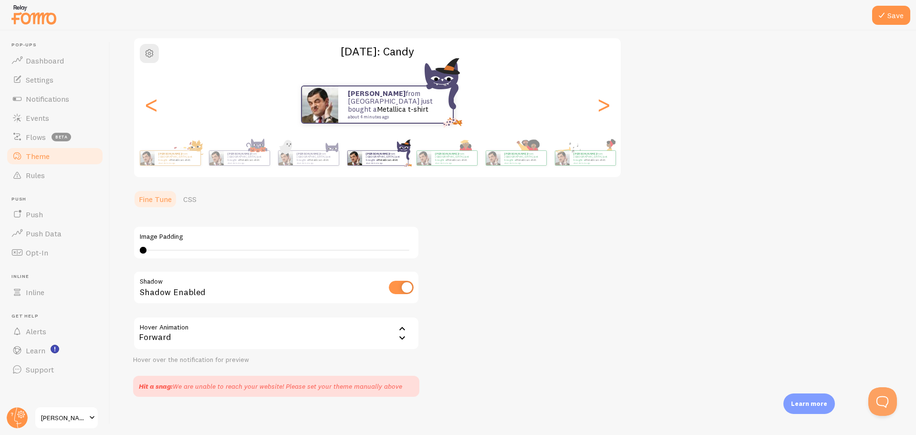
click at [156, 101] on div "<" at bounding box center [150, 104] width 11 height 69
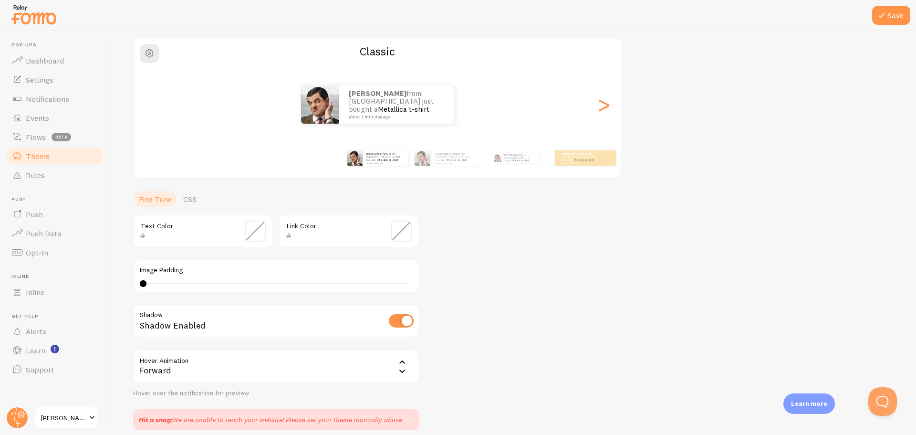
scroll to position [48, 0]
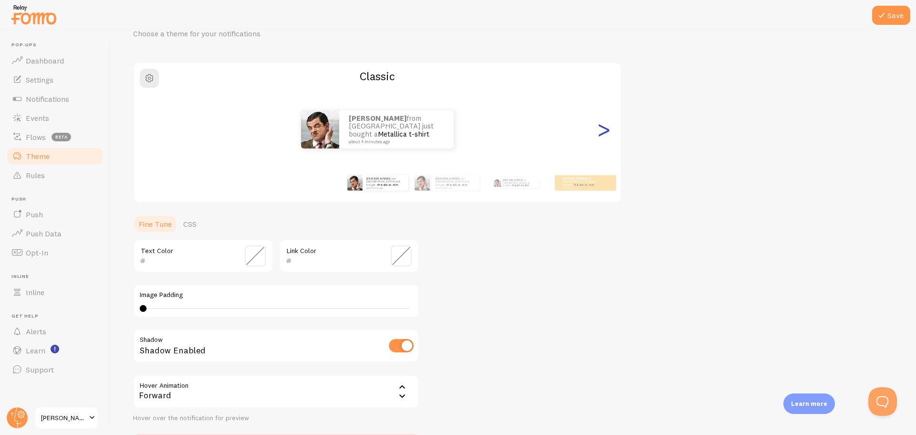
click at [606, 131] on div ">" at bounding box center [603, 129] width 11 height 69
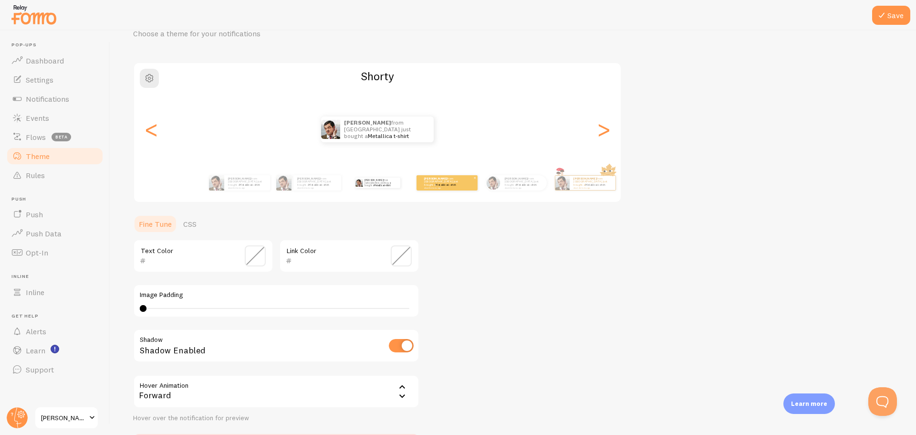
click at [439, 189] on div "[PERSON_NAME] from [GEOGRAPHIC_DATA] just bought a Metallica t-shirt about 4 mi…" at bounding box center [446, 182] width 61 height 15
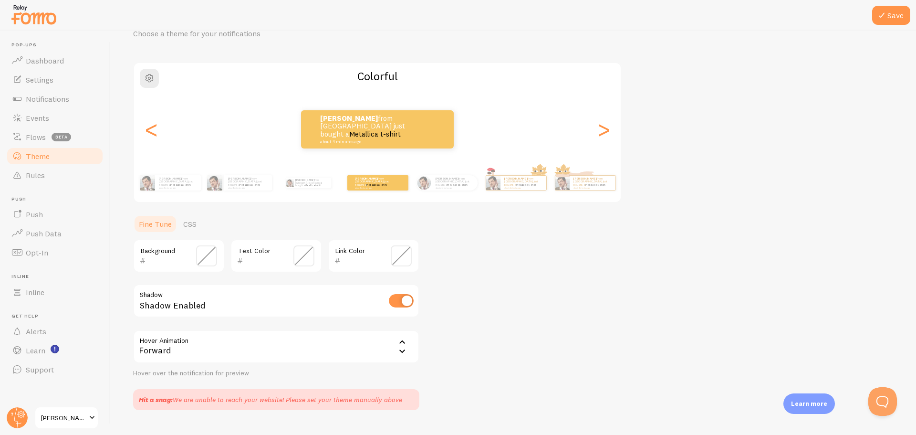
click at [354, 253] on div "Link Color" at bounding box center [374, 255] width 92 height 33
click at [405, 257] on span at bounding box center [401, 255] width 21 height 21
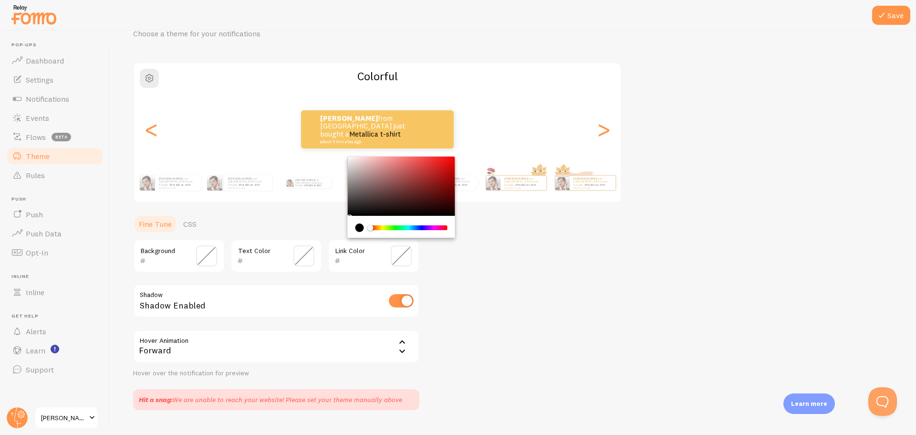
click at [481, 276] on div "Theme Choose a theme for your notifications Colorful [PERSON_NAME] from [GEOGRA…" at bounding box center [513, 208] width 760 height 404
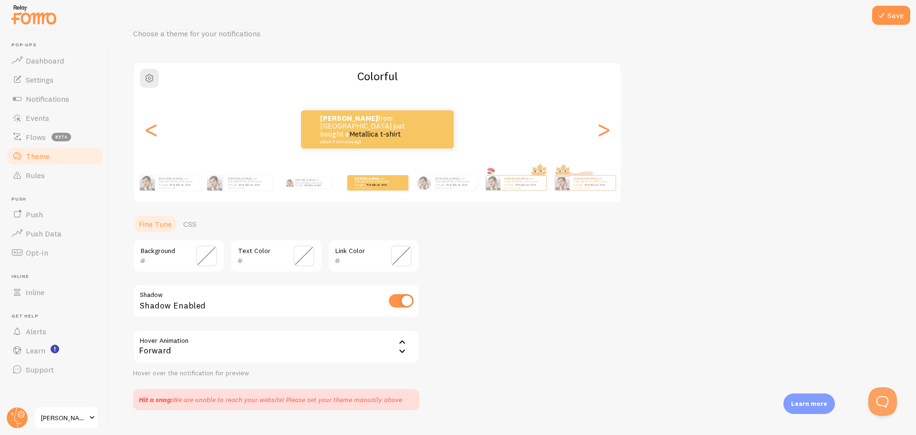
click at [203, 255] on span at bounding box center [206, 255] width 21 height 21
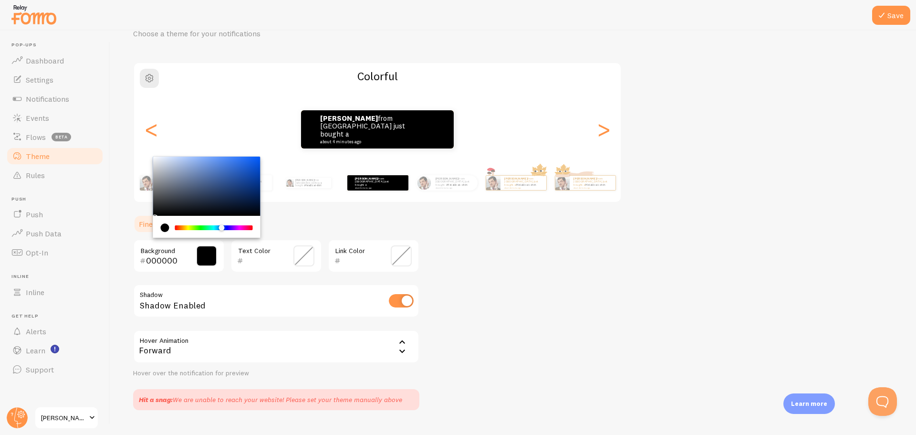
drag, startPoint x: 177, startPoint y: 225, endPoint x: 222, endPoint y: 226, distance: 44.8
click at [222, 226] on div "Chrome color picker" at bounding box center [222, 228] width 6 height 6
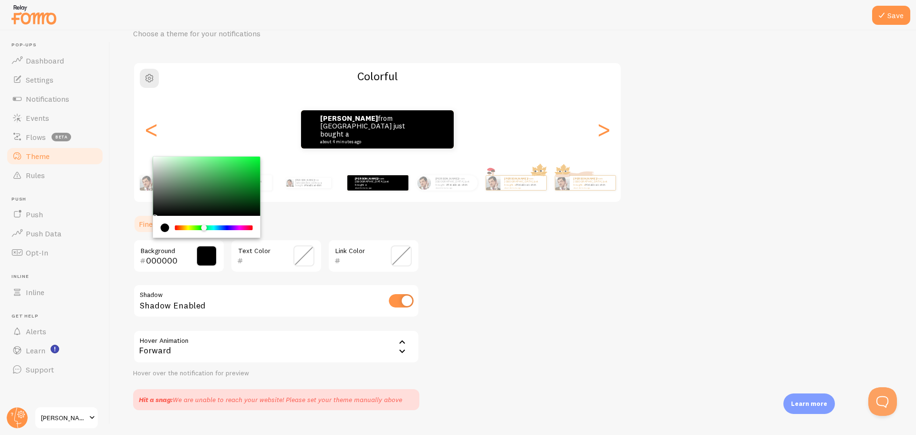
drag, startPoint x: 222, startPoint y: 226, endPoint x: 204, endPoint y: 226, distance: 18.6
click at [204, 226] on div "Chrome color picker" at bounding box center [204, 228] width 6 height 6
click at [212, 251] on span at bounding box center [206, 255] width 21 height 21
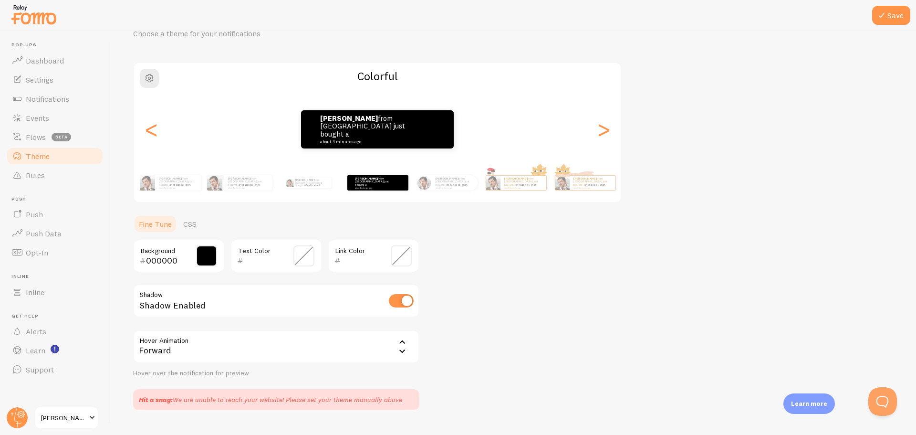
click at [206, 256] on span at bounding box center [206, 255] width 21 height 21
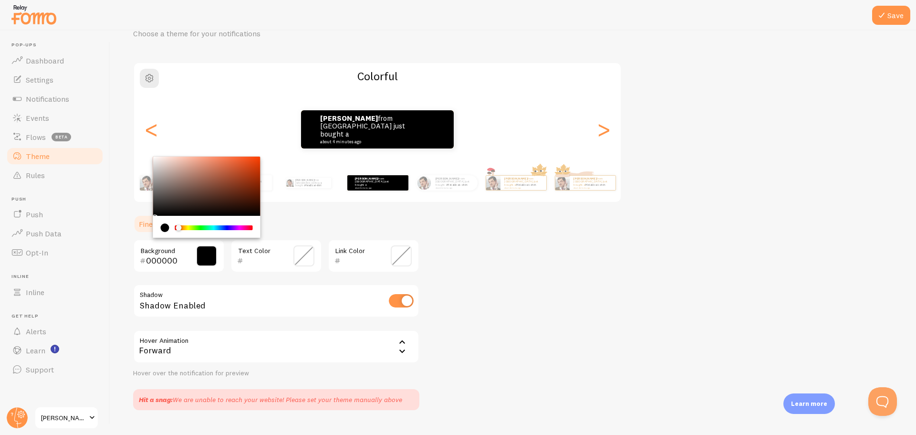
drag, startPoint x: 205, startPoint y: 227, endPoint x: 179, endPoint y: 224, distance: 25.4
click at [179, 225] on div "Chrome color picker" at bounding box center [179, 228] width 6 height 6
drag, startPoint x: 208, startPoint y: 194, endPoint x: 257, endPoint y: 198, distance: 48.4
click at [208, 194] on div "Chrome color picker" at bounding box center [206, 185] width 107 height 59
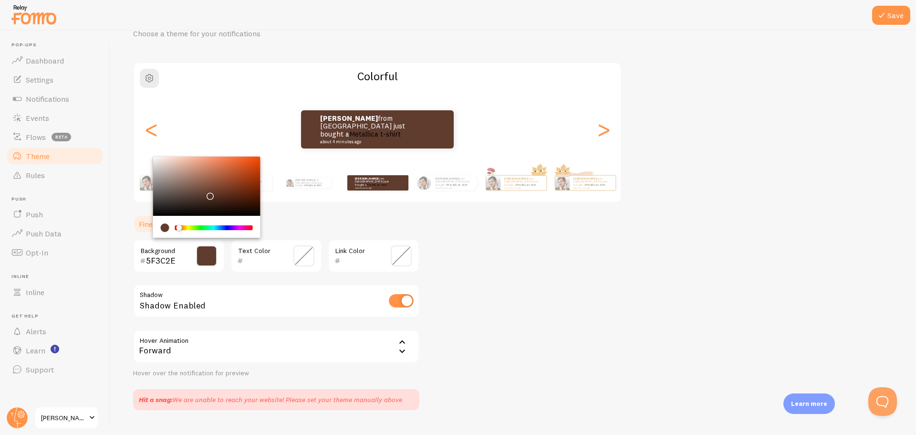
click at [229, 177] on div "Chrome color picker" at bounding box center [206, 185] width 107 height 59
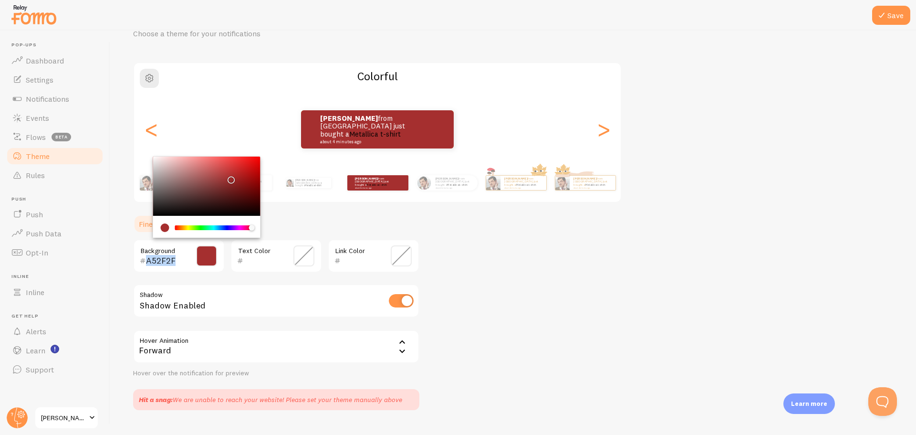
drag, startPoint x: 177, startPoint y: 226, endPoint x: 272, endPoint y: 228, distance: 95.4
click at [272, 228] on section "Fine Tune CSS A52F2F Background Text Color Link Color Shadow Shadow Enabled Hov…" at bounding box center [276, 312] width 286 height 196
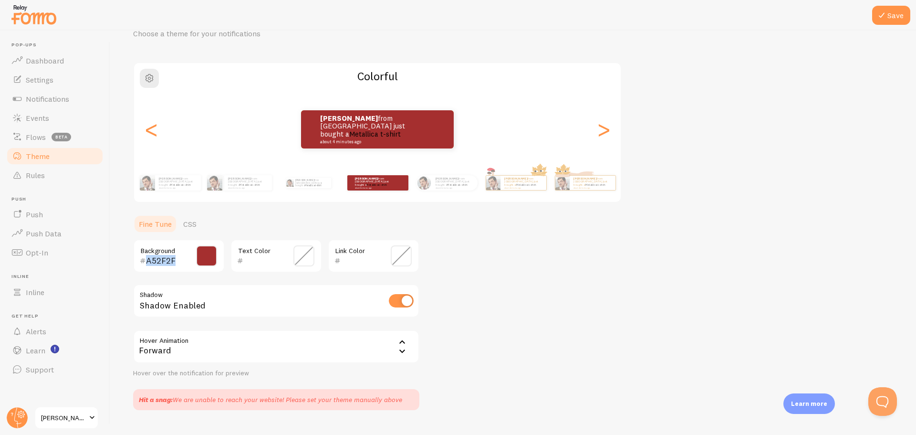
click at [203, 257] on span at bounding box center [206, 255] width 21 height 21
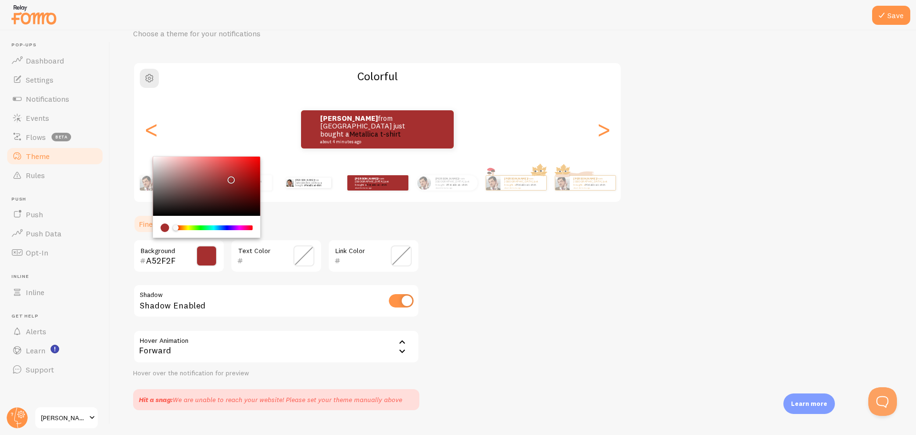
click at [247, 167] on div "Chrome color picker" at bounding box center [206, 185] width 107 height 59
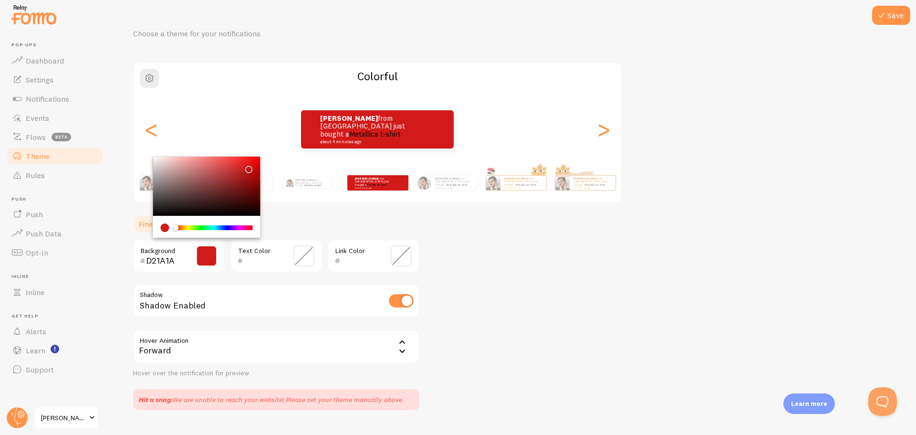
click at [241, 186] on div "Chrome color picker" at bounding box center [206, 185] width 107 height 59
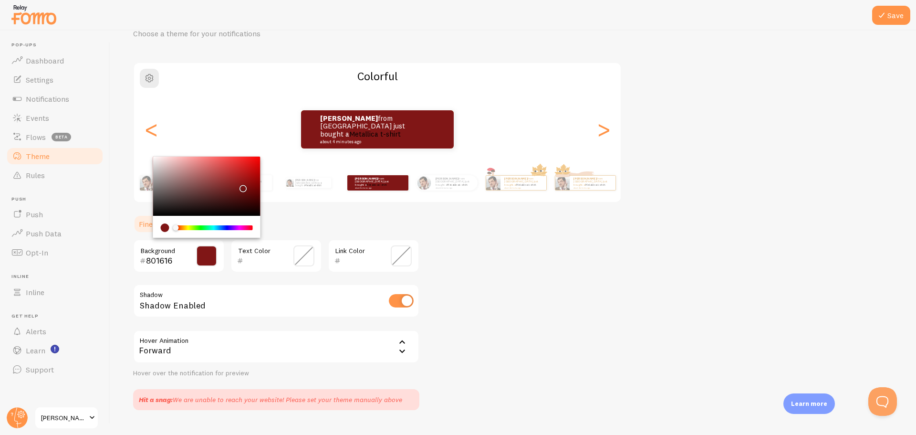
click at [234, 165] on div "Chrome color picker" at bounding box center [206, 185] width 107 height 59
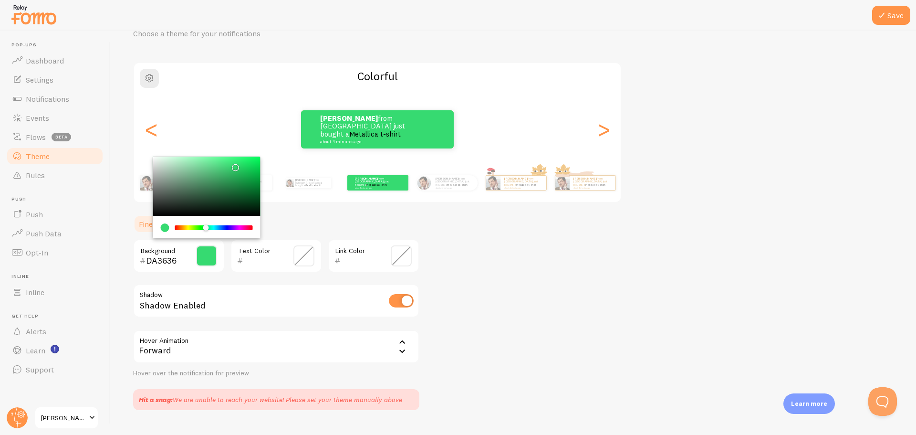
click at [206, 225] on div "Chrome color picker" at bounding box center [206, 228] width 6 height 6
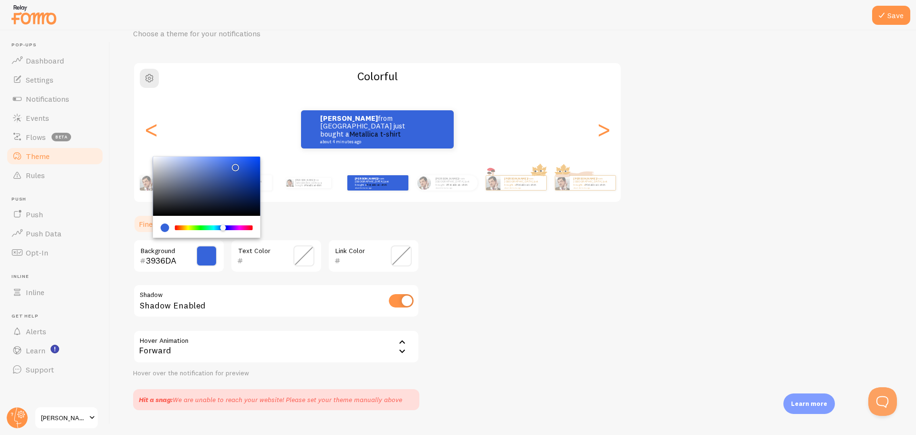
type input "3664DA"
click at [223, 227] on div "Chrome color picker" at bounding box center [223, 228] width 6 height 6
click at [572, 269] on div "Theme Choose a theme for your notifications Colorful [PERSON_NAME] from [GEOGRA…" at bounding box center [513, 208] width 760 height 404
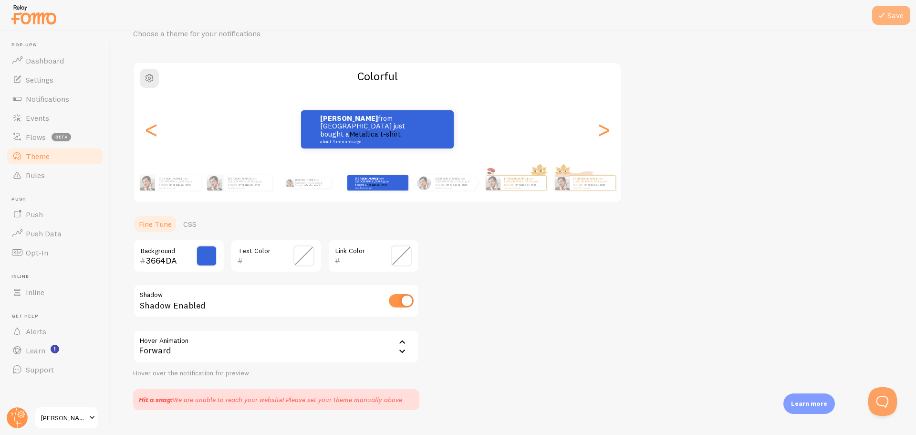
click at [893, 17] on button "Save" at bounding box center [891, 15] width 38 height 19
click at [401, 254] on span at bounding box center [401, 255] width 21 height 21
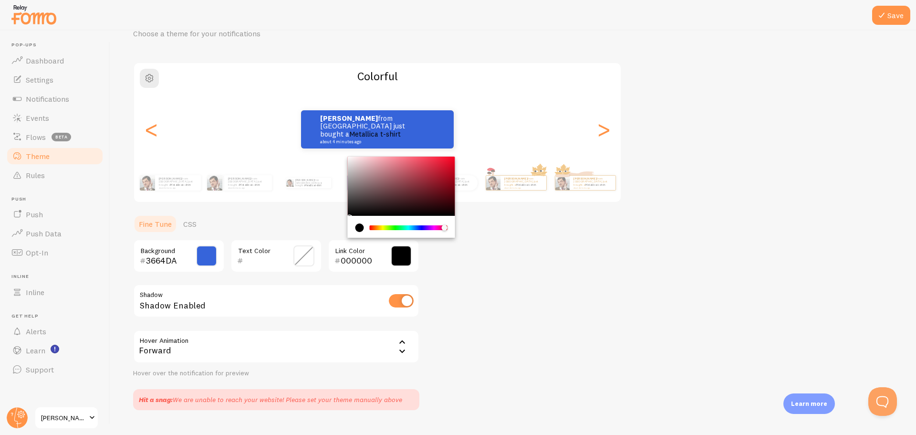
drag, startPoint x: 373, startPoint y: 226, endPoint x: 445, endPoint y: 228, distance: 72.0
click at [445, 228] on div "Chrome color picker" at bounding box center [445, 228] width 6 height 6
click at [443, 171] on div "Chrome color picker" at bounding box center [401, 185] width 107 height 59
type input "9BC116"
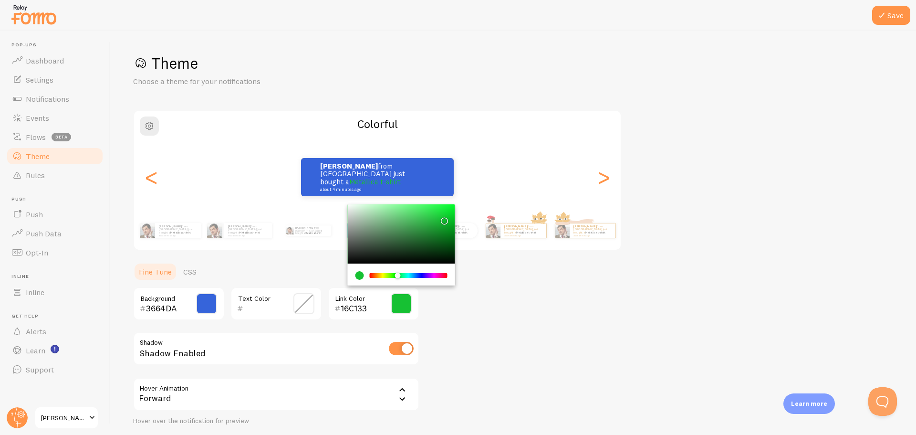
scroll to position [48, 0]
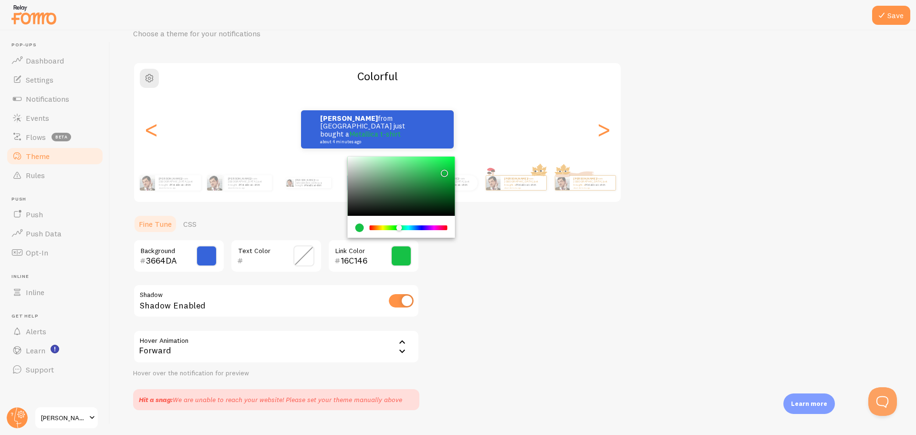
type input "46C116"
click at [392, 227] on div "Chrome color picker" at bounding box center [392, 228] width 6 height 6
click at [599, 284] on div "Theme Choose a theme for your notifications Colorful Howard from South Africa j…" at bounding box center [513, 208] width 760 height 404
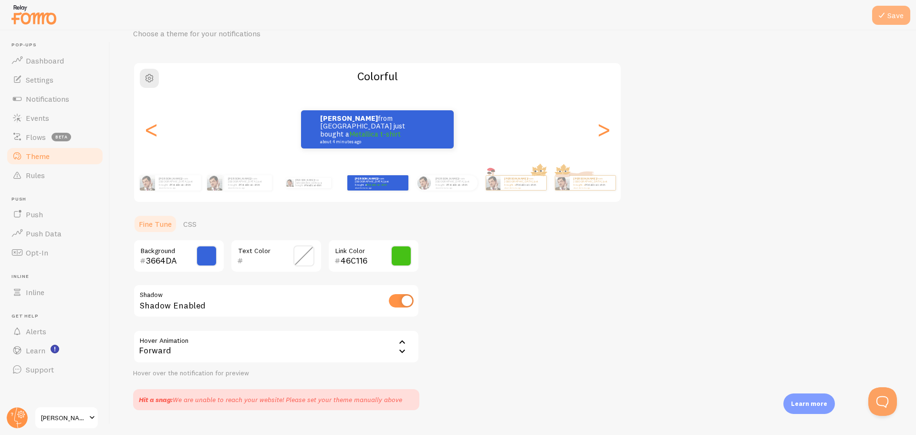
click at [886, 6] on button "Save" at bounding box center [891, 15] width 38 height 19
drag, startPoint x: 892, startPoint y: 18, endPoint x: 892, endPoint y: 26, distance: 8.1
click at [891, 18] on button "Save" at bounding box center [891, 15] width 38 height 19
